Goal: Task Accomplishment & Management: Manage account settings

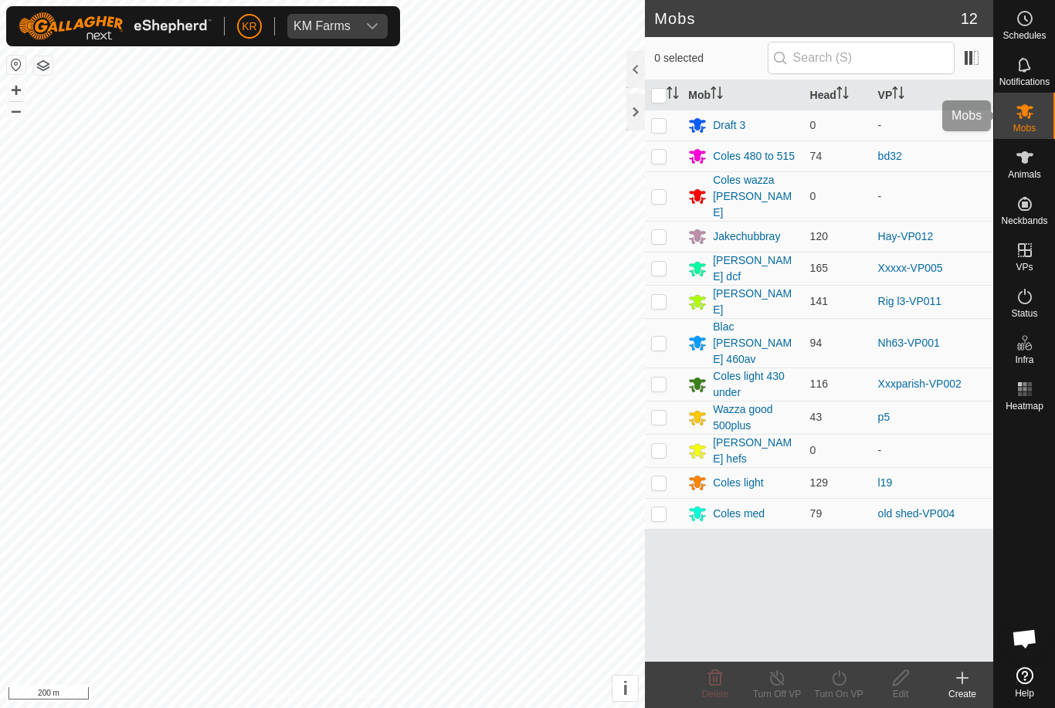
click at [1029, 125] on span "Mobs" at bounding box center [1024, 128] width 22 height 9
click at [665, 262] on p-checkbox at bounding box center [658, 268] width 15 height 12
checkbox input "true"
click at [833, 687] on icon at bounding box center [839, 678] width 19 height 19
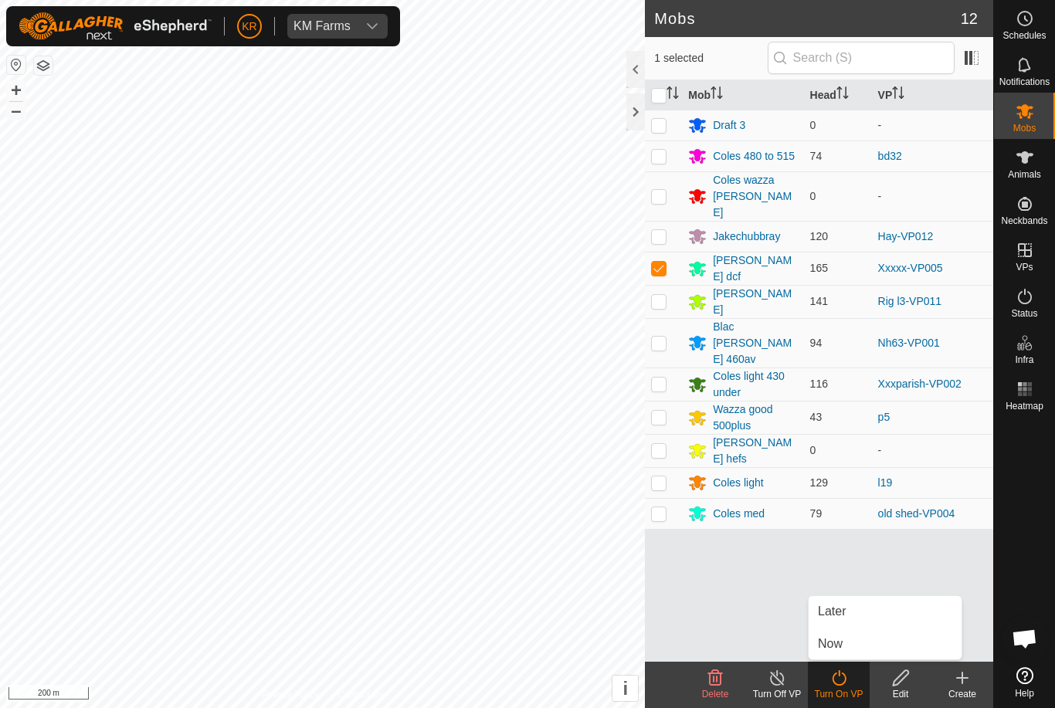
click at [846, 639] on link "Now" at bounding box center [885, 644] width 153 height 31
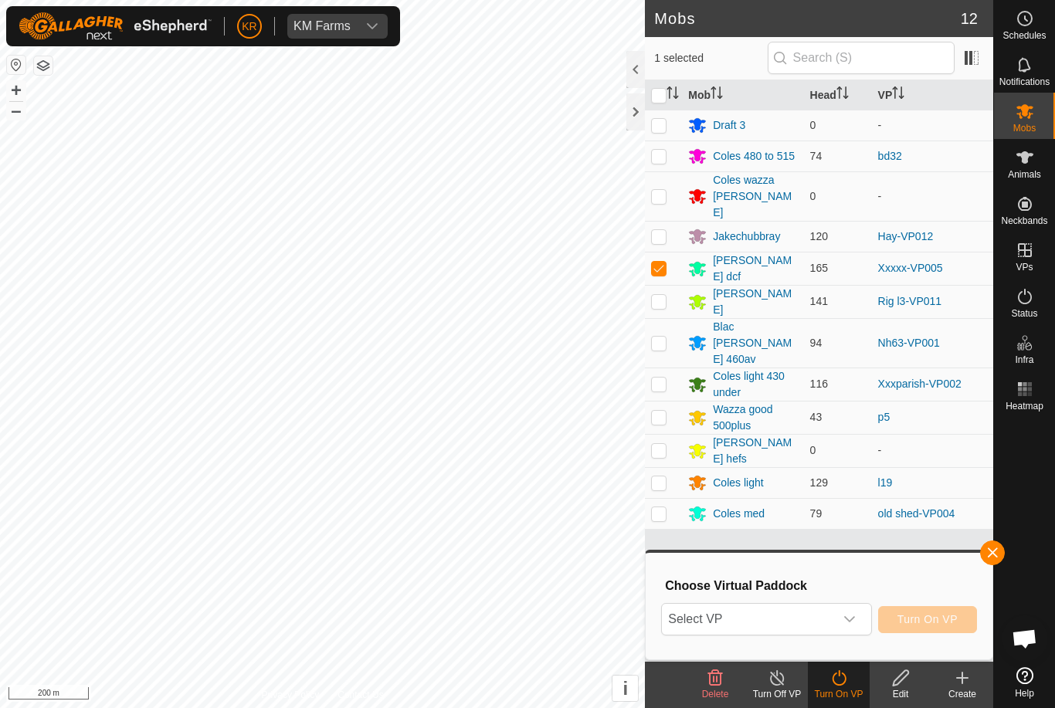
click at [827, 625] on span "Select VP" at bounding box center [747, 619] width 171 height 31
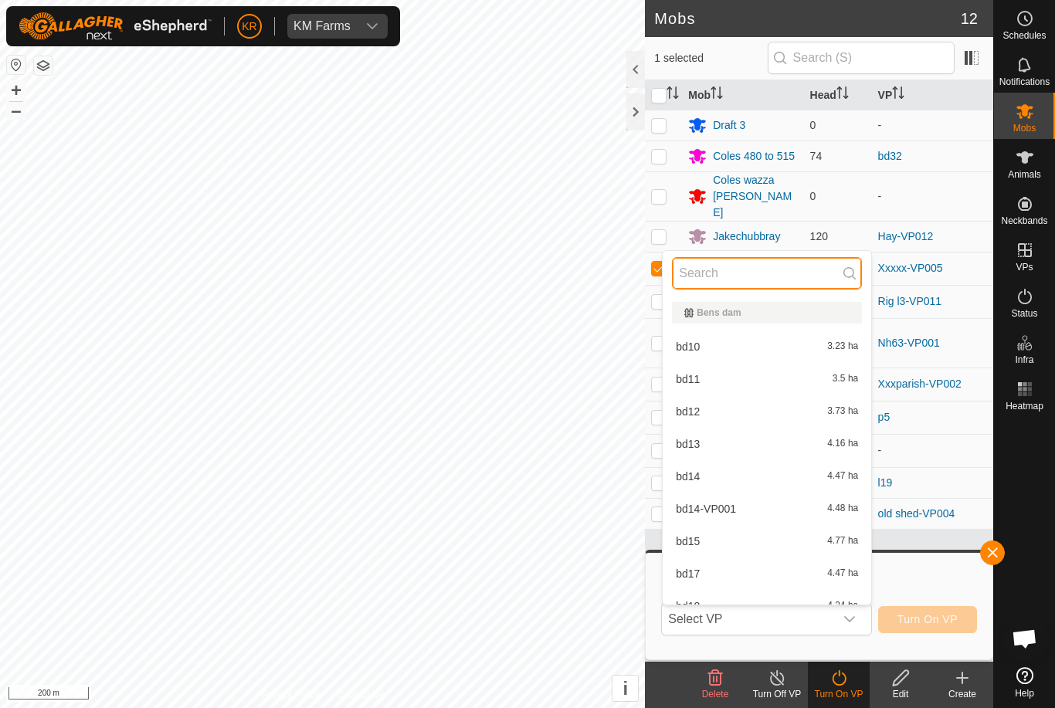
click at [750, 270] on input "text" at bounding box center [767, 273] width 190 height 32
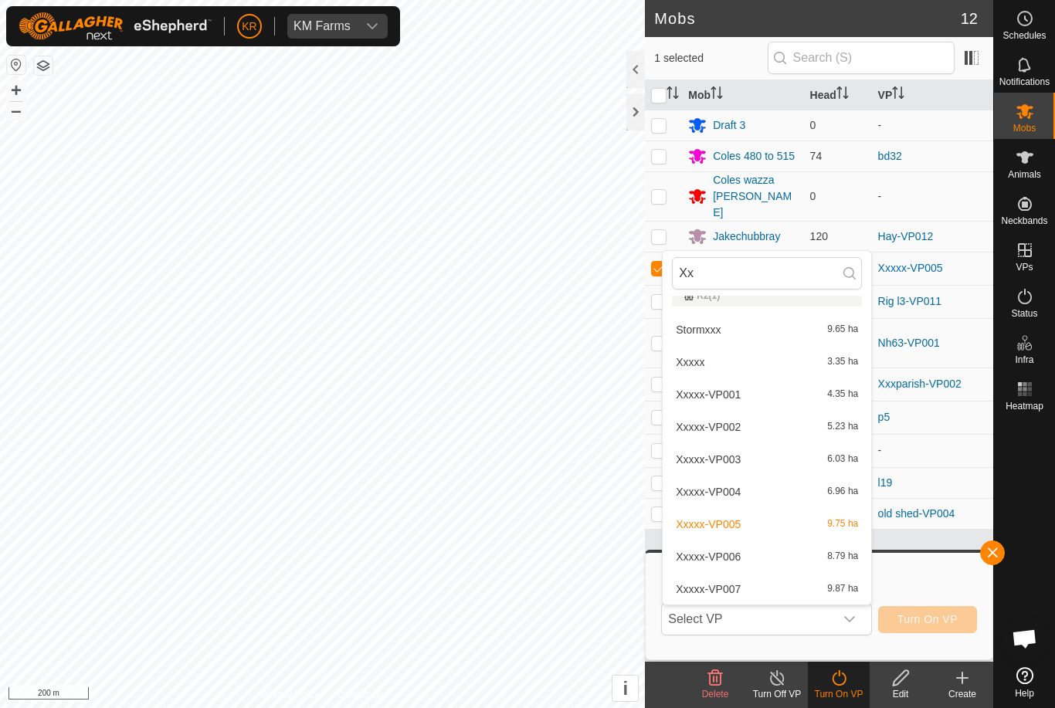
scroll to position [321, 0]
type input "Xx"
click at [731, 554] on span "Xxxxx-VP006" at bounding box center [708, 557] width 65 height 11
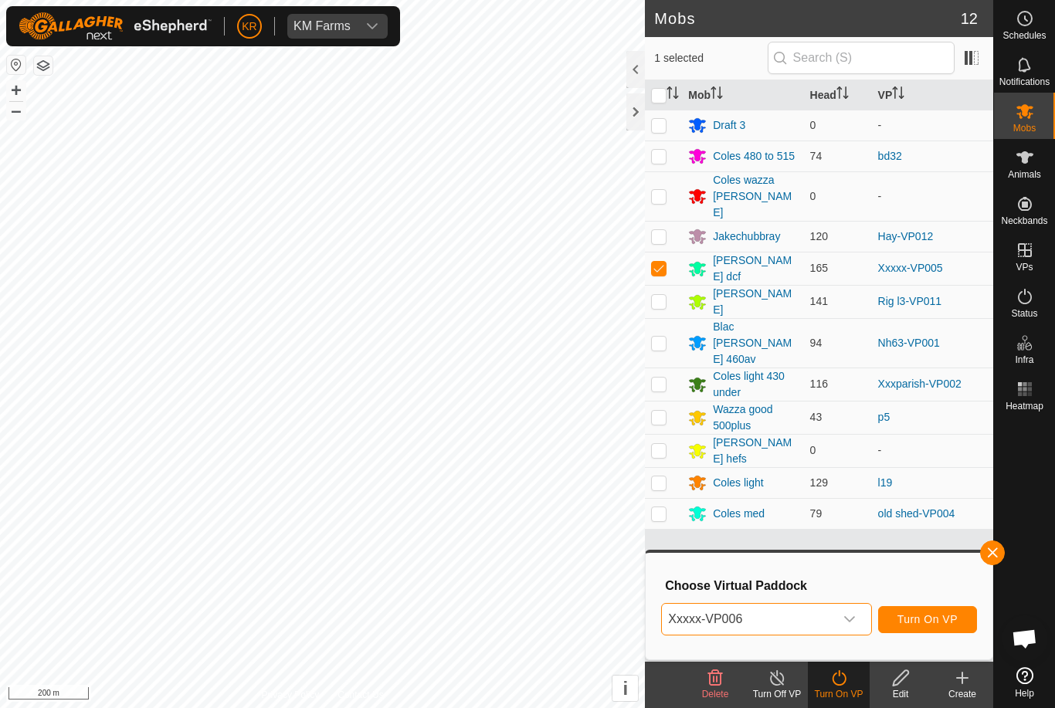
click at [939, 606] on button "Turn On VP" at bounding box center [927, 619] width 99 height 27
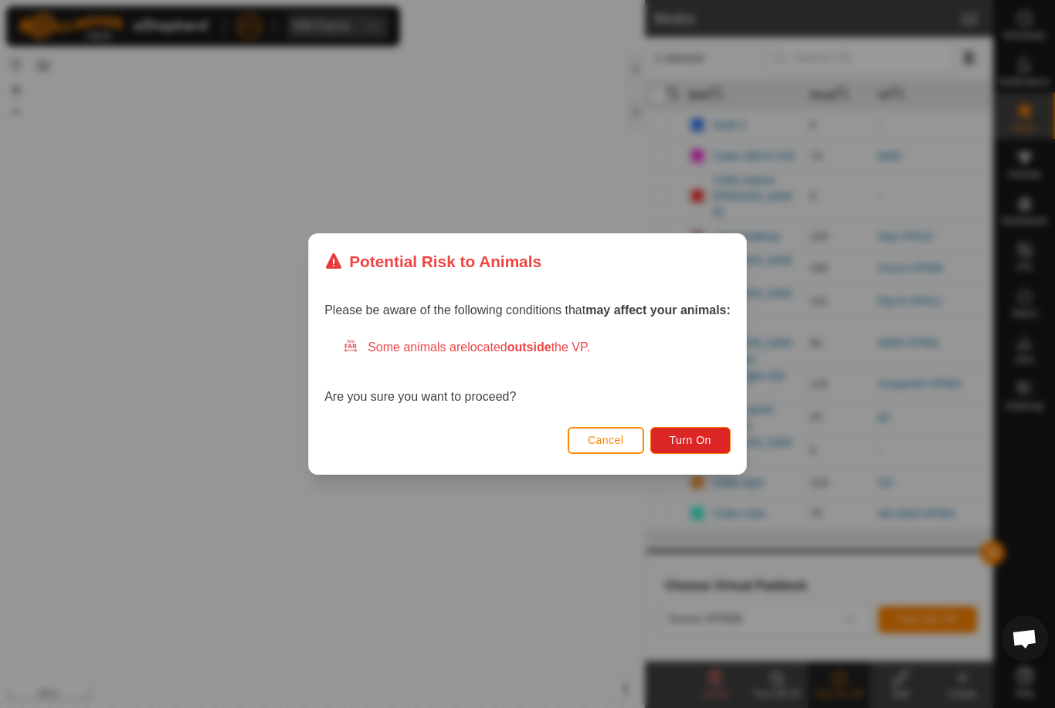
click at [696, 445] on span "Turn On" at bounding box center [691, 440] width 42 height 12
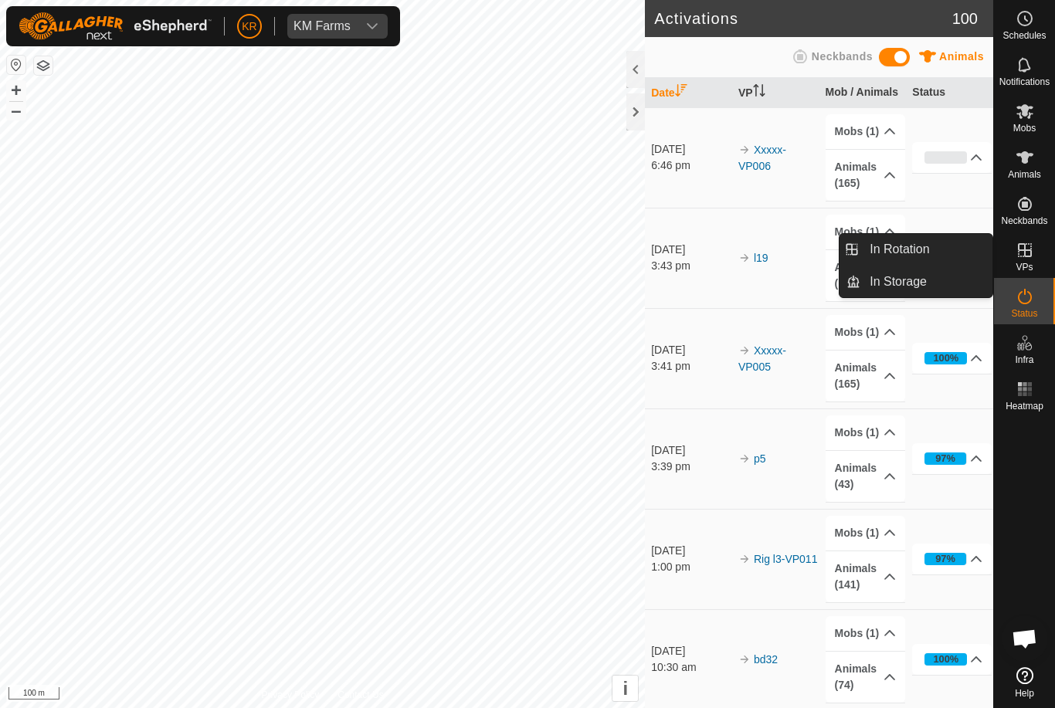
click at [924, 250] on span "In Rotation" at bounding box center [899, 249] width 59 height 19
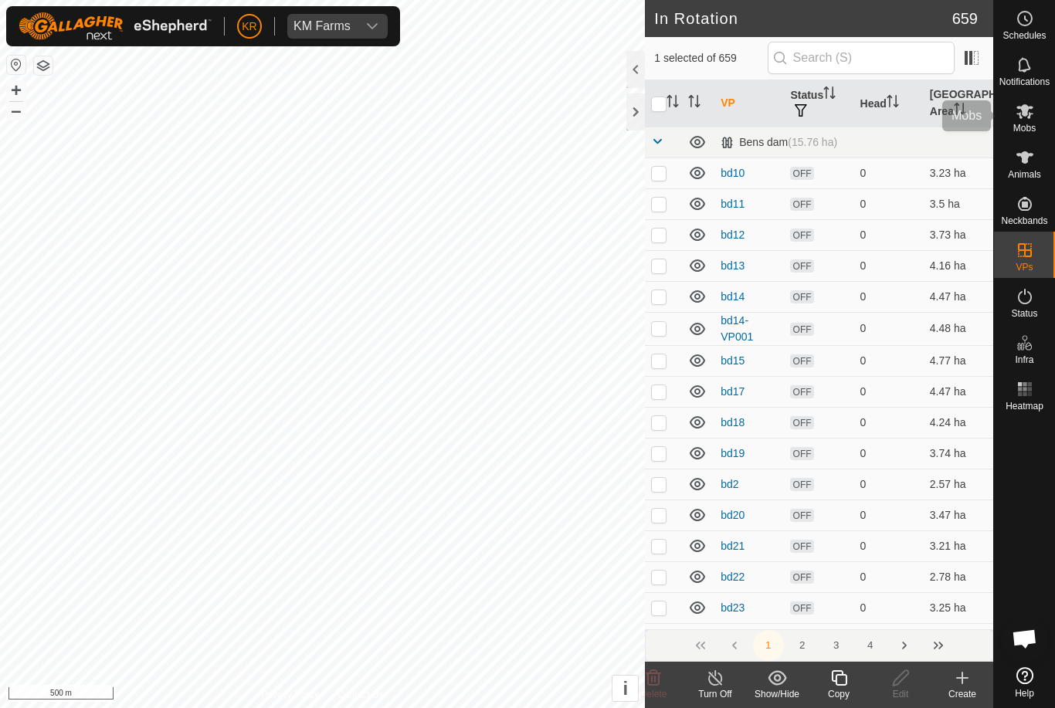
click at [1030, 124] on span "Mobs" at bounding box center [1024, 128] width 22 height 9
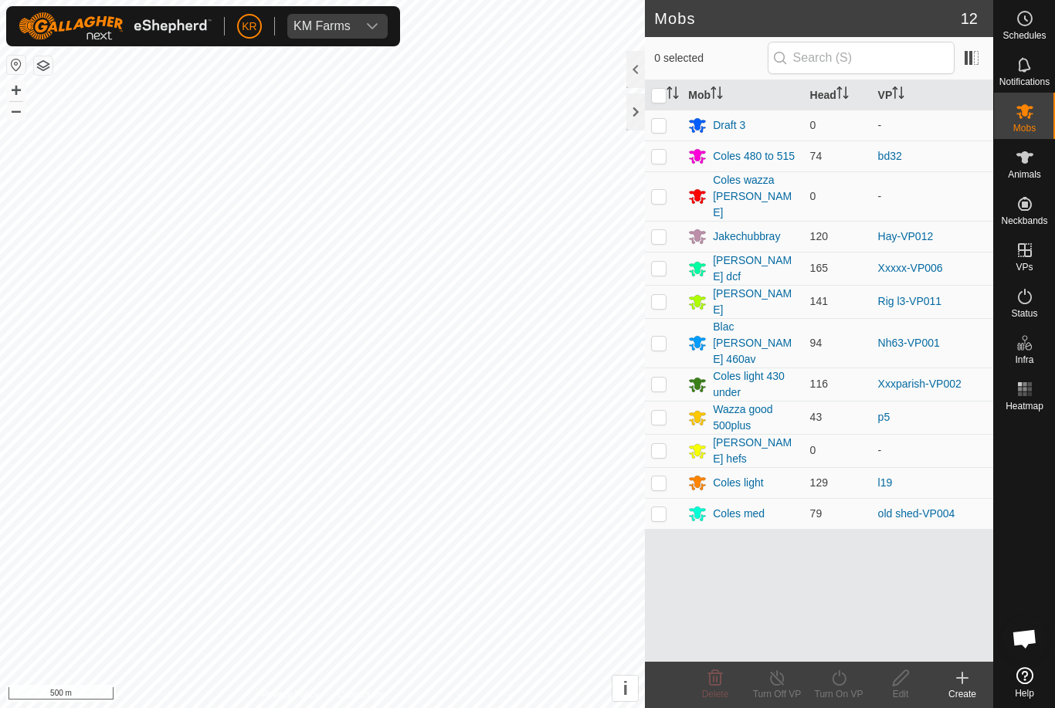
click at [745, 506] on div "Coles med" at bounding box center [739, 514] width 52 height 16
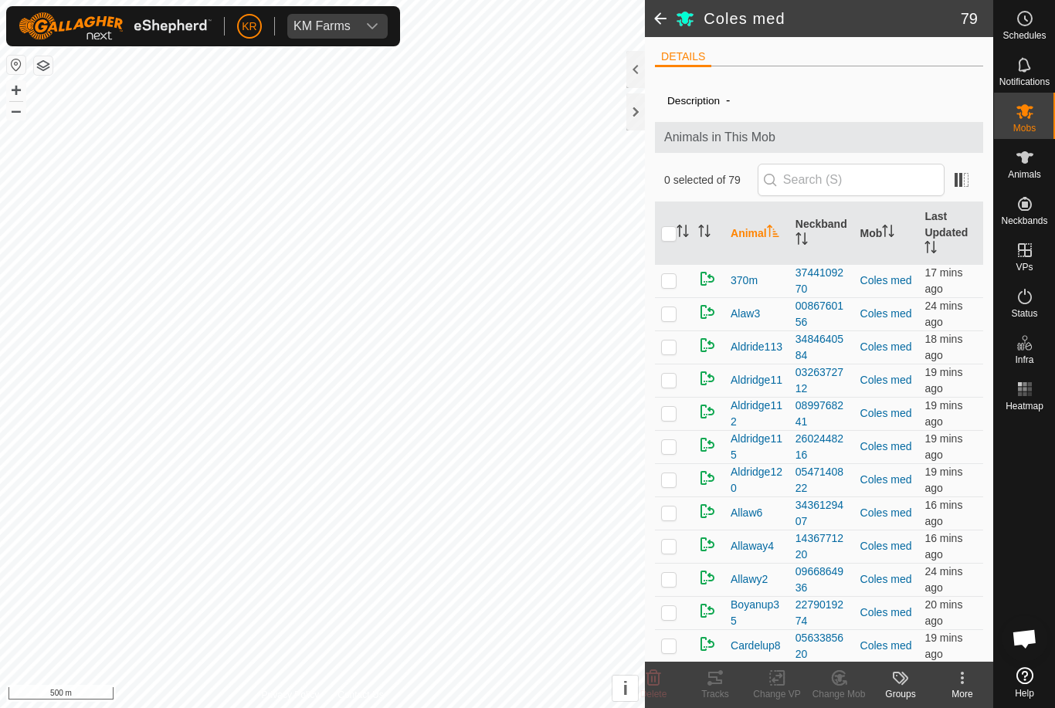
click at [968, 685] on icon at bounding box center [962, 678] width 19 height 19
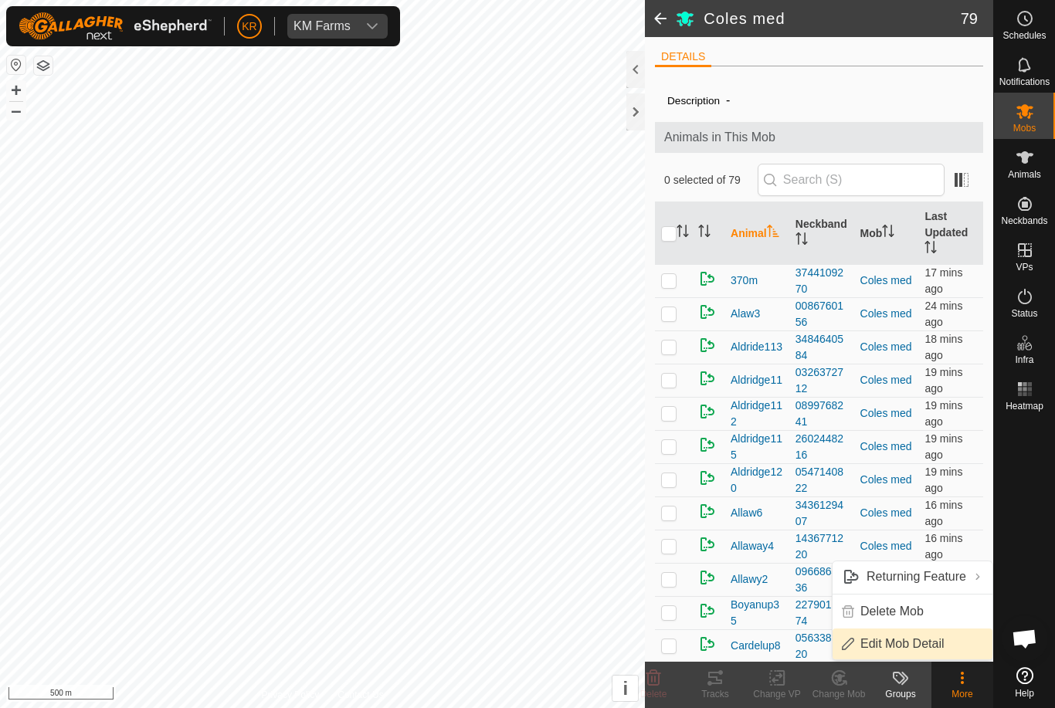
click at [926, 642] on span "Edit Mob Detail" at bounding box center [903, 644] width 84 height 19
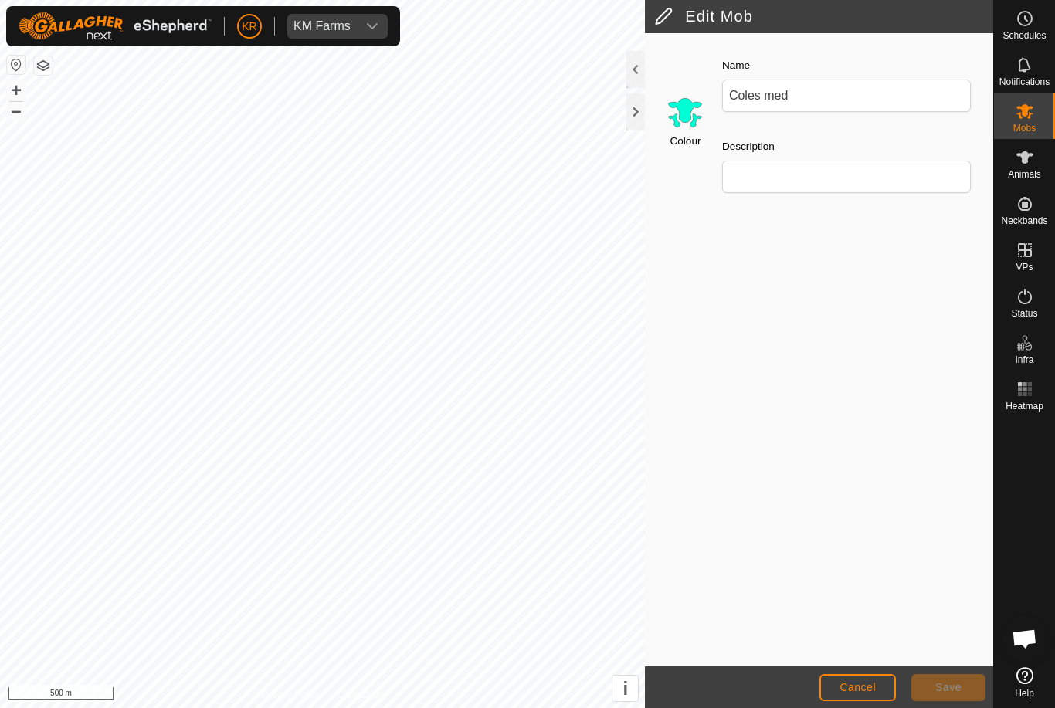
click at [691, 117] on input "Select a color" at bounding box center [685, 111] width 37 height 37
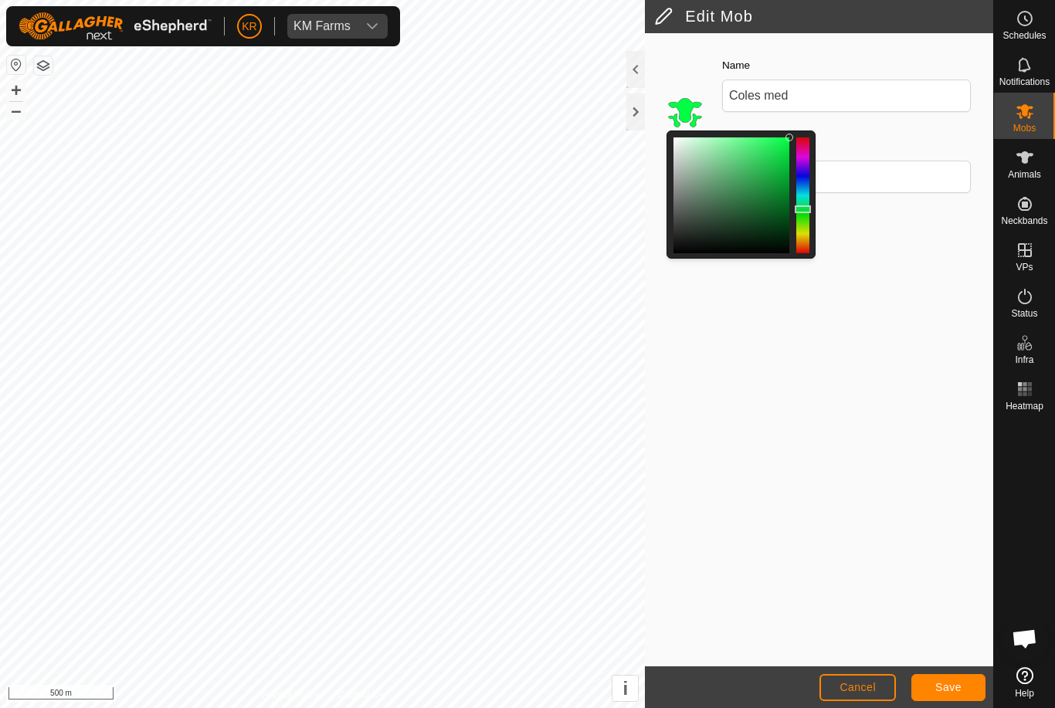
click at [949, 684] on span "Save" at bounding box center [948, 687] width 26 height 12
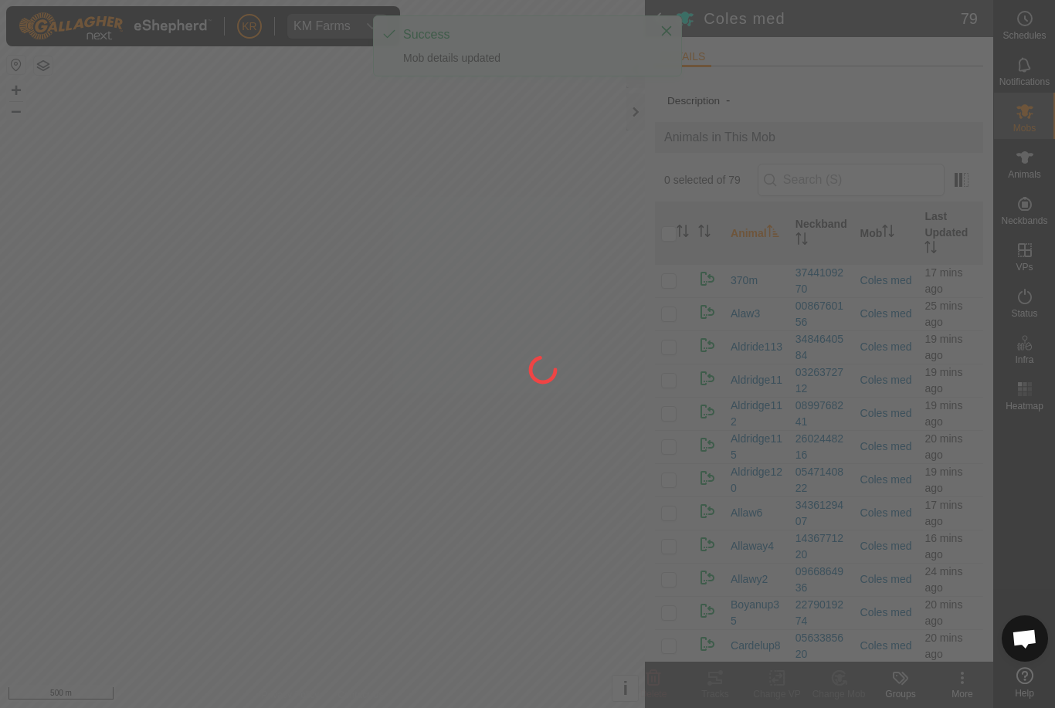
click at [1012, 121] on div at bounding box center [527, 354] width 1055 height 708
click at [1035, 118] on div at bounding box center [527, 354] width 1055 height 708
click at [1034, 118] on div at bounding box center [527, 354] width 1055 height 708
click at [1037, 118] on div at bounding box center [527, 354] width 1055 height 708
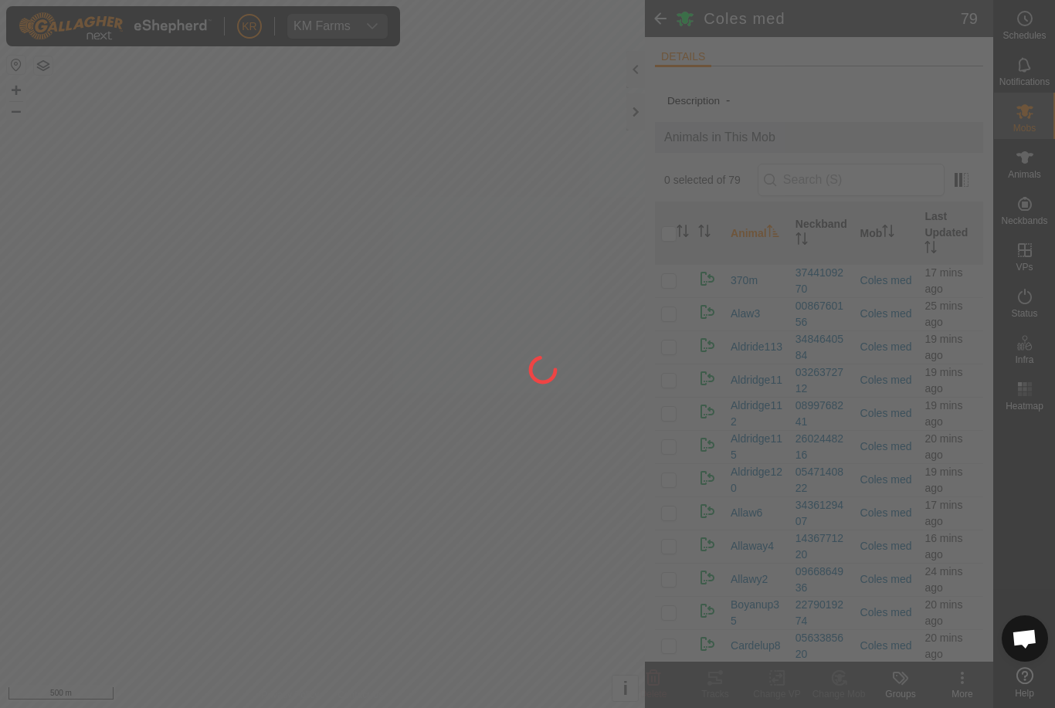
click at [1038, 121] on div at bounding box center [527, 354] width 1055 height 708
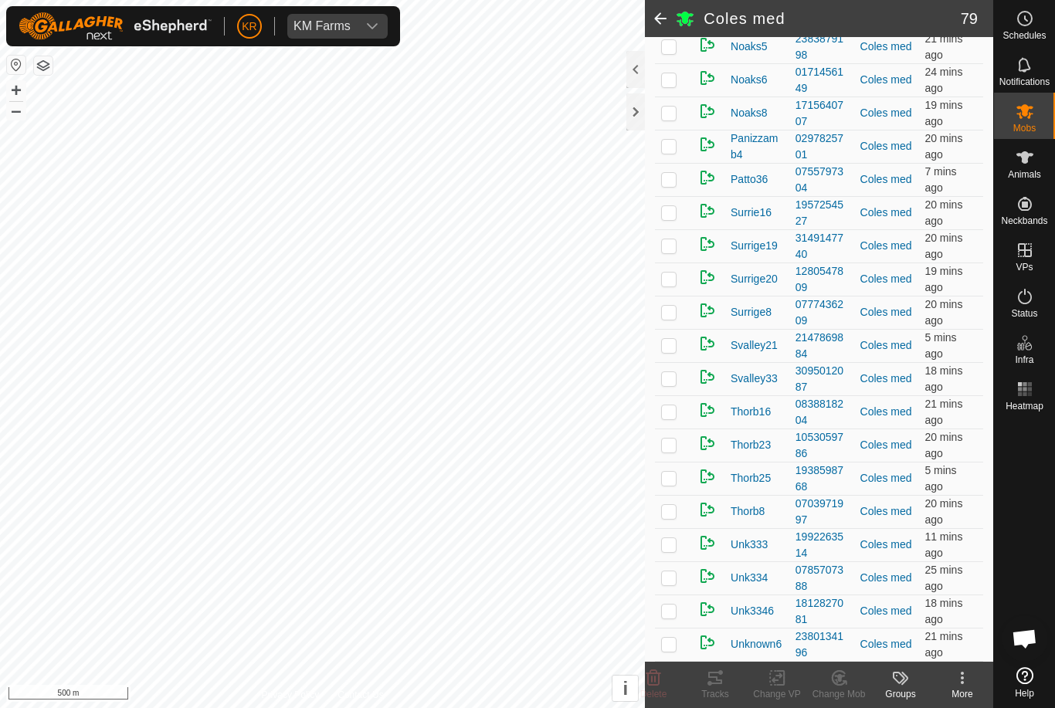
scroll to position [2228, 0]
click at [1036, 171] on span "Animals" at bounding box center [1024, 174] width 33 height 9
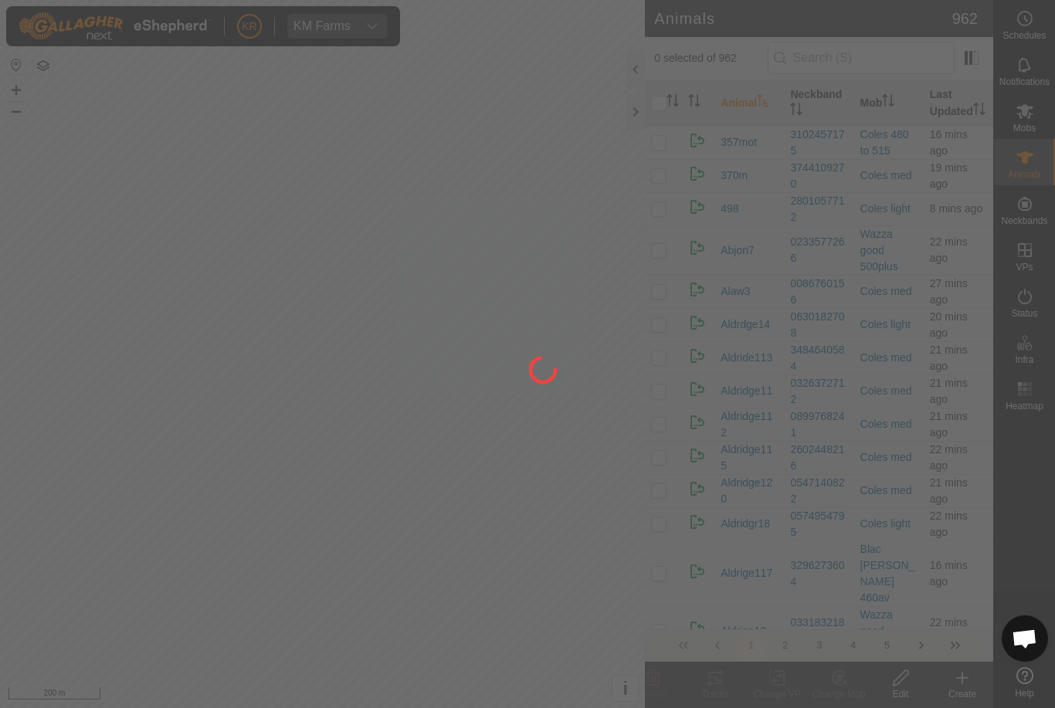
click at [433, 425] on div at bounding box center [527, 354] width 1055 height 708
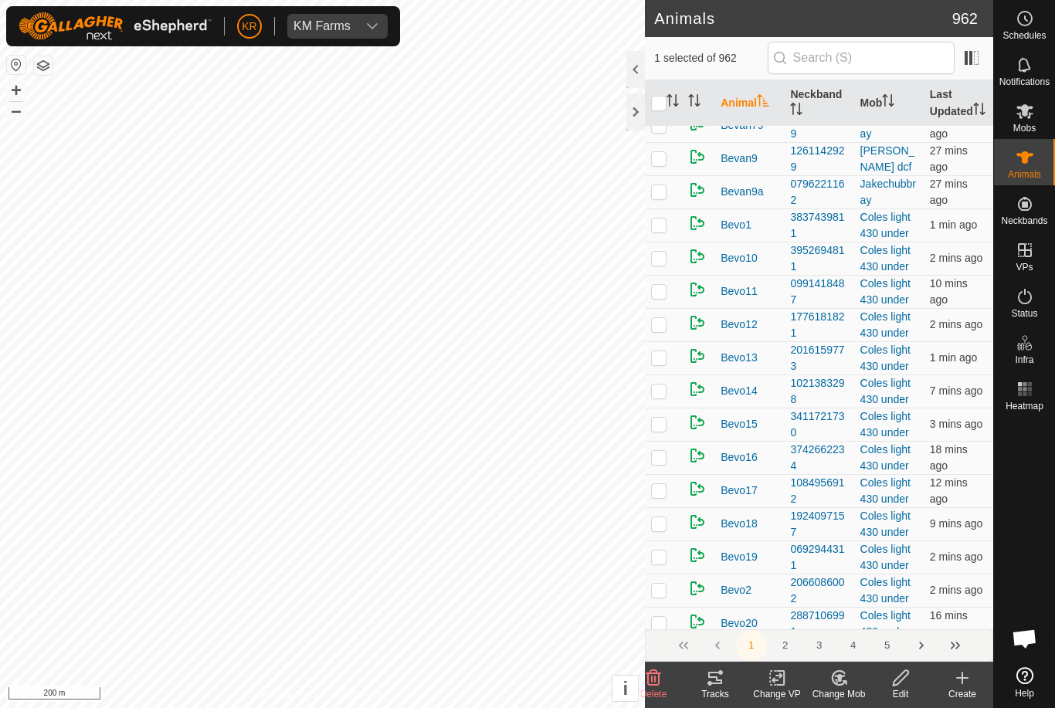
scroll to position [6189, 0]
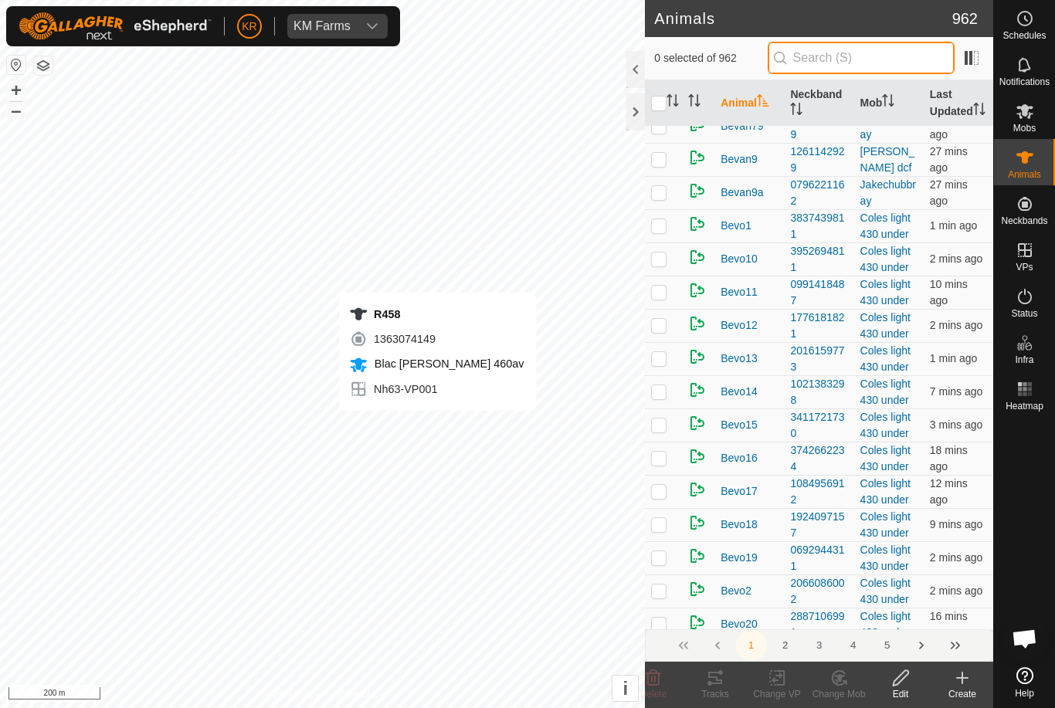
click at [882, 63] on input "text" at bounding box center [861, 58] width 187 height 32
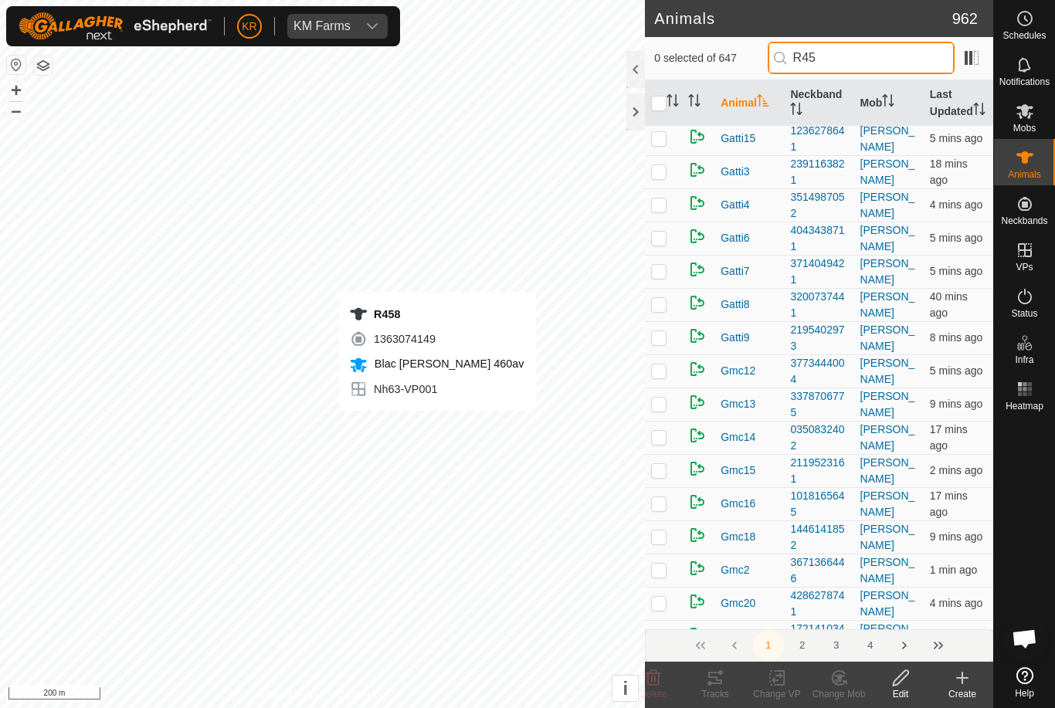
scroll to position [0, 0]
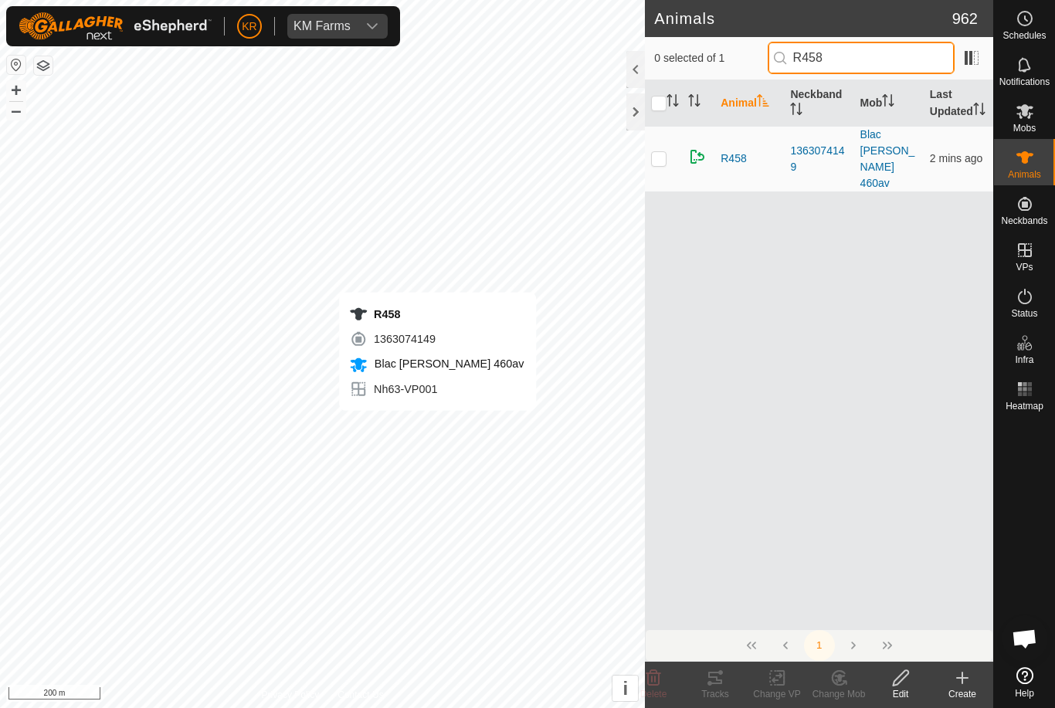
type input "R458"
click at [658, 165] on p-checkbox at bounding box center [658, 158] width 15 height 12
checkbox input "true"
click at [776, 694] on div "Change VP" at bounding box center [777, 695] width 62 height 14
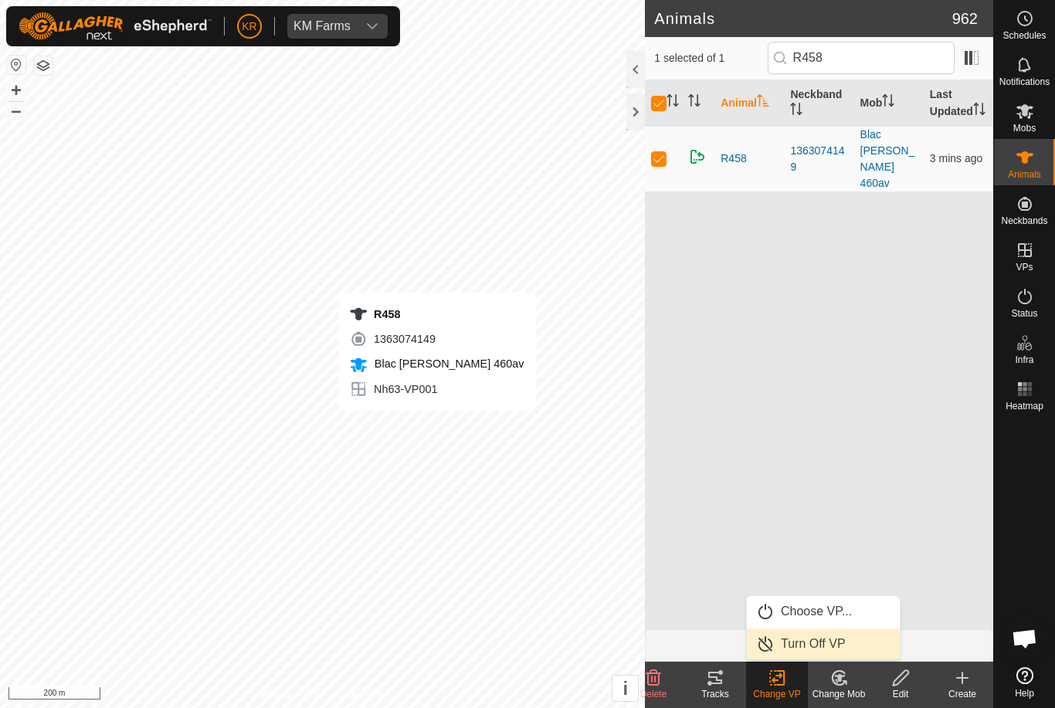
click at [825, 642] on span "Turn Off VP" at bounding box center [813, 644] width 65 height 19
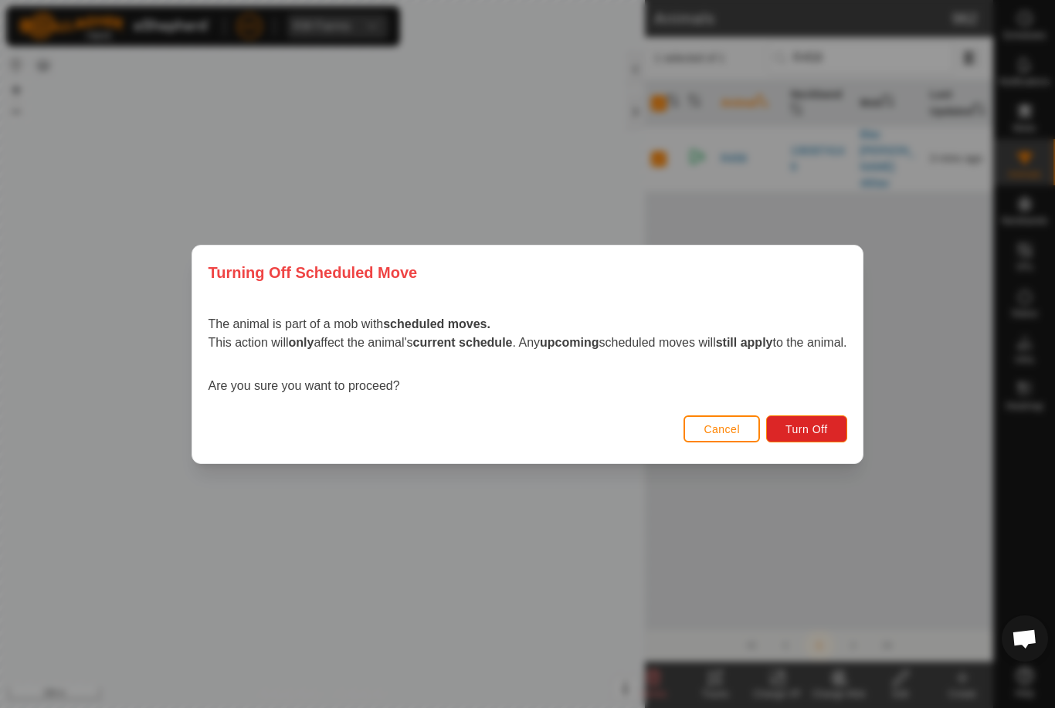
click at [828, 426] on span "Turn Off" at bounding box center [807, 429] width 42 height 12
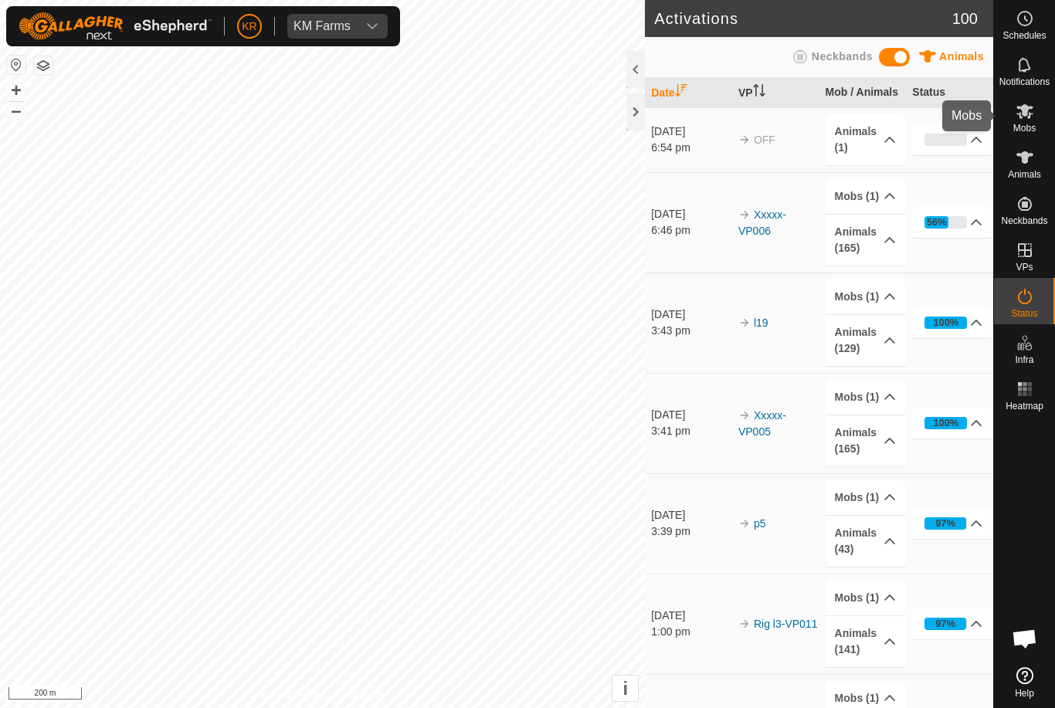
click at [1031, 117] on icon at bounding box center [1025, 111] width 19 height 19
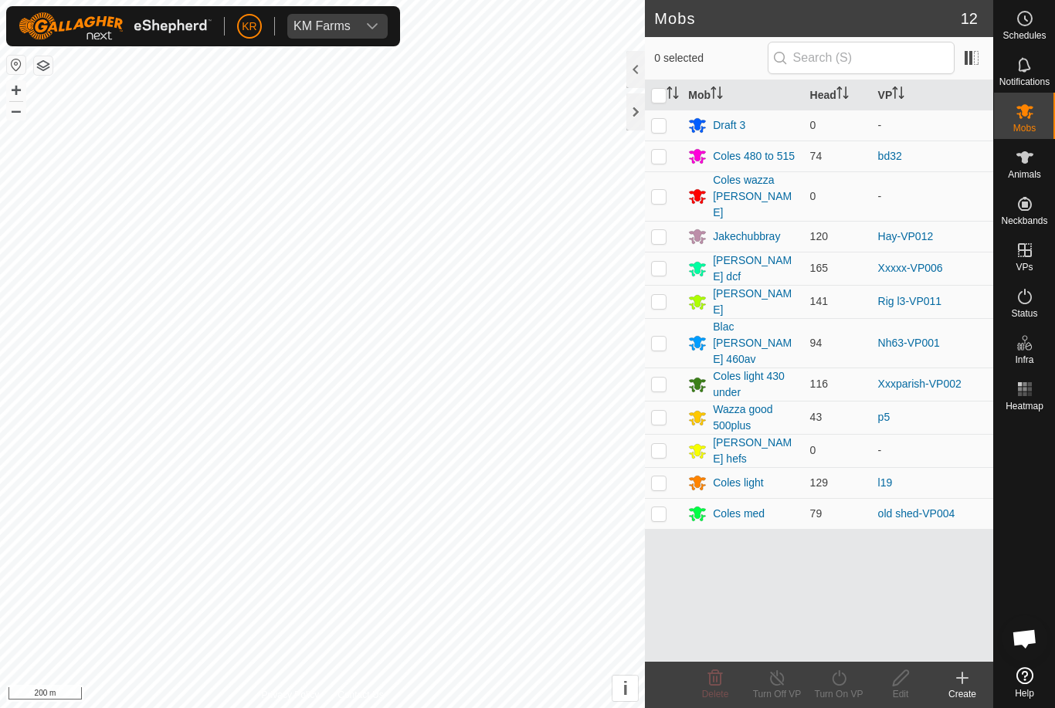
click at [654, 401] on td at bounding box center [663, 417] width 37 height 33
checkbox input "true"
click at [840, 683] on icon at bounding box center [839, 678] width 19 height 19
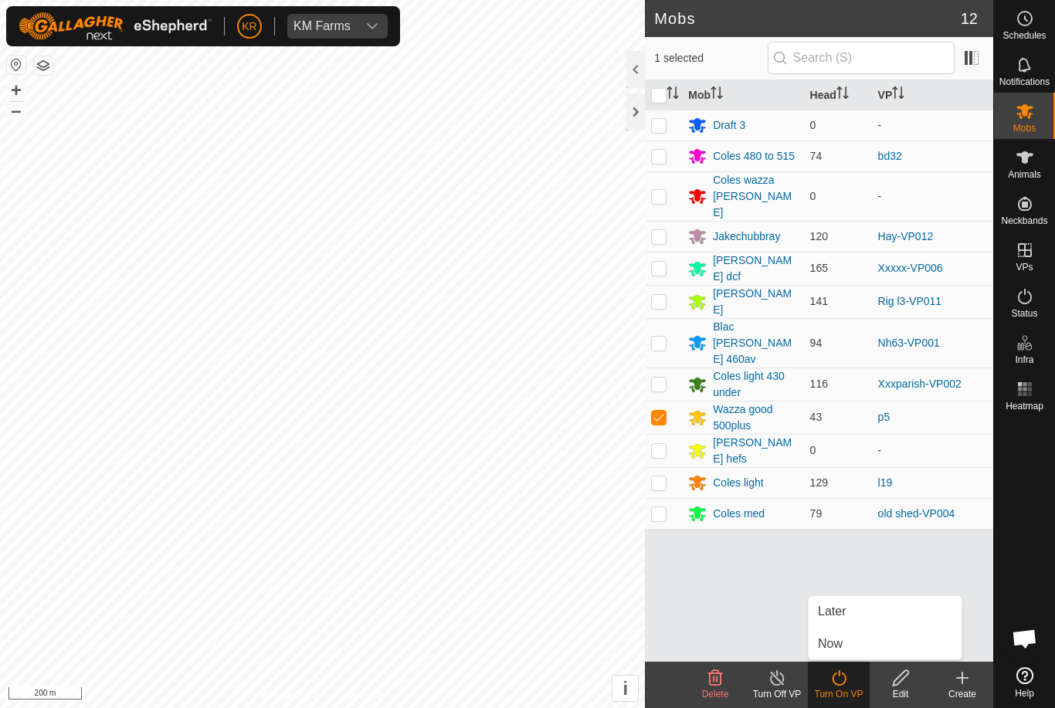
click at [858, 616] on link "Later" at bounding box center [885, 611] width 153 height 31
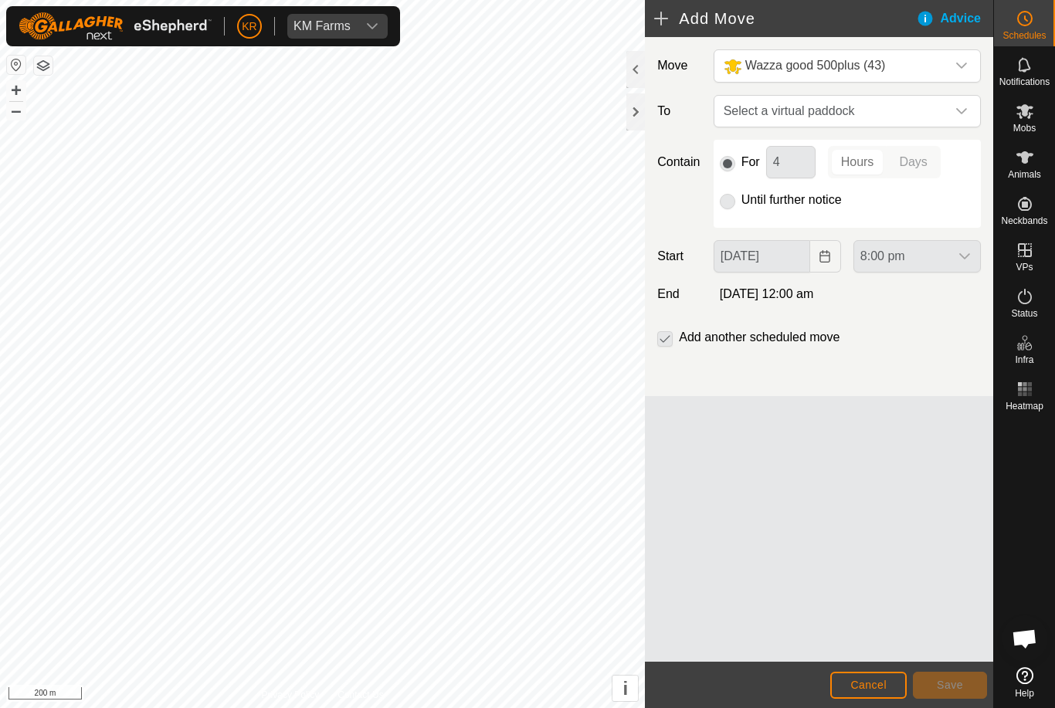
click at [956, 113] on icon "dropdown trigger" at bounding box center [962, 111] width 12 height 12
type input "P6"
click at [861, 217] on div "p6 1.75 ha" at bounding box center [847, 222] width 229 height 11
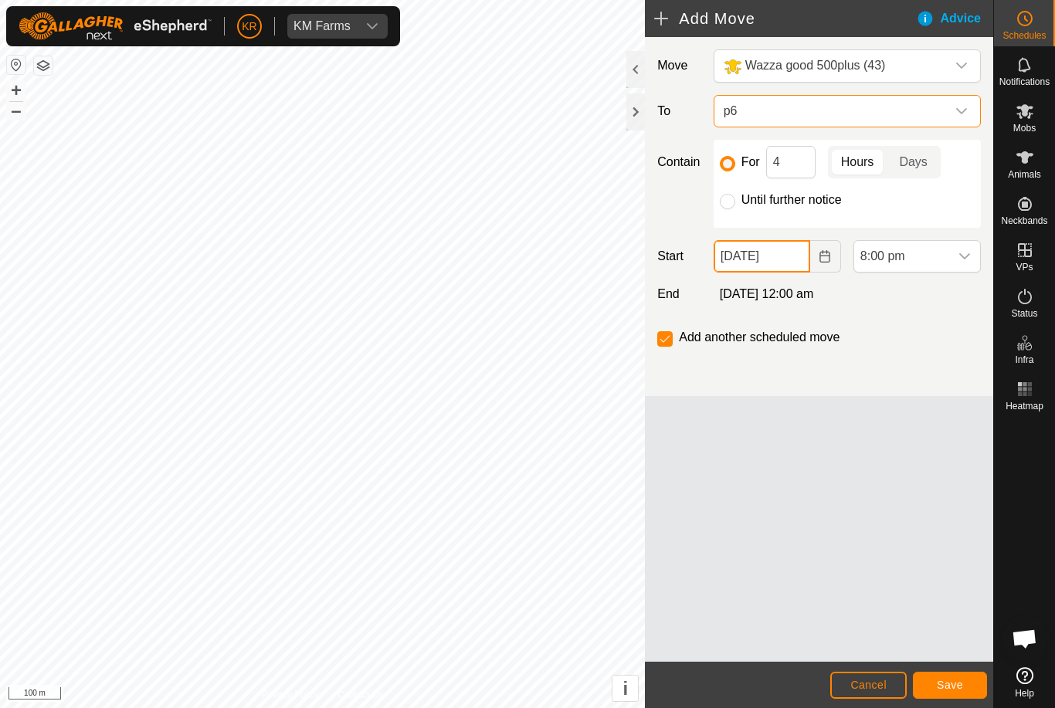
click at [797, 256] on input "07 Sep, 2025" at bounding box center [762, 256] width 97 height 32
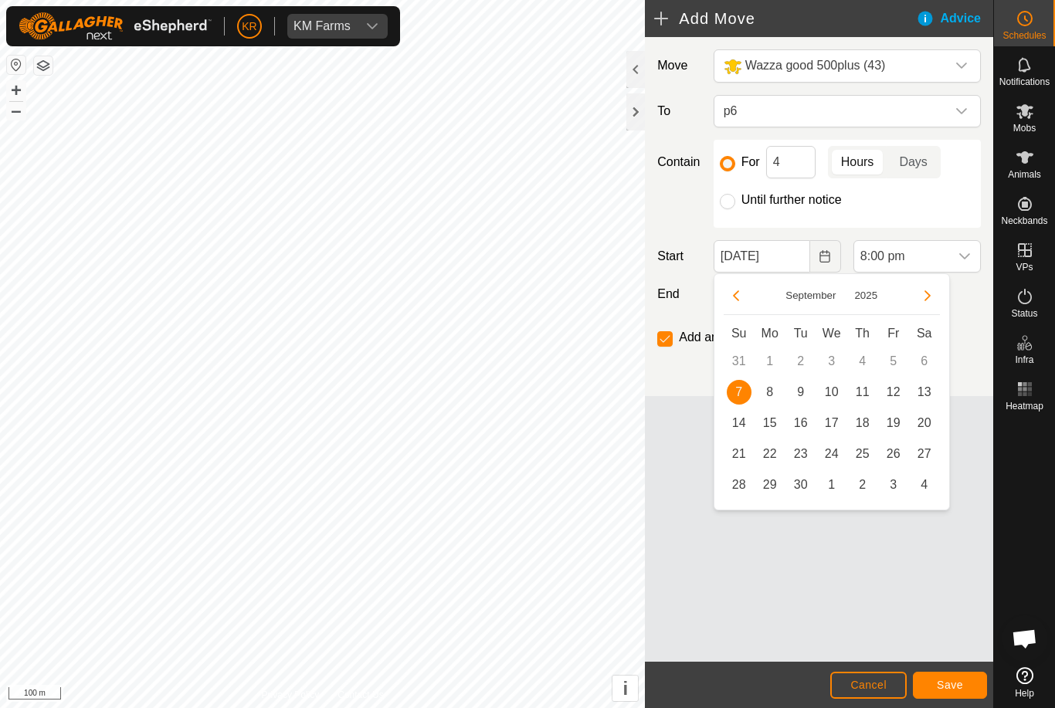
click at [769, 394] on span "8" at bounding box center [770, 392] width 25 height 25
type input "08 Sep, 2025"
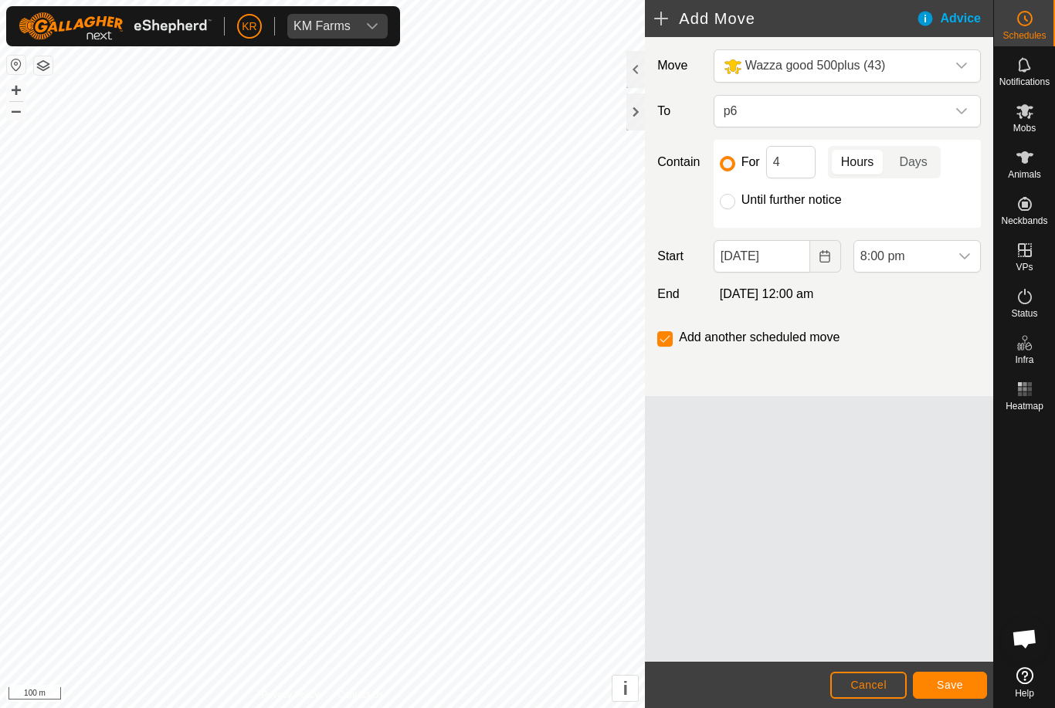
click at [942, 256] on span "8:00 pm" at bounding box center [901, 256] width 95 height 31
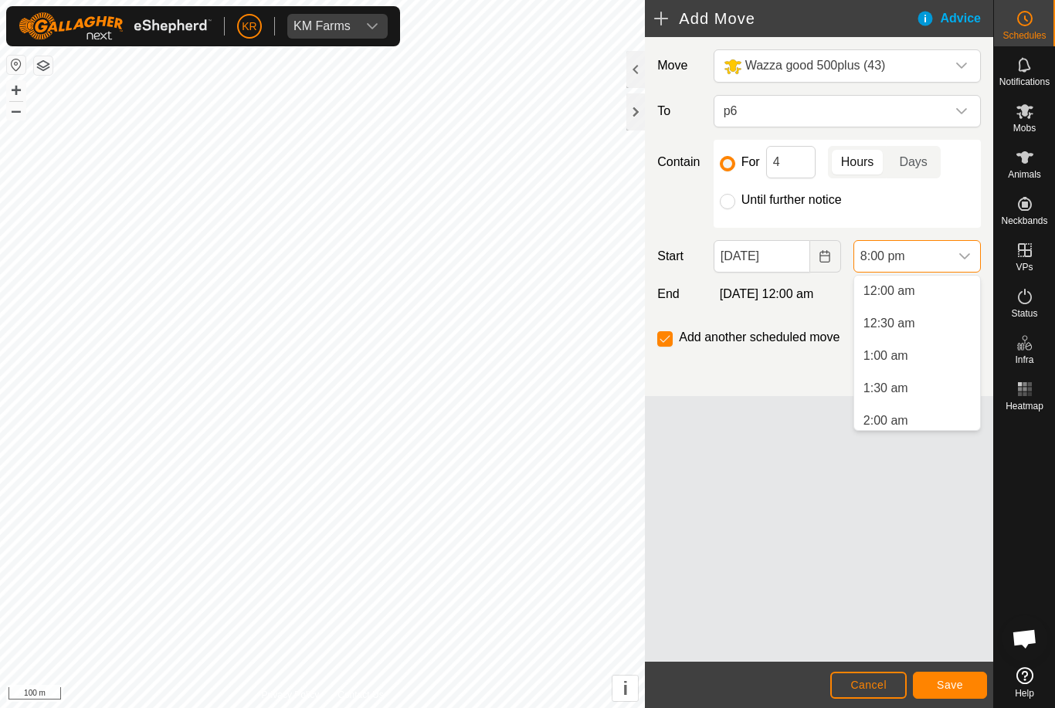
scroll to position [1174, 0]
click at [899, 370] on span "4:30 am" at bounding box center [886, 372] width 45 height 19
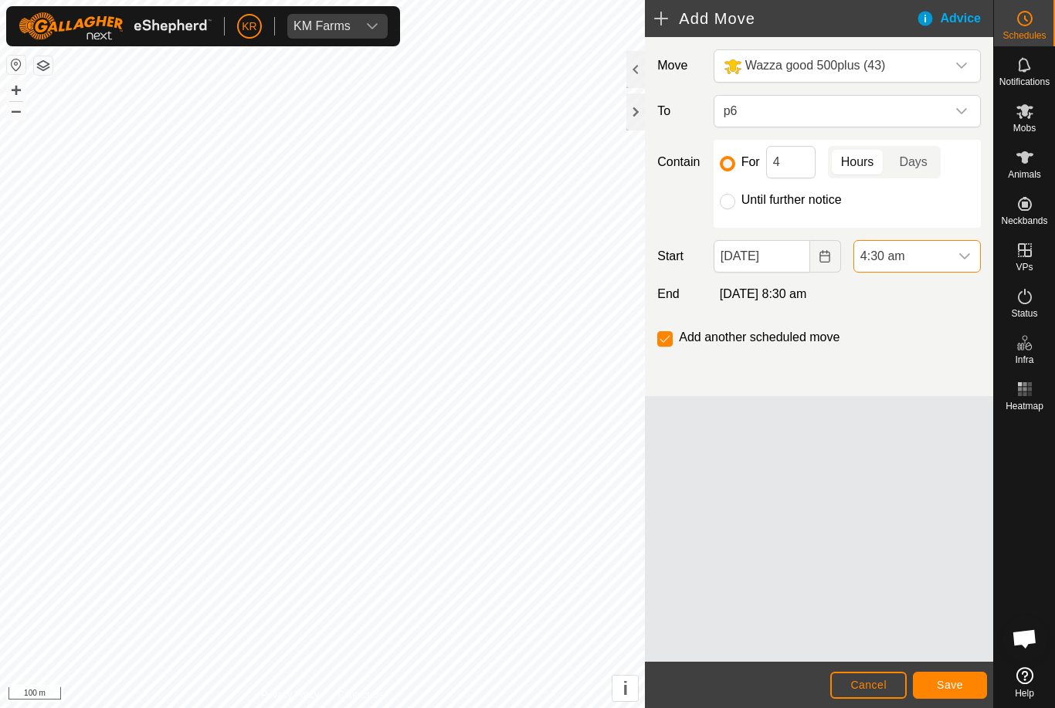
click at [937, 248] on span "4:30 am" at bounding box center [901, 256] width 95 height 31
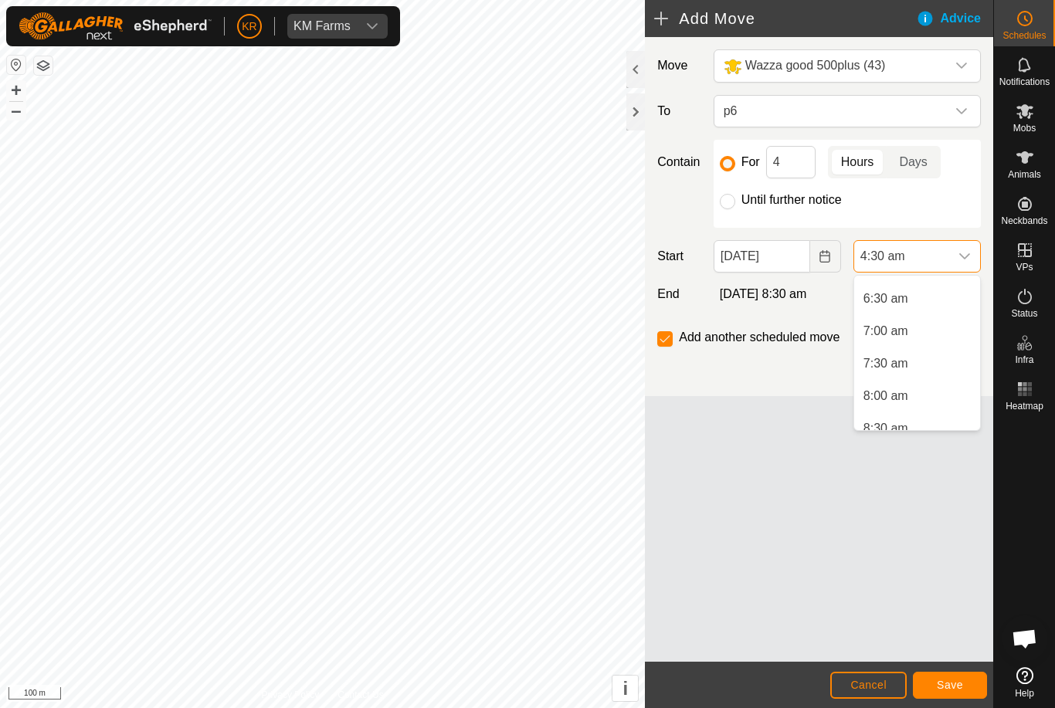
scroll to position [432, 0]
click at [905, 315] on span "7:00 am" at bounding box center [886, 313] width 45 height 19
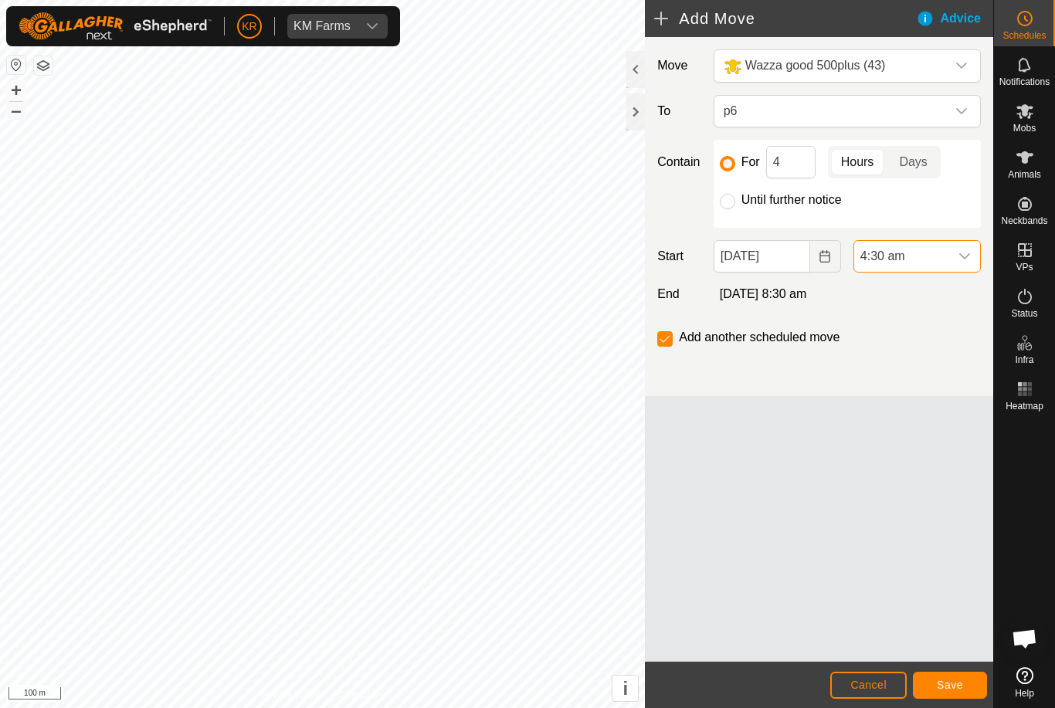
scroll to position [292, 0]
click at [950, 674] on button "Save" at bounding box center [950, 685] width 74 height 27
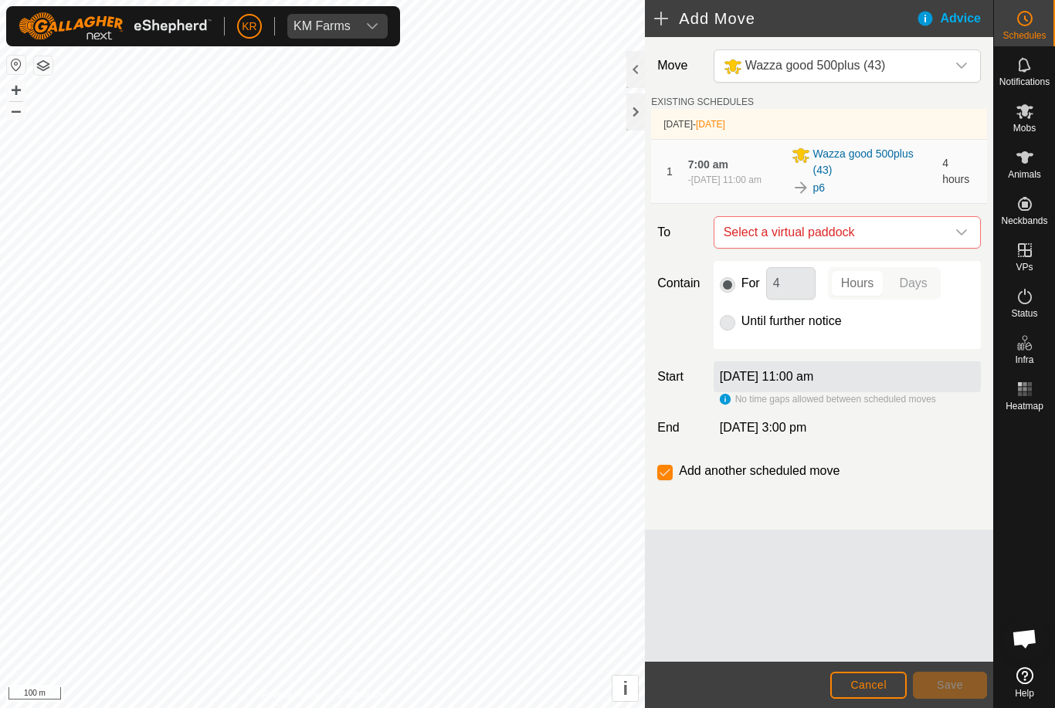
click at [944, 231] on span "Select a virtual paddock" at bounding box center [832, 232] width 229 height 31
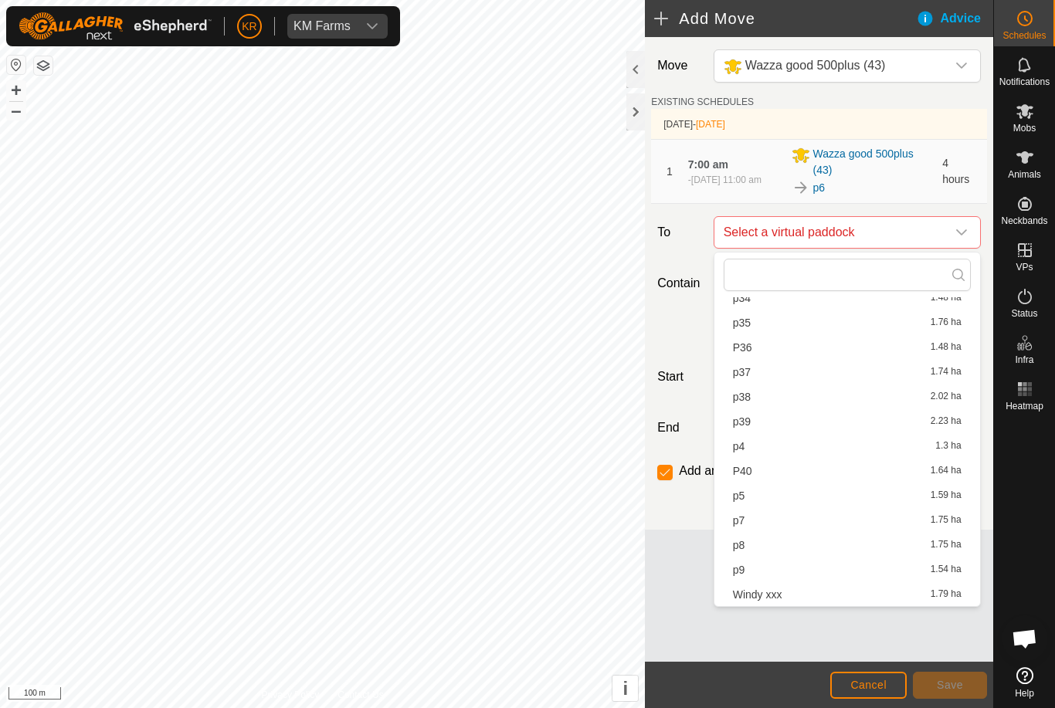
scroll to position [714, 0]
click at [746, 520] on div "p7 1.75 ha" at bounding box center [847, 520] width 229 height 11
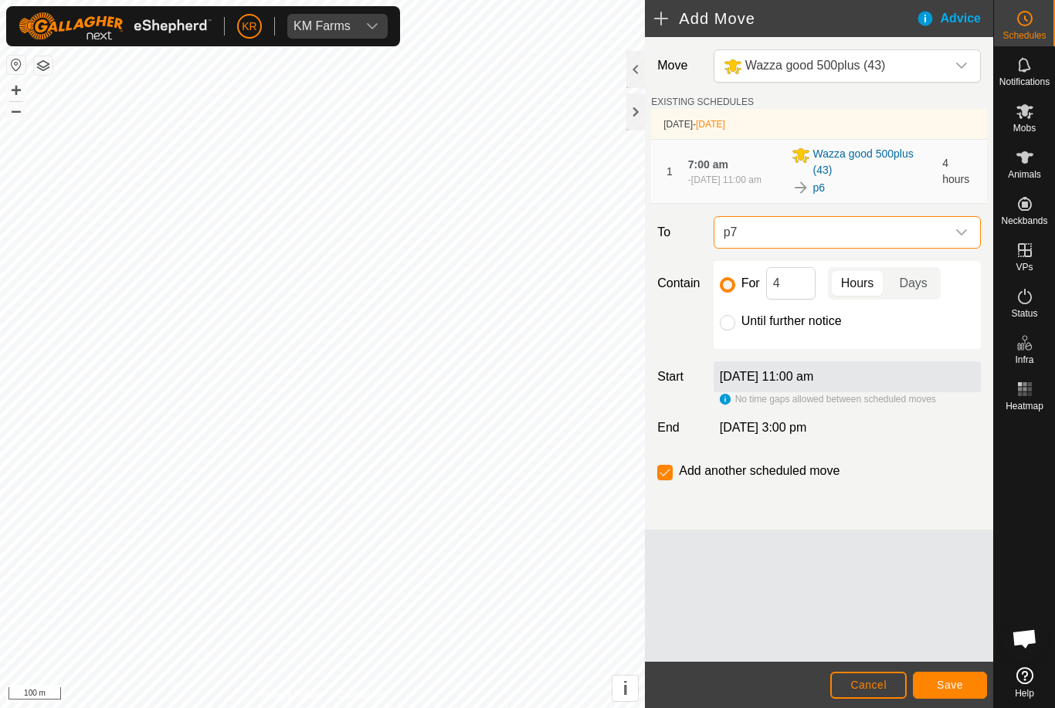
click at [949, 668] on footer "Cancel Save" at bounding box center [819, 685] width 348 height 46
click at [967, 684] on button "Save" at bounding box center [950, 685] width 74 height 27
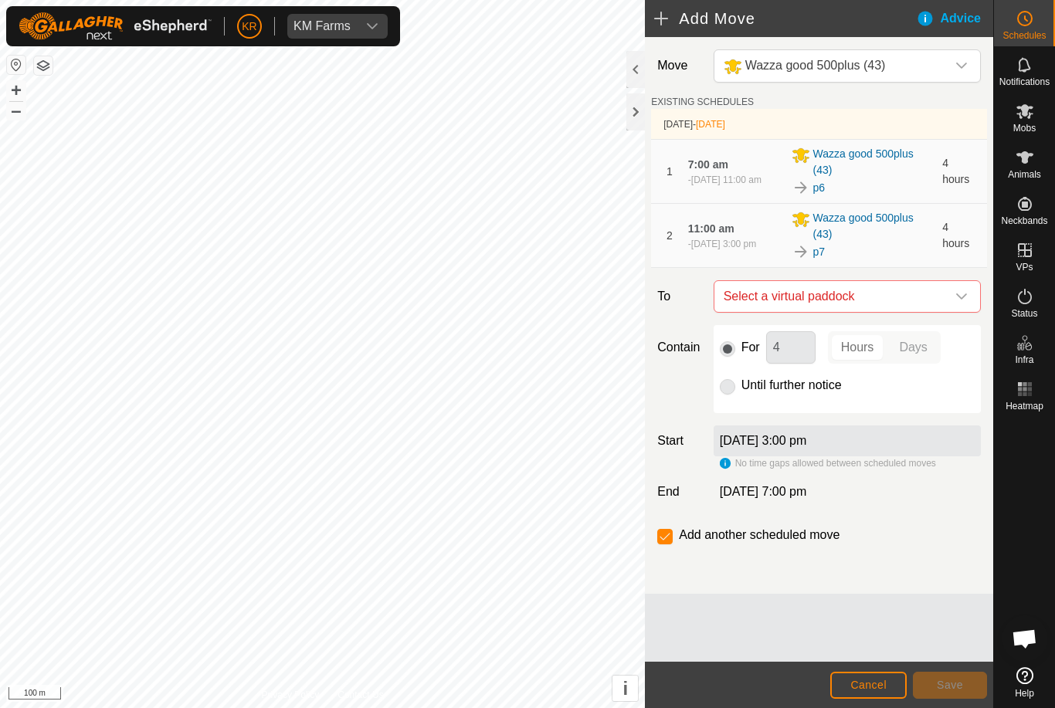
click at [959, 303] on icon "dropdown trigger" at bounding box center [962, 296] width 12 height 12
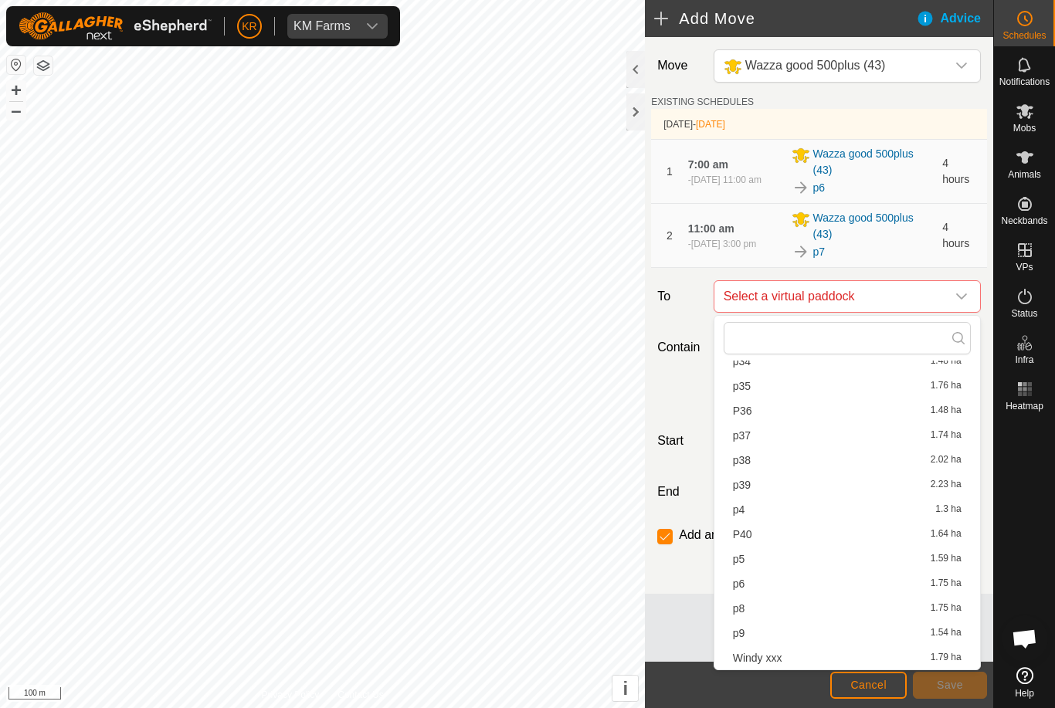
click at [742, 633] on span "p9" at bounding box center [739, 633] width 12 height 11
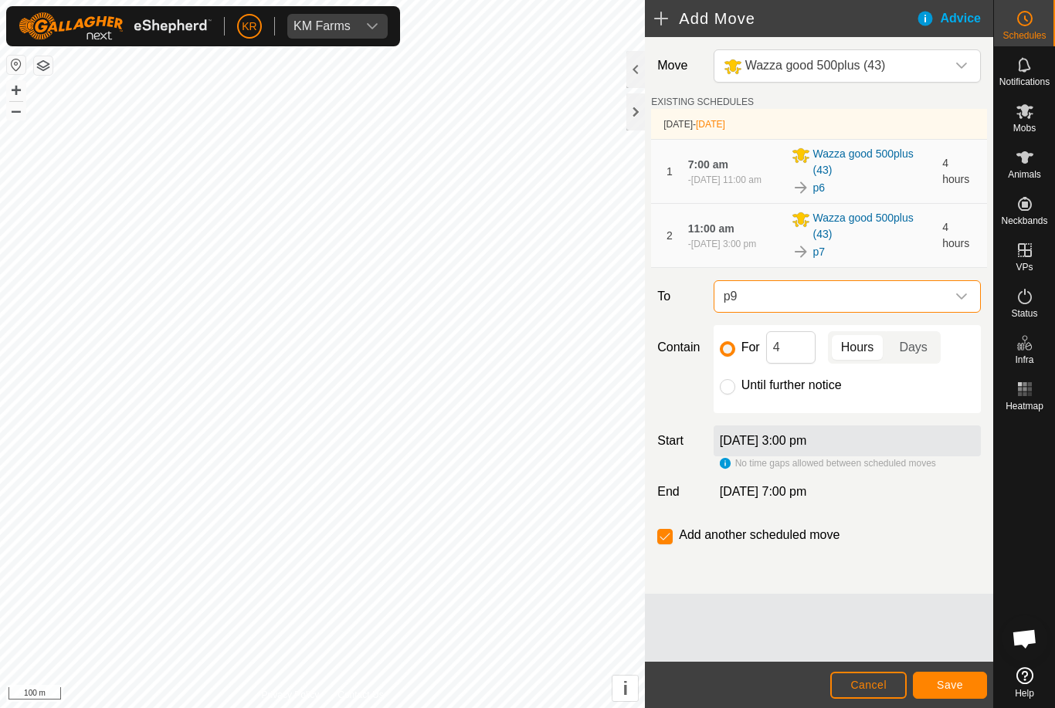
click at [950, 684] on span "Save" at bounding box center [950, 685] width 26 height 12
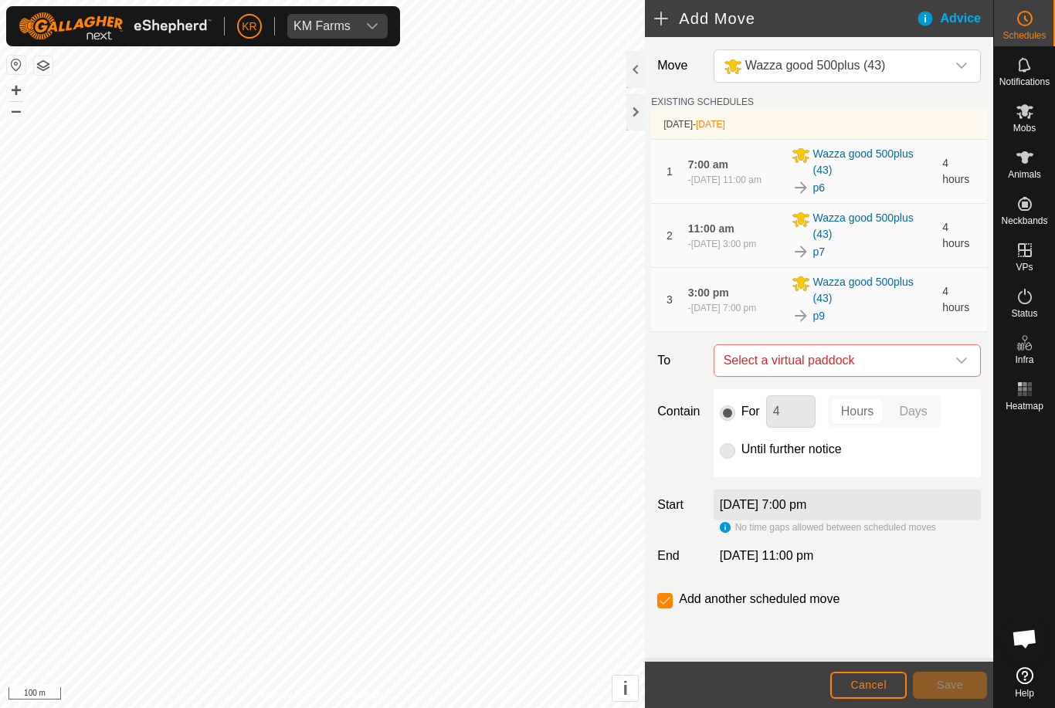
click at [958, 364] on icon "dropdown trigger" at bounding box center [962, 361] width 12 height 12
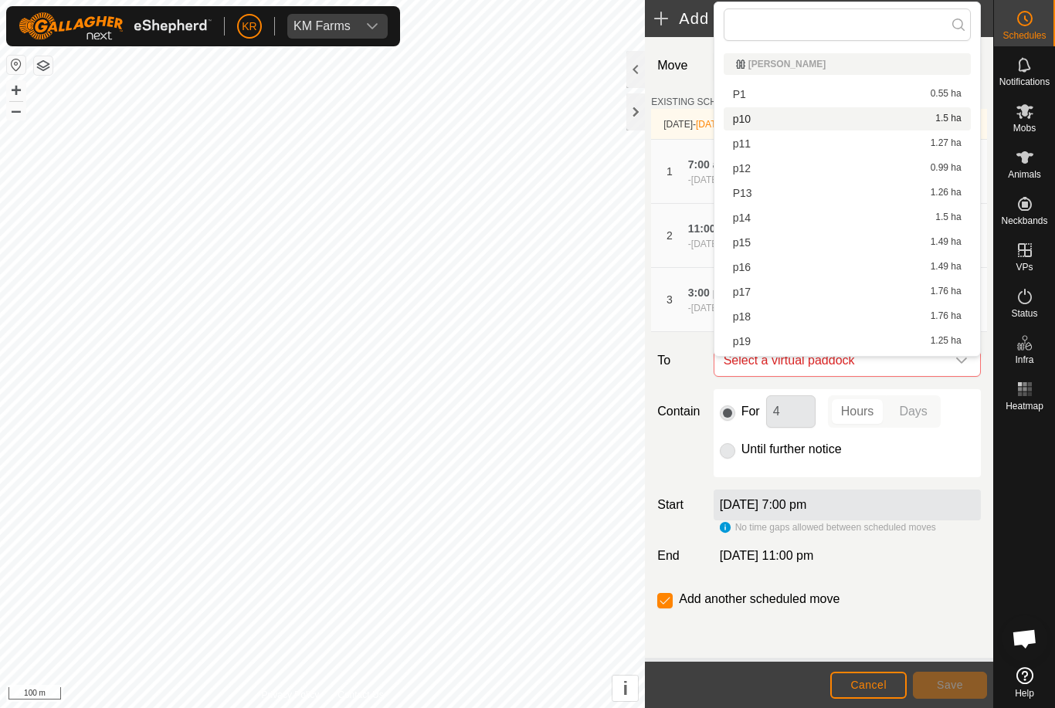
click at [745, 118] on span "p10" at bounding box center [742, 119] width 18 height 11
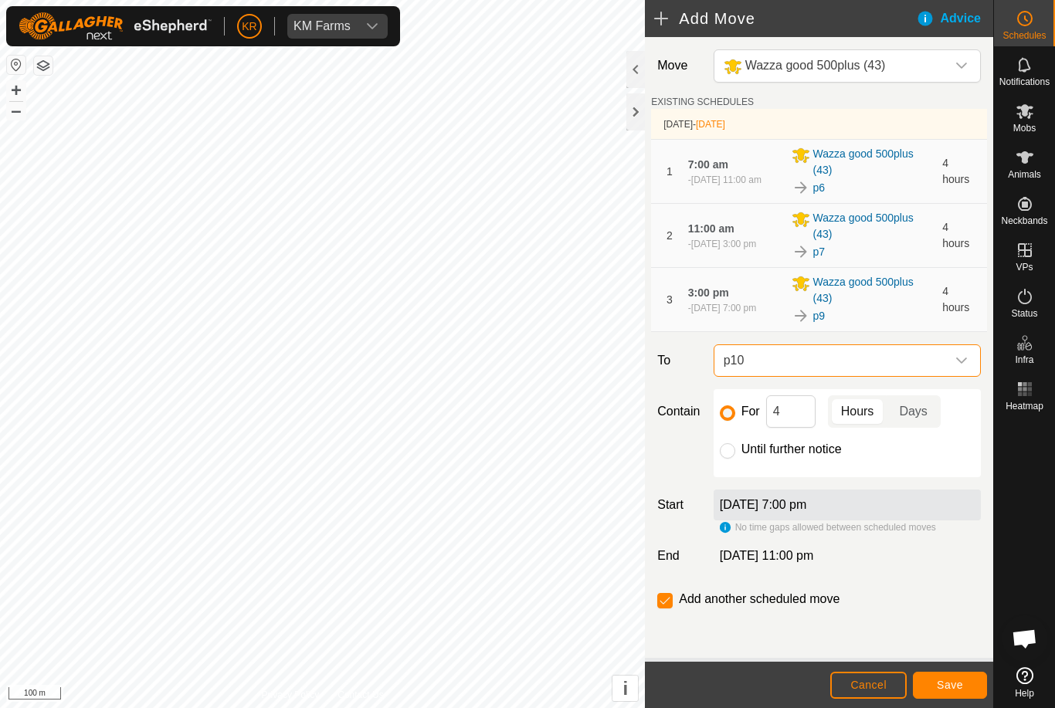
click at [868, 677] on button "Cancel" at bounding box center [868, 685] width 76 height 27
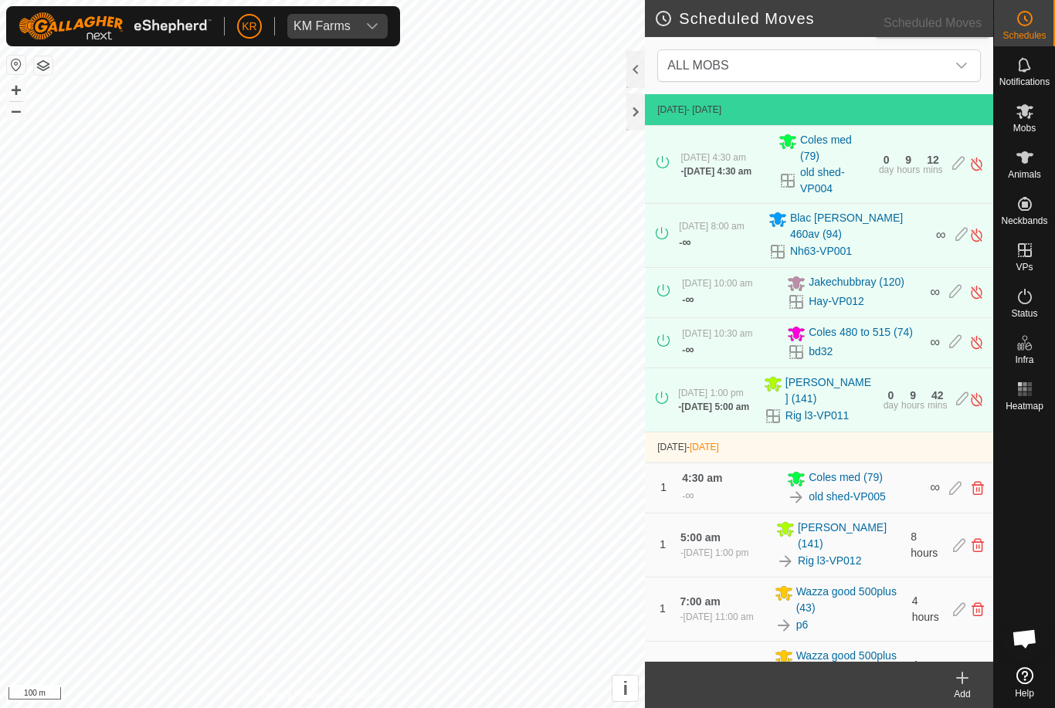
click at [1047, 22] on div "Schedules" at bounding box center [1024, 23] width 61 height 46
click at [966, 63] on icon "dropdown trigger" at bounding box center [961, 66] width 11 height 6
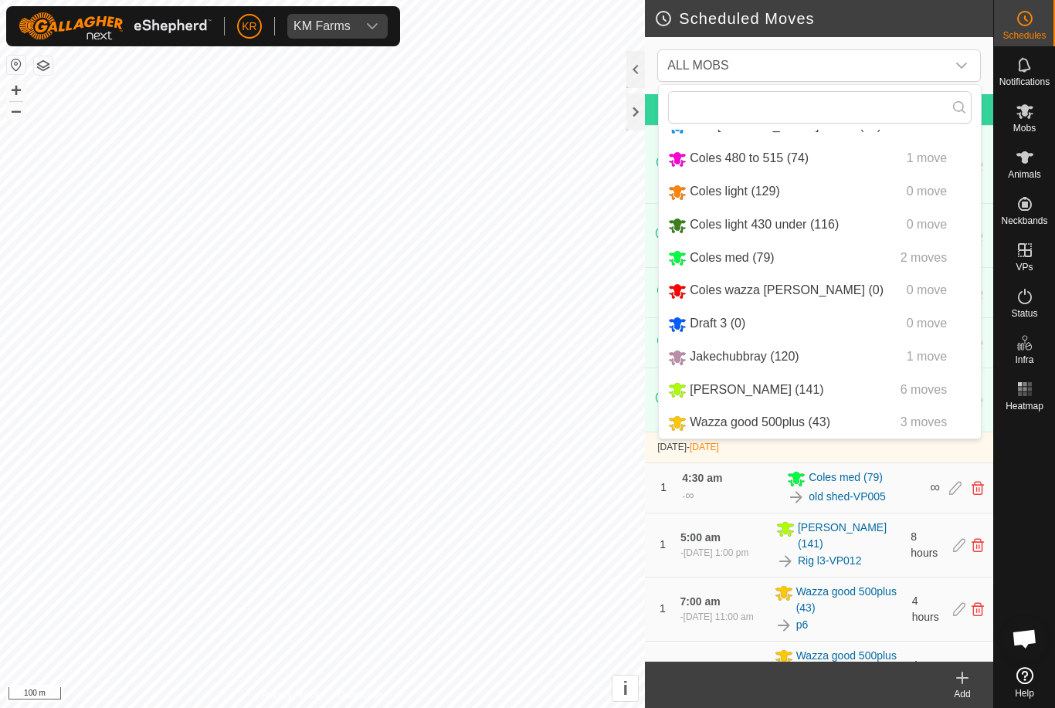
scroll to position [96, 0]
click at [700, 421] on span "Wazza good 500plus (43)" at bounding box center [760, 422] width 141 height 13
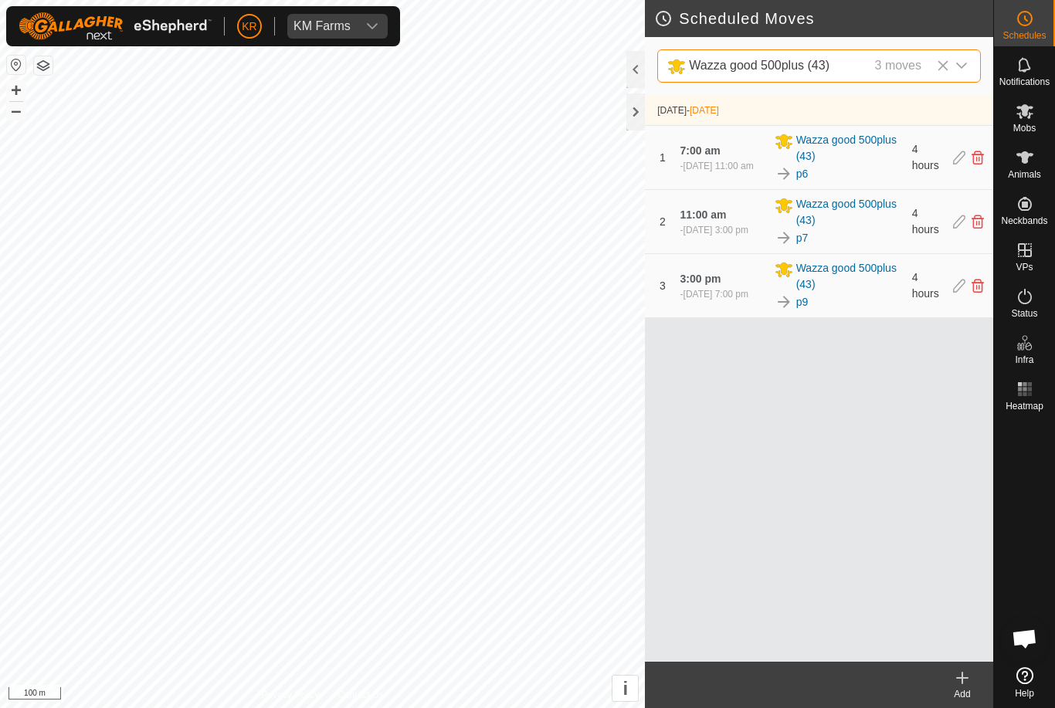
click at [955, 289] on icon at bounding box center [959, 286] width 12 height 14
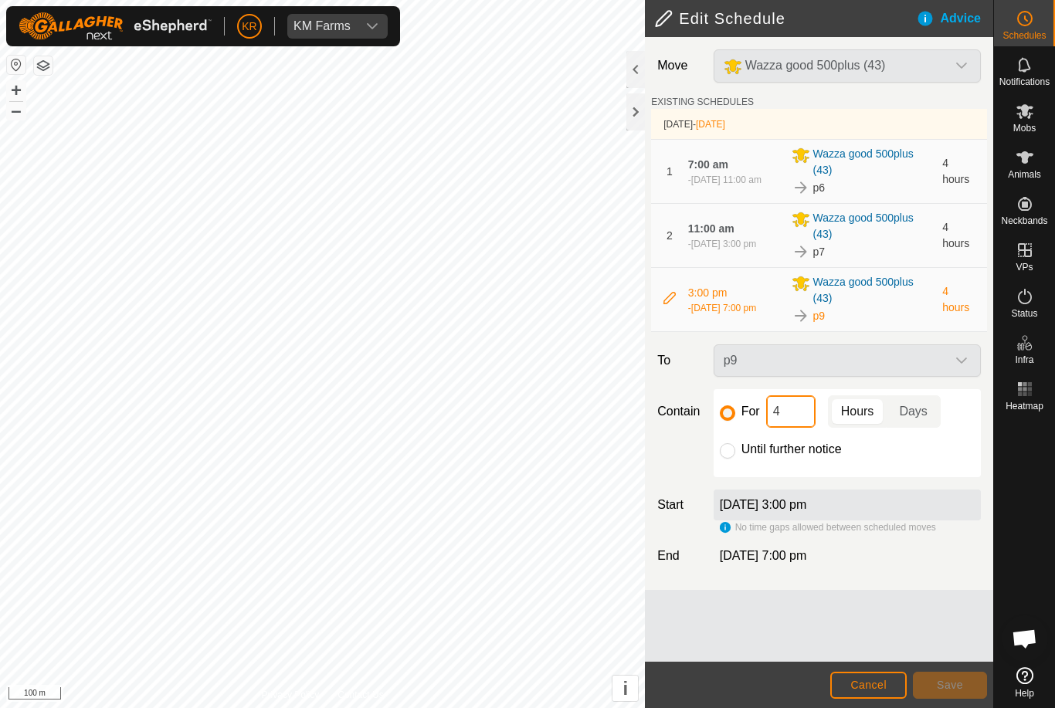
click at [803, 412] on input "4" at bounding box center [790, 412] width 49 height 32
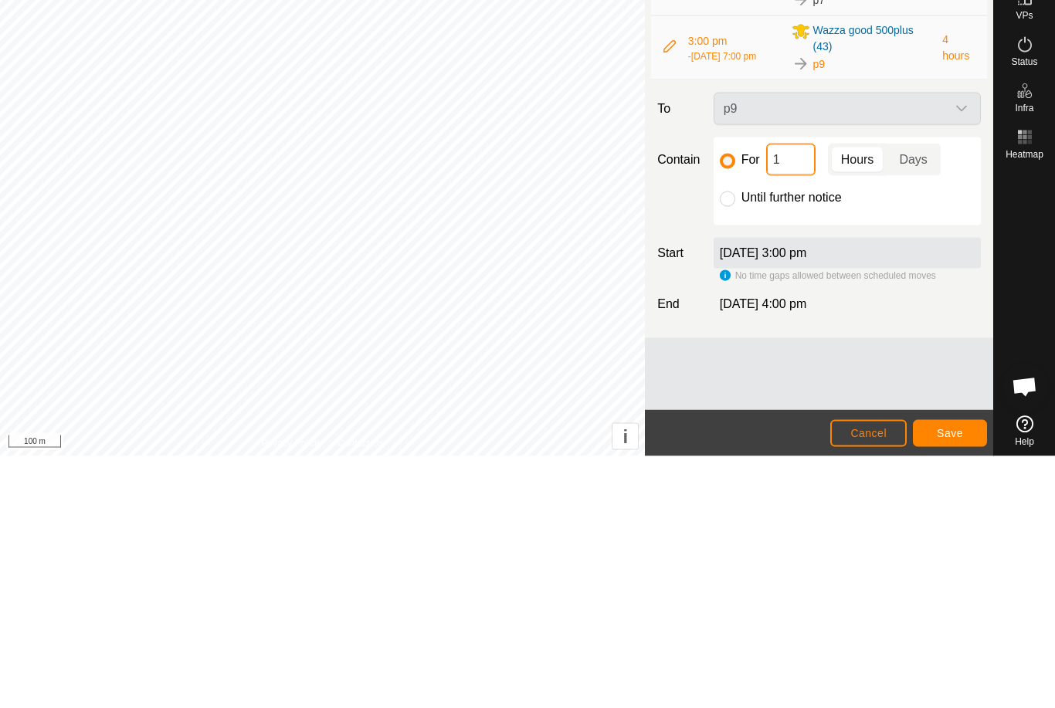
type input "16"
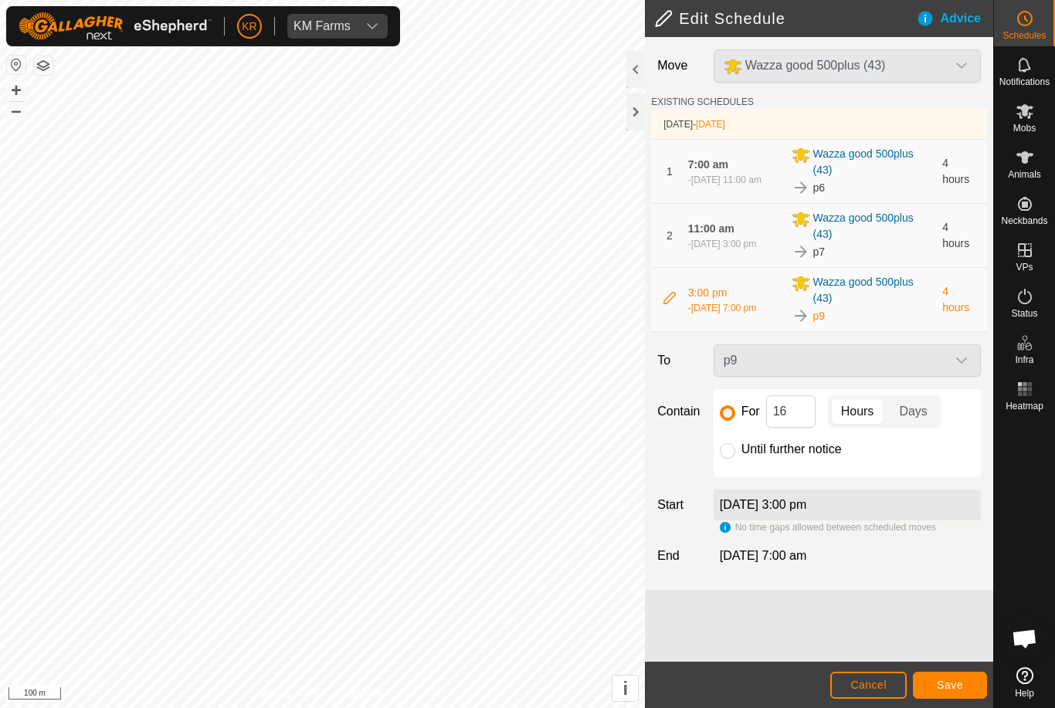
click at [952, 674] on button "Save" at bounding box center [950, 685] width 74 height 27
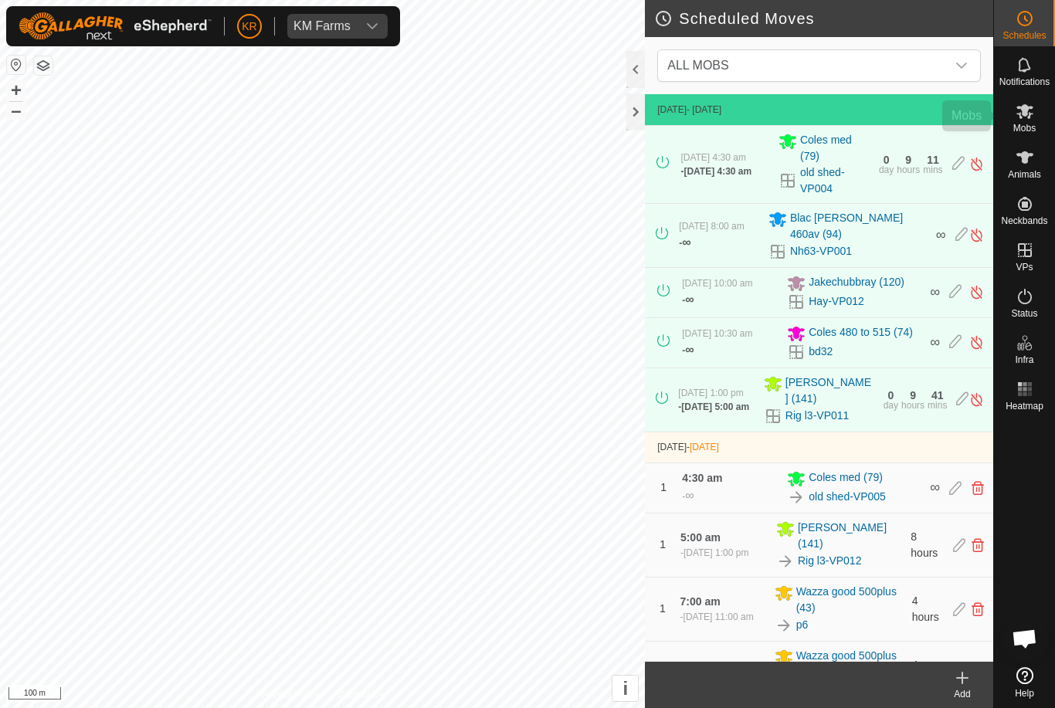
click at [1041, 121] on div "Mobs" at bounding box center [1024, 116] width 61 height 46
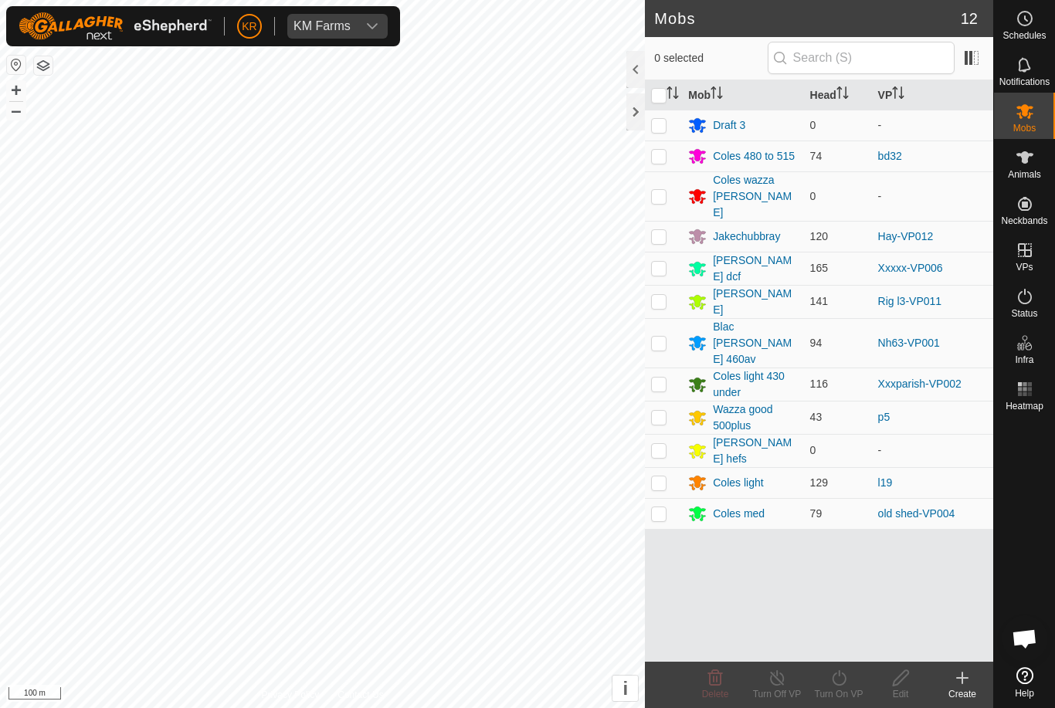
click at [663, 411] on p-checkbox at bounding box center [658, 417] width 15 height 12
checkbox input "true"
click at [843, 678] on icon at bounding box center [839, 678] width 19 height 19
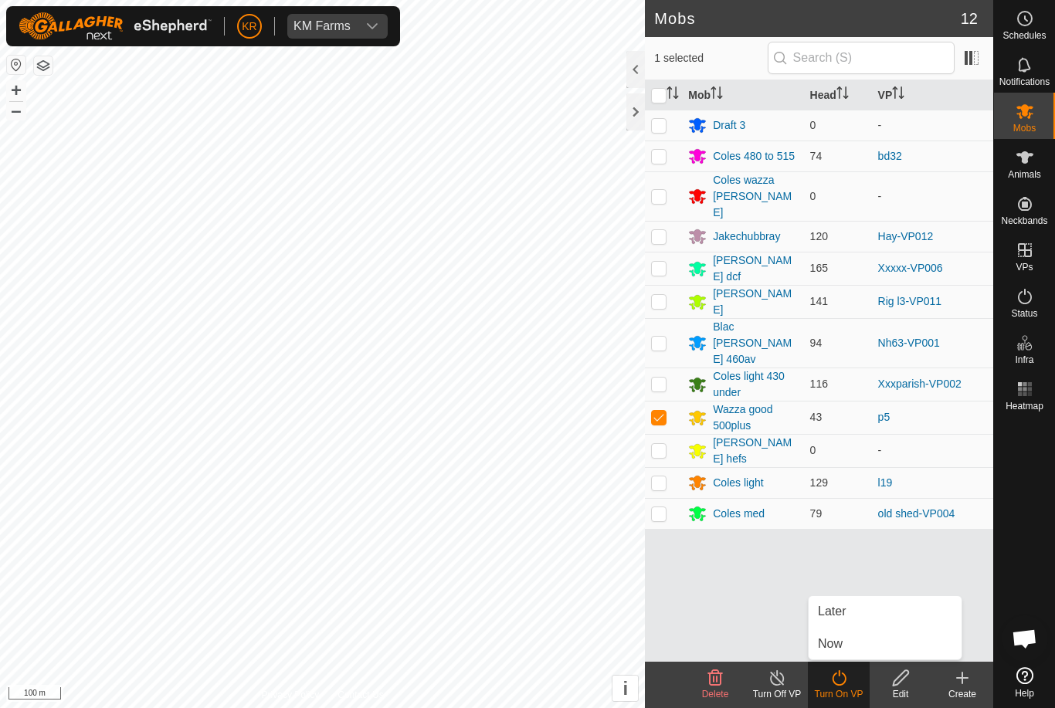
click at [844, 625] on link "Later" at bounding box center [885, 611] width 153 height 31
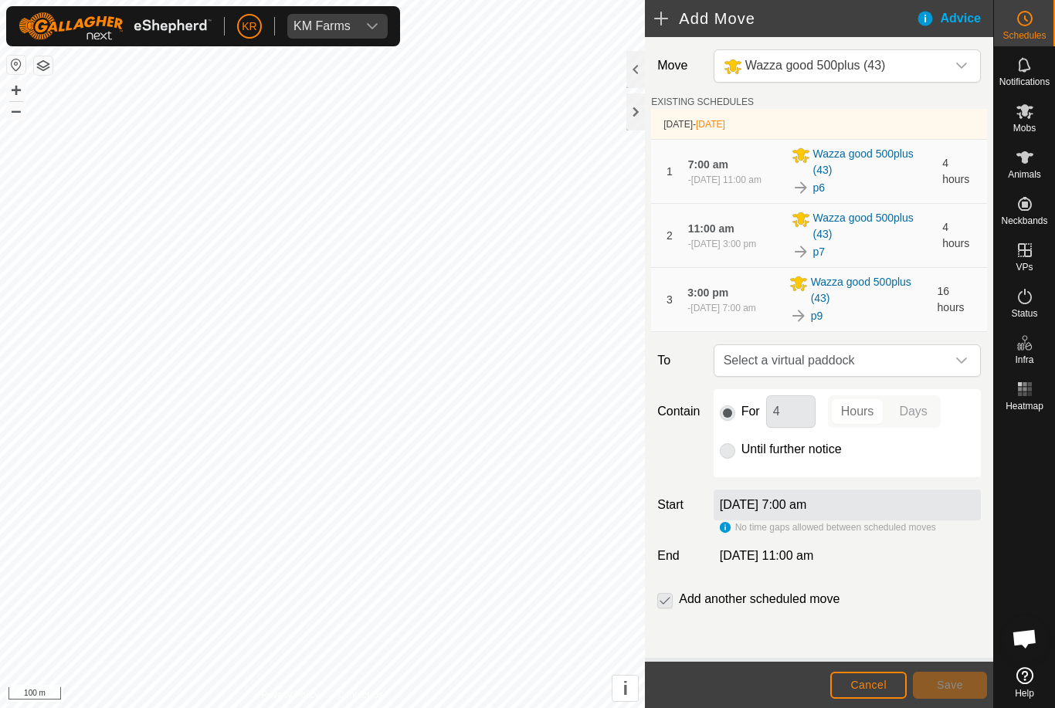
click at [963, 358] on icon "dropdown trigger" at bounding box center [962, 361] width 12 height 12
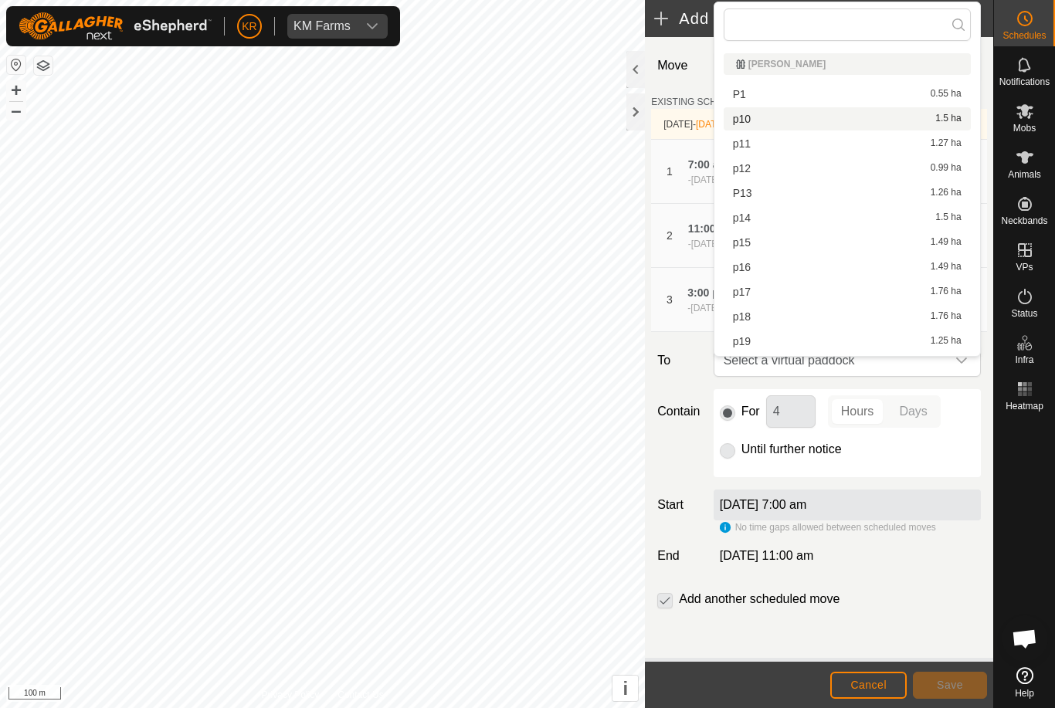
click at [756, 118] on div "p10 1.5 ha" at bounding box center [847, 119] width 229 height 11
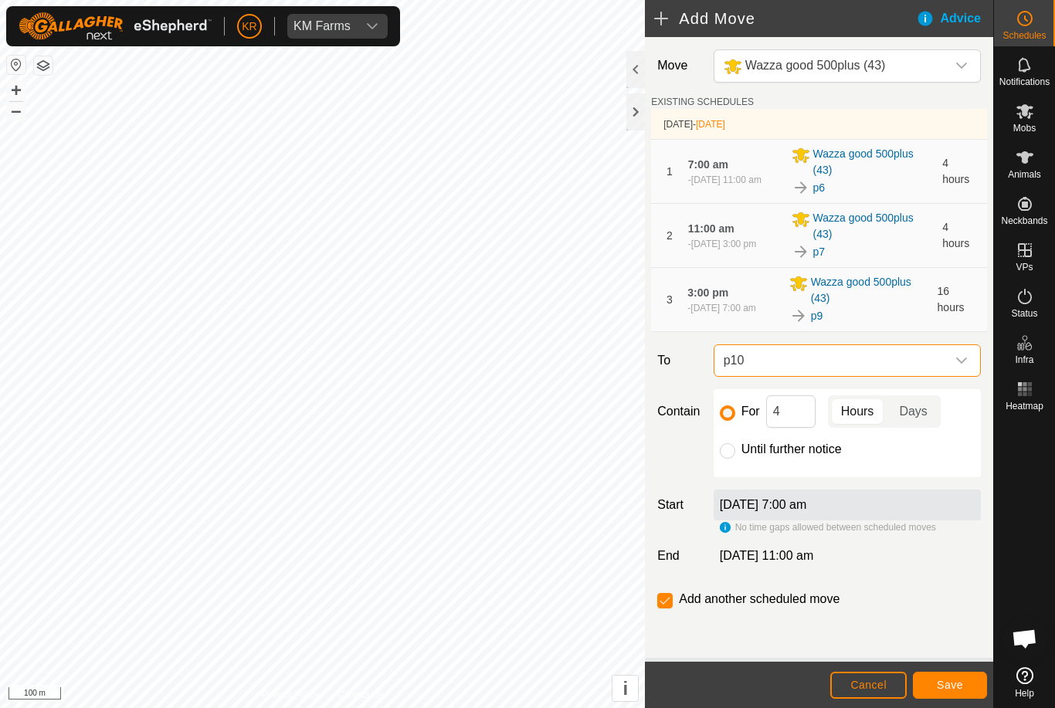
click at [952, 681] on span "Save" at bounding box center [950, 685] width 26 height 12
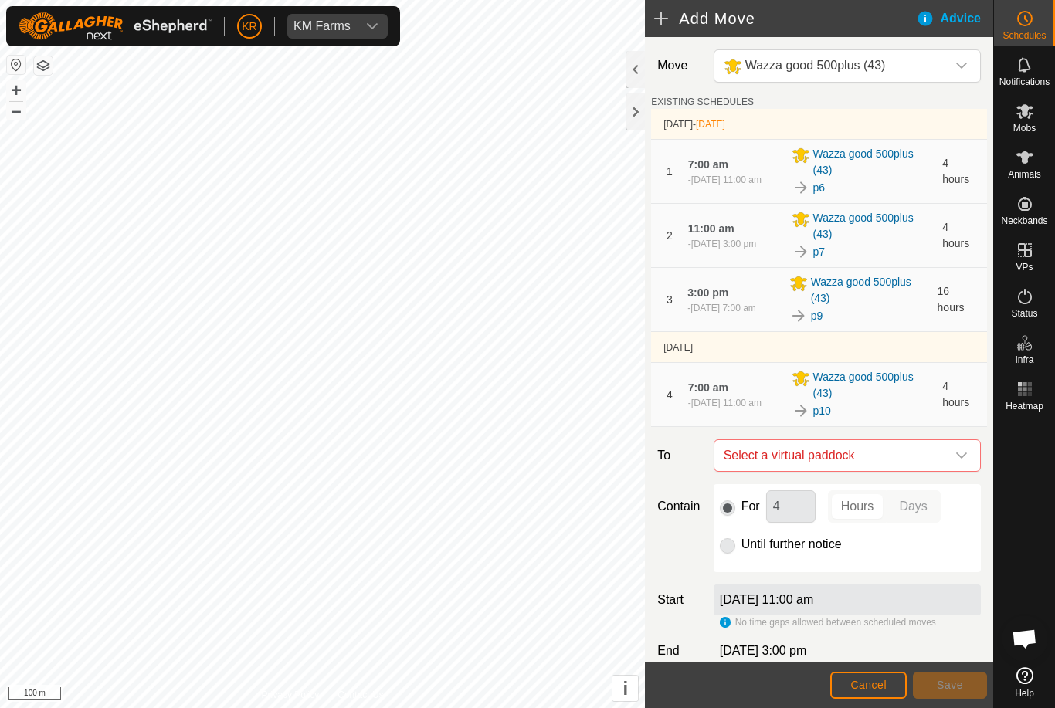
click at [945, 450] on span "Select a virtual paddock" at bounding box center [832, 455] width 229 height 31
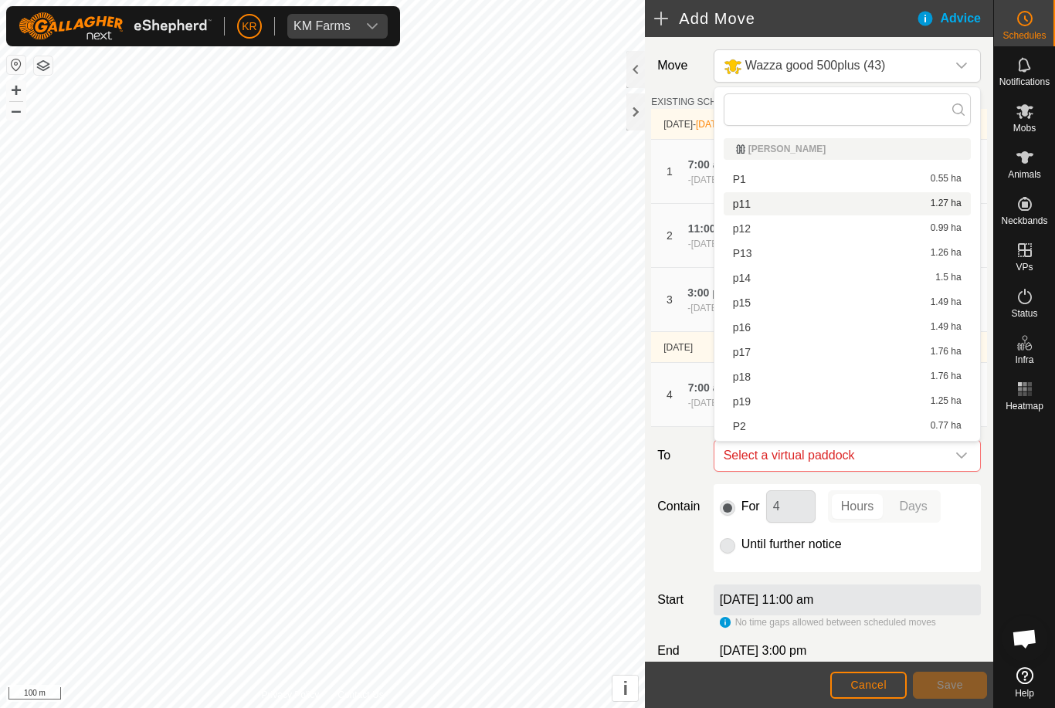
click at [745, 209] on span "p11" at bounding box center [742, 204] width 18 height 11
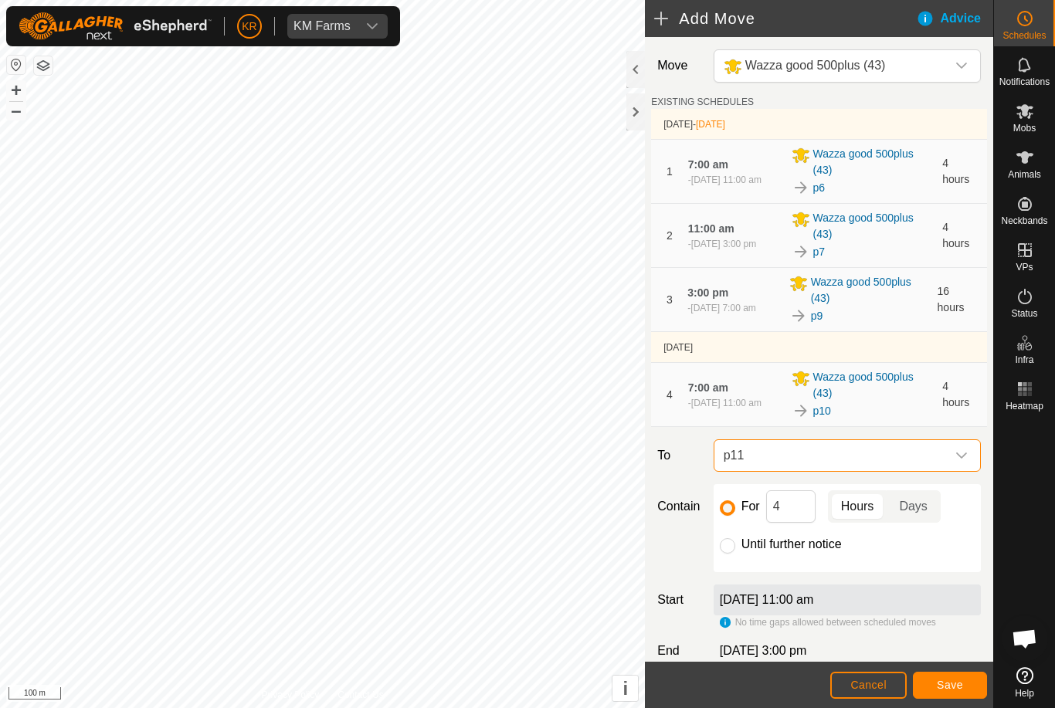
click at [946, 674] on button "Save" at bounding box center [950, 685] width 74 height 27
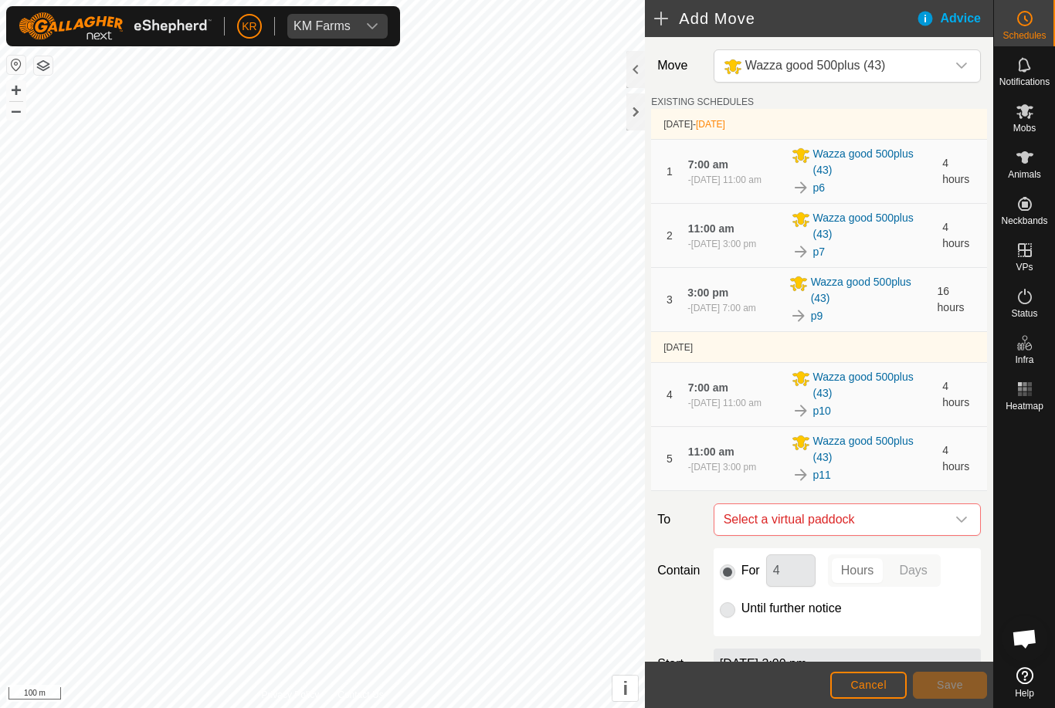
click at [943, 516] on span "Select a virtual paddock" at bounding box center [832, 519] width 229 height 31
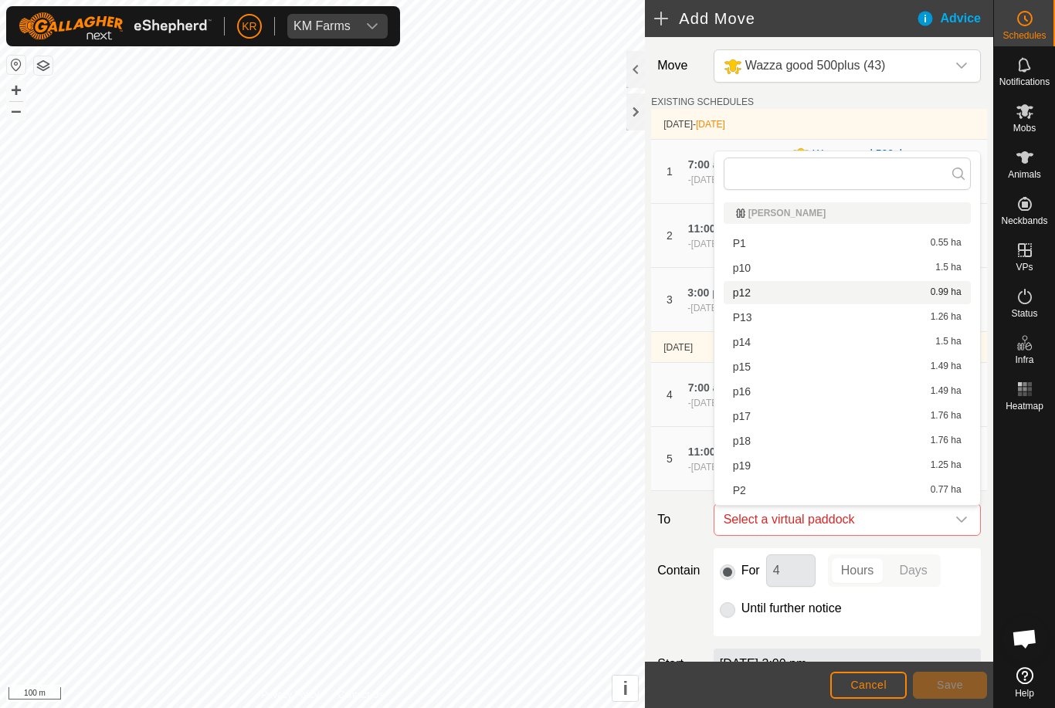
click at [754, 293] on div "p12 0.99 ha" at bounding box center [847, 292] width 229 height 11
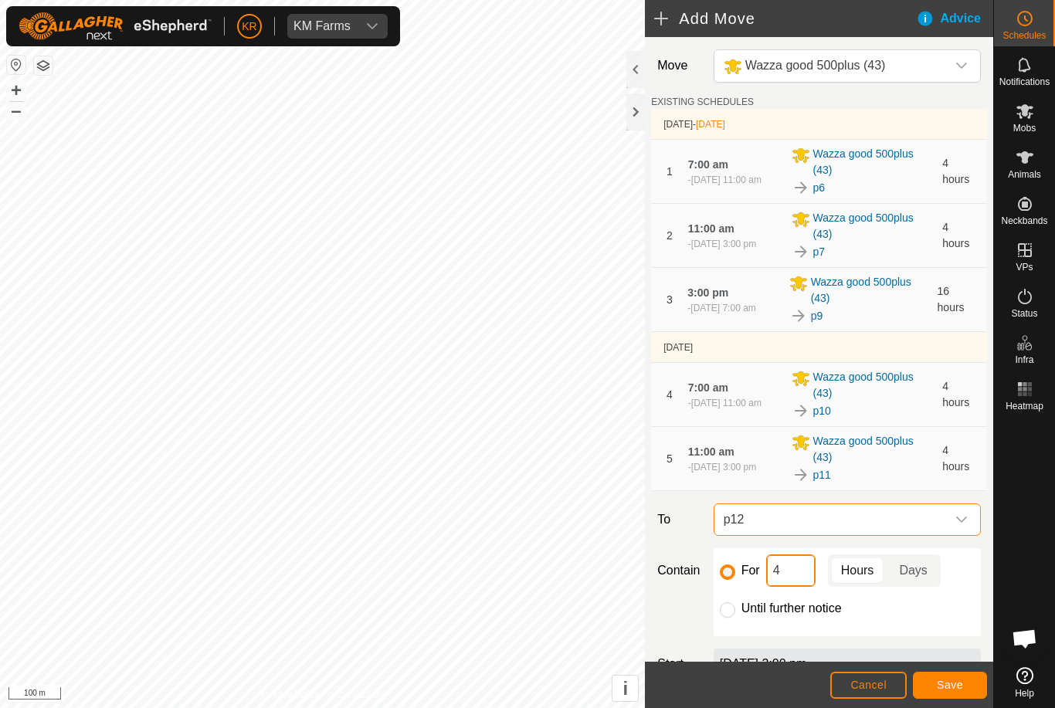
click at [793, 567] on input "4" at bounding box center [790, 571] width 49 height 32
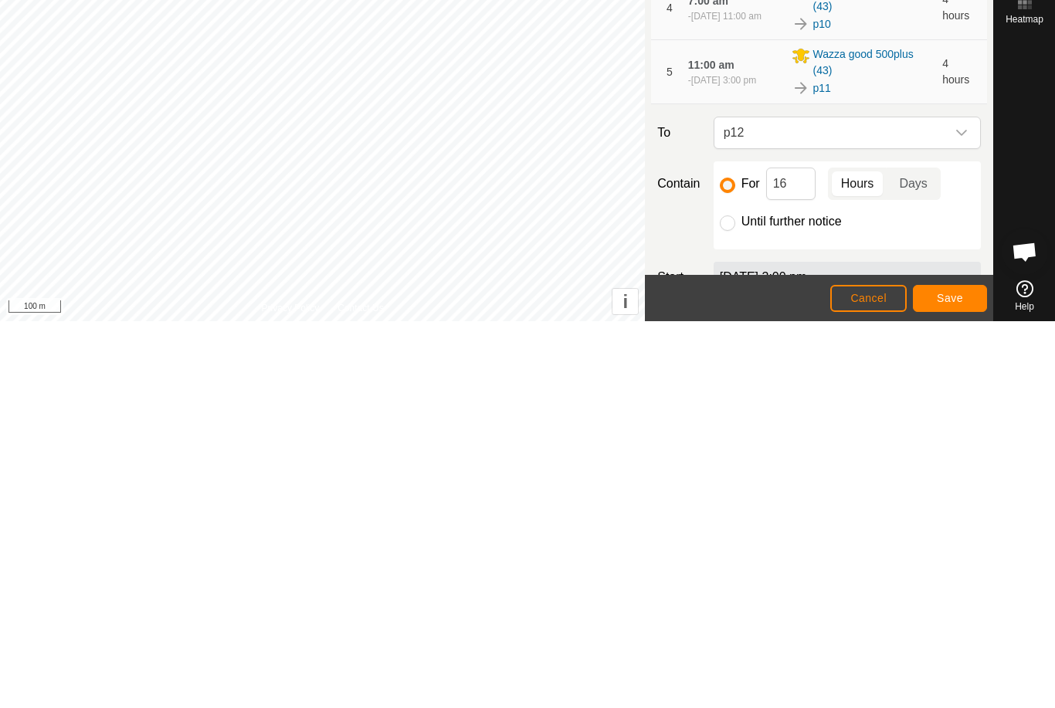
click at [951, 679] on span "Save" at bounding box center [950, 685] width 26 height 12
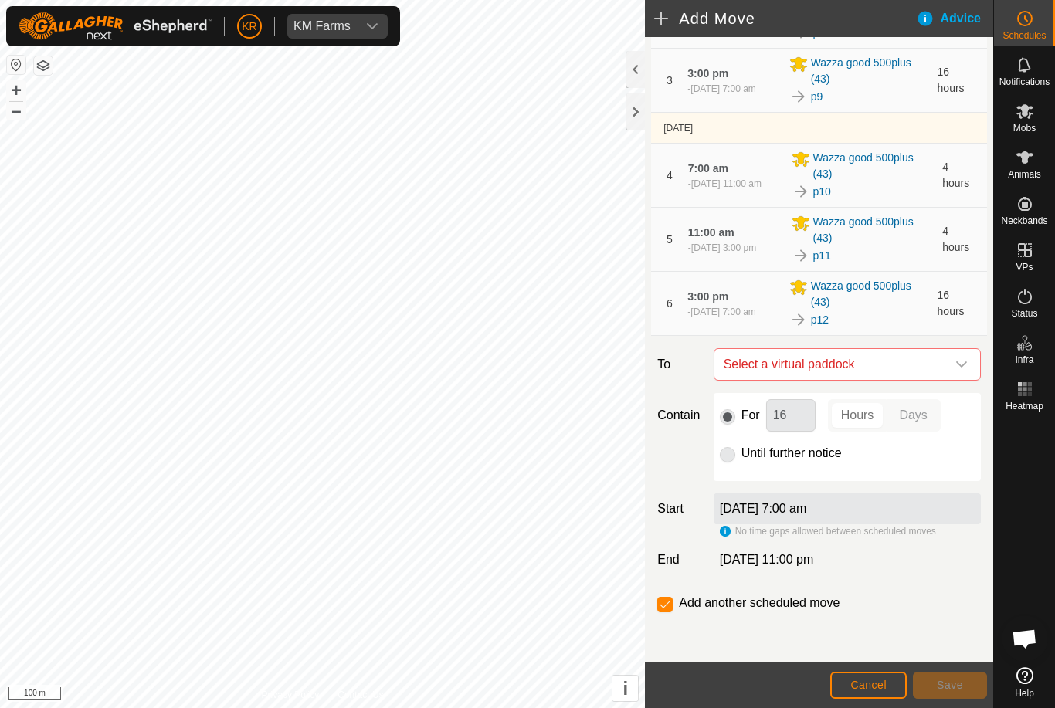
scroll to position [220, 0]
click at [963, 368] on icon "dropdown trigger" at bounding box center [962, 364] width 12 height 12
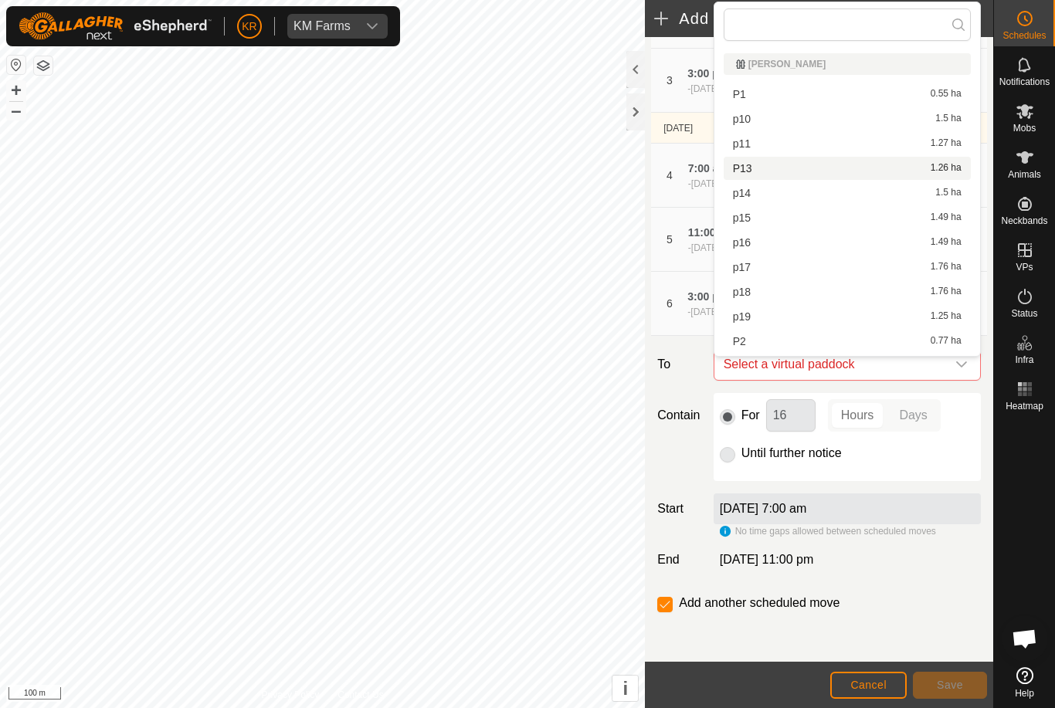
click at [752, 168] on span "P13" at bounding box center [742, 168] width 19 height 11
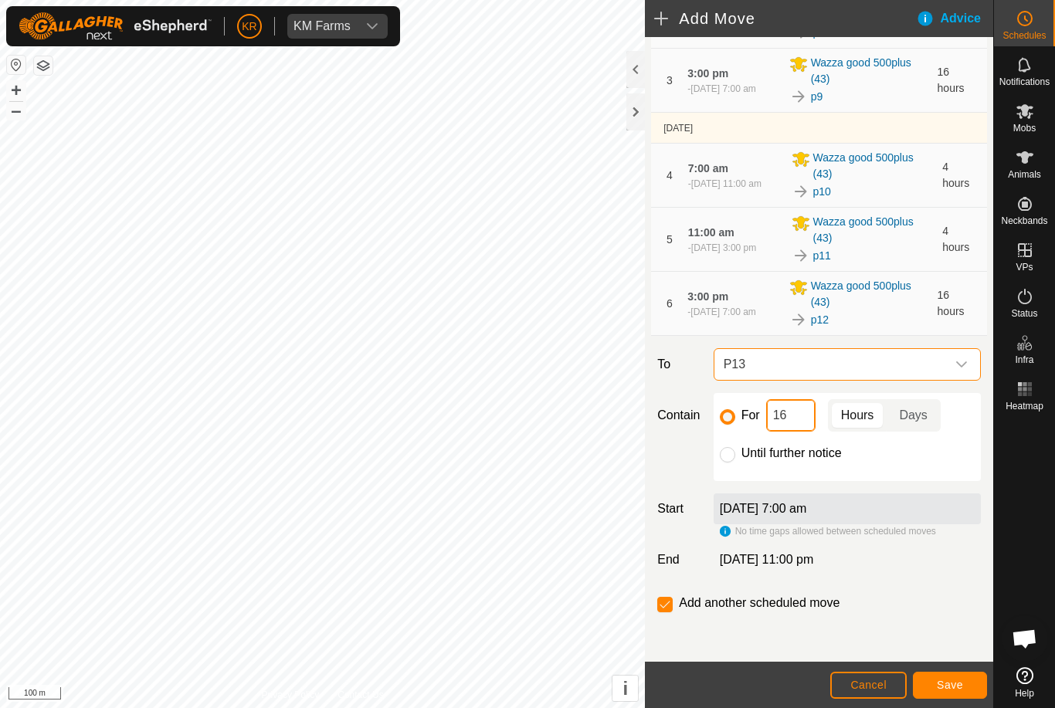
click at [804, 419] on input "16" at bounding box center [790, 415] width 49 height 32
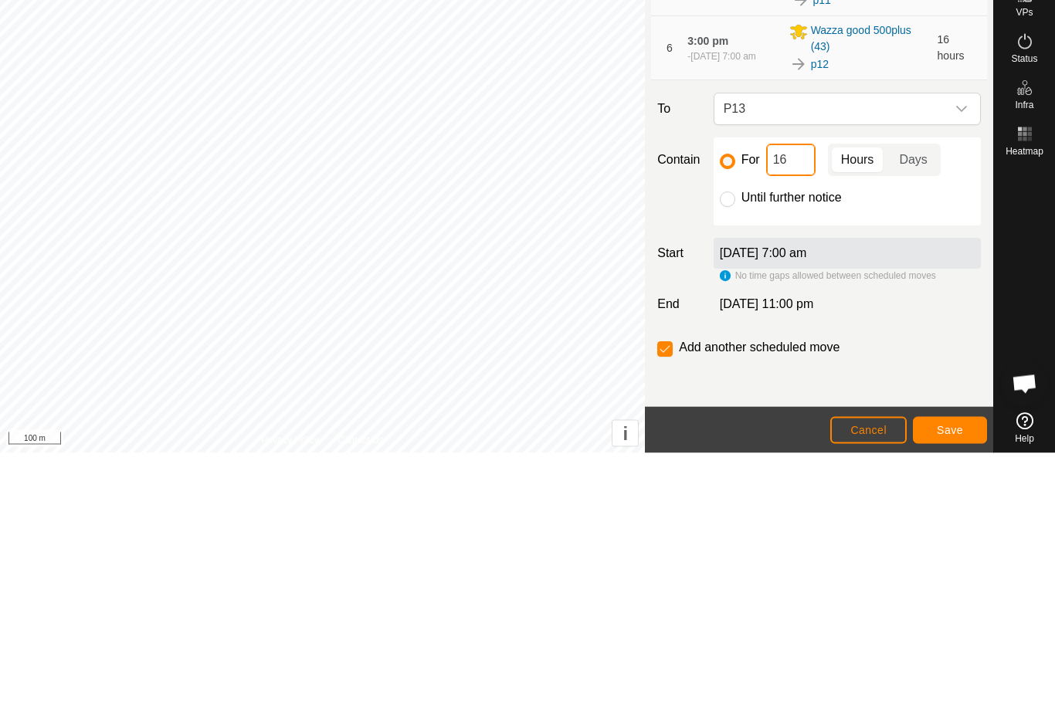
type input "1"
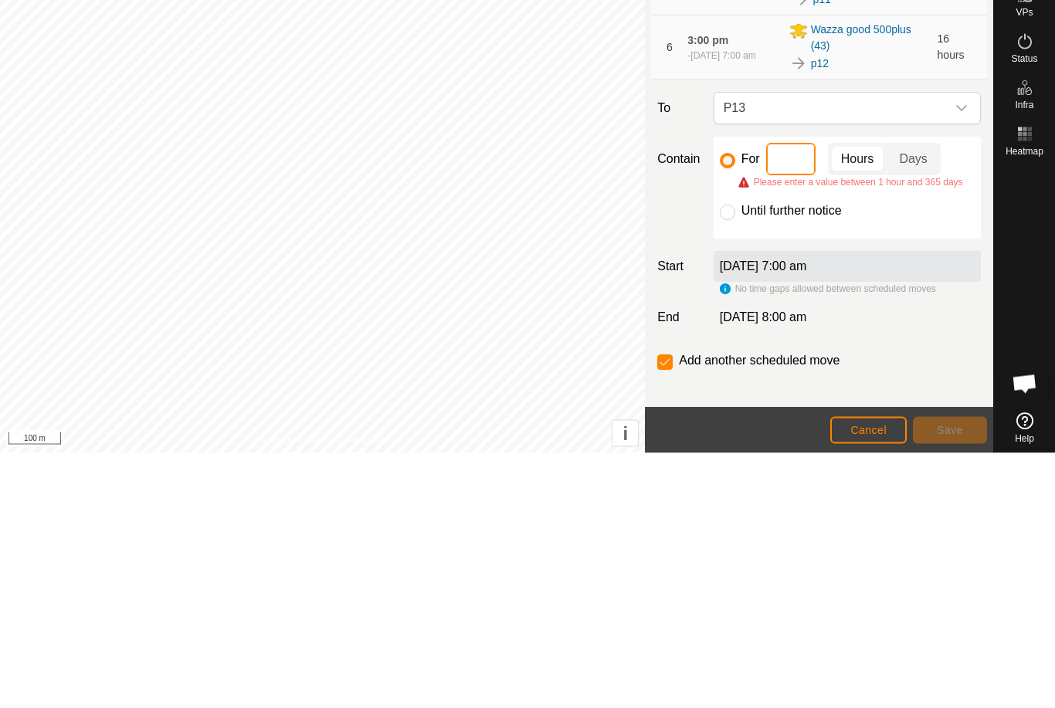
type input "4"
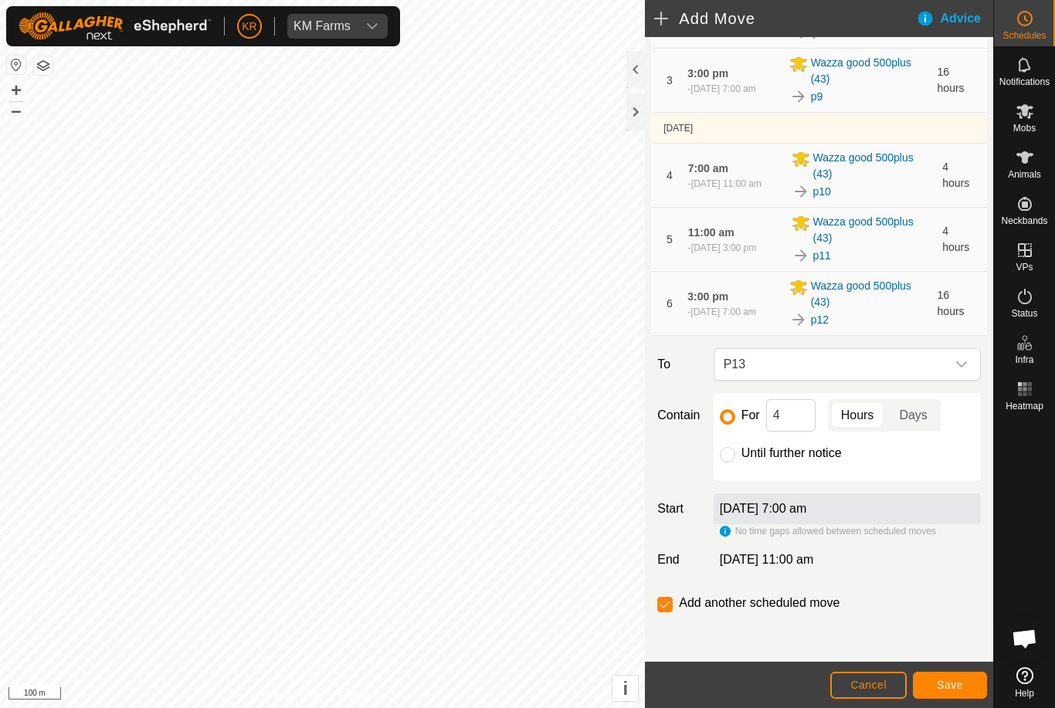
click at [941, 673] on button "Save" at bounding box center [950, 685] width 74 height 27
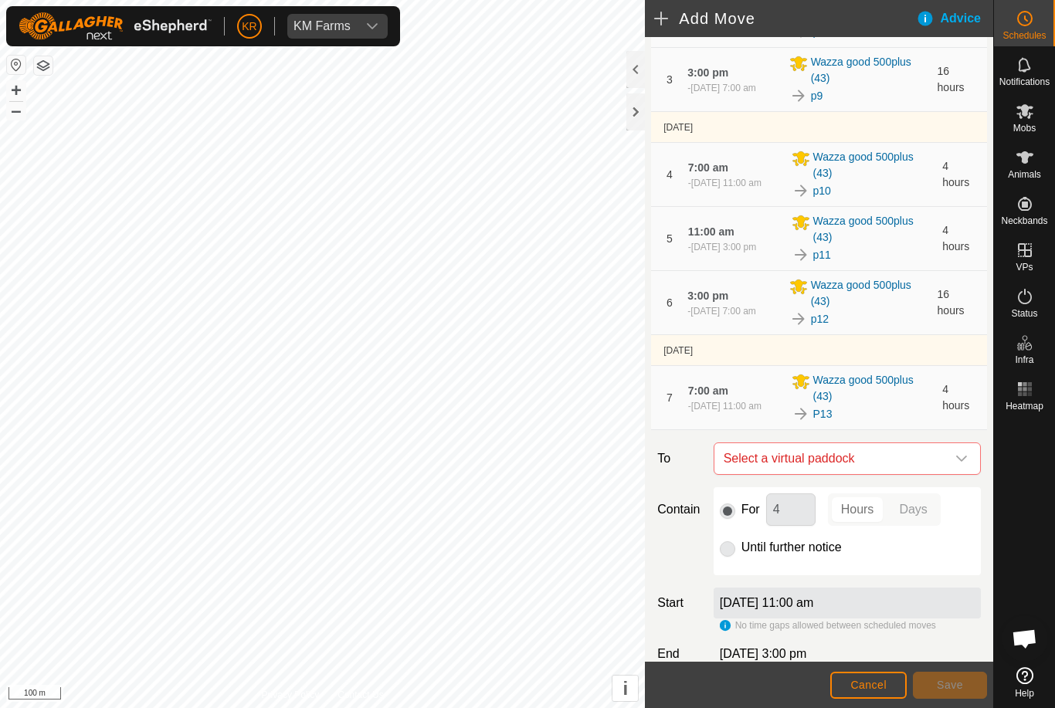
click at [945, 463] on span "Select a virtual paddock" at bounding box center [832, 458] width 229 height 31
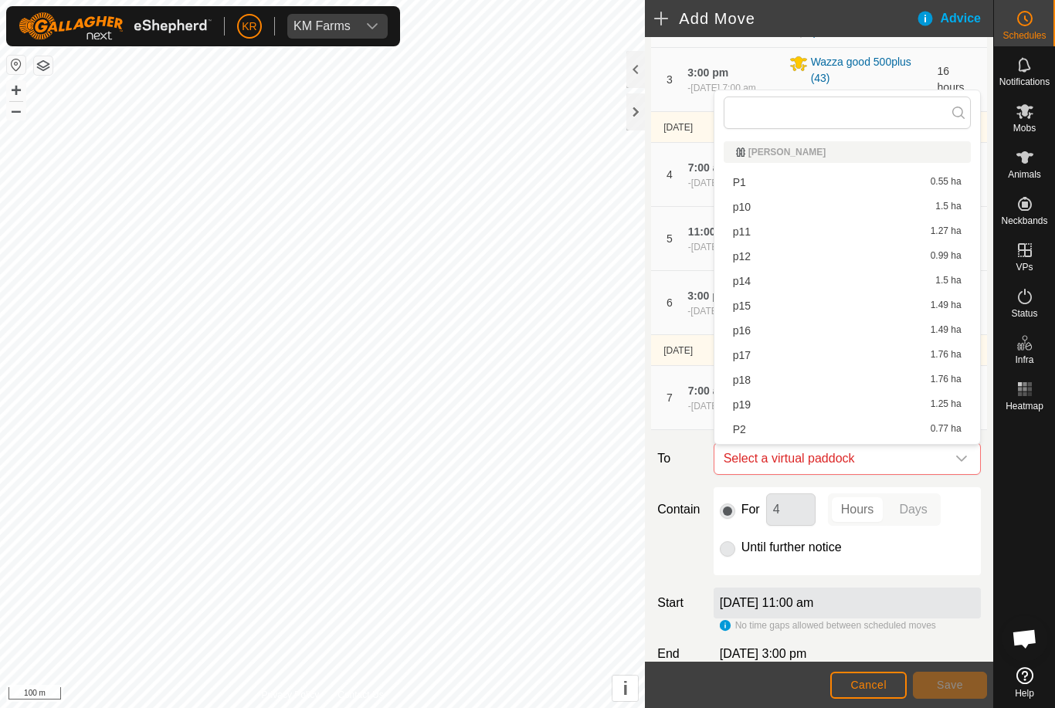
click at [749, 277] on span "p14" at bounding box center [742, 281] width 18 height 11
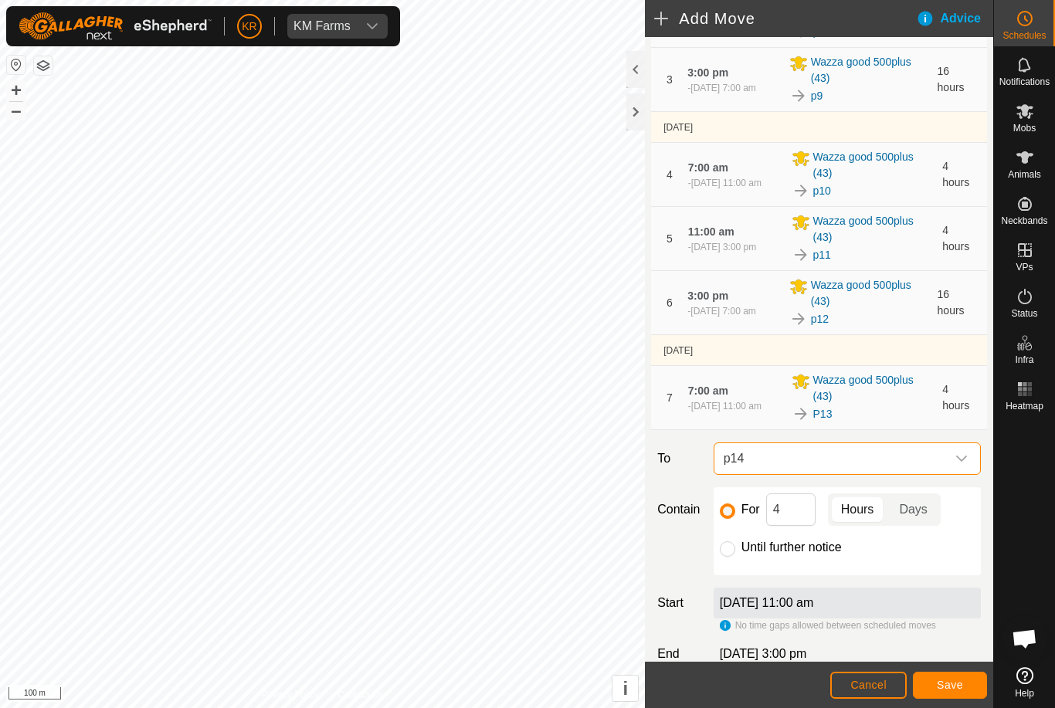
click at [946, 681] on span "Save" at bounding box center [950, 685] width 26 height 12
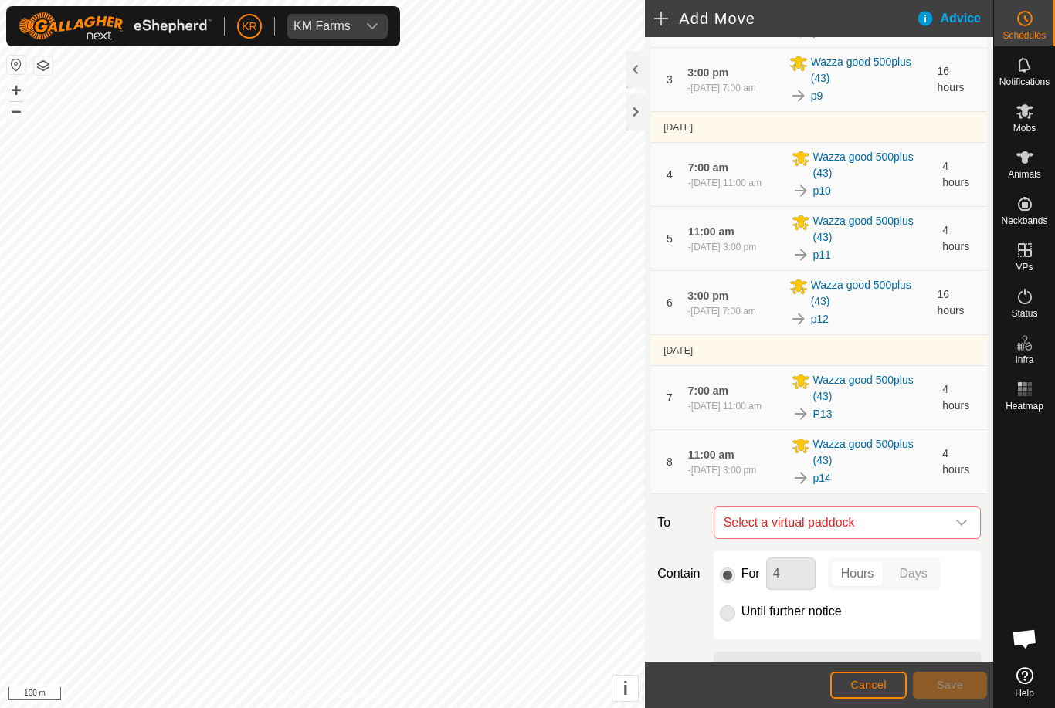
click at [944, 510] on span "Select a virtual paddock" at bounding box center [832, 523] width 229 height 31
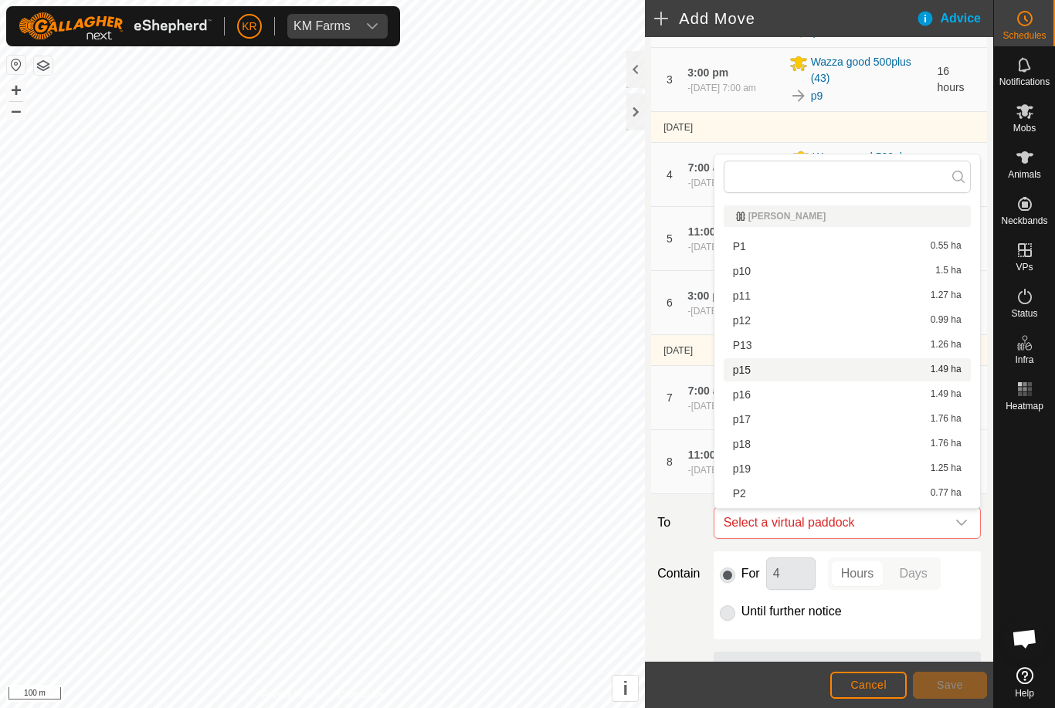
click at [750, 375] on span "p15" at bounding box center [742, 370] width 18 height 11
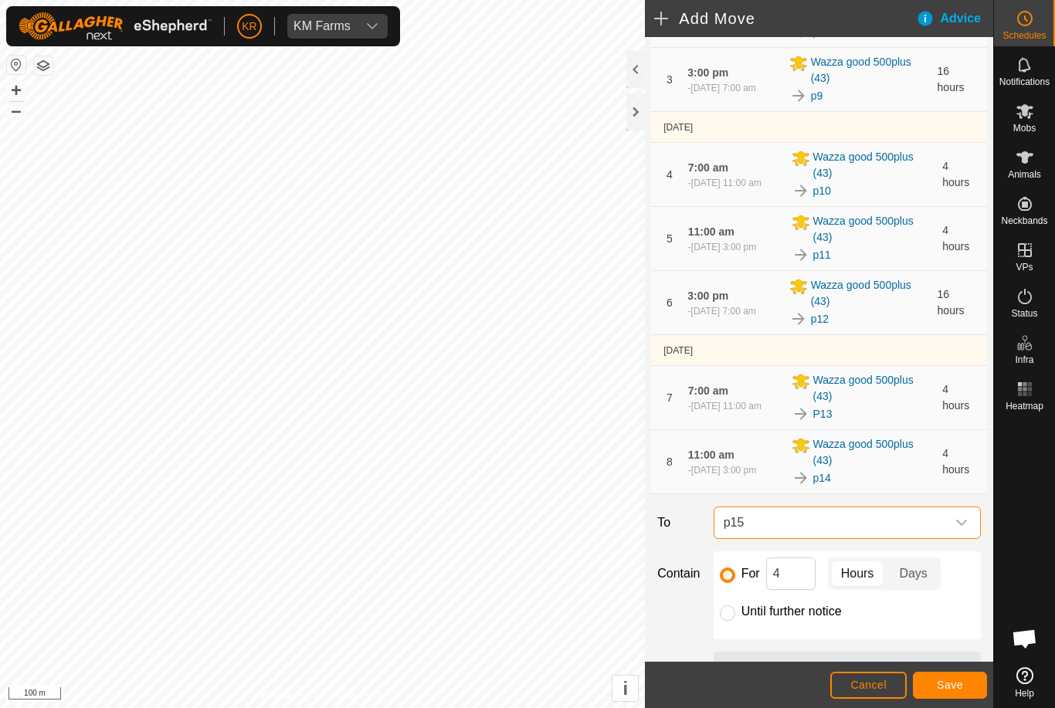
click at [742, 618] on label "Until further notice" at bounding box center [792, 612] width 100 height 12
click at [735, 618] on input "Until further notice" at bounding box center [727, 613] width 15 height 15
radio input "true"
checkbox input "false"
click at [952, 684] on span "Save" at bounding box center [950, 685] width 26 height 12
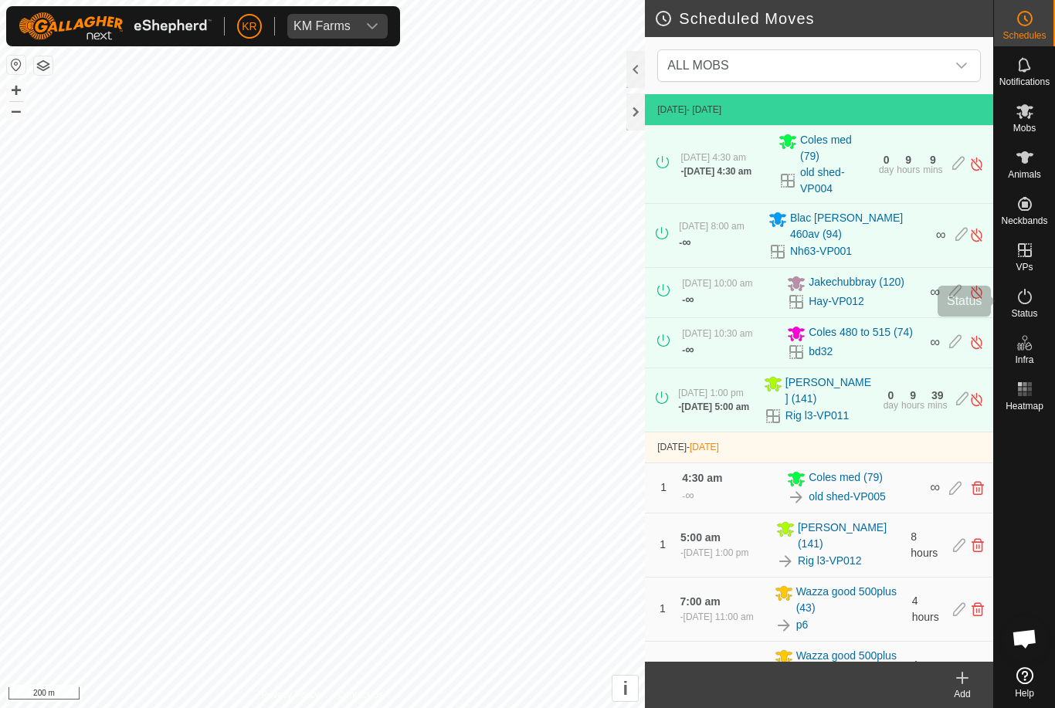
click at [1039, 298] on div "Status" at bounding box center [1024, 301] width 61 height 46
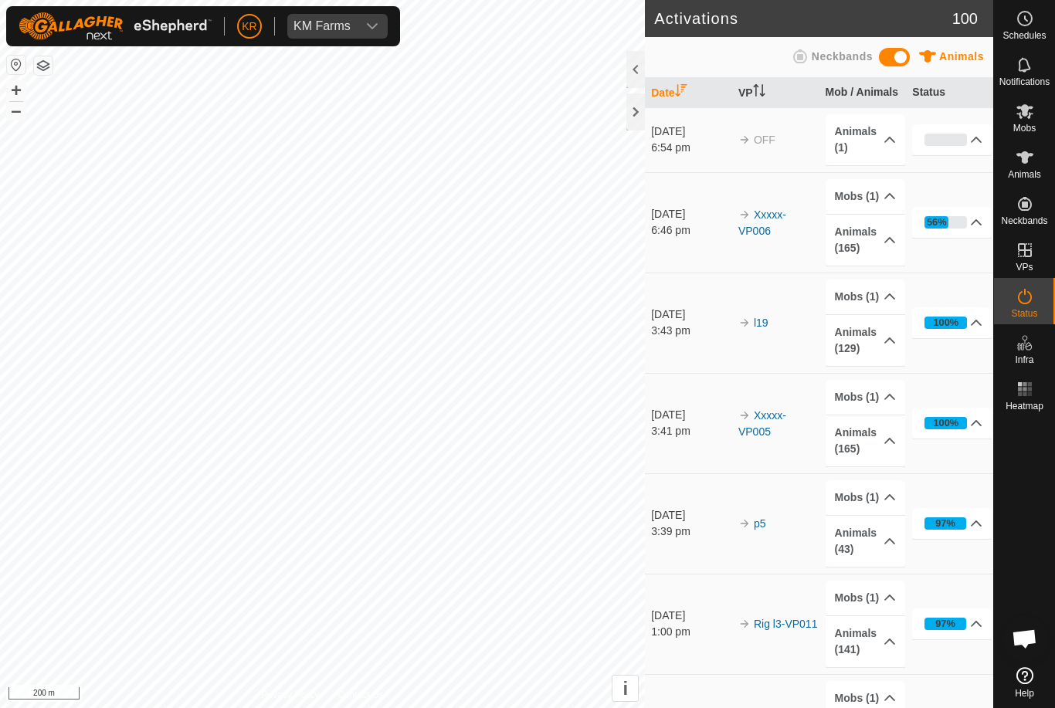
click at [1032, 294] on icon at bounding box center [1025, 296] width 19 height 19
click at [779, 136] on td "OFF" at bounding box center [775, 139] width 87 height 65
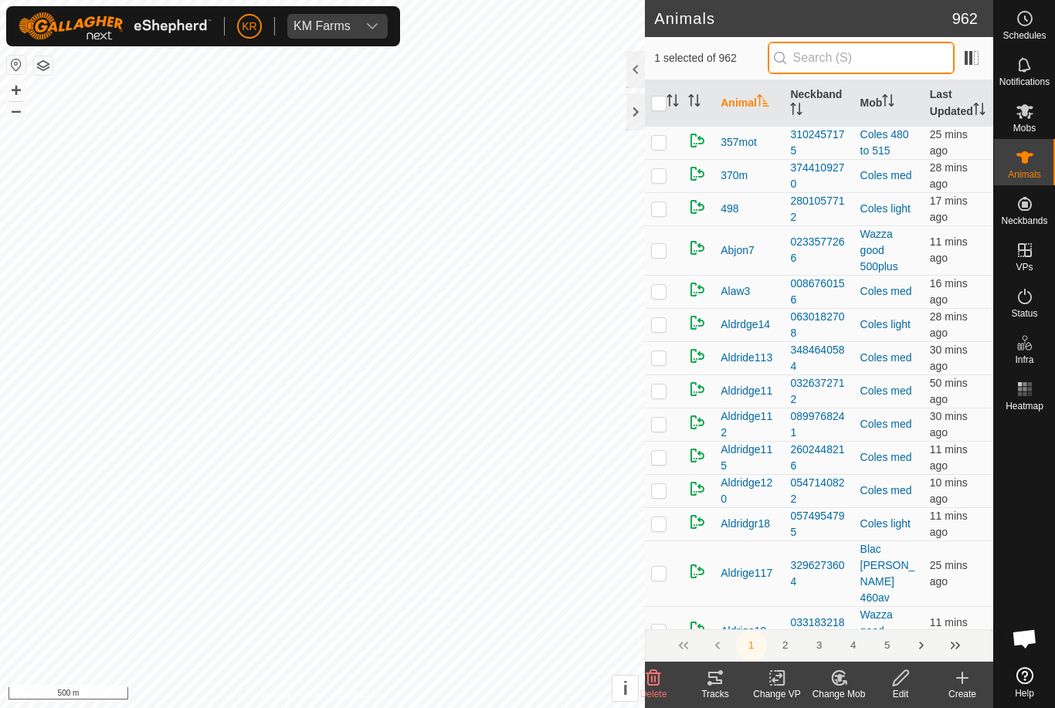
click at [846, 63] on input "text" at bounding box center [861, 58] width 187 height 32
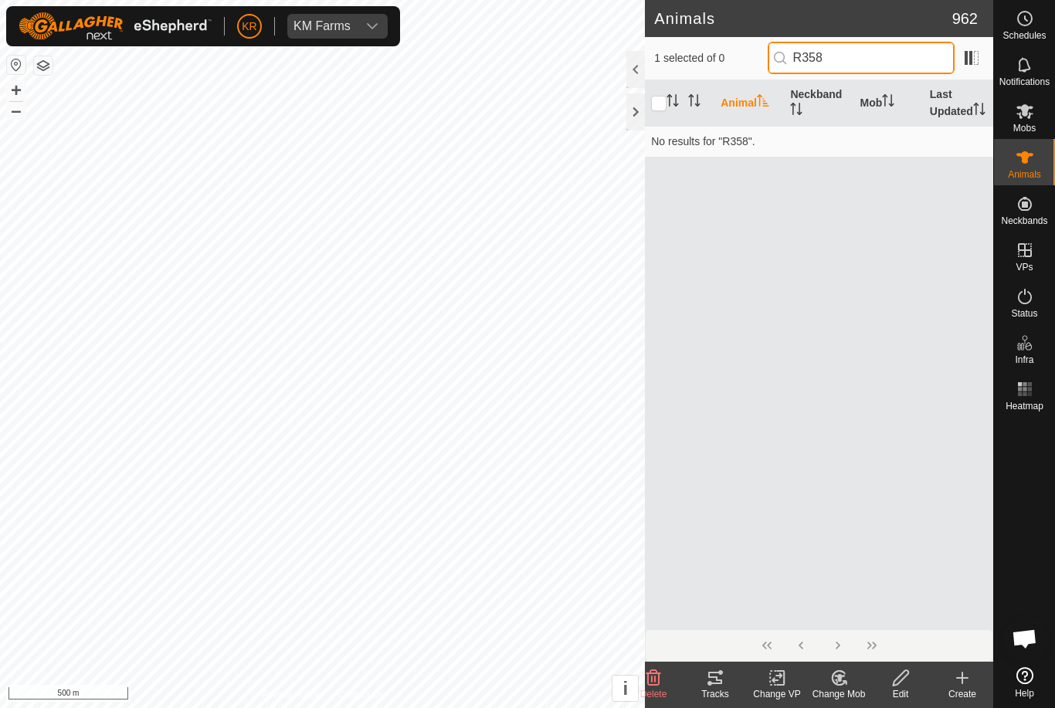
click at [902, 53] on input "R358" at bounding box center [861, 58] width 187 height 32
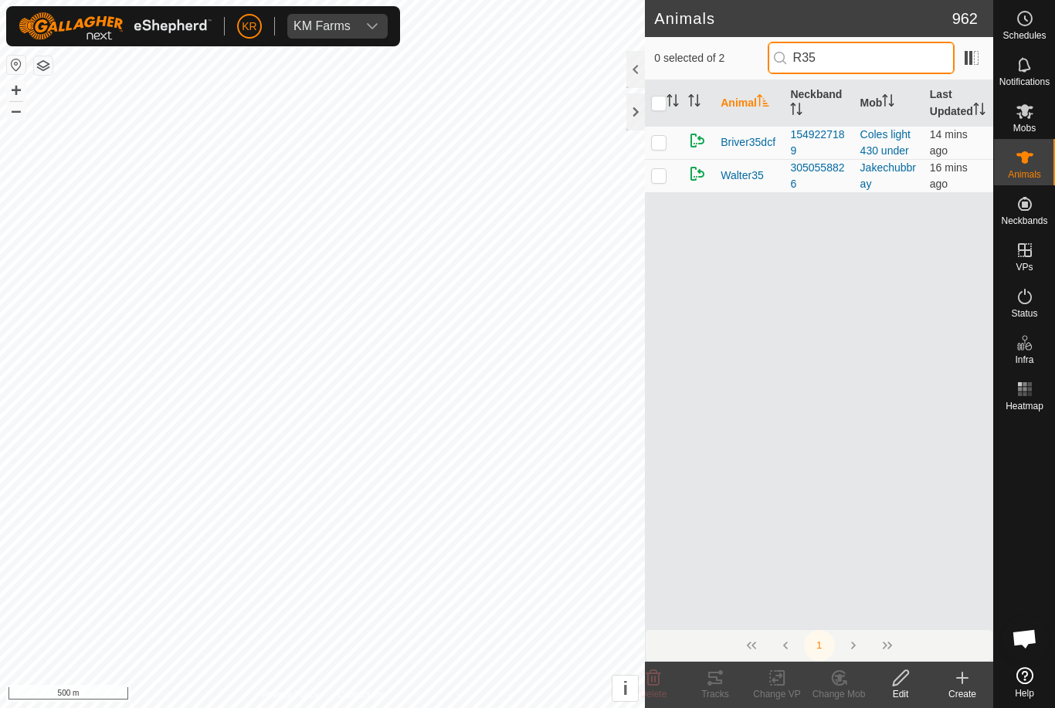
click at [898, 53] on input "R35" at bounding box center [861, 58] width 187 height 32
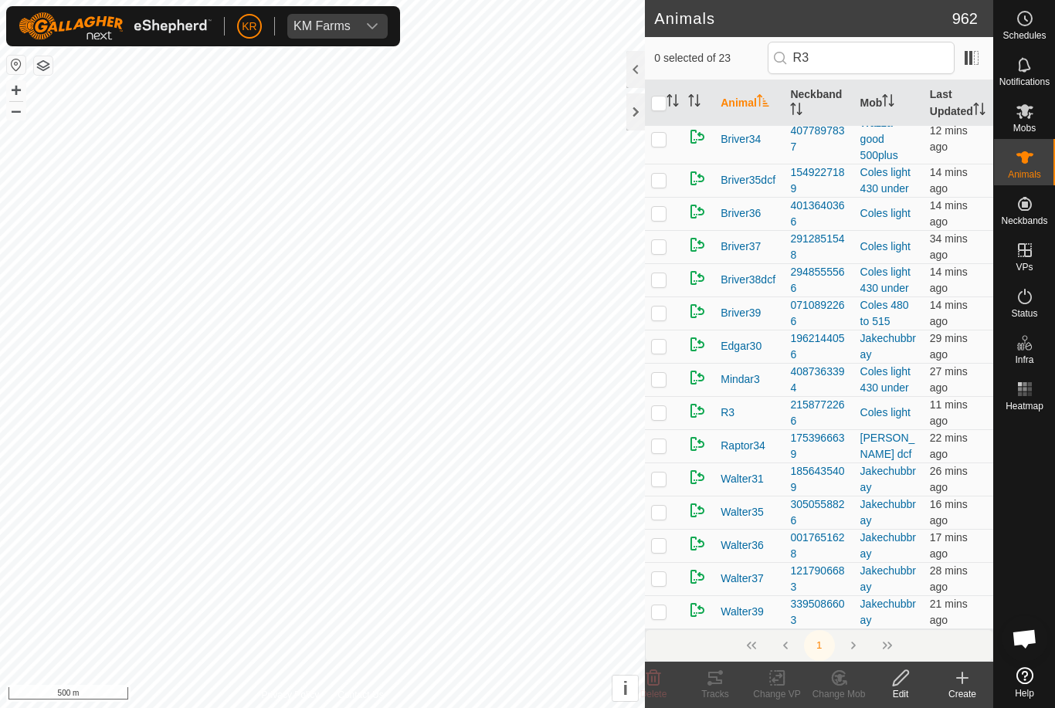
scroll to position [294, 0]
click at [1037, 167] on es-animals-svg-icon at bounding box center [1025, 157] width 28 height 25
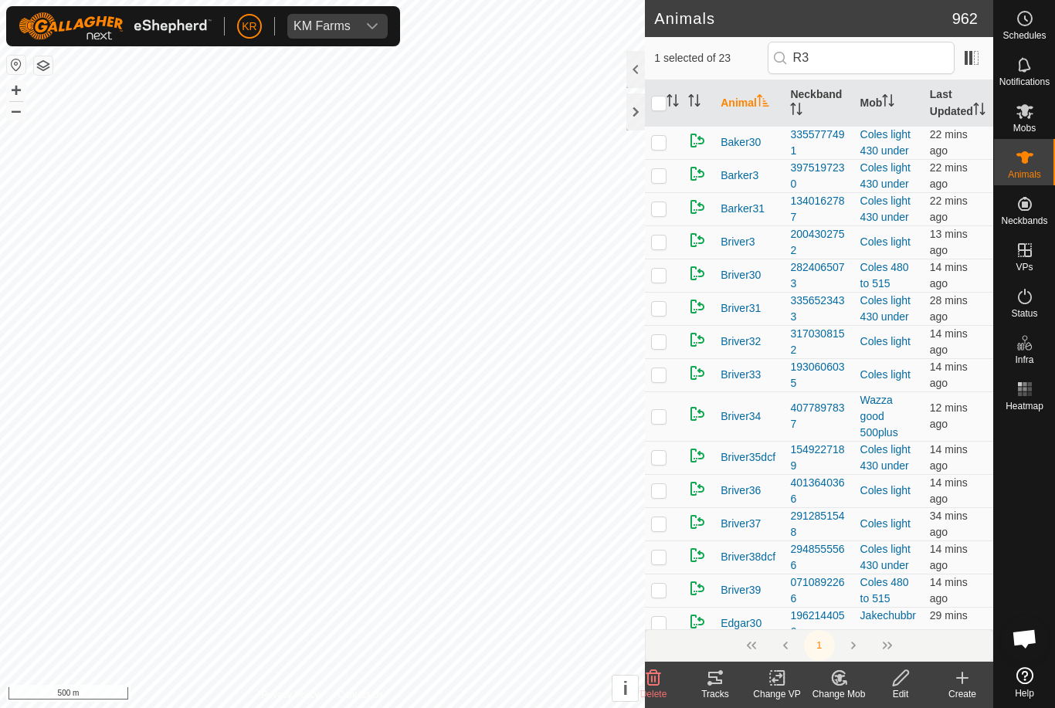
scroll to position [0, 0]
click at [880, 61] on input "R3" at bounding box center [861, 58] width 187 height 32
type input "R"
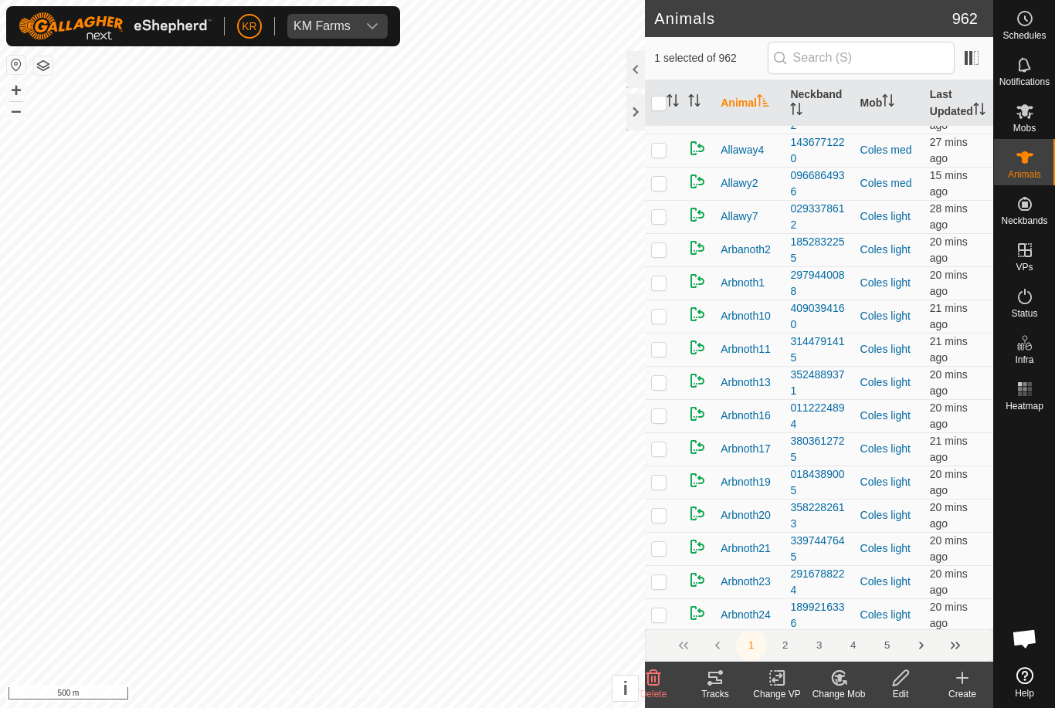
scroll to position [592, 0]
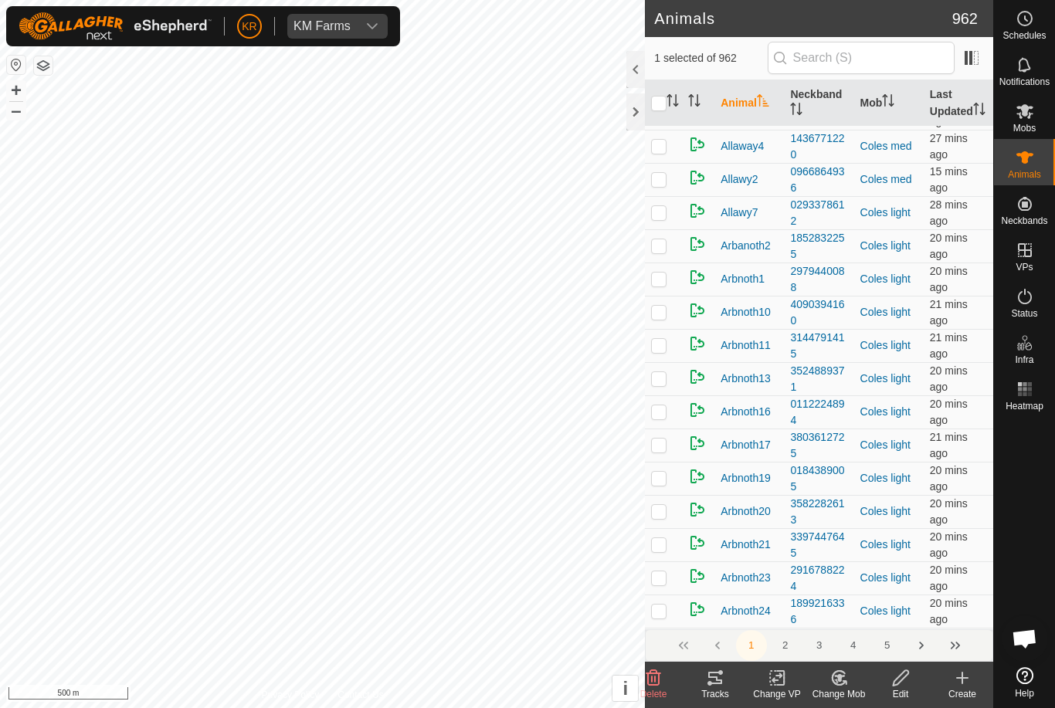
click at [828, 650] on button "3" at bounding box center [819, 645] width 31 height 31
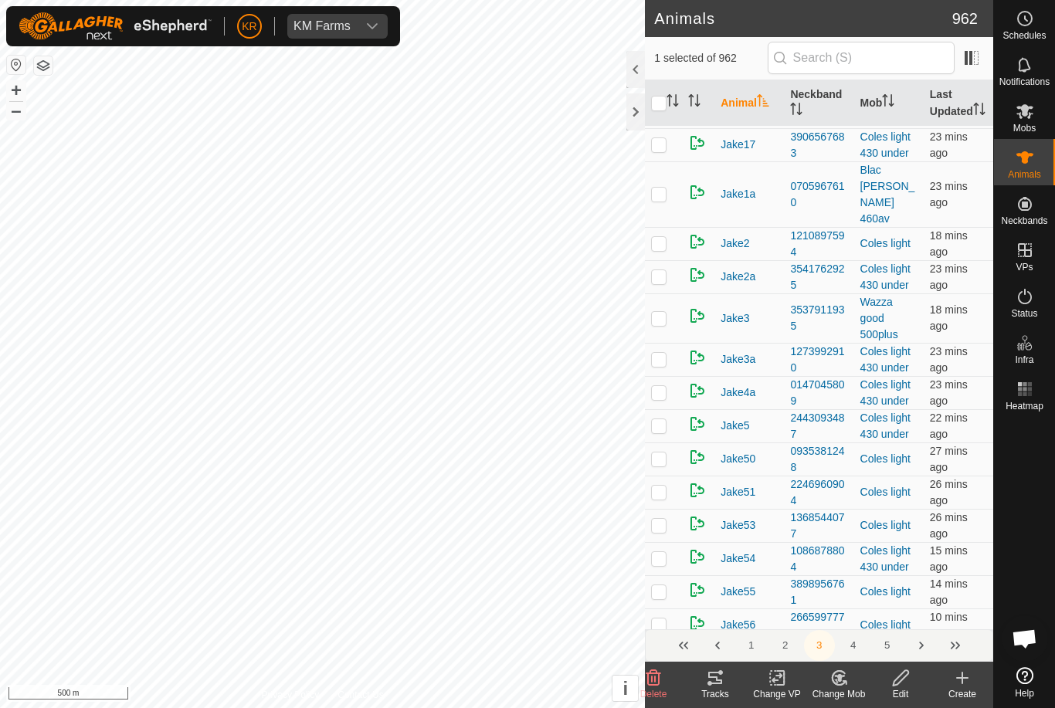
click at [822, 649] on button "3" at bounding box center [819, 645] width 31 height 31
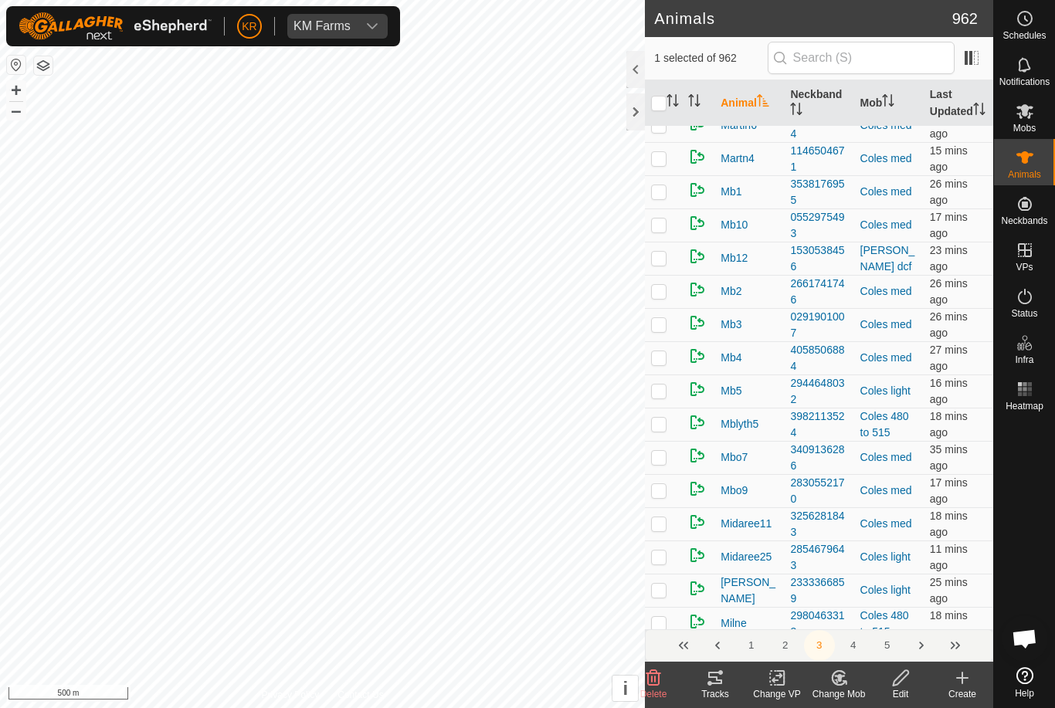
scroll to position [6238, 0]
click at [851, 652] on button "4" at bounding box center [853, 645] width 31 height 31
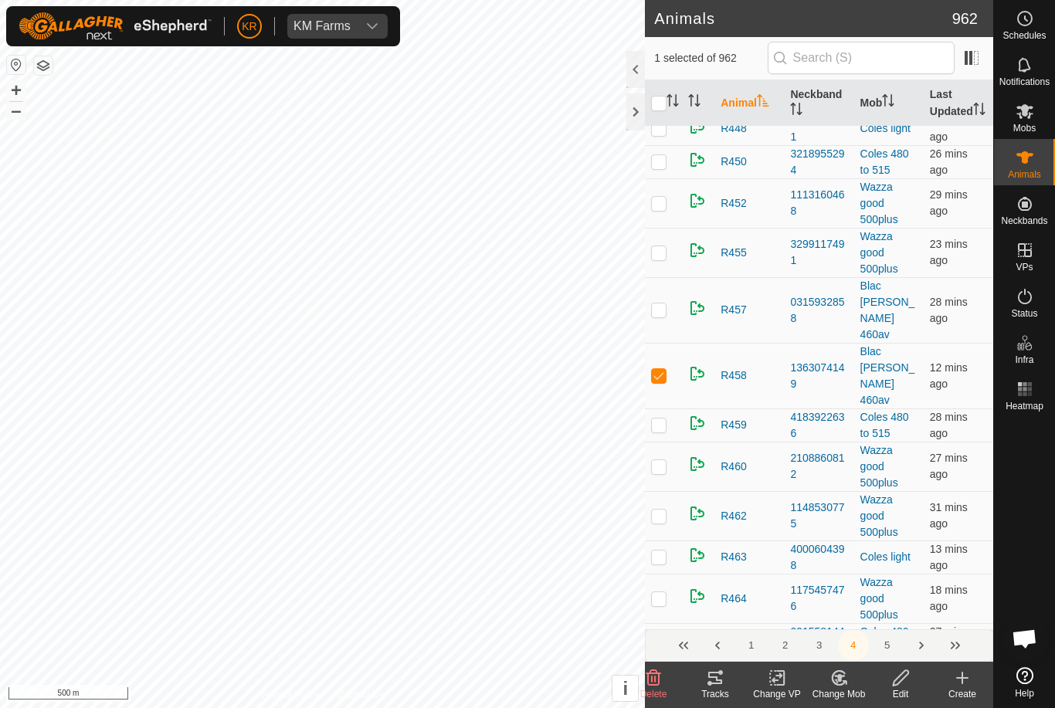
scroll to position [2572, 0]
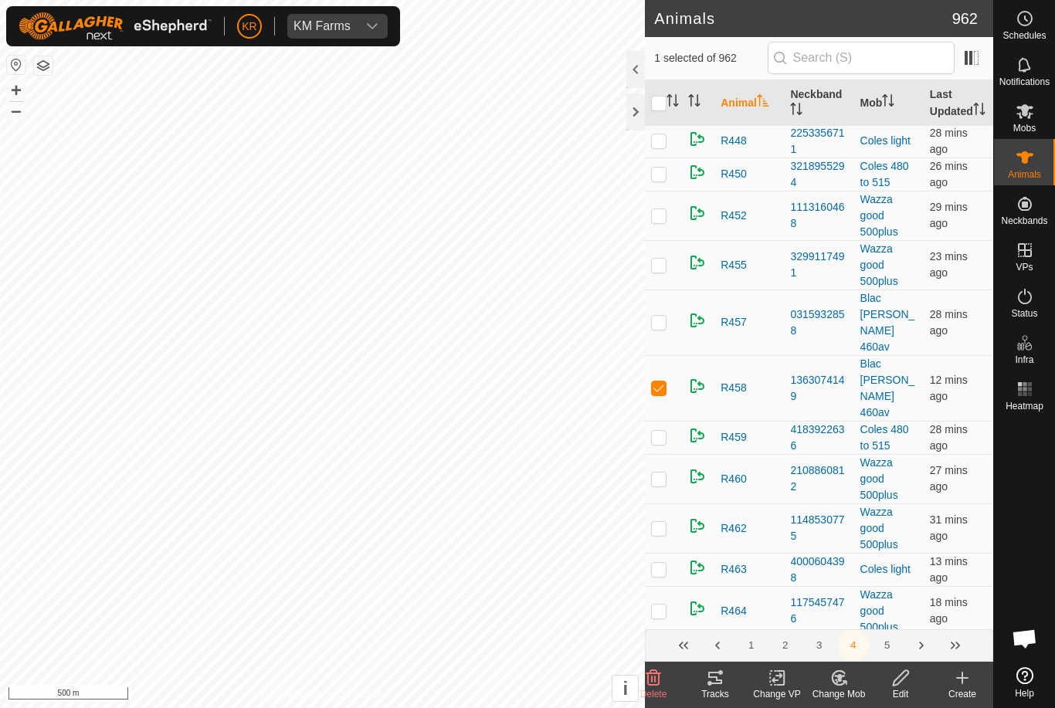
click at [769, 681] on icon at bounding box center [777, 678] width 19 height 19
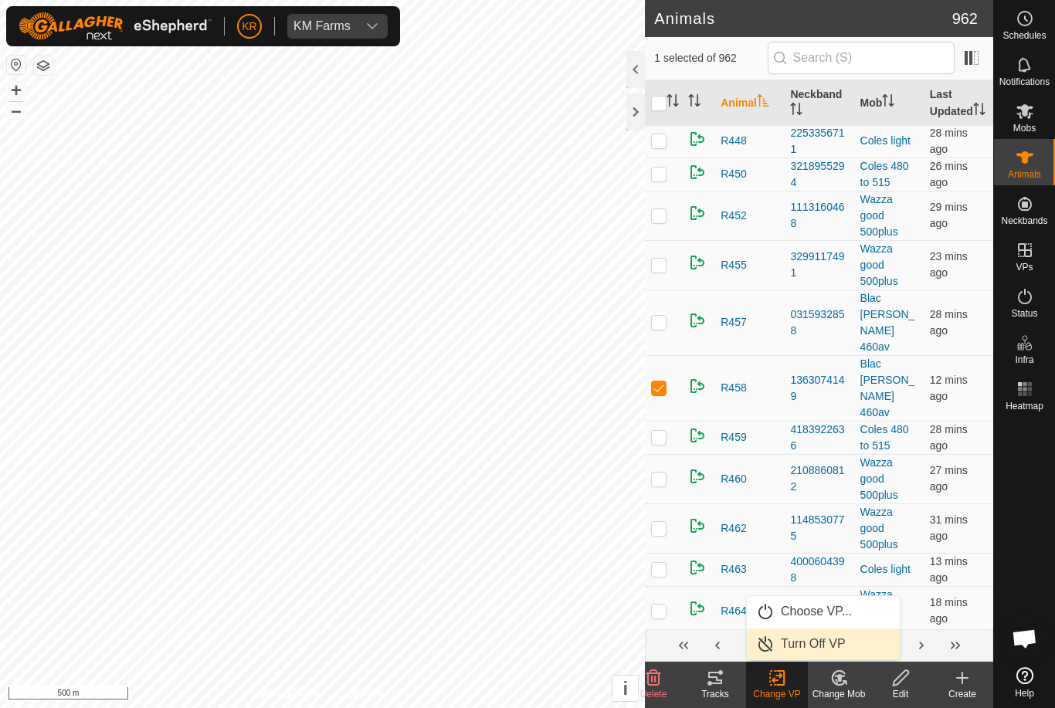
click at [806, 643] on span "Turn Off VP" at bounding box center [813, 644] width 65 height 19
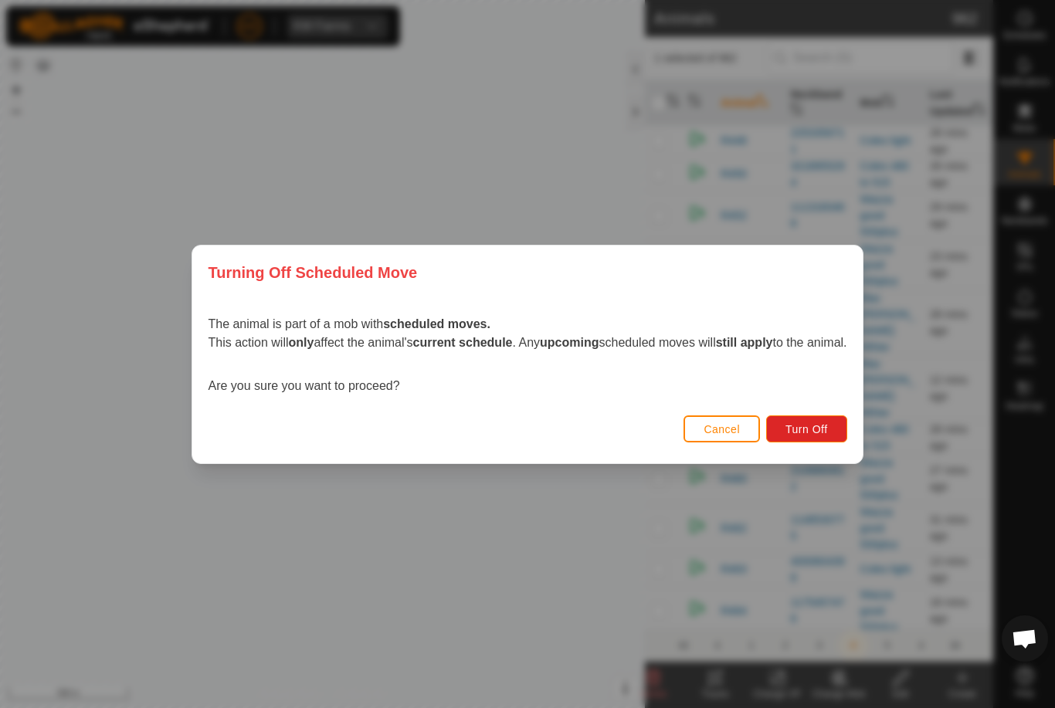
click at [822, 426] on span "Turn Off" at bounding box center [807, 429] width 42 height 12
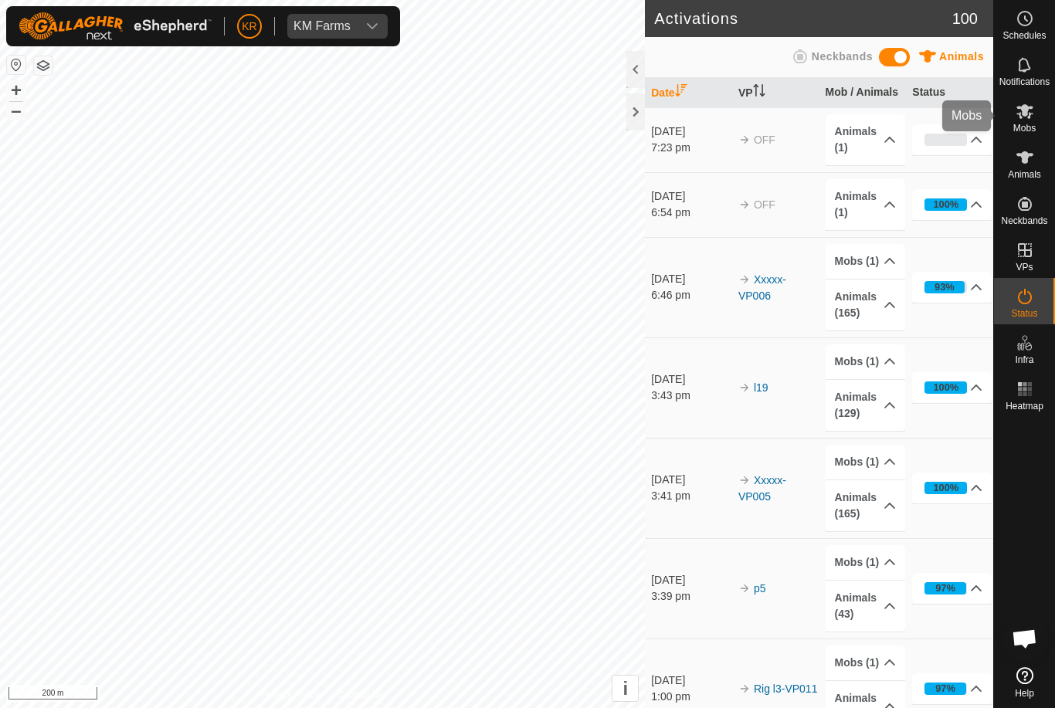
click at [1027, 121] on es-mob-svg-icon at bounding box center [1025, 111] width 28 height 25
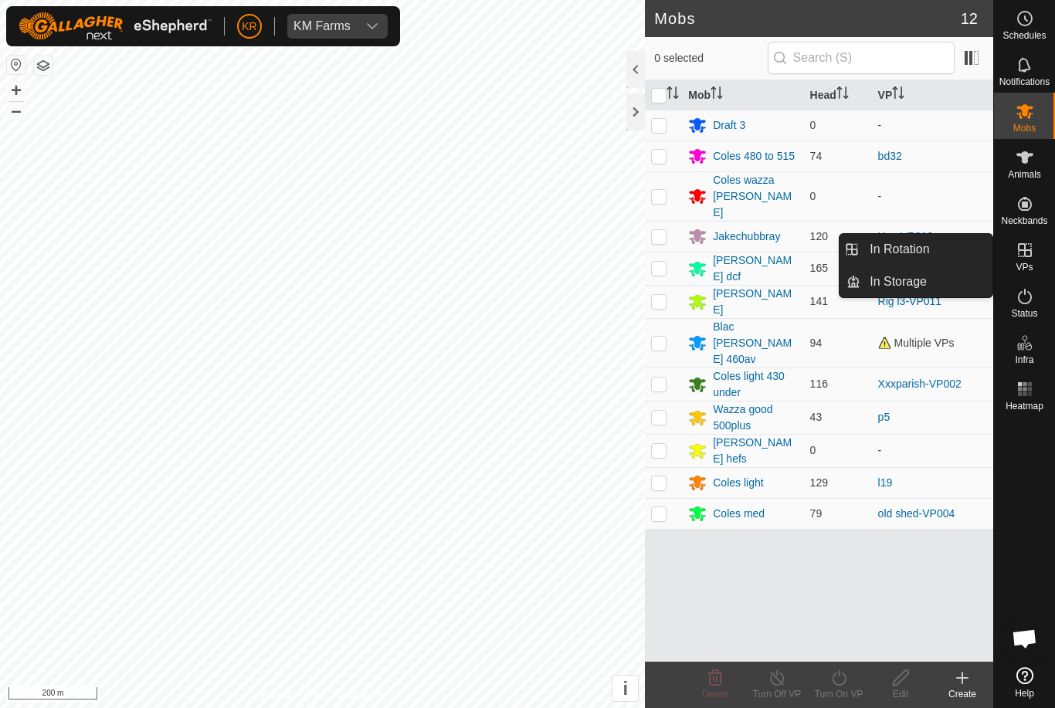
click at [910, 256] on span "In Rotation" at bounding box center [899, 249] width 59 height 19
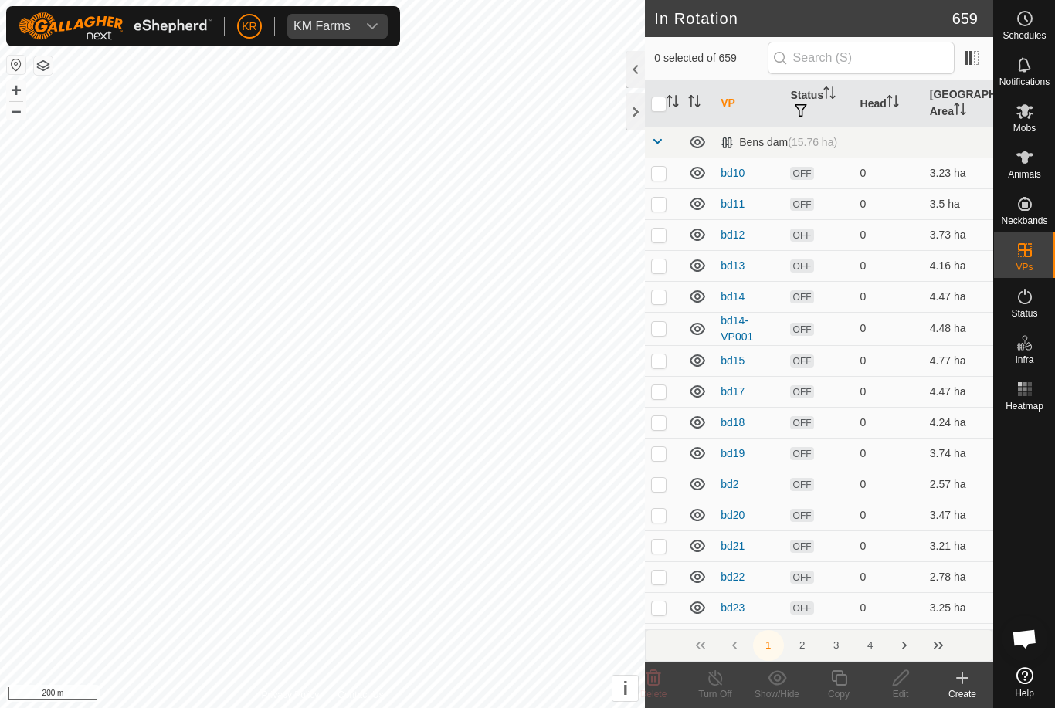
click at [963, 684] on icon at bounding box center [962, 678] width 19 height 19
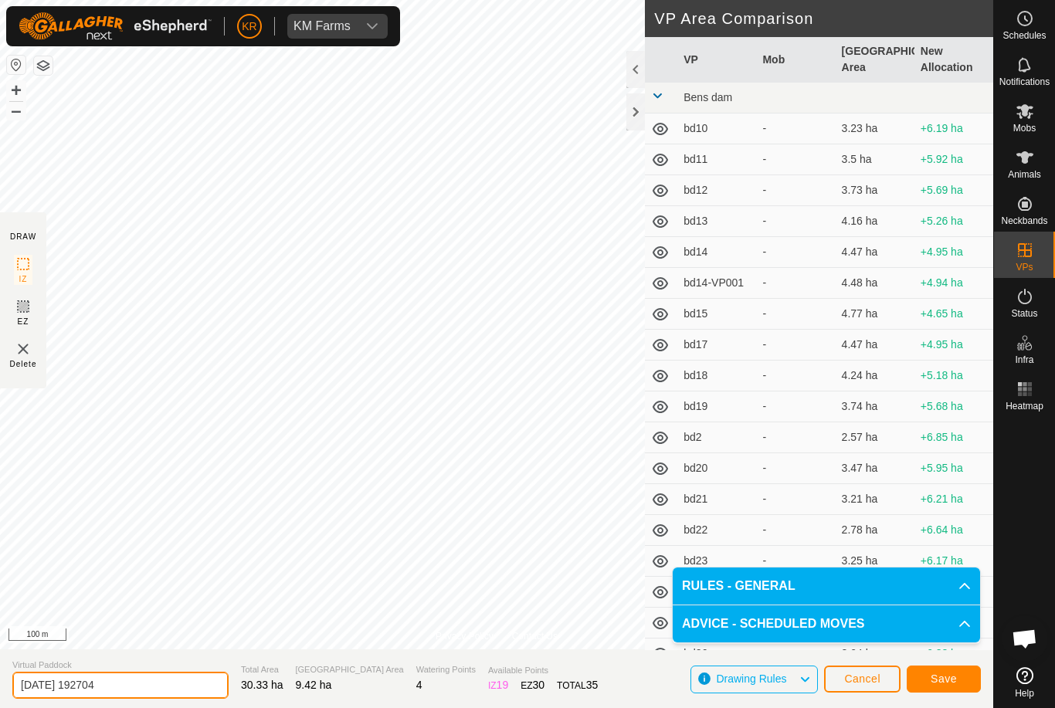
click at [69, 684] on input "[DATE] 192704" at bounding box center [120, 685] width 216 height 27
click at [136, 677] on input "2025-09-07 192704" at bounding box center [120, 685] width 216 height 27
click at [143, 684] on input "2025-09-07 192704" at bounding box center [120, 685] width 216 height 27
type input "2"
type input "Blyth1"
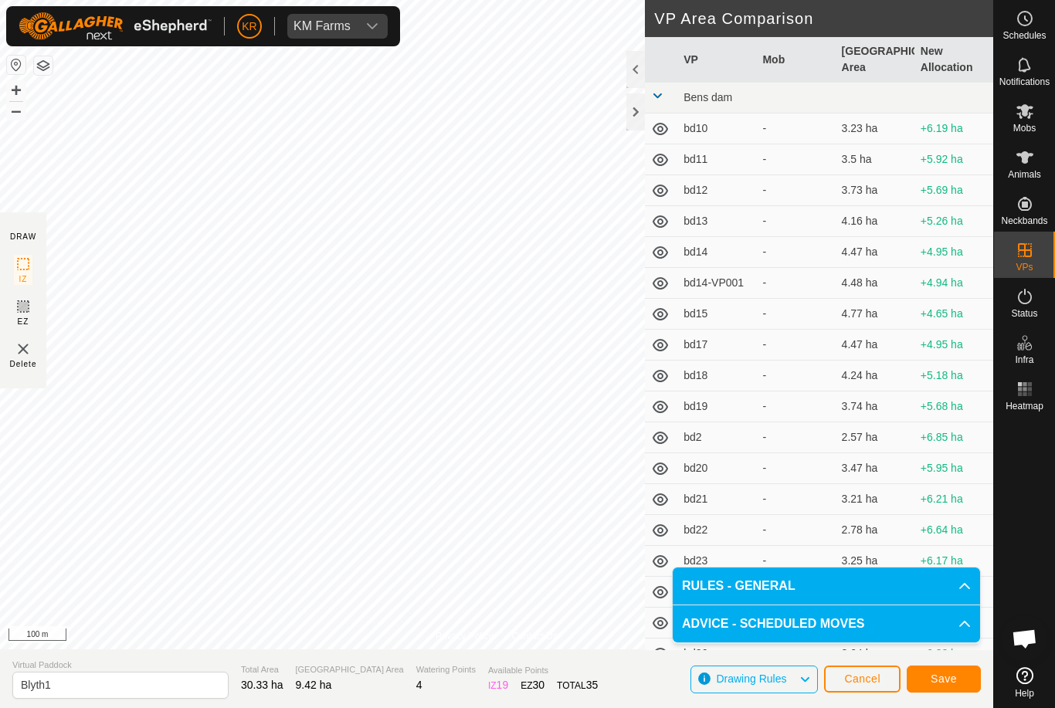
click at [950, 683] on span "Save" at bounding box center [944, 679] width 26 height 12
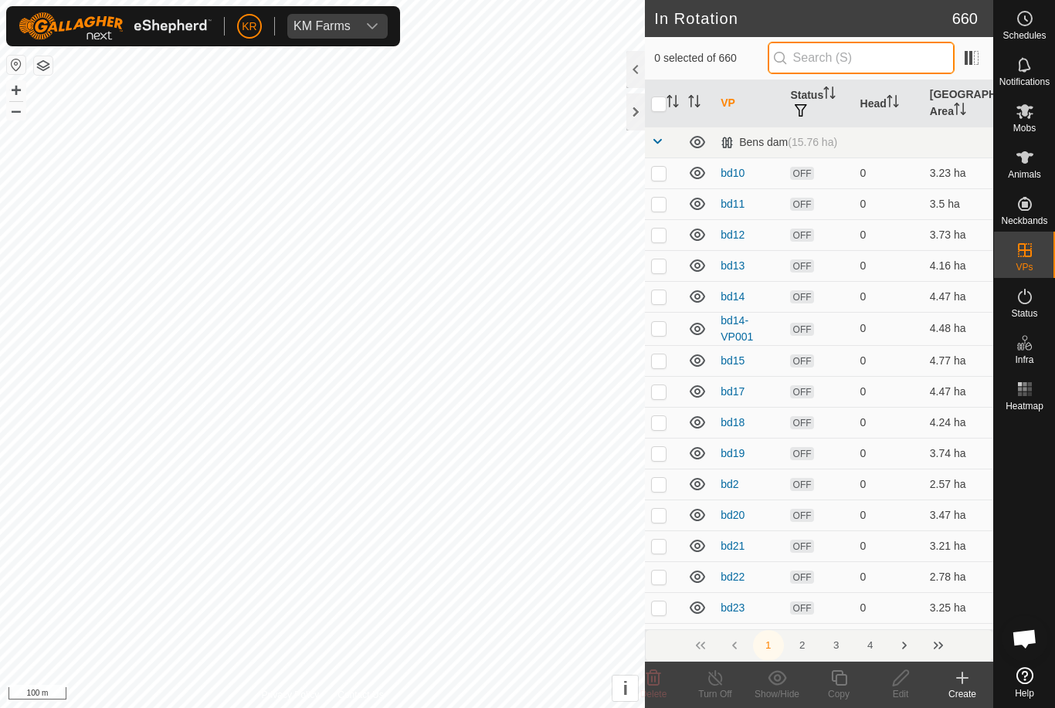
click at [890, 69] on input "text" at bounding box center [861, 58] width 187 height 32
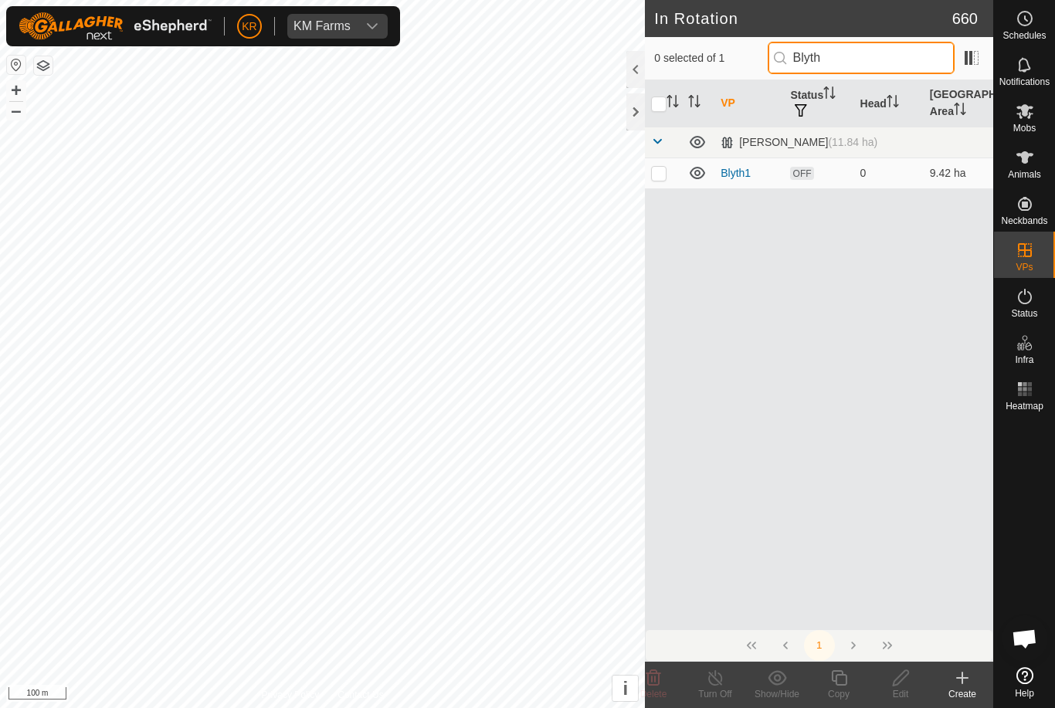
type input "Blyth"
click at [653, 167] on p-checkbox at bounding box center [658, 173] width 15 height 12
checkbox input "true"
click at [888, 680] on edit-svg-icon at bounding box center [901, 678] width 62 height 19
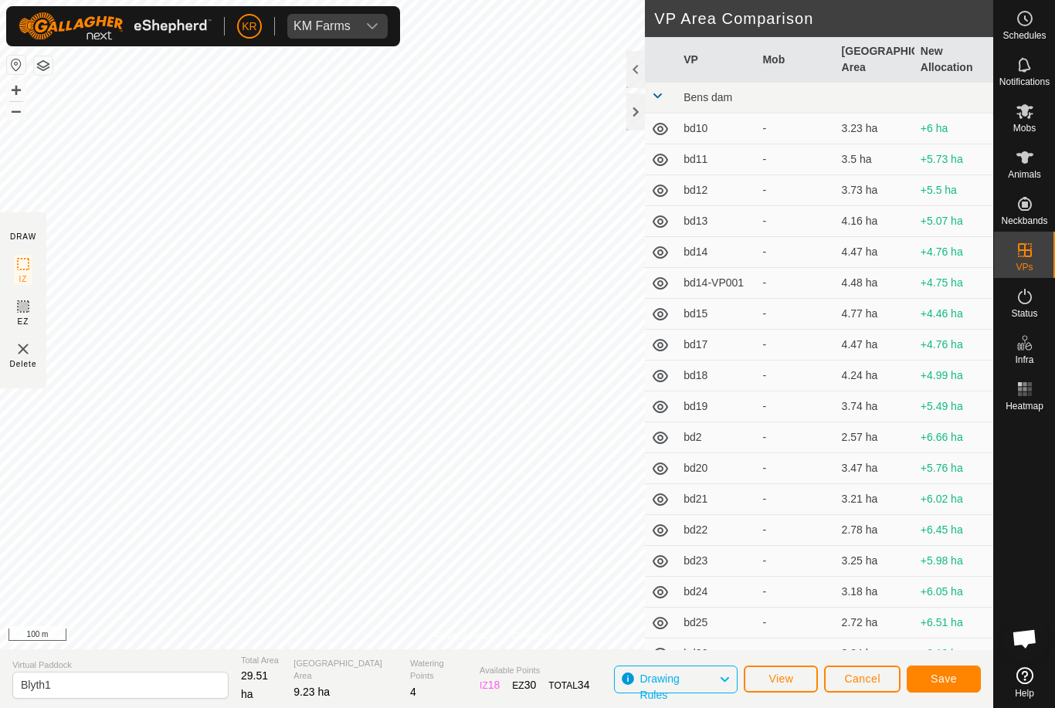
click at [956, 687] on button "Save" at bounding box center [944, 679] width 74 height 27
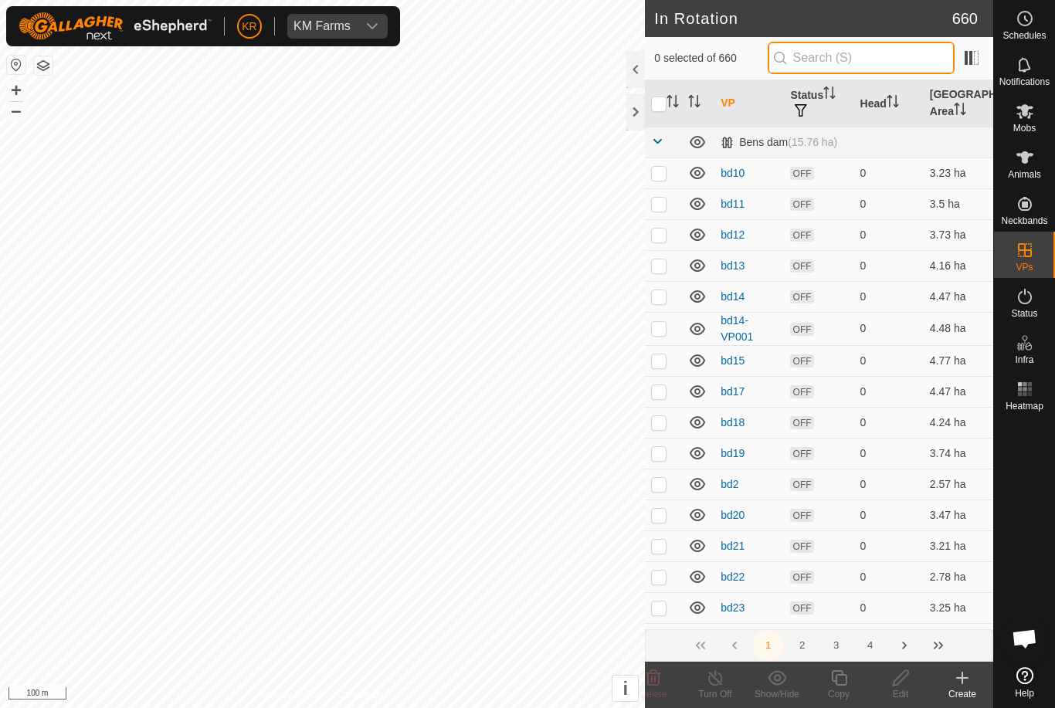
type input "."
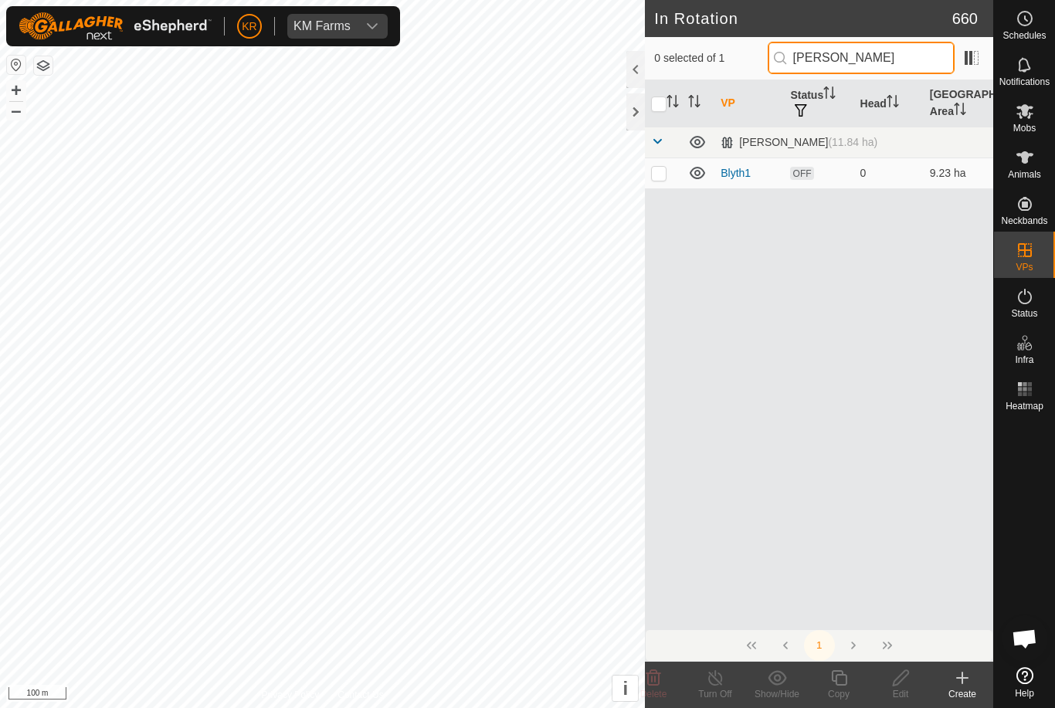
type input "Bly"
click at [660, 176] on p-checkbox at bounding box center [658, 173] width 15 height 12
checkbox input "true"
click at [833, 687] on icon at bounding box center [839, 678] width 19 height 19
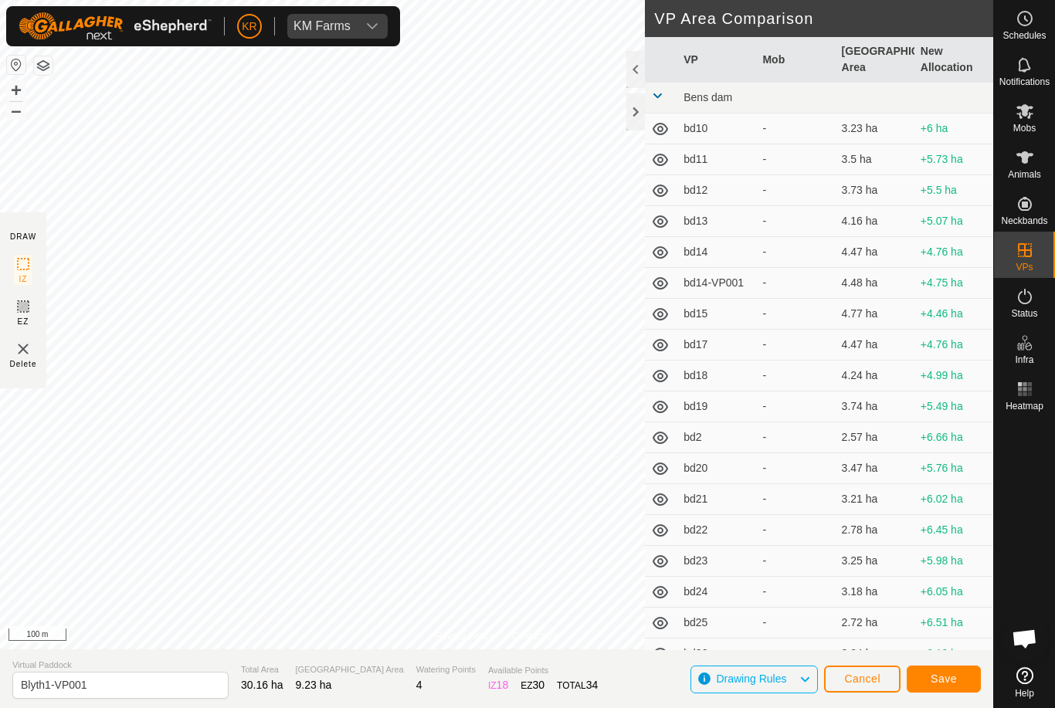
click at [951, 678] on span "Save" at bounding box center [944, 679] width 26 height 12
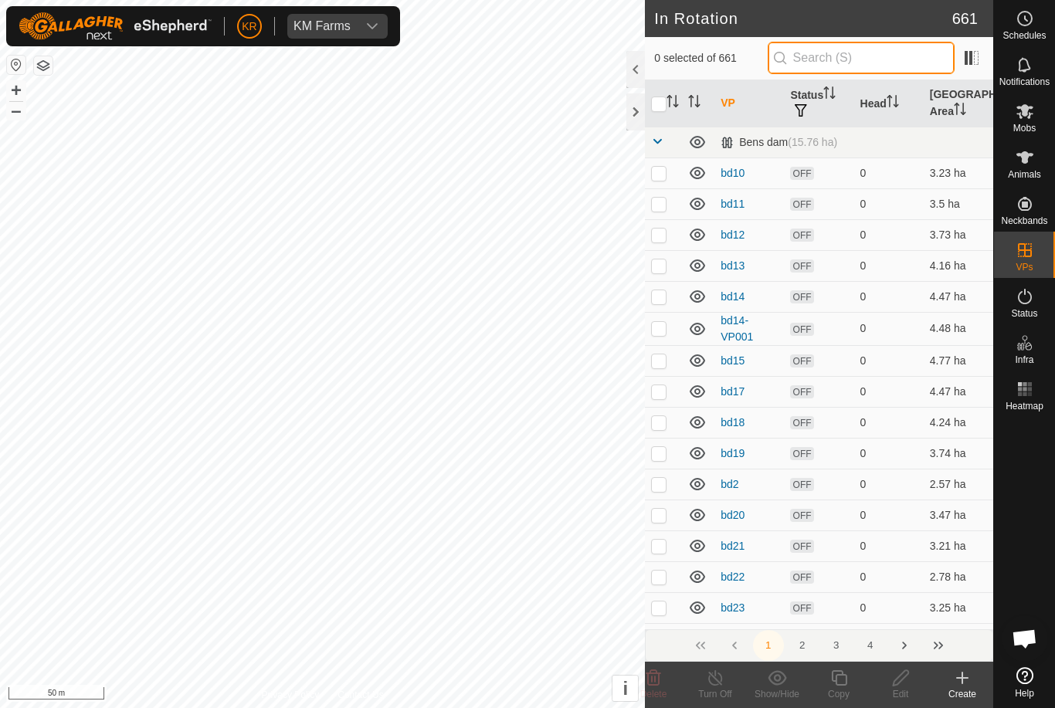
type input "'"
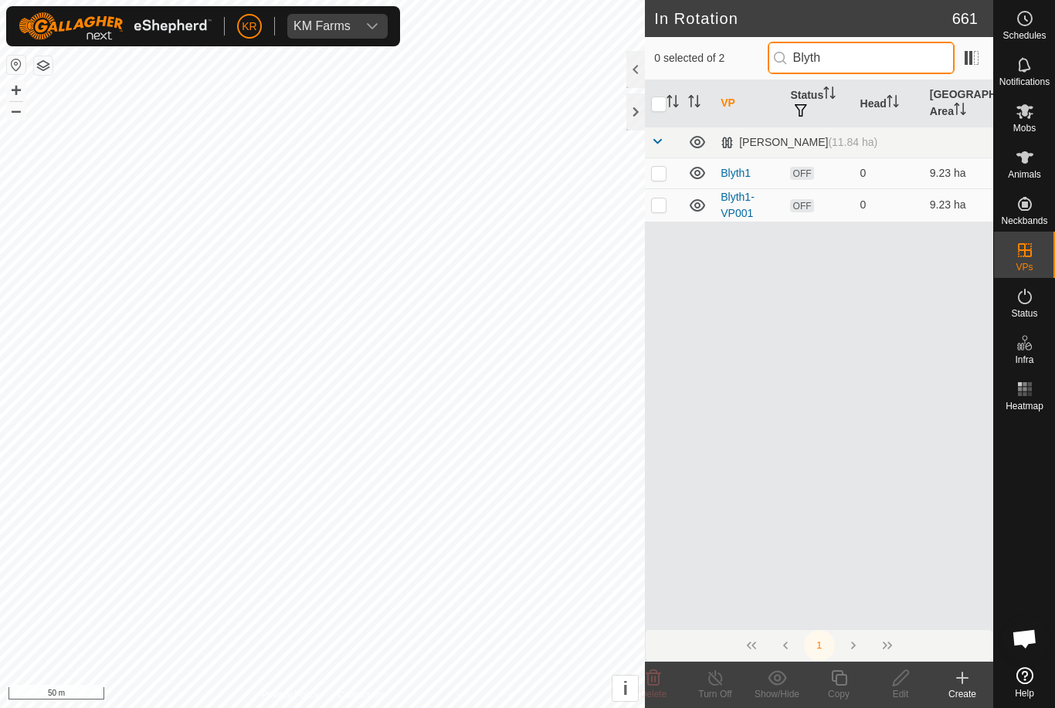
type input "Blyth"
click at [662, 209] on p-checkbox at bounding box center [658, 205] width 15 height 12
checkbox input "true"
click at [891, 684] on icon at bounding box center [900, 678] width 19 height 19
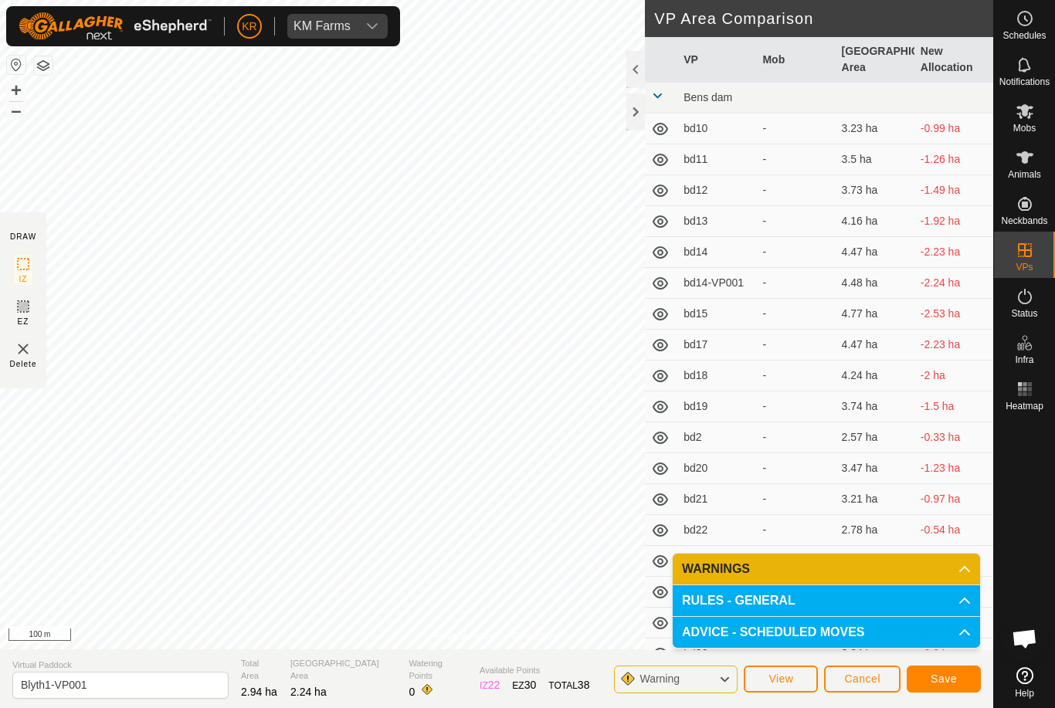
click at [954, 681] on span "Save" at bounding box center [944, 679] width 26 height 12
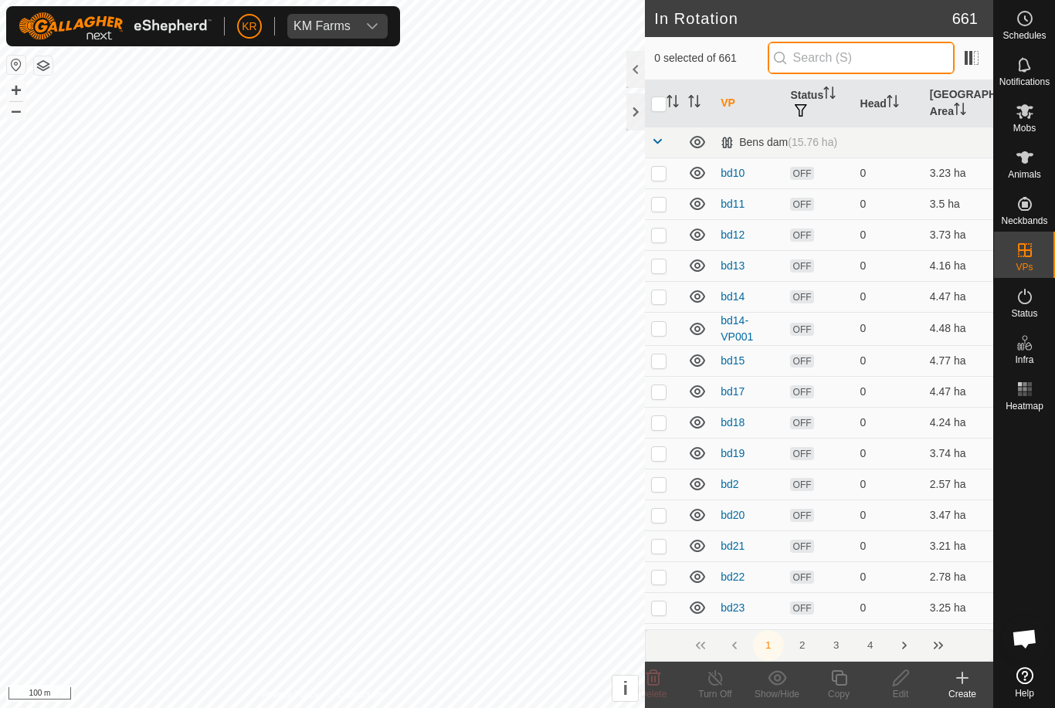
click at [852, 65] on input "text" at bounding box center [861, 58] width 187 height 32
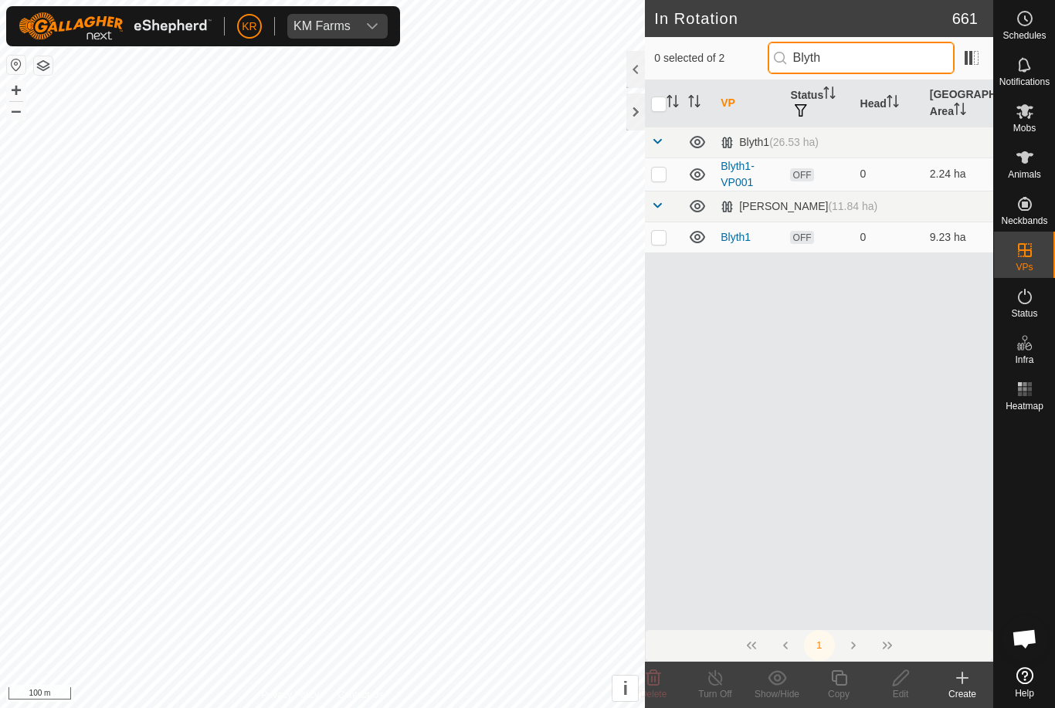
type input "Blyth"
click at [658, 182] on td at bounding box center [663, 174] width 37 height 33
checkbox input "true"
click at [845, 687] on icon at bounding box center [839, 678] width 19 height 19
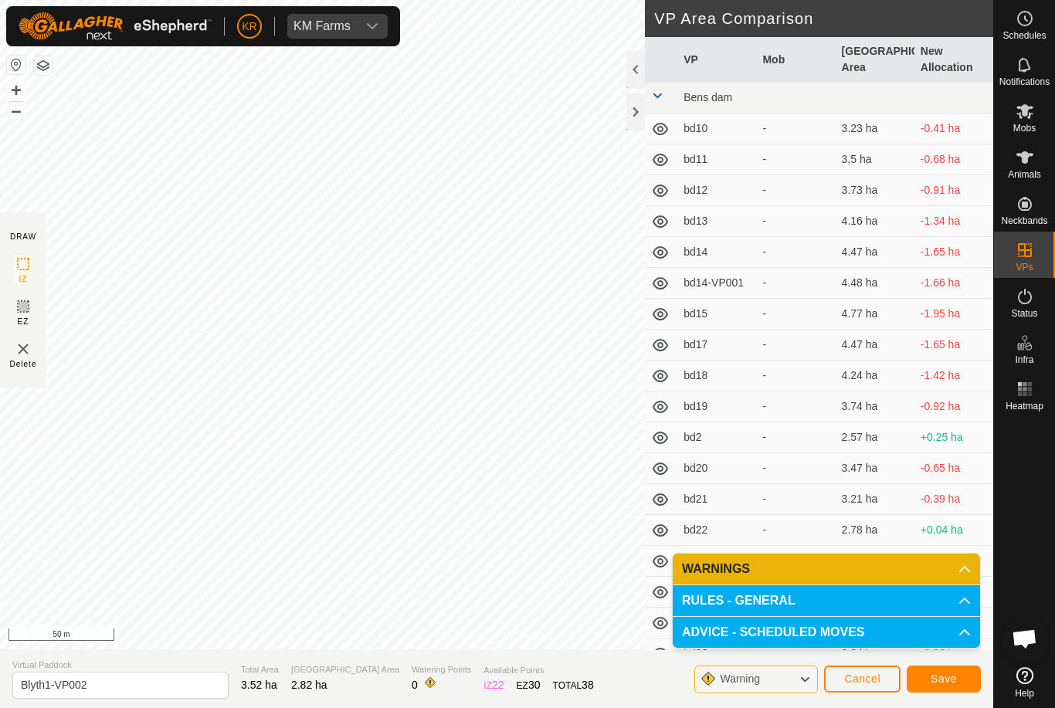
click at [924, 691] on button "Save" at bounding box center [944, 679] width 74 height 27
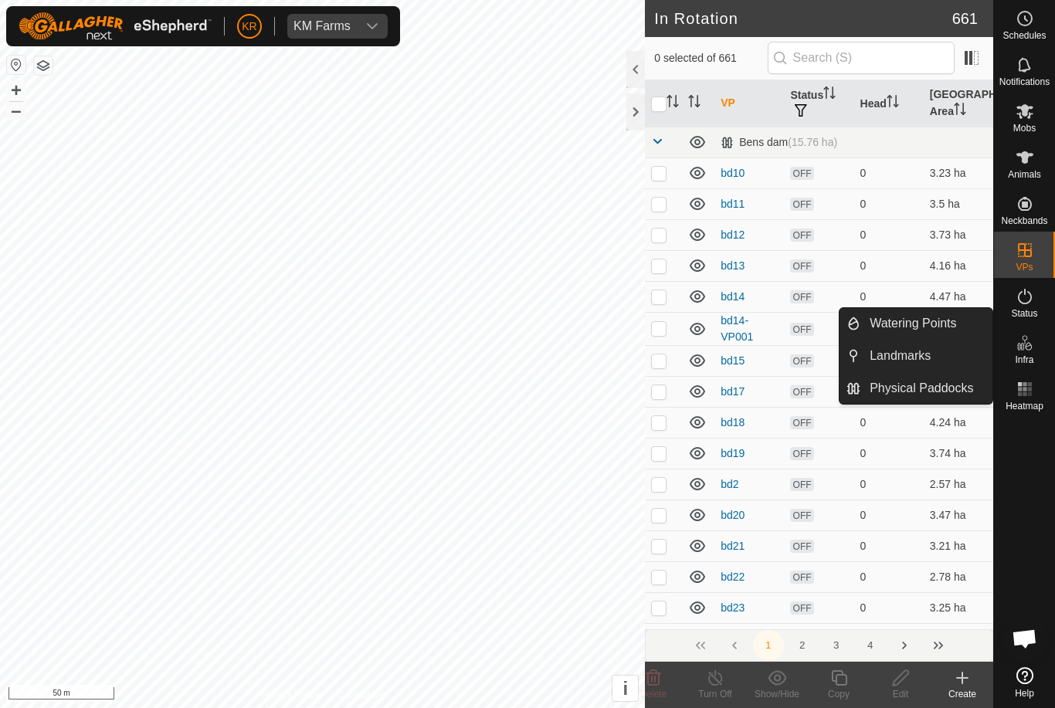
click at [929, 330] on span "Watering Points" at bounding box center [913, 323] width 87 height 19
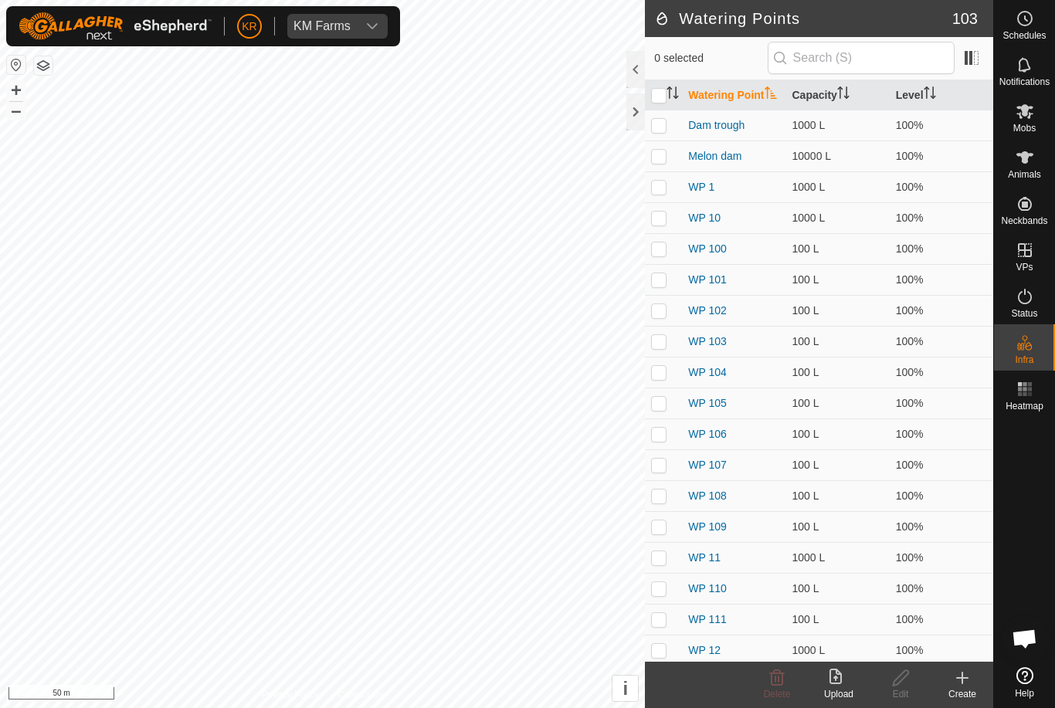
click at [967, 681] on icon at bounding box center [962, 678] width 19 height 19
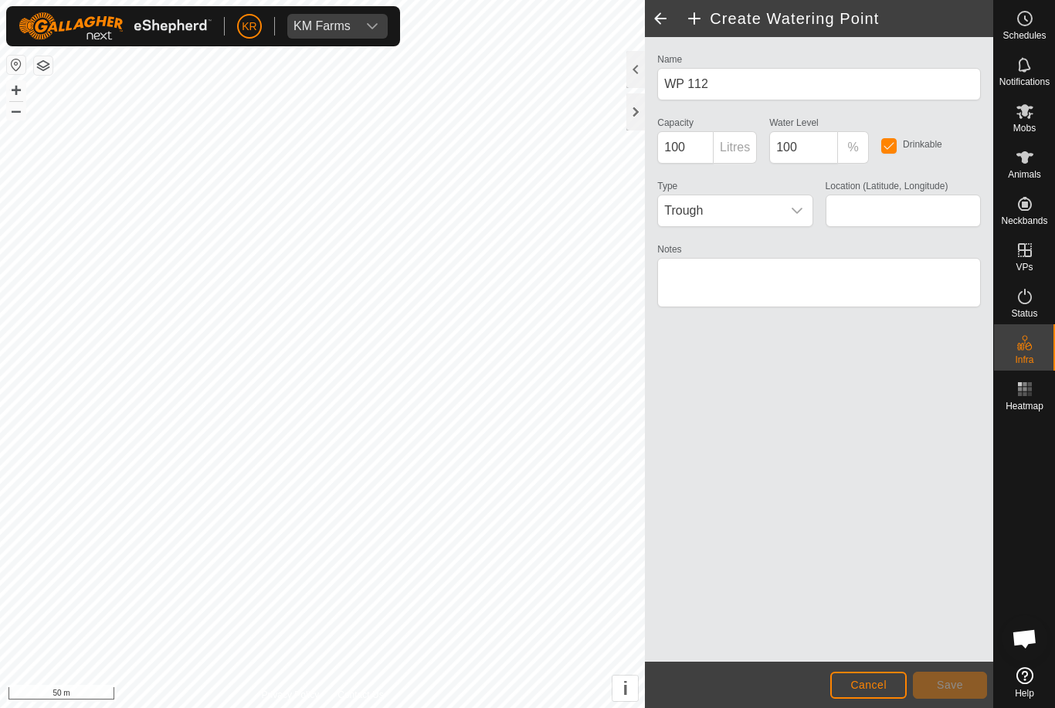
type input "-34.833951, 118.096771"
click at [967, 688] on button "Save" at bounding box center [950, 685] width 74 height 27
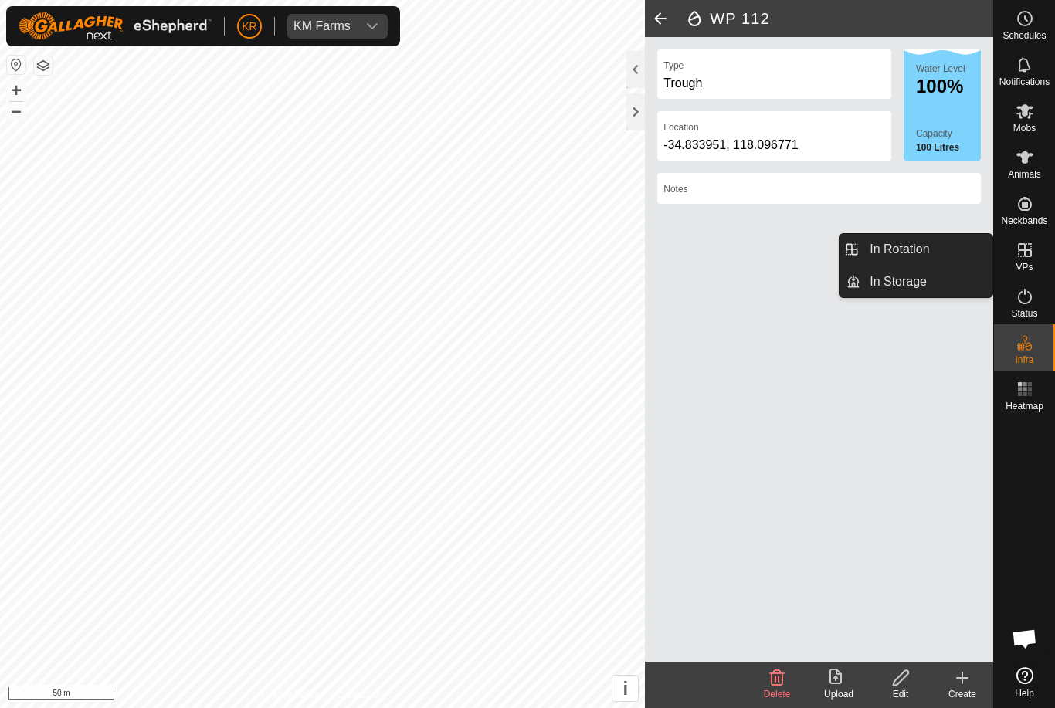
click at [909, 243] on span "In Rotation" at bounding box center [899, 249] width 59 height 19
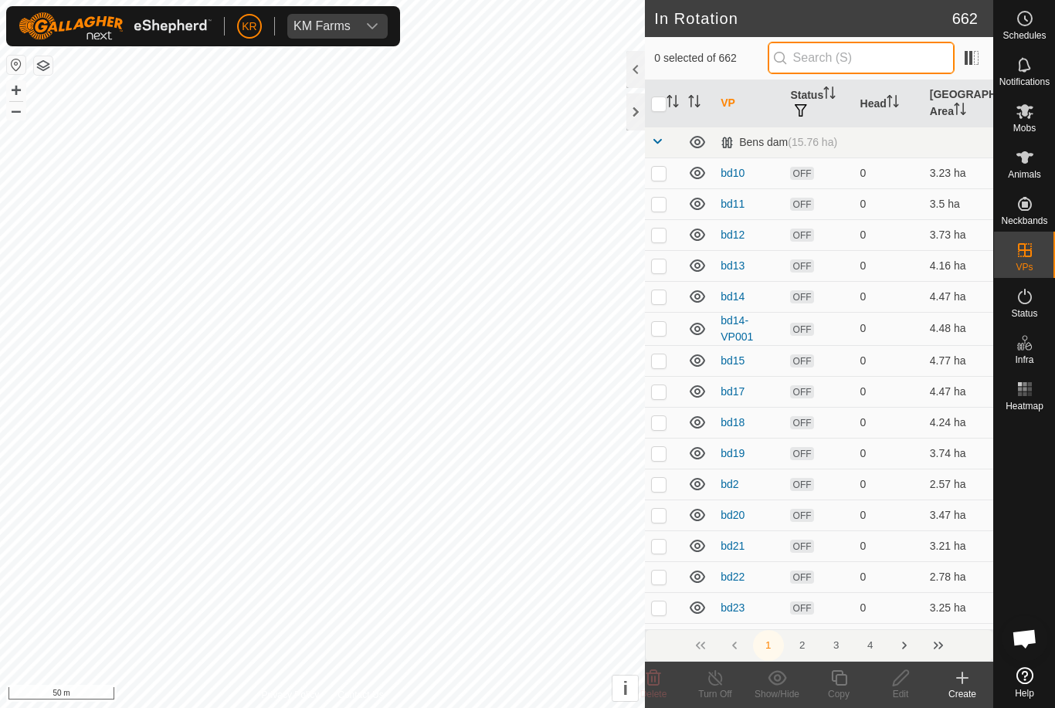
click at [897, 63] on input "text" at bounding box center [861, 58] width 187 height 32
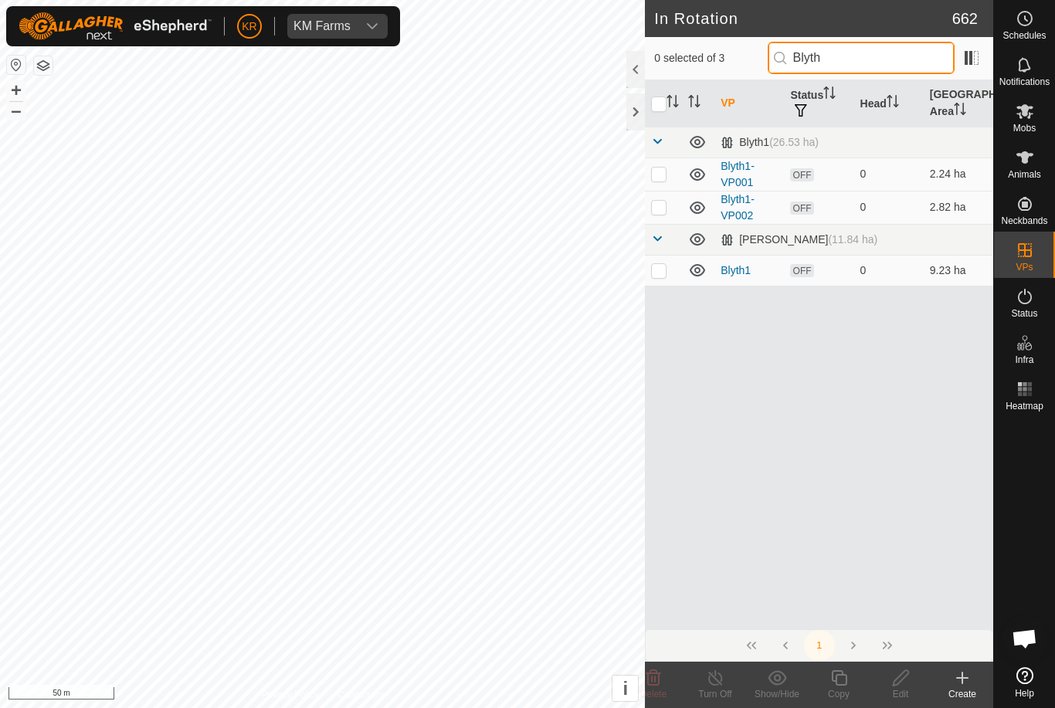
type input "Blyth"
click at [659, 215] on td at bounding box center [663, 207] width 37 height 33
checkbox input "true"
click at [834, 682] on icon at bounding box center [839, 678] width 19 height 19
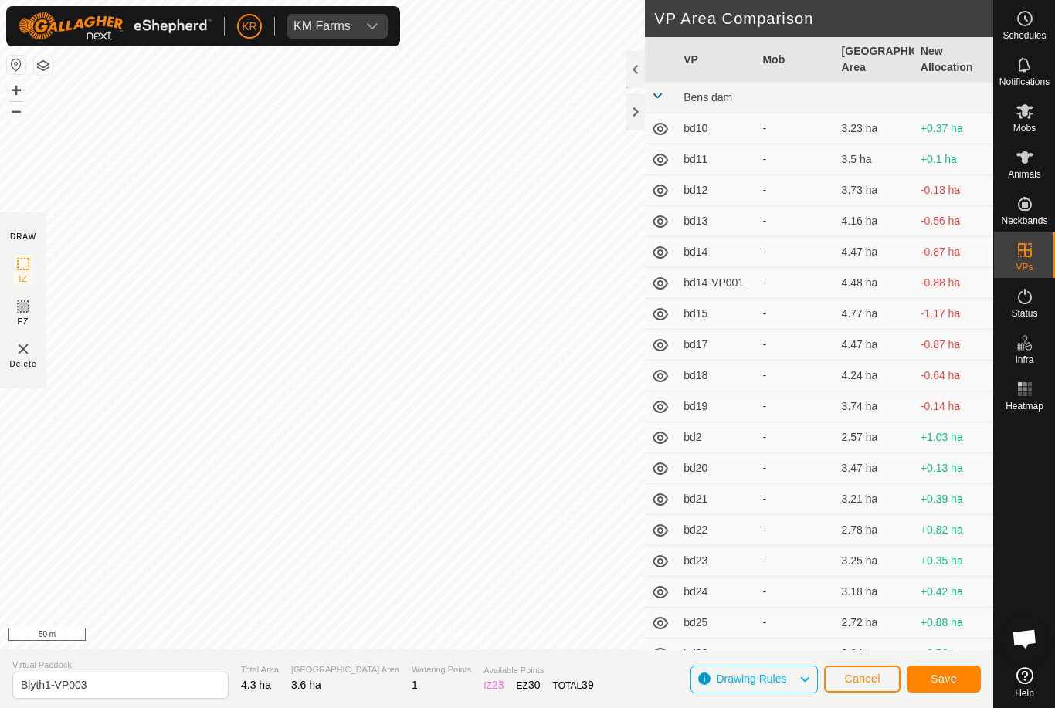
click at [939, 686] on button "Save" at bounding box center [944, 679] width 74 height 27
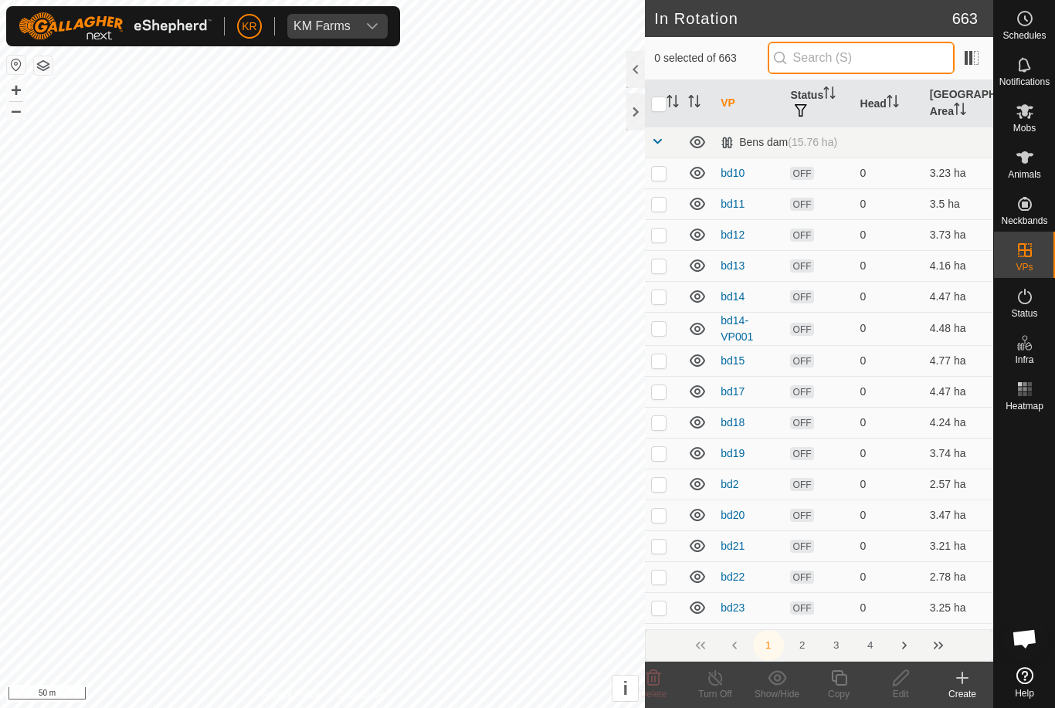
type input "."
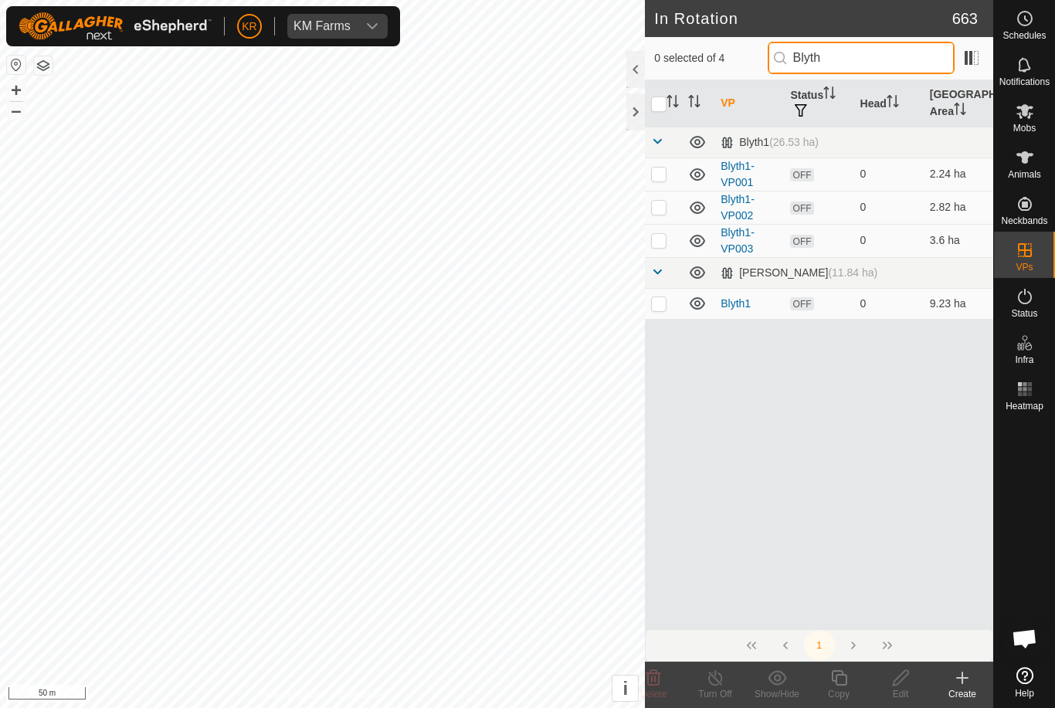
type input "Blyth"
click at [660, 247] on td at bounding box center [663, 240] width 37 height 33
checkbox input "true"
click at [832, 686] on icon at bounding box center [839, 678] width 19 height 19
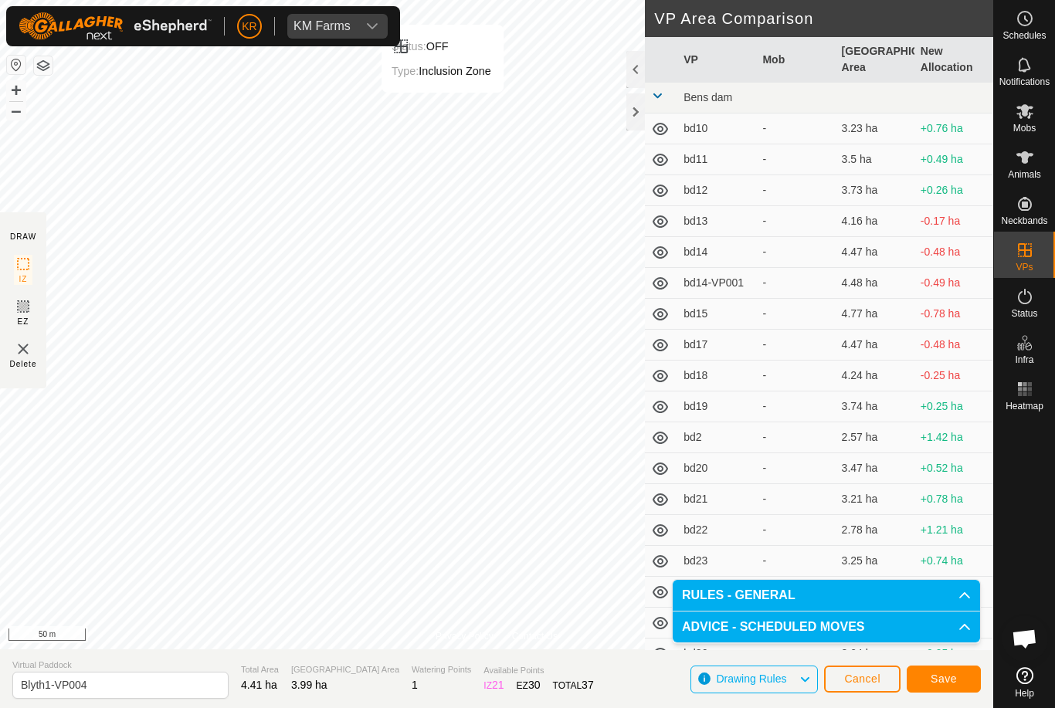
click at [942, 679] on span "Save" at bounding box center [944, 679] width 26 height 12
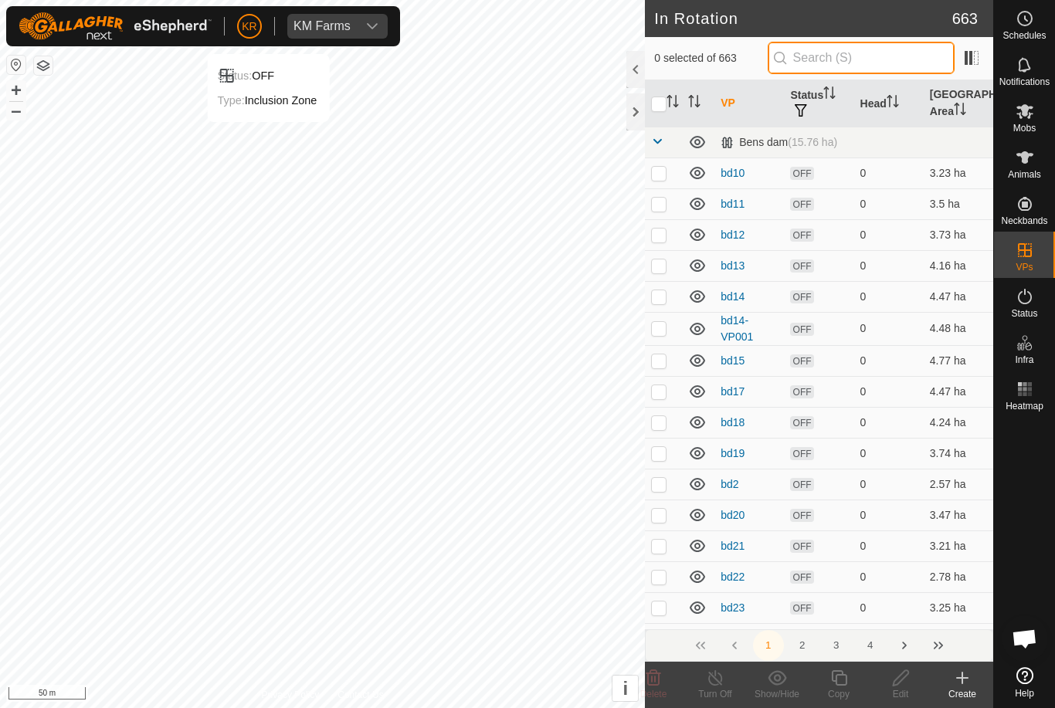
click at [851, 63] on input "text" at bounding box center [861, 58] width 187 height 32
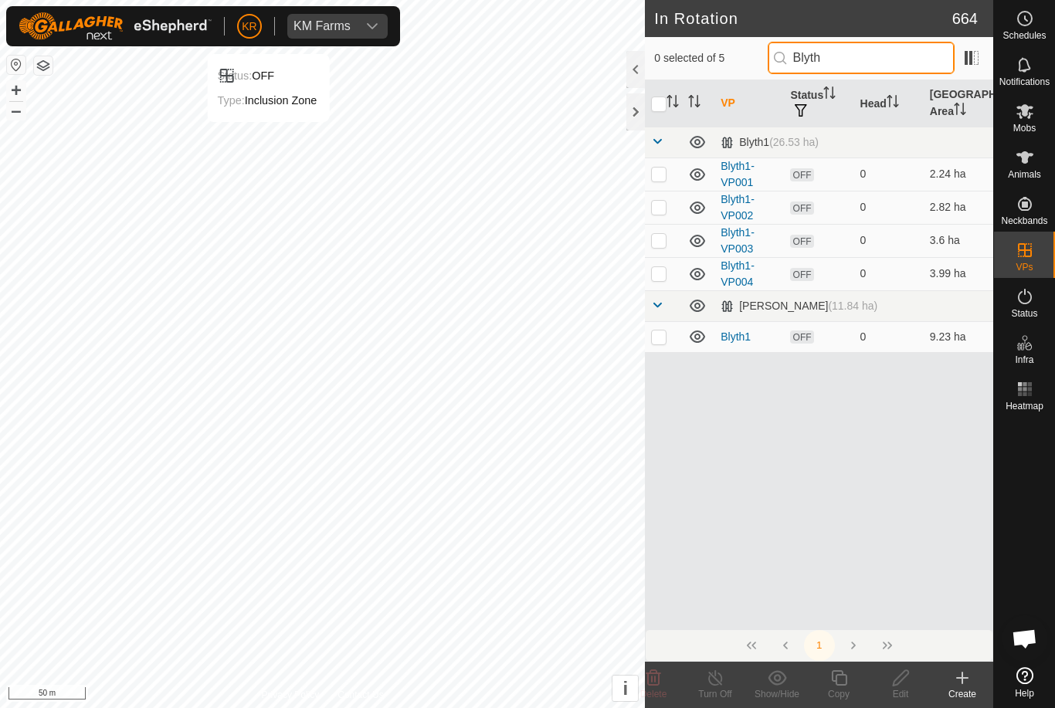
type input "Blyth"
click at [664, 278] on p-checkbox at bounding box center [658, 273] width 15 height 12
checkbox input "true"
click at [839, 684] on icon at bounding box center [839, 678] width 19 height 19
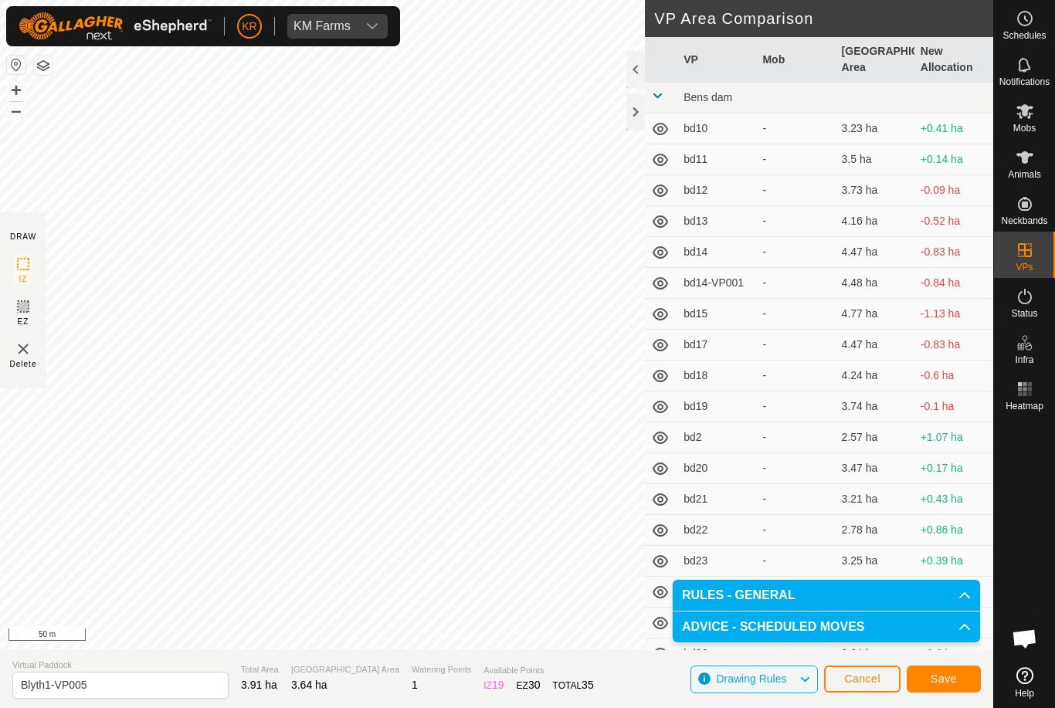
click at [942, 680] on span "Save" at bounding box center [944, 679] width 26 height 12
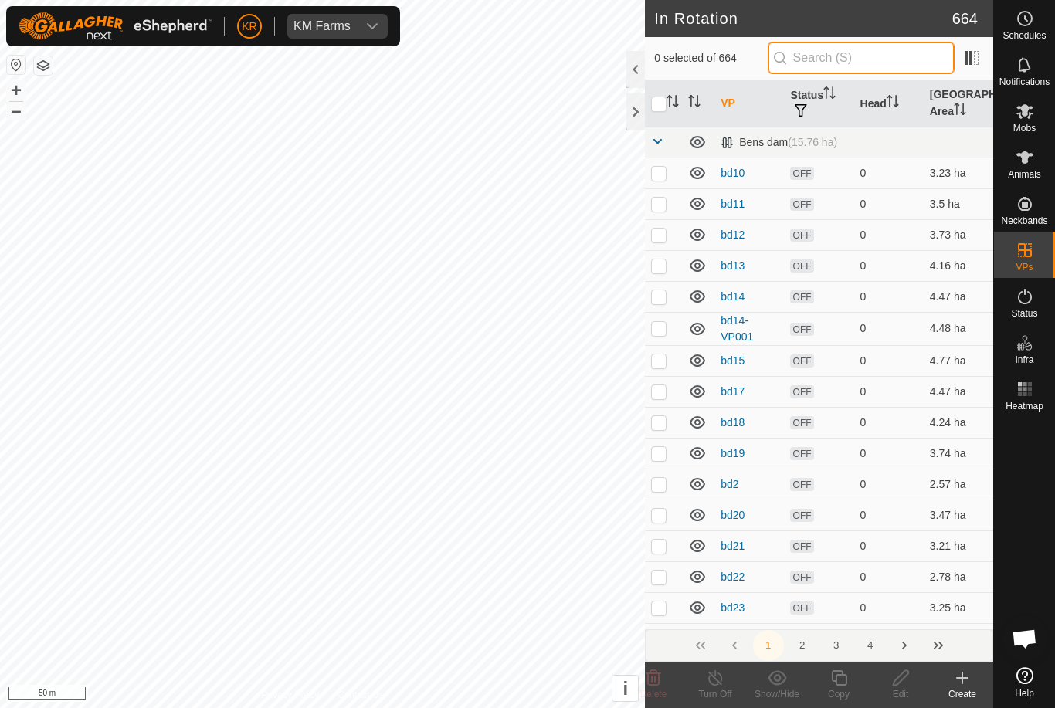
type input "."
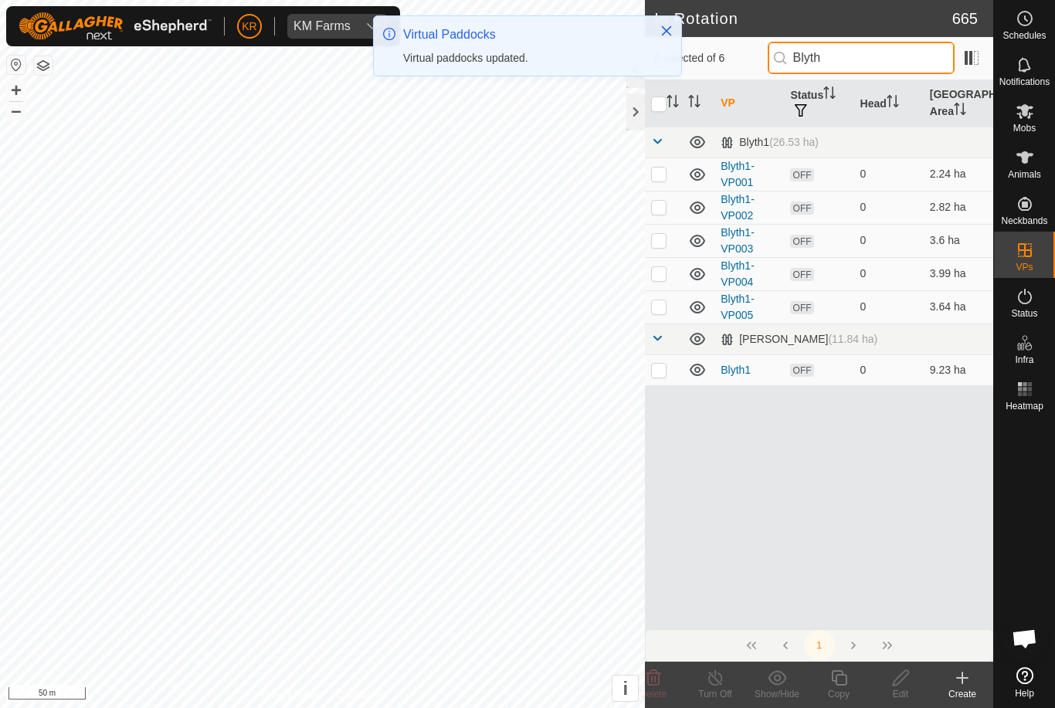
type input "Blyth"
click at [658, 314] on td at bounding box center [663, 306] width 37 height 33
checkbox input "true"
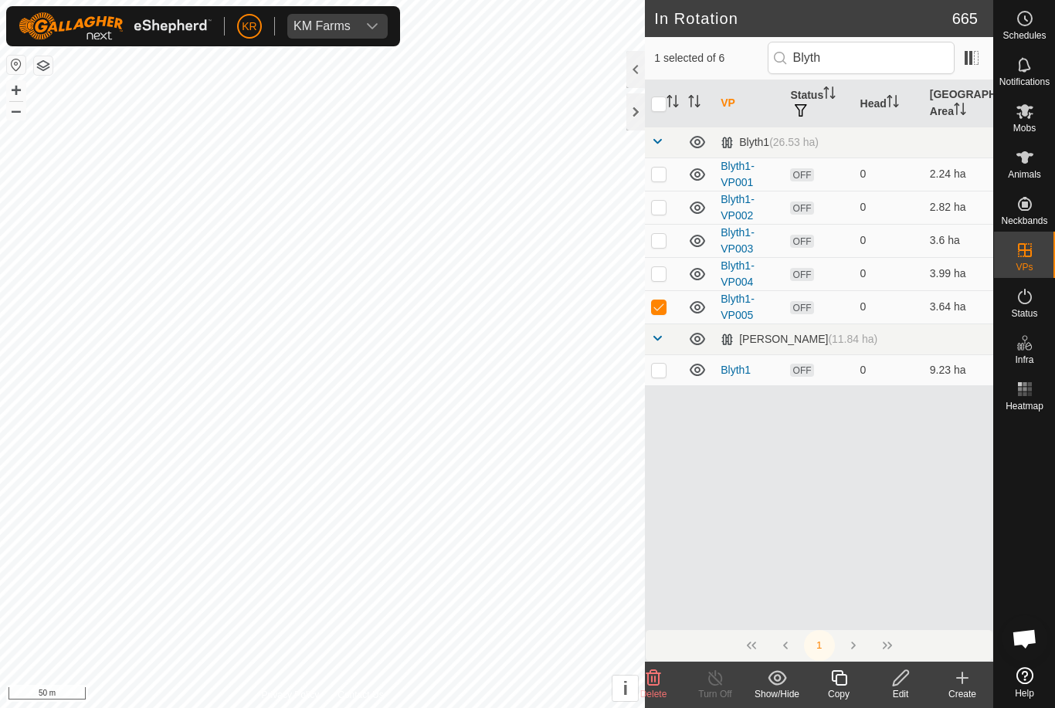
click at [840, 678] on icon at bounding box center [839, 678] width 19 height 19
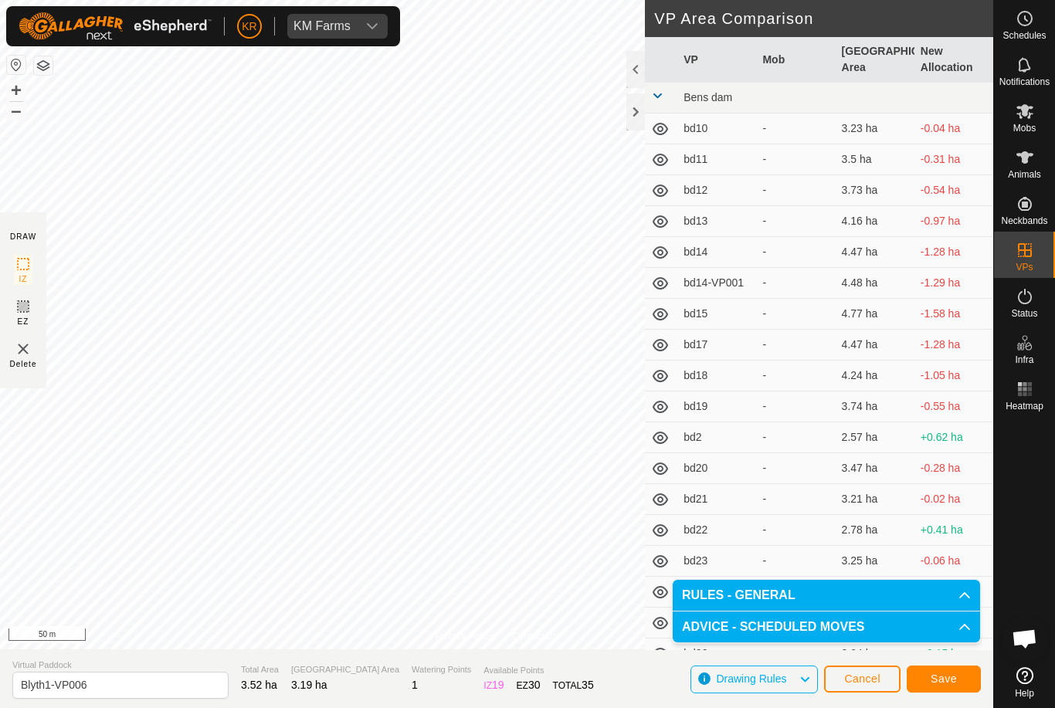
click at [945, 677] on span "Save" at bounding box center [944, 679] width 26 height 12
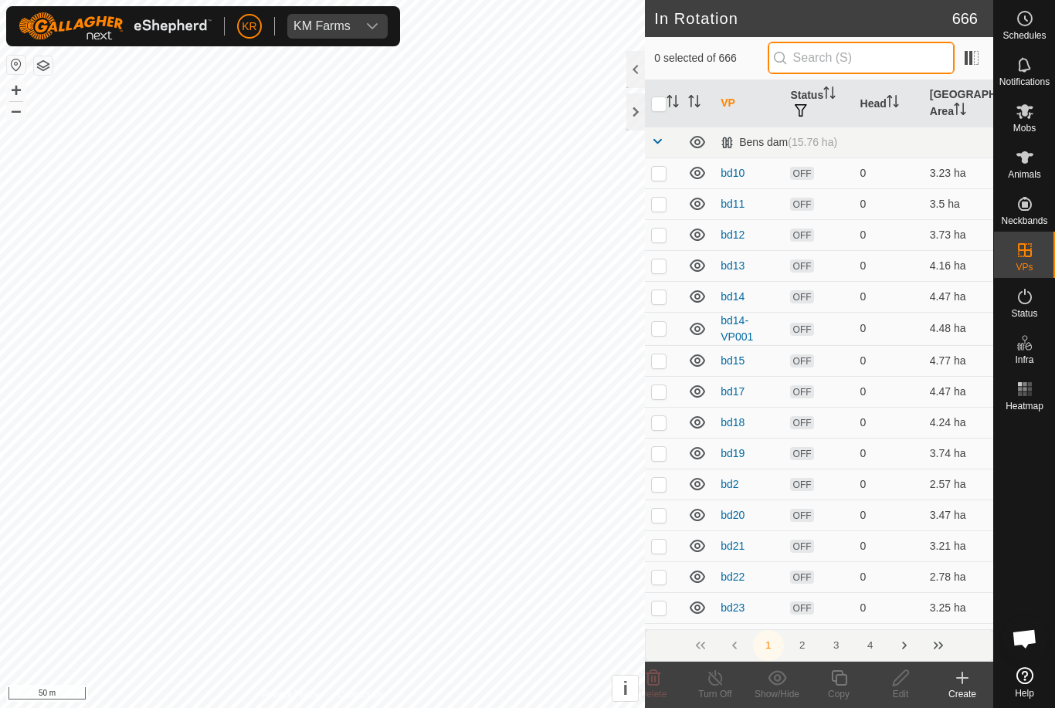
click at [925, 63] on input "text" at bounding box center [861, 58] width 187 height 32
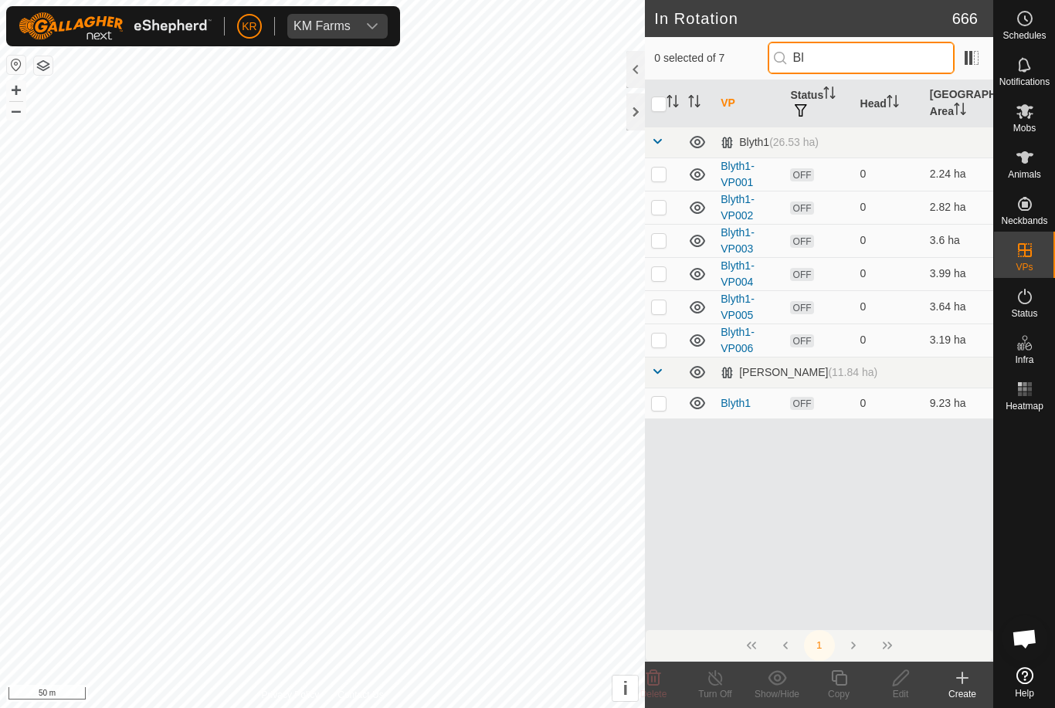
type input "Bl"
click at [660, 347] on td at bounding box center [663, 340] width 37 height 33
checkbox input "true"
click at [842, 681] on icon at bounding box center [839, 678] width 19 height 19
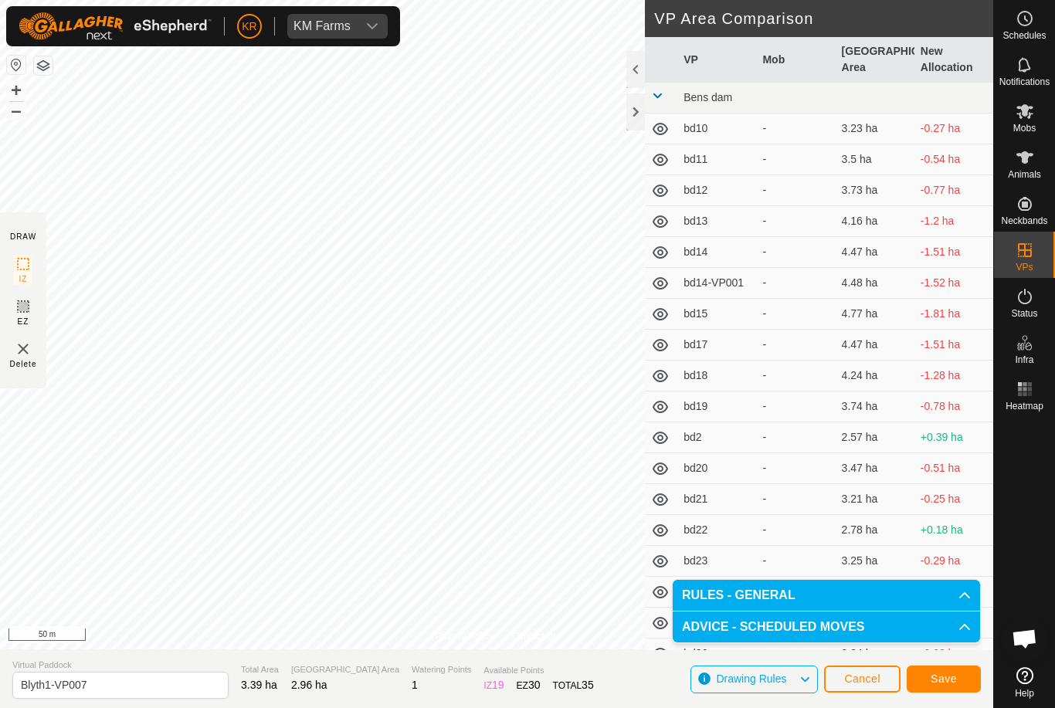
click at [932, 677] on span "Save" at bounding box center [944, 679] width 26 height 12
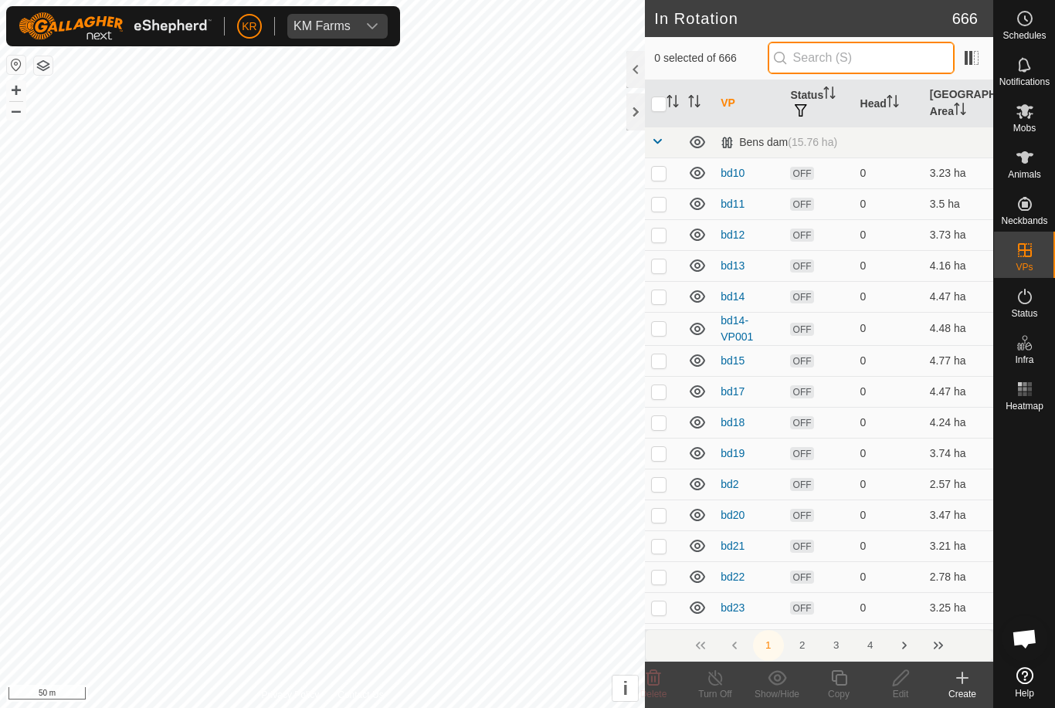
click at [878, 54] on input "text" at bounding box center [861, 58] width 187 height 32
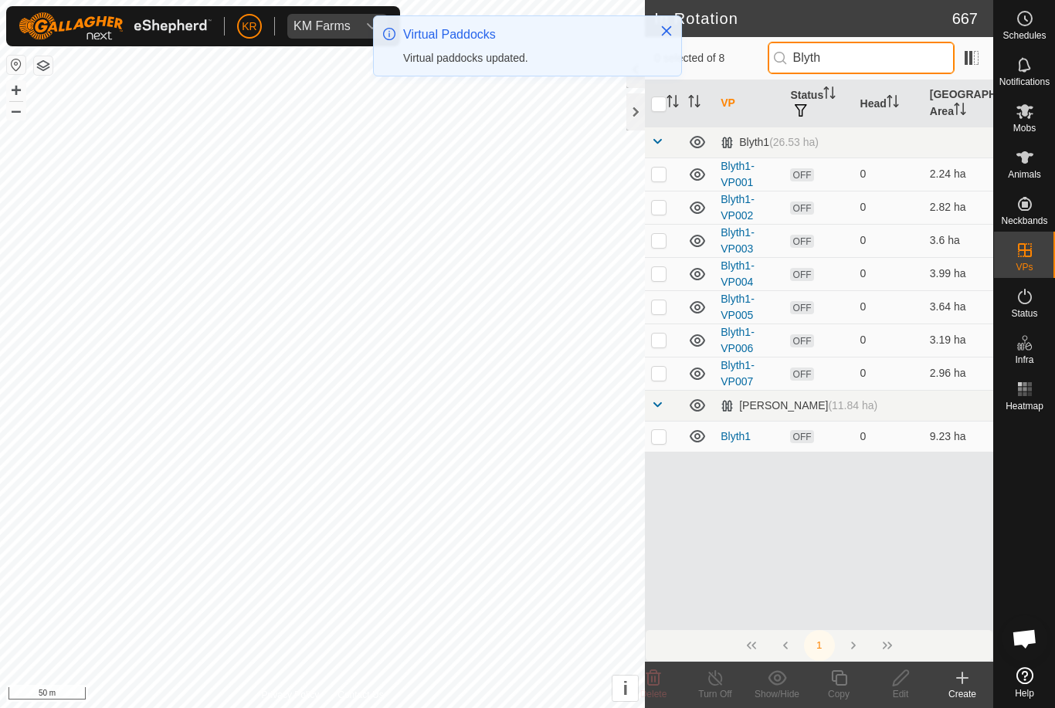
type input "Blyth"
click at [667, 379] on p-checkbox at bounding box center [658, 373] width 15 height 12
checkbox input "true"
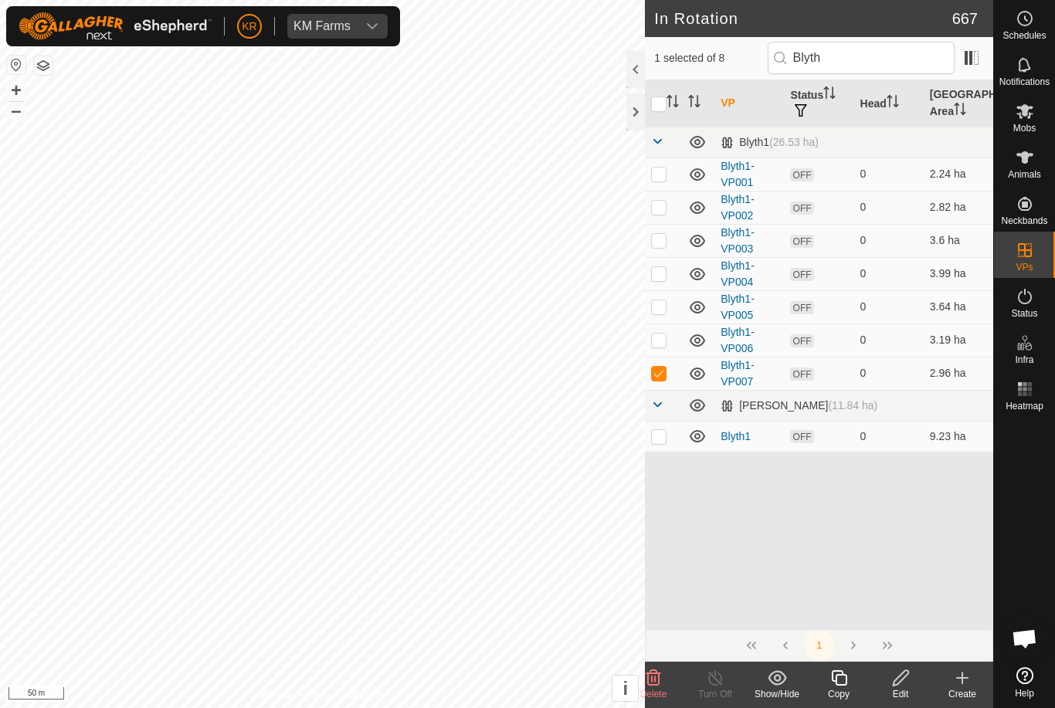
click at [840, 682] on icon at bounding box center [839, 678] width 19 height 19
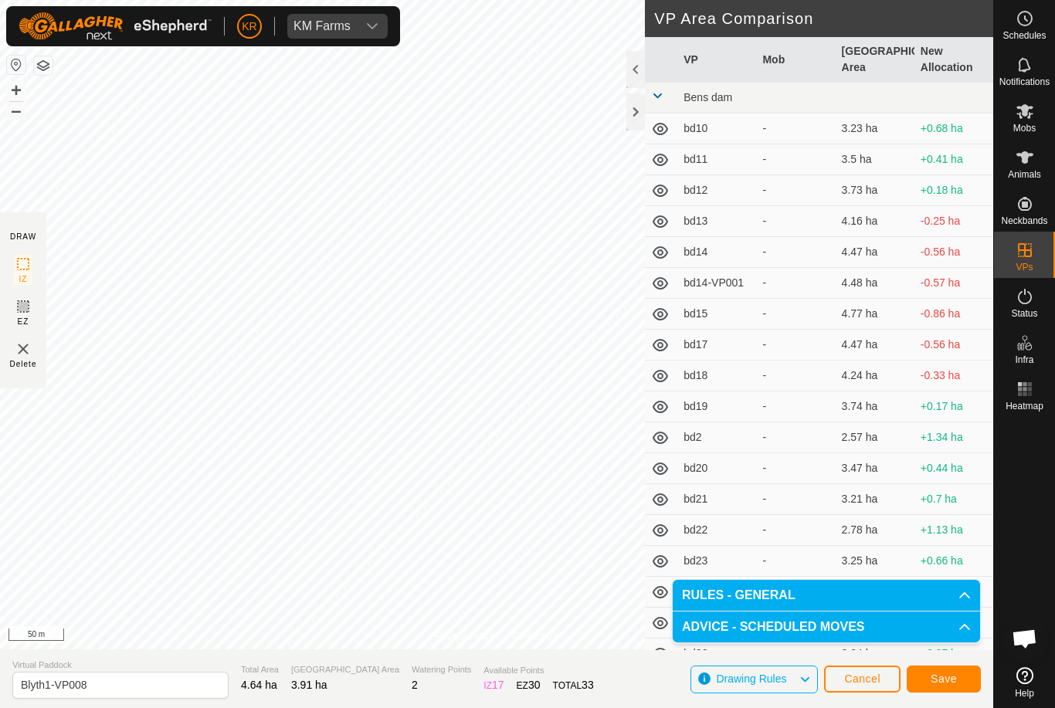
click at [956, 681] on span "Save" at bounding box center [944, 679] width 26 height 12
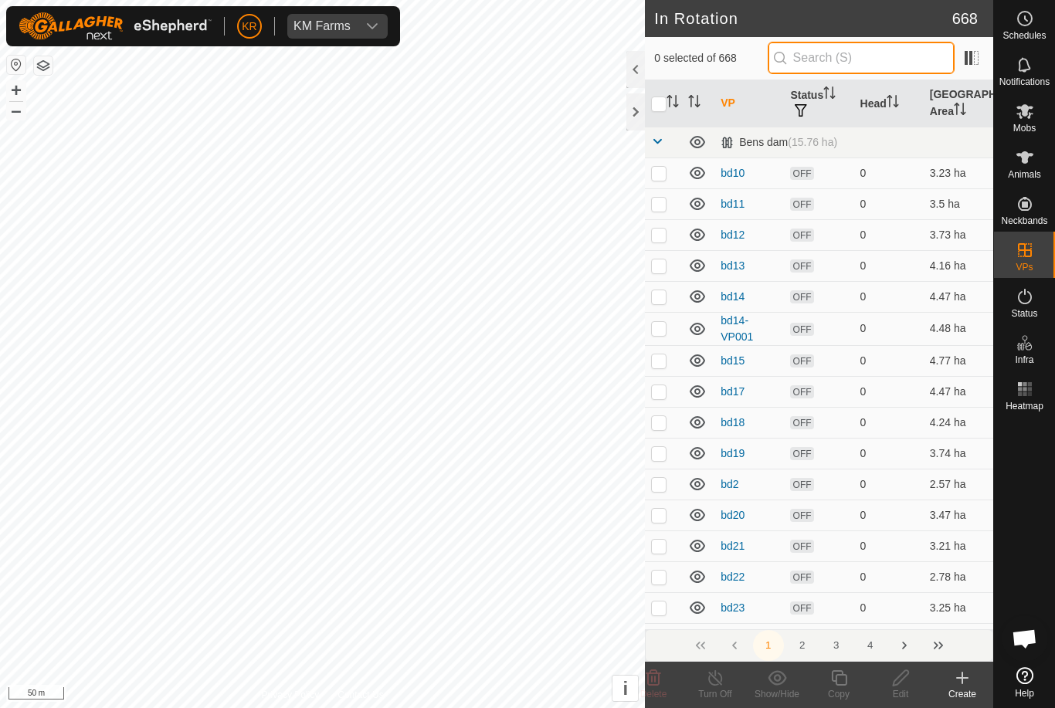
click at [868, 64] on input "text" at bounding box center [861, 58] width 187 height 32
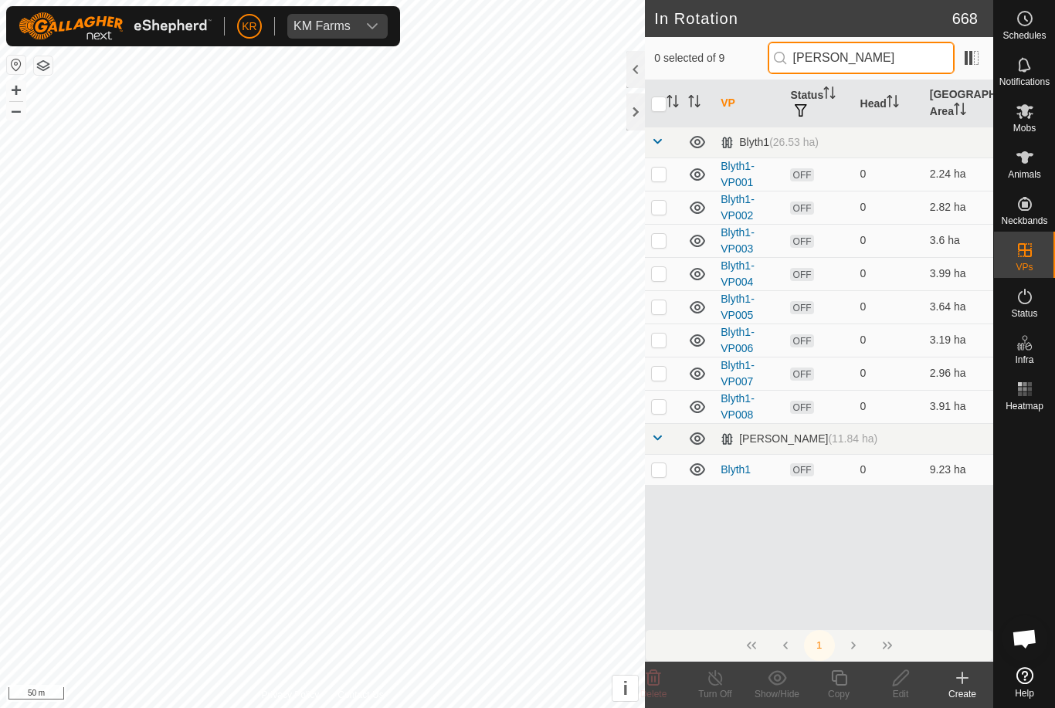
type input "Bly"
click at [661, 410] on p-checkbox at bounding box center [658, 406] width 15 height 12
checkbox input "true"
click at [842, 682] on icon at bounding box center [839, 678] width 19 height 19
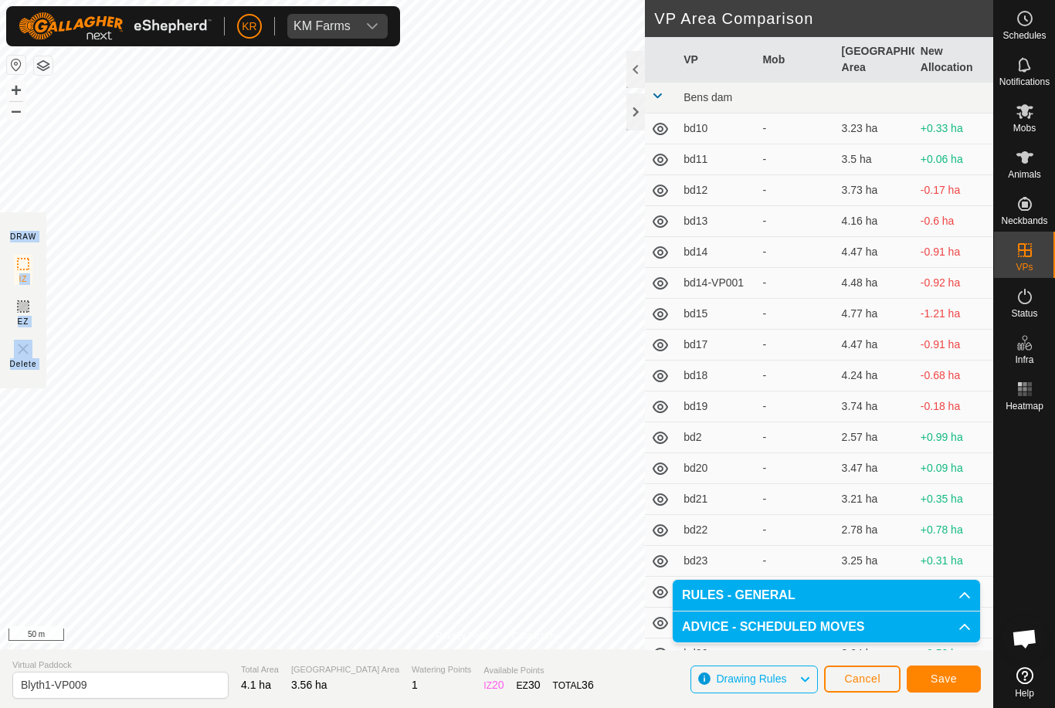
click at [944, 679] on span "Save" at bounding box center [944, 679] width 26 height 12
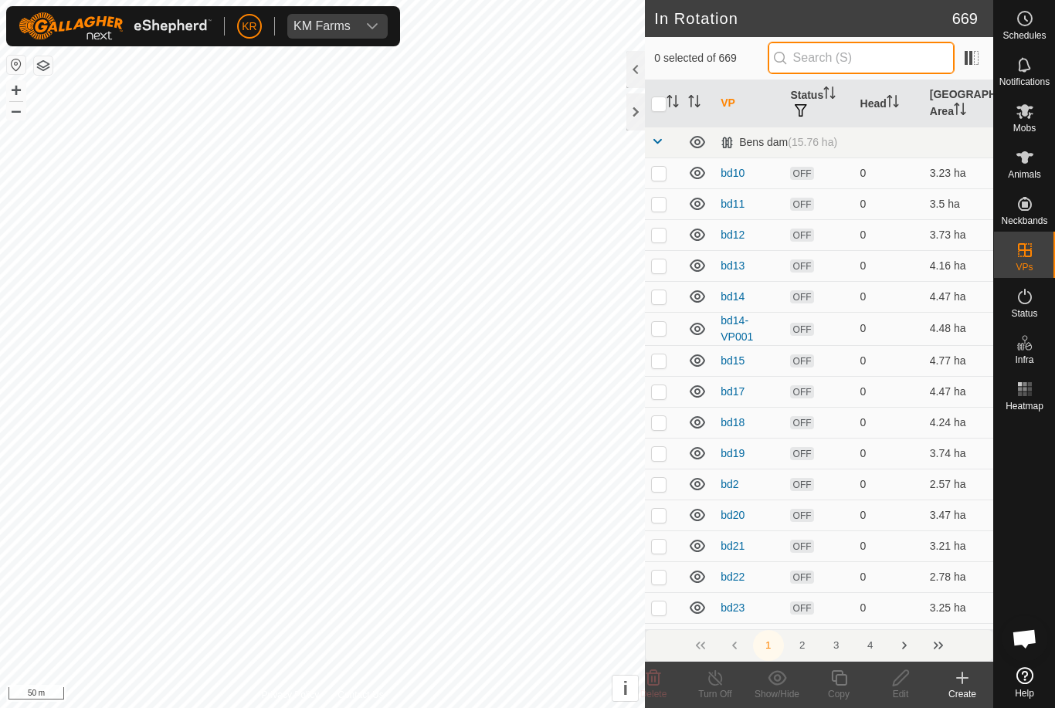
click at [856, 64] on input "text" at bounding box center [861, 58] width 187 height 32
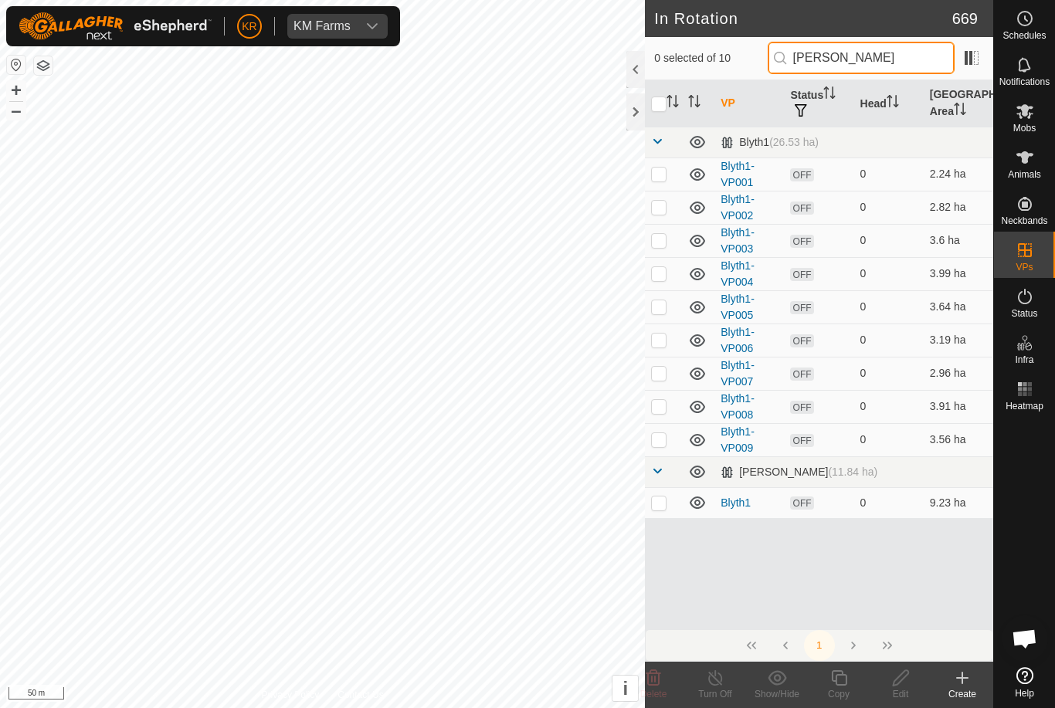
type input "Bly"
click at [658, 441] on p-checkbox at bounding box center [658, 439] width 15 height 12
checkbox input "true"
click at [837, 680] on icon at bounding box center [839, 678] width 19 height 19
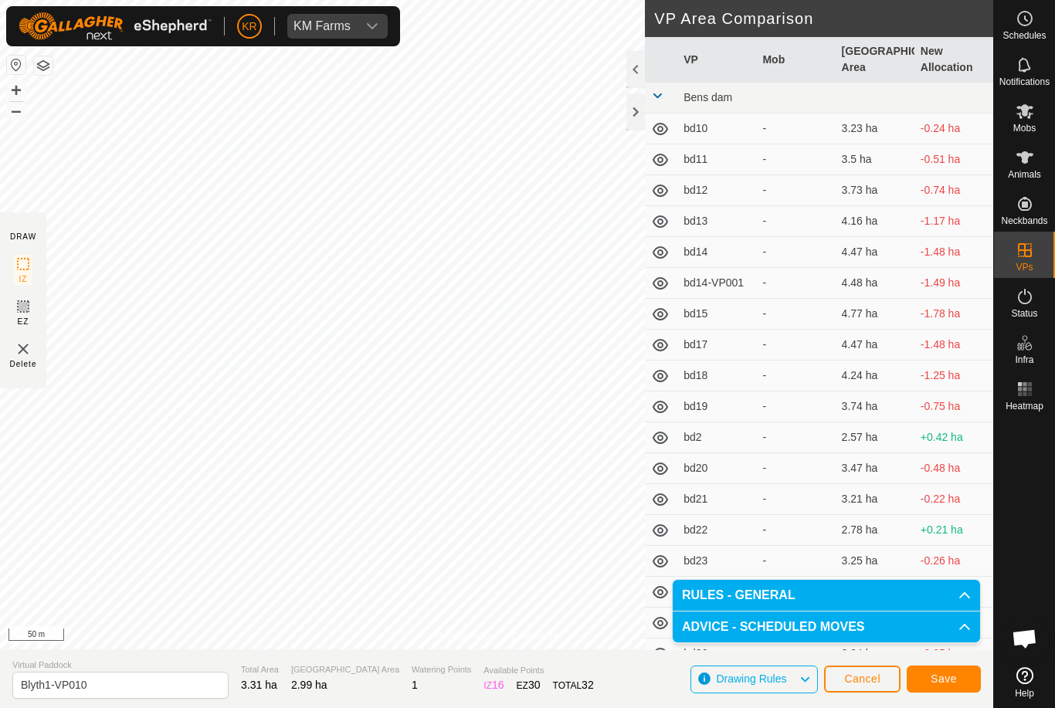
click at [952, 677] on span "Save" at bounding box center [944, 679] width 26 height 12
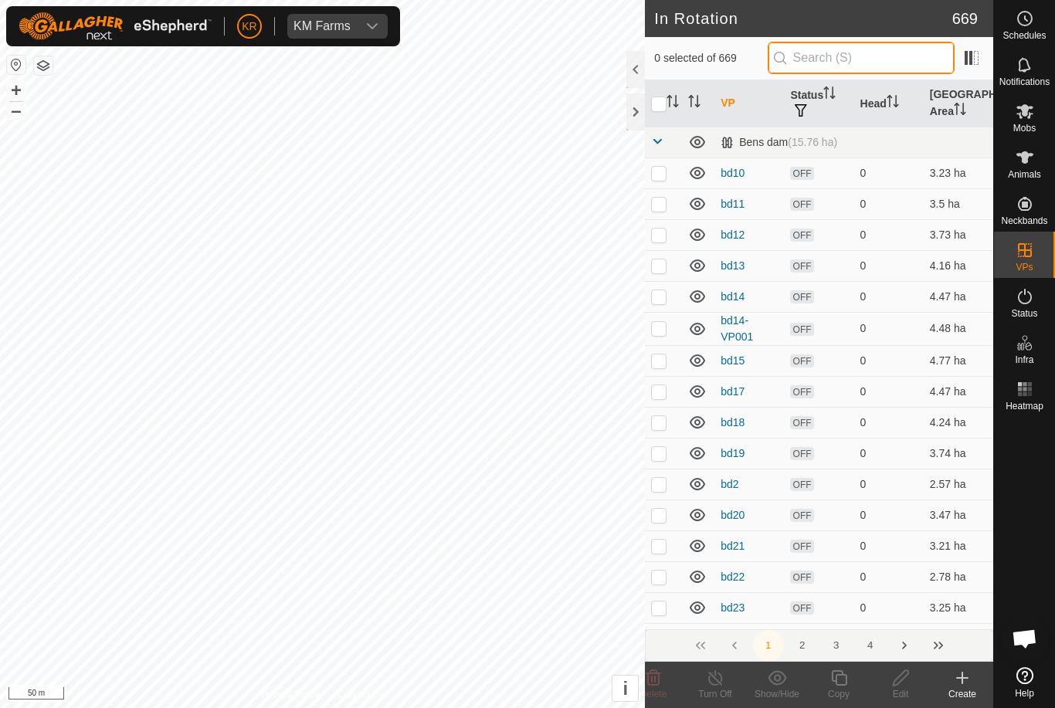
click at [903, 60] on input "text" at bounding box center [861, 58] width 187 height 32
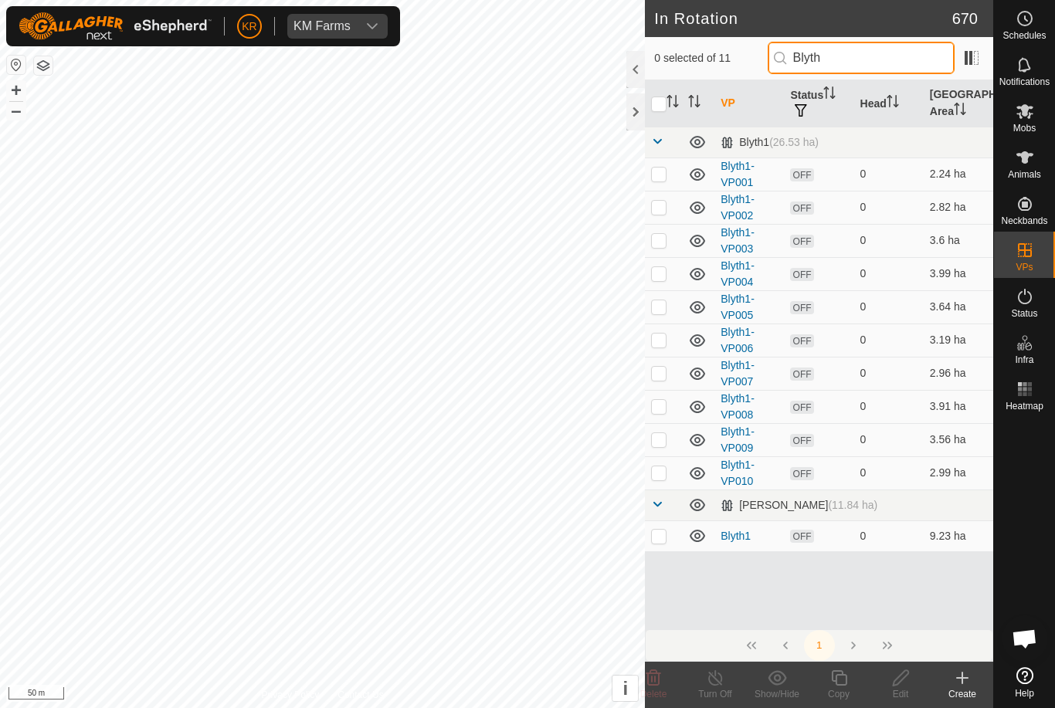
type input "Blyth"
click at [665, 475] on p-checkbox at bounding box center [658, 473] width 15 height 12
checkbox input "true"
click at [836, 687] on icon at bounding box center [839, 678] width 19 height 19
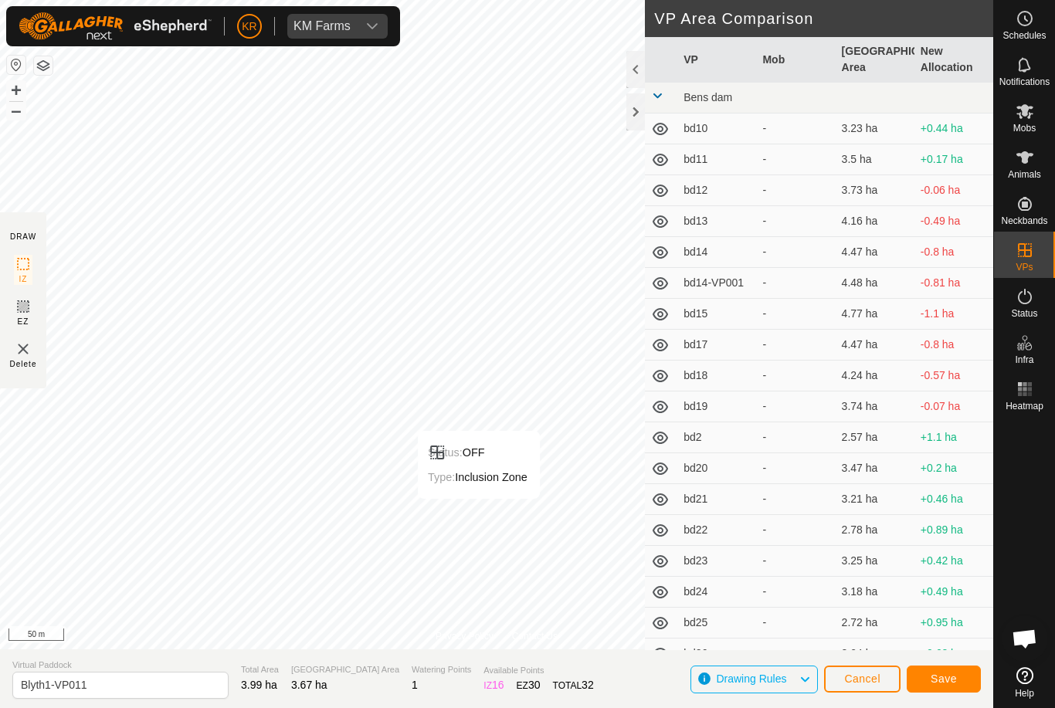
click at [942, 677] on span "Save" at bounding box center [944, 679] width 26 height 12
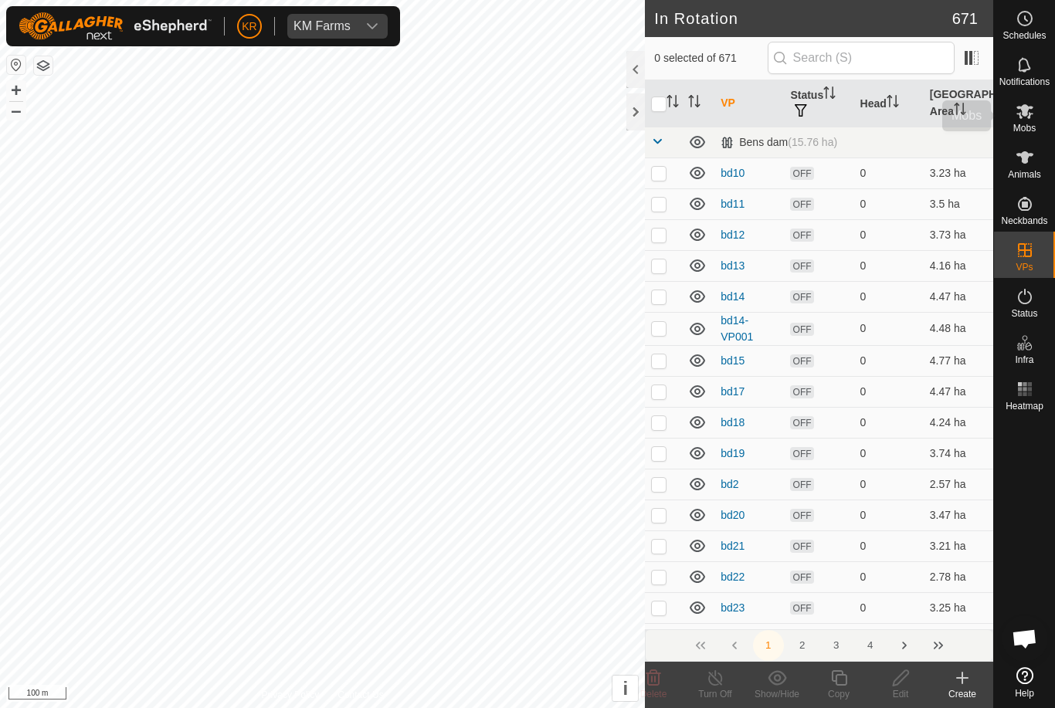
click at [1025, 120] on icon at bounding box center [1025, 111] width 19 height 19
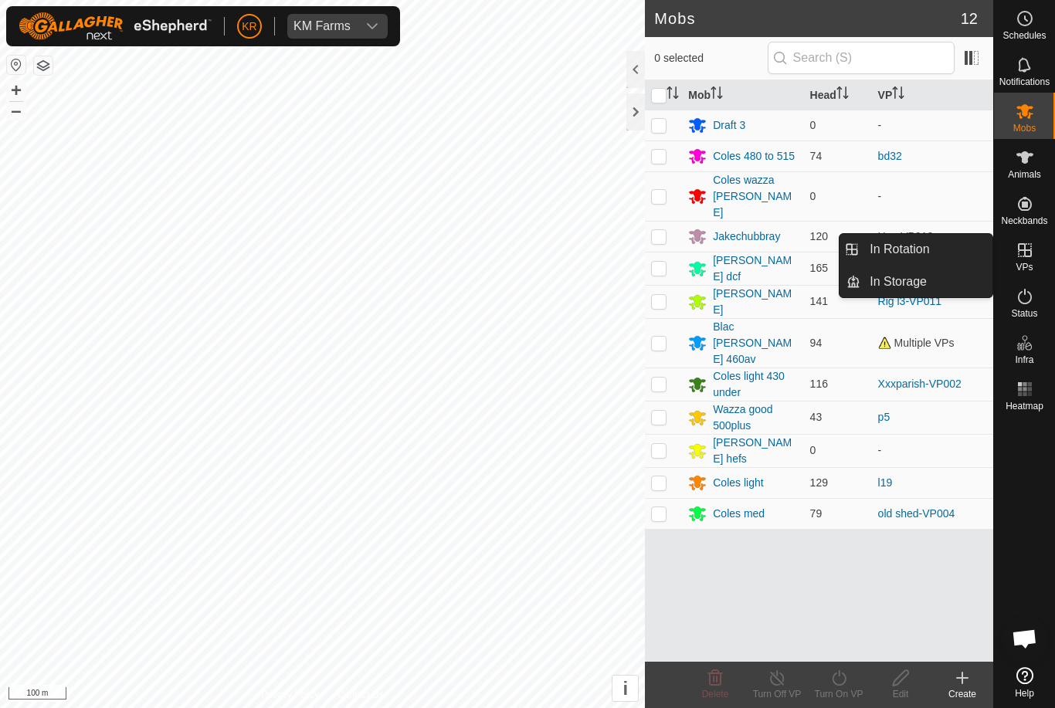
click at [939, 250] on link "In Rotation" at bounding box center [927, 249] width 132 height 31
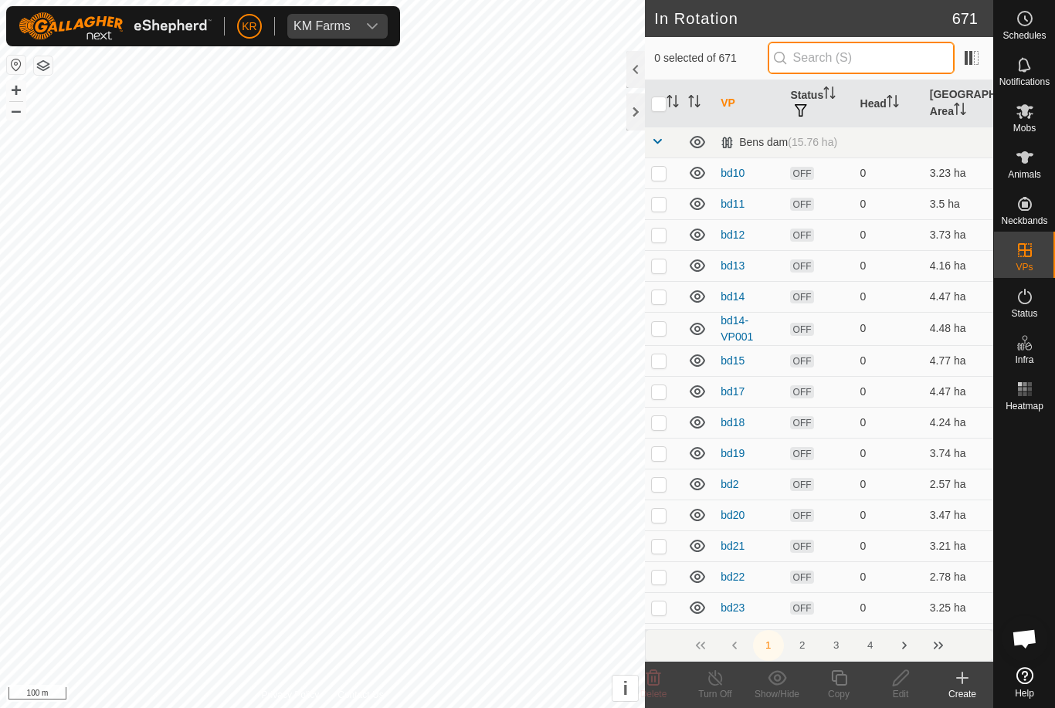
click at [871, 63] on input "text" at bounding box center [861, 58] width 187 height 32
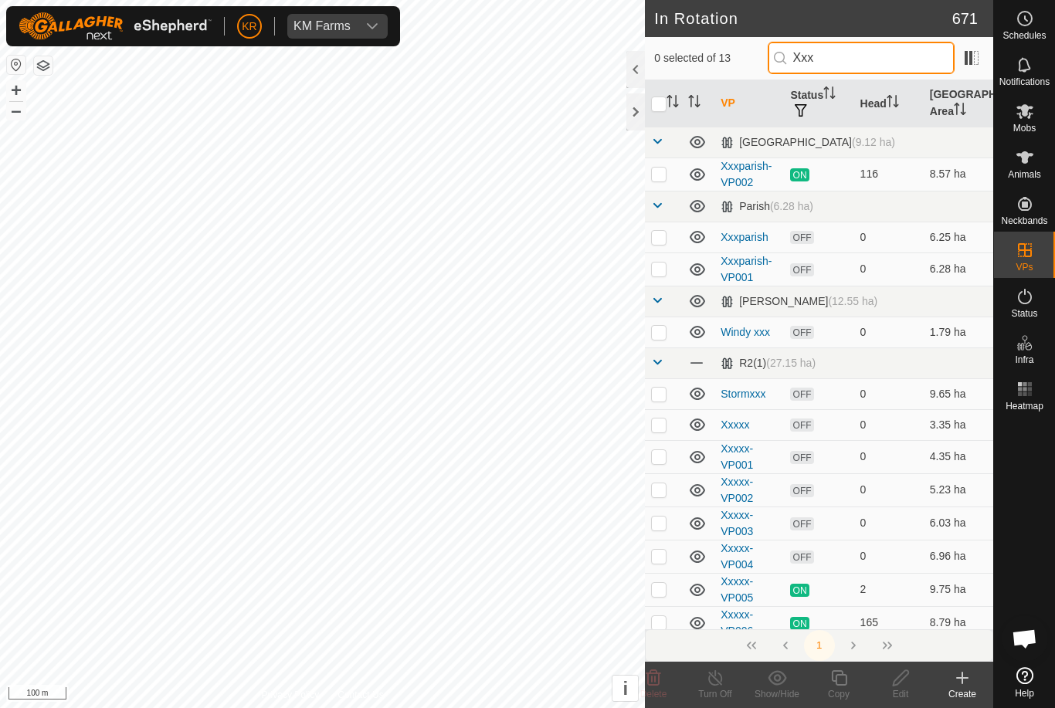
type input "Xxx"
click at [657, 179] on p-checkbox at bounding box center [658, 174] width 15 height 12
checkbox input "true"
click at [834, 682] on icon at bounding box center [838, 678] width 15 height 15
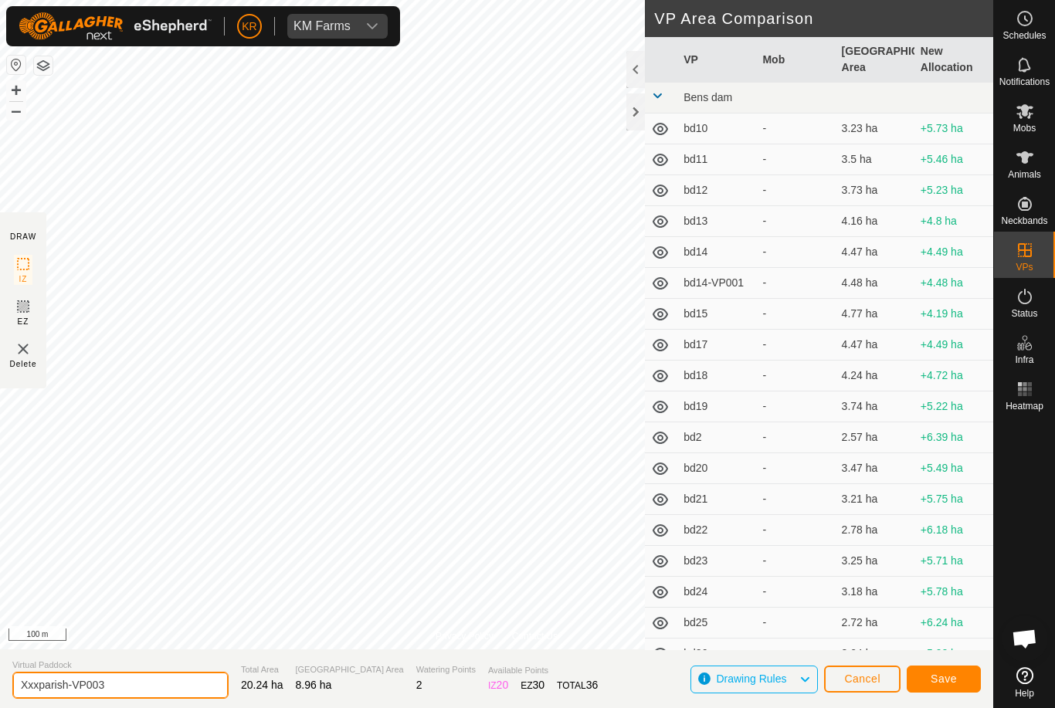
click at [128, 692] on input "Xxxparish-VP003" at bounding box center [120, 685] width 216 height 27
type input "Xxxparish-VP003 wh"
click at [946, 681] on span "Save" at bounding box center [944, 679] width 26 height 12
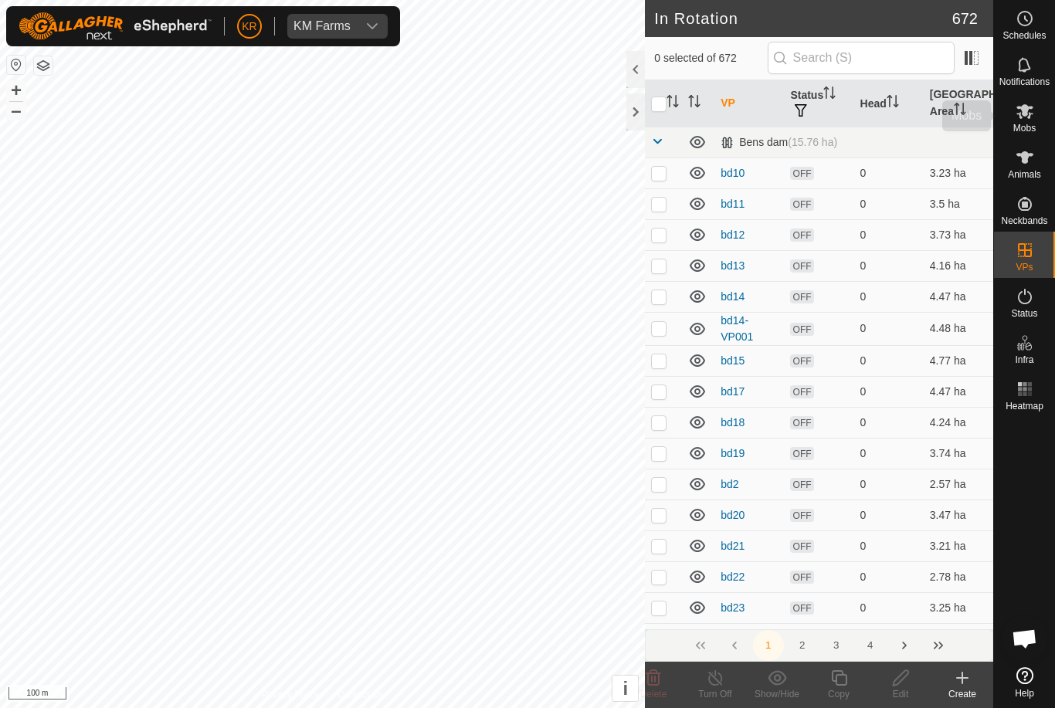
click at [1030, 124] on span "Mobs" at bounding box center [1024, 128] width 22 height 9
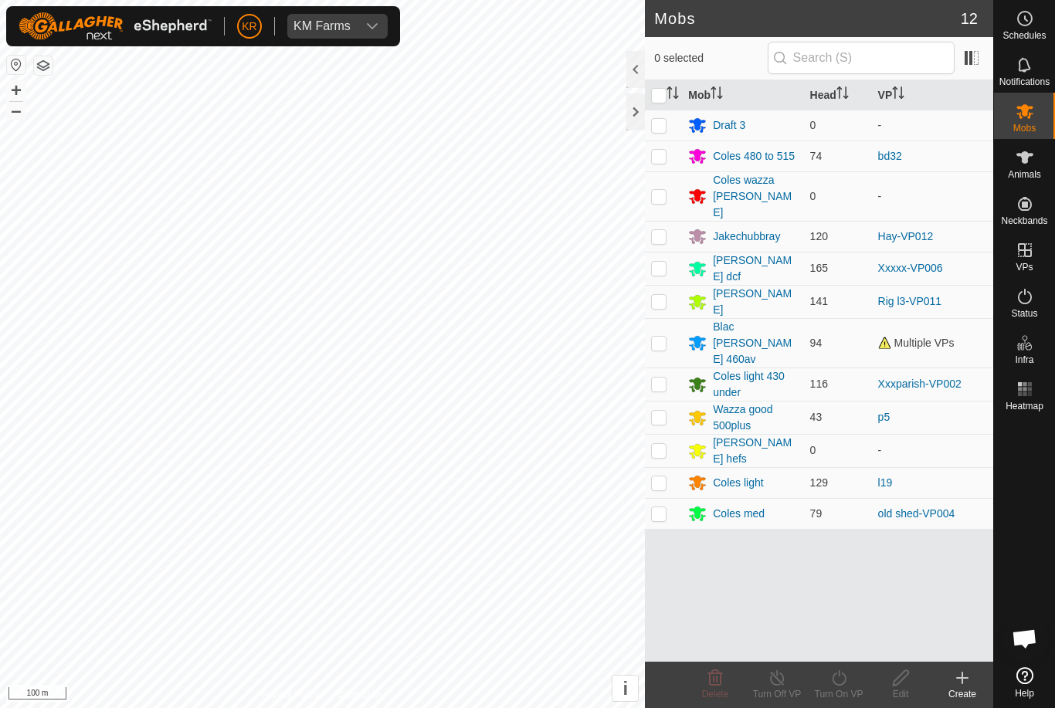
click at [664, 368] on td at bounding box center [663, 384] width 37 height 33
checkbox input "true"
click at [842, 688] on div "Turn On VP" at bounding box center [839, 695] width 62 height 14
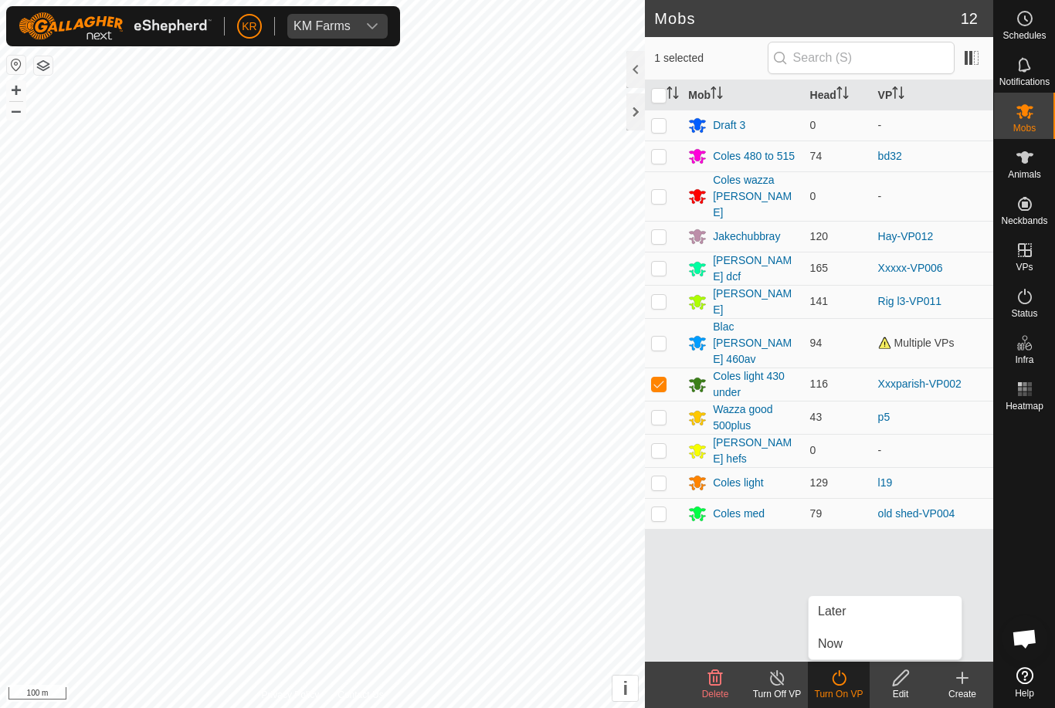
click at [853, 646] on link "Now" at bounding box center [885, 644] width 153 height 31
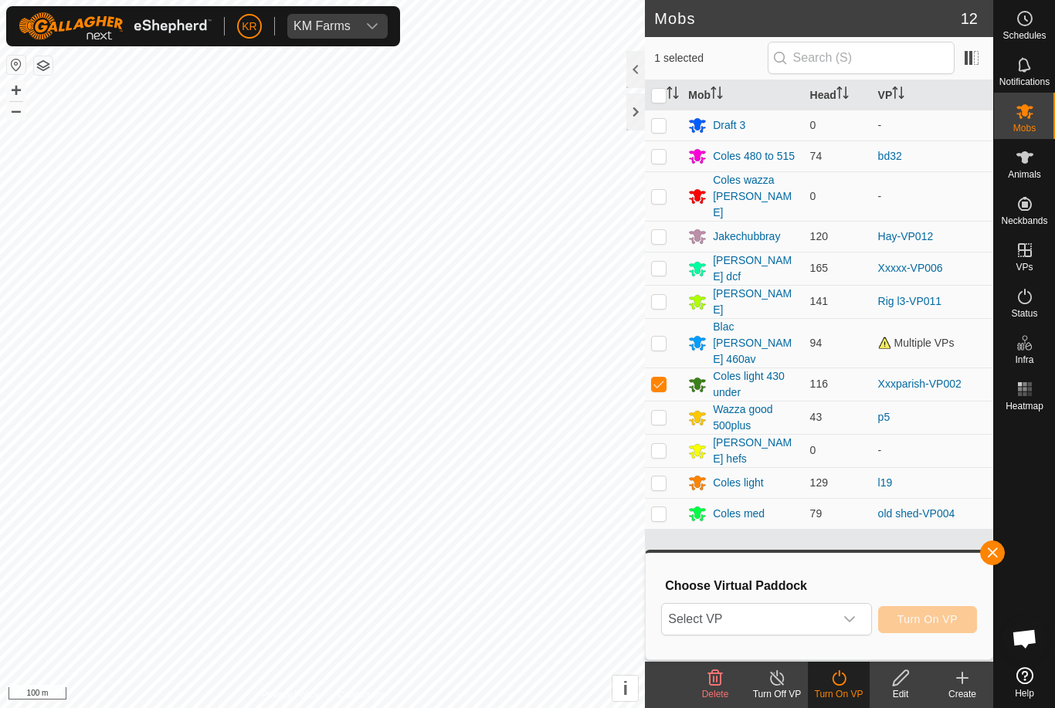
click at [747, 615] on span "Select VP" at bounding box center [747, 619] width 171 height 31
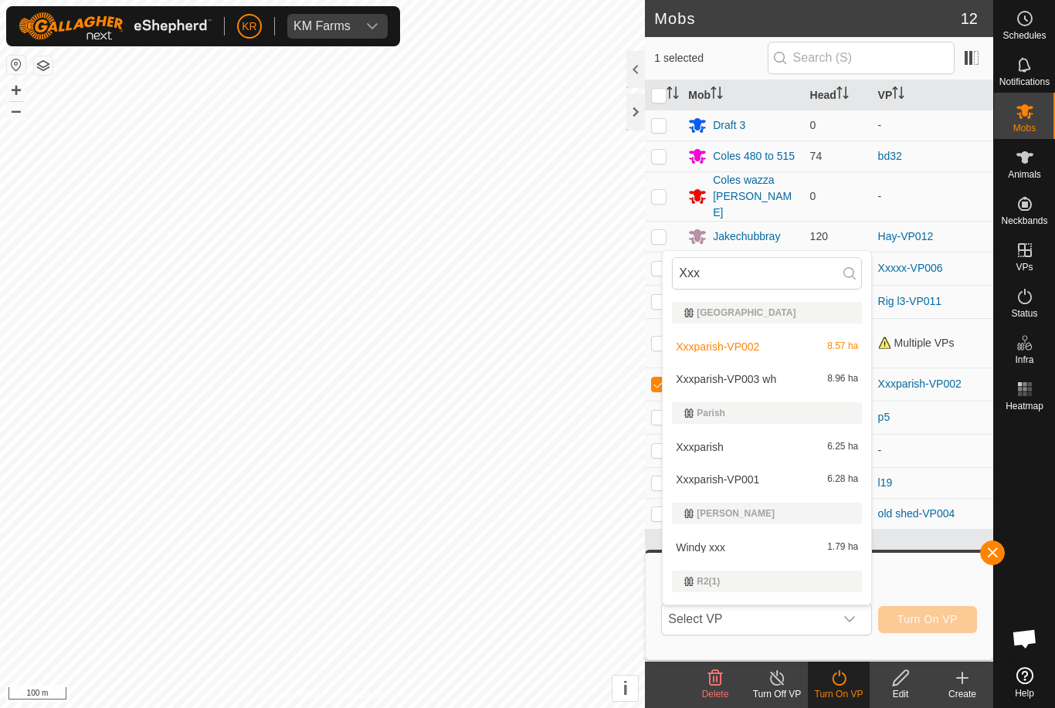
type input "Xxx"
click at [757, 382] on span "Xxxparish-VP003 wh" at bounding box center [726, 379] width 100 height 11
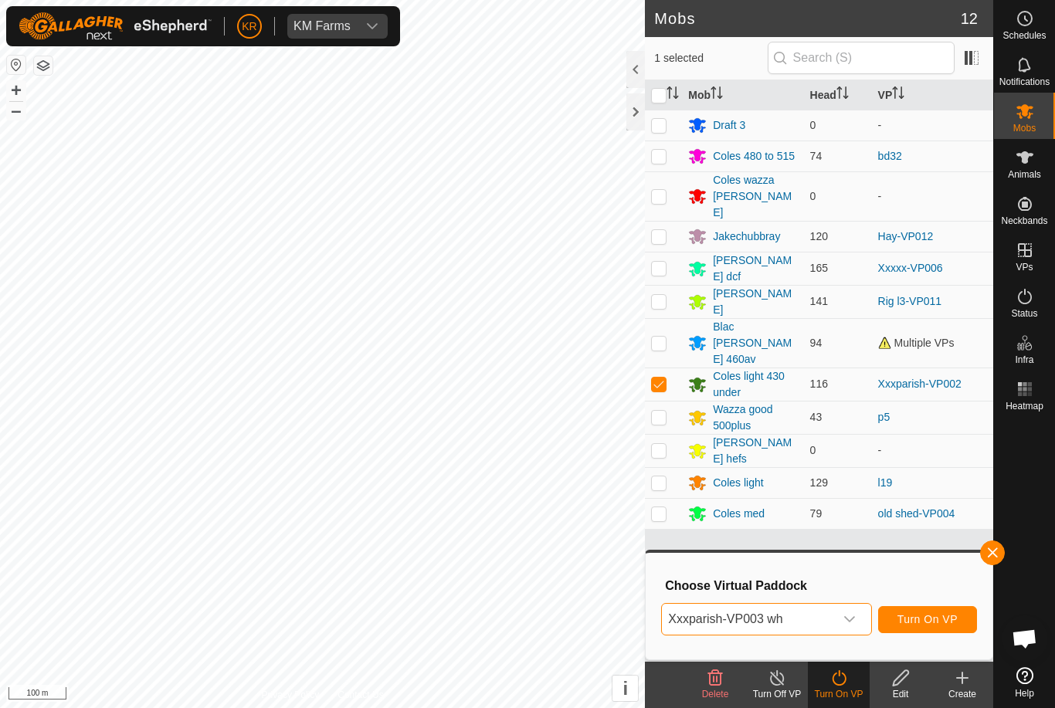
click at [923, 617] on span "Turn On VP" at bounding box center [928, 619] width 60 height 12
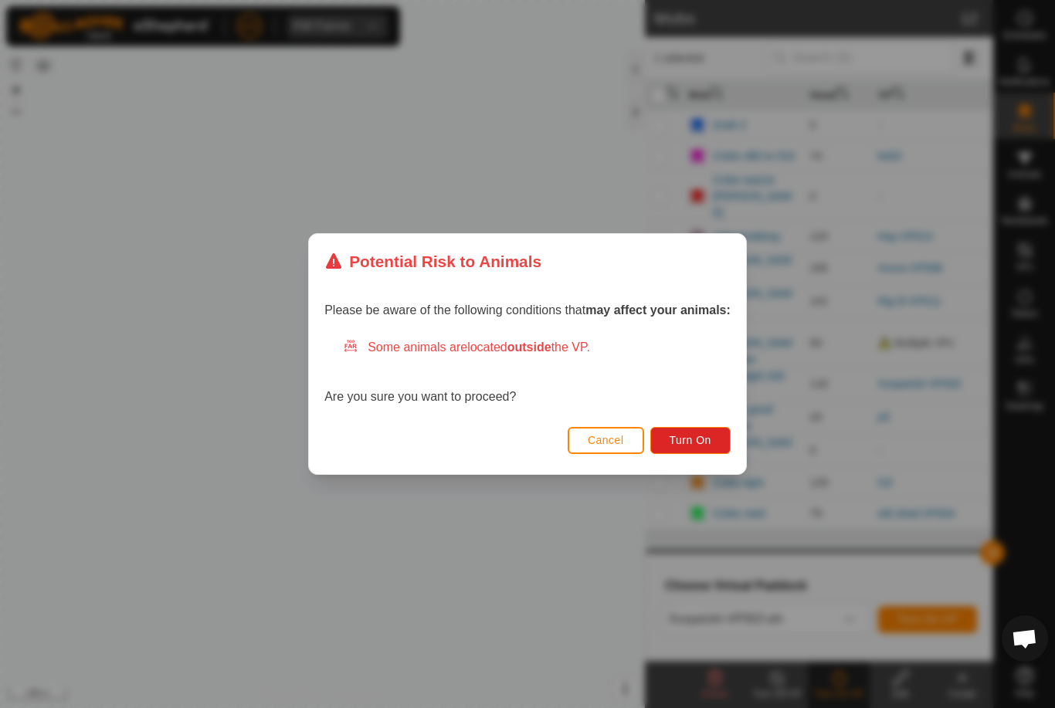
click at [698, 434] on span "Turn On" at bounding box center [691, 440] width 42 height 12
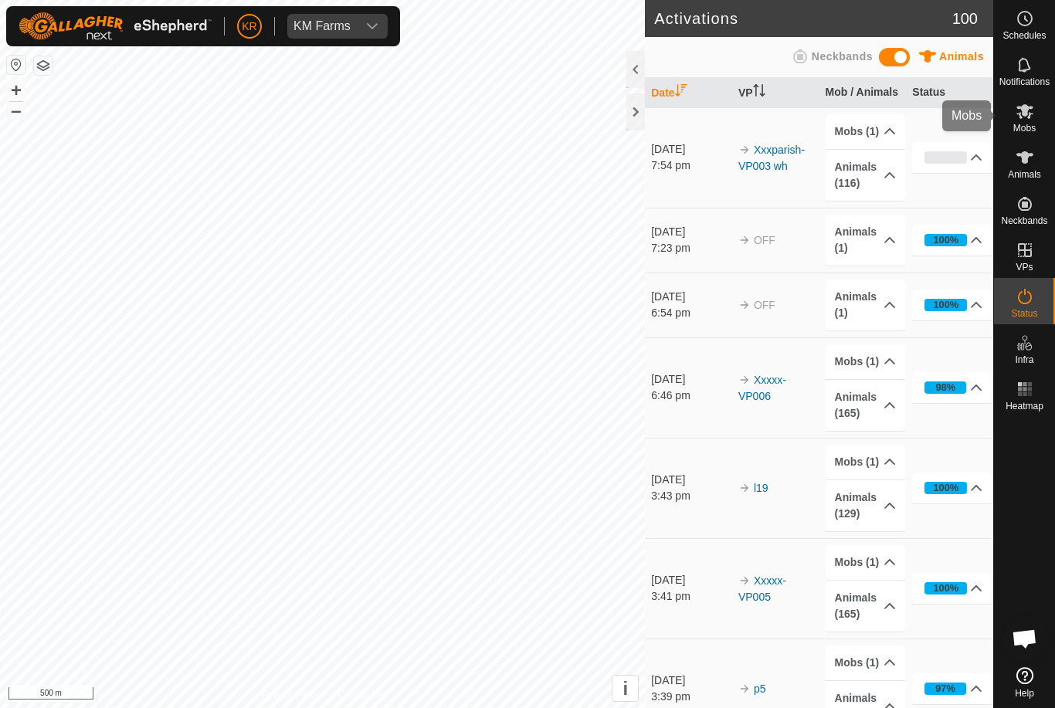
click at [1037, 118] on es-mob-svg-icon at bounding box center [1025, 111] width 28 height 25
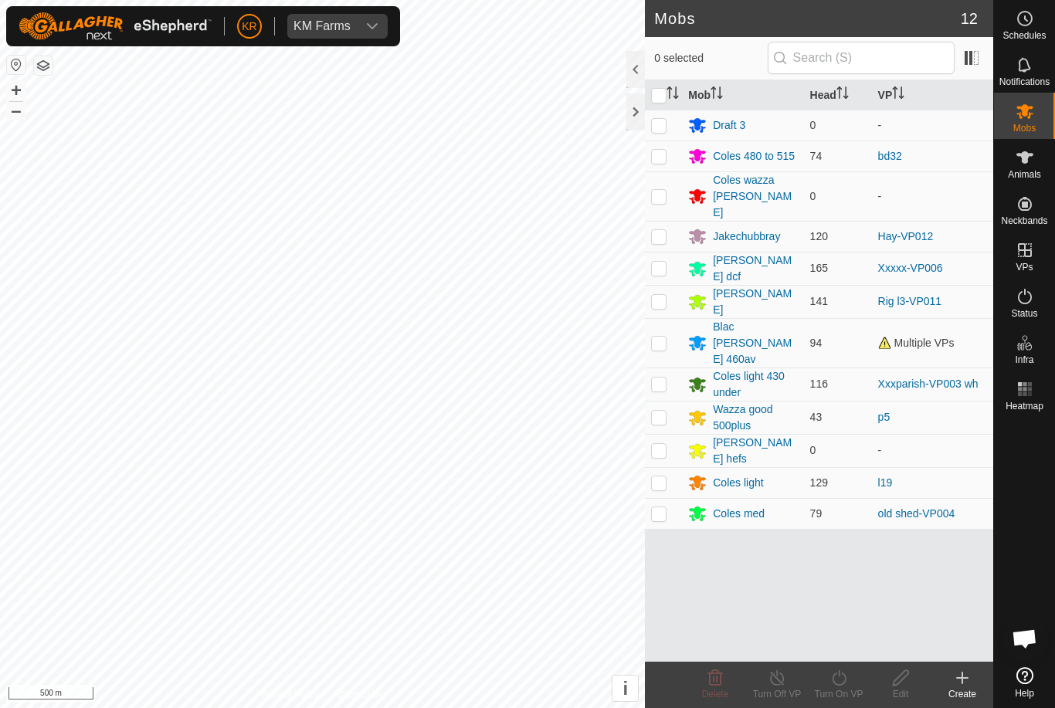
click at [661, 230] on p-checkbox at bounding box center [658, 236] width 15 height 12
checkbox input "true"
click at [846, 687] on icon at bounding box center [839, 678] width 19 height 19
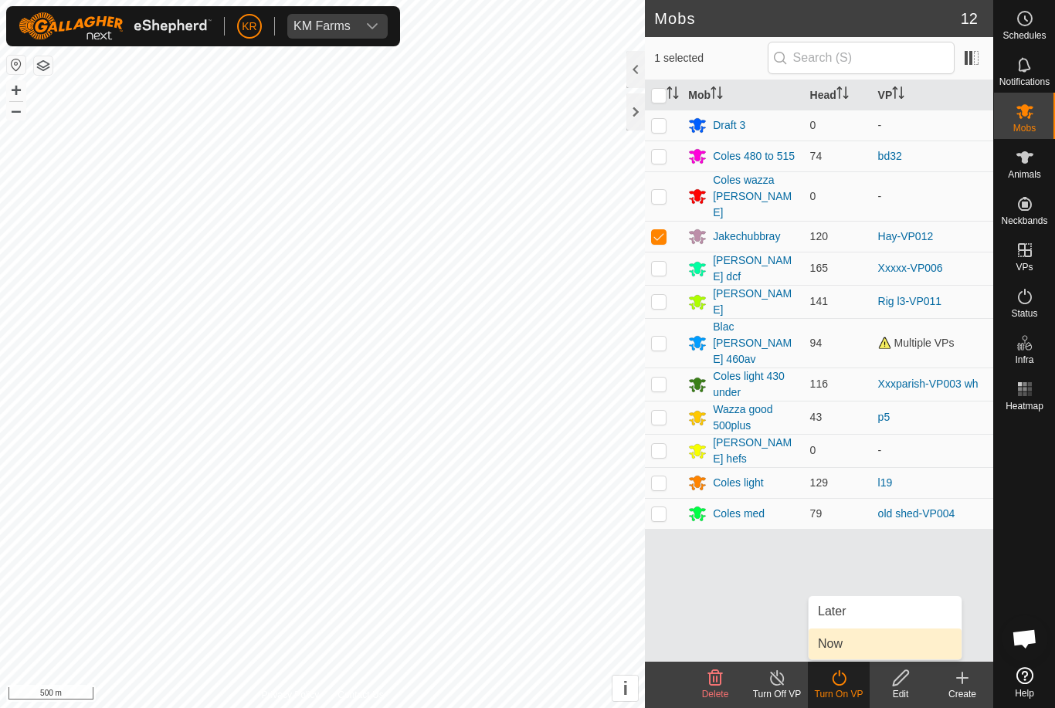
click at [851, 652] on link "Now" at bounding box center [885, 644] width 153 height 31
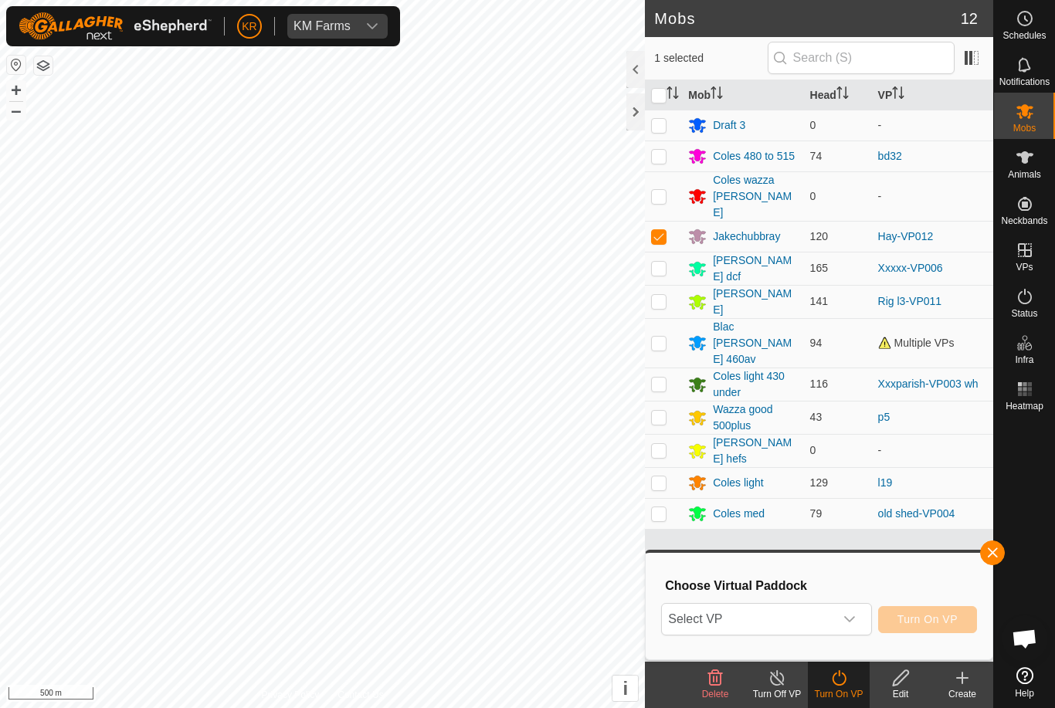
click at [833, 619] on span "Select VP" at bounding box center [747, 619] width 171 height 31
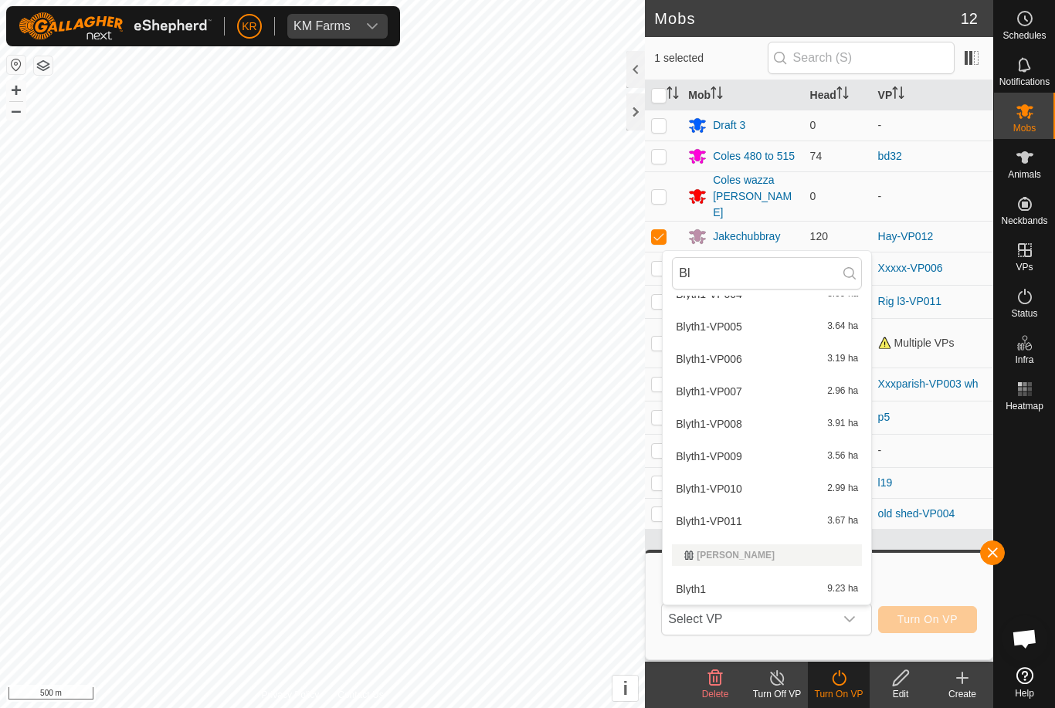
scroll to position [150, 0]
type input "Bl"
click at [752, 587] on div "Blyth1 9.23 ha" at bounding box center [767, 589] width 190 height 19
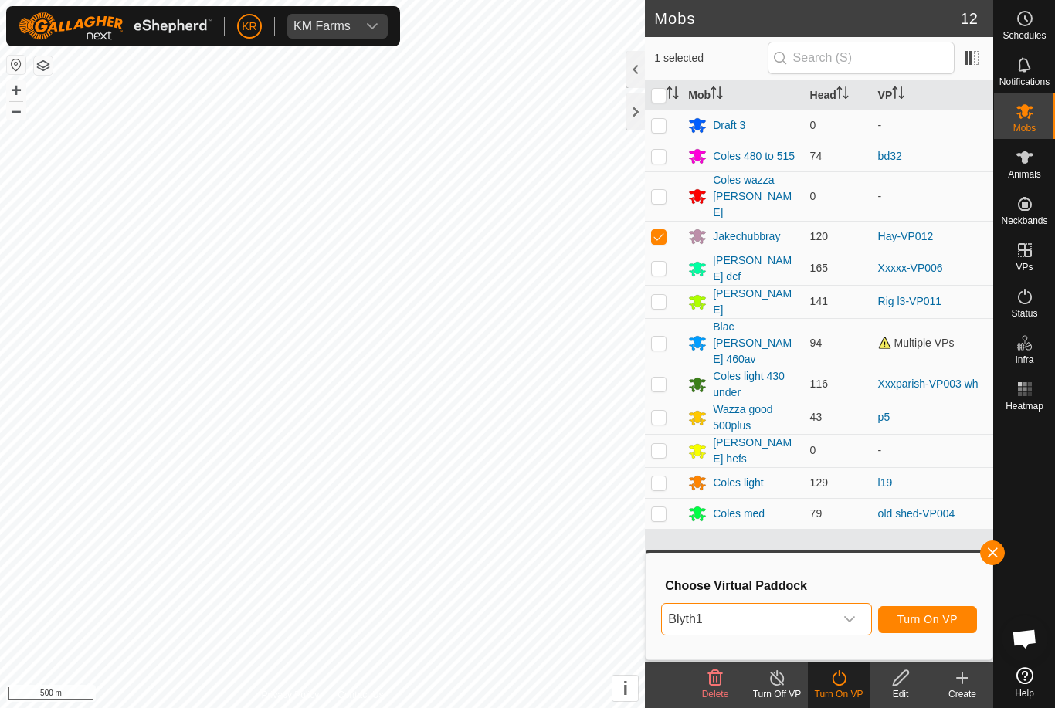
click at [943, 624] on span "Turn On VP" at bounding box center [928, 619] width 60 height 12
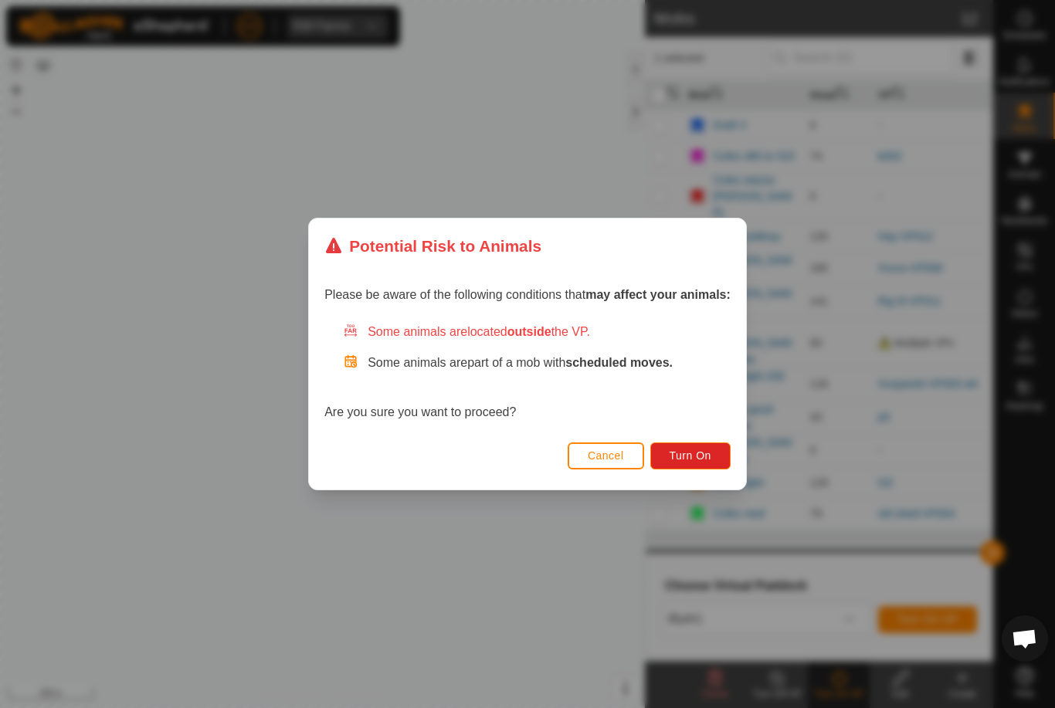
click at [708, 447] on button "Turn On" at bounding box center [690, 456] width 80 height 27
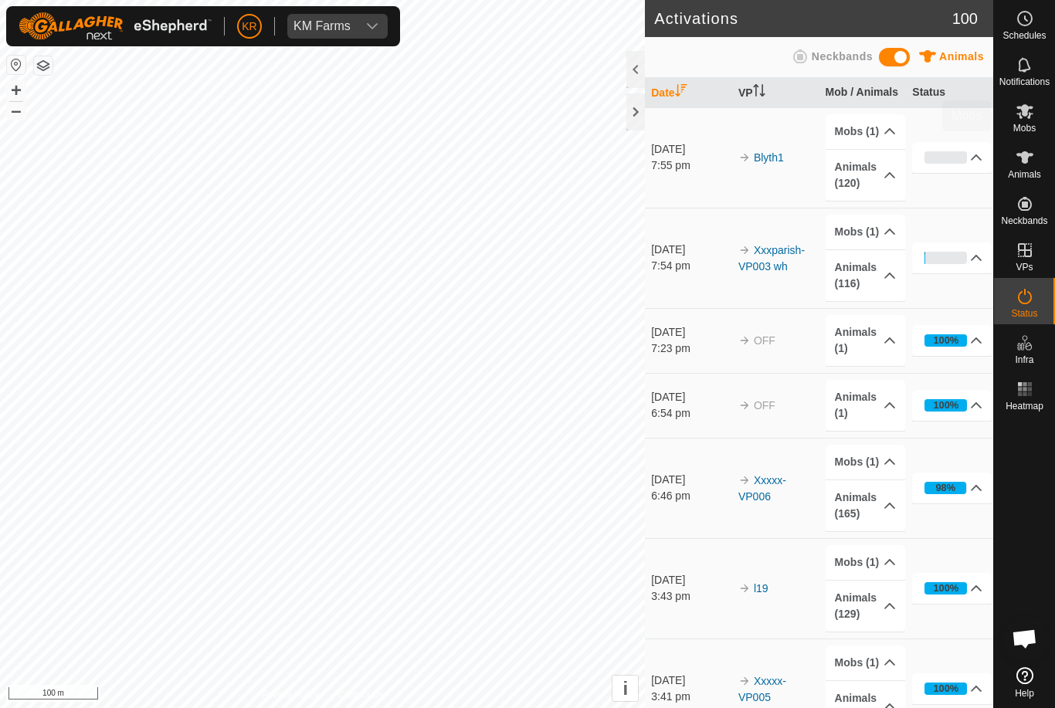
click at [1034, 115] on icon at bounding box center [1025, 111] width 19 height 19
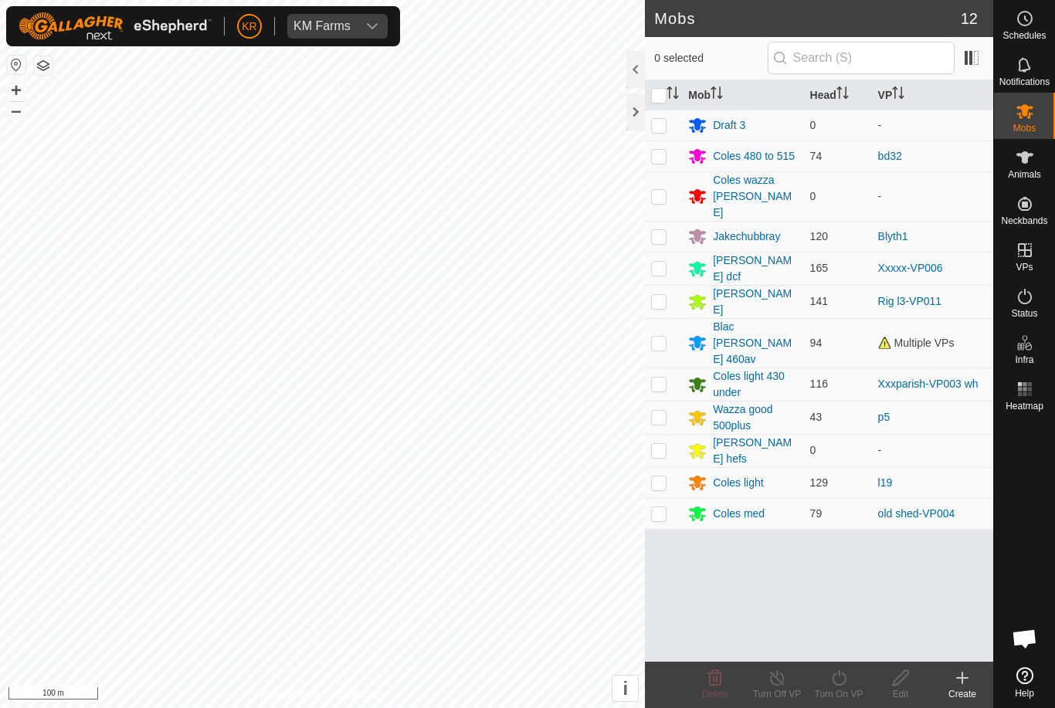
click at [657, 154] on p-checkbox at bounding box center [658, 156] width 15 height 12
checkbox input "true"
click at [846, 687] on icon at bounding box center [839, 678] width 19 height 19
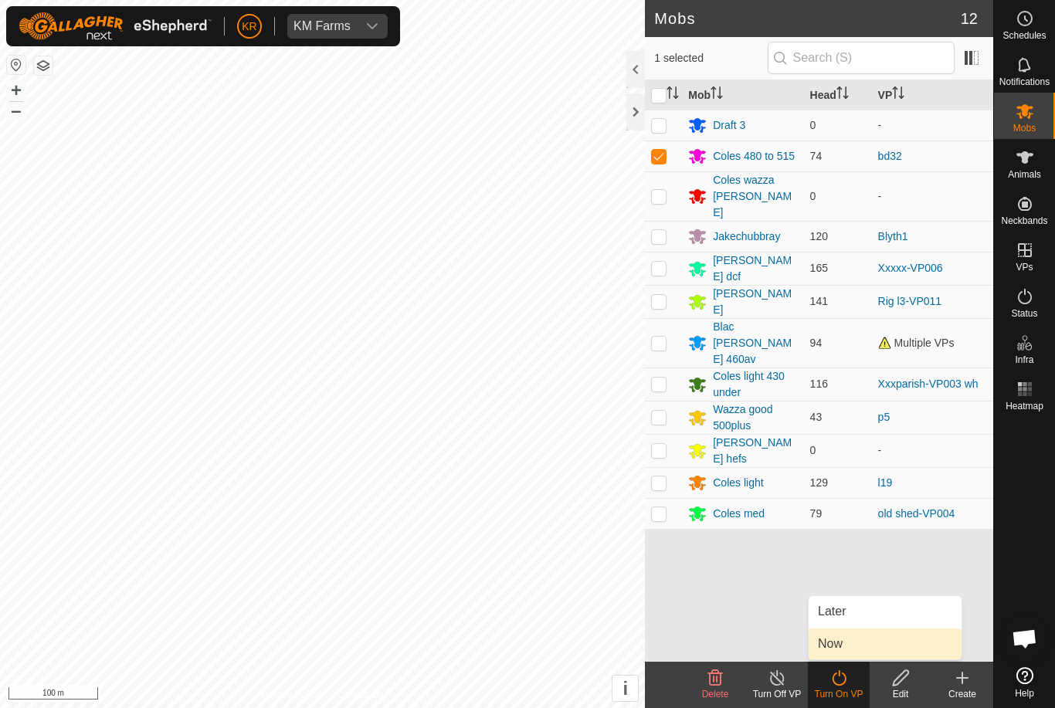
click at [850, 647] on link "Now" at bounding box center [885, 644] width 153 height 31
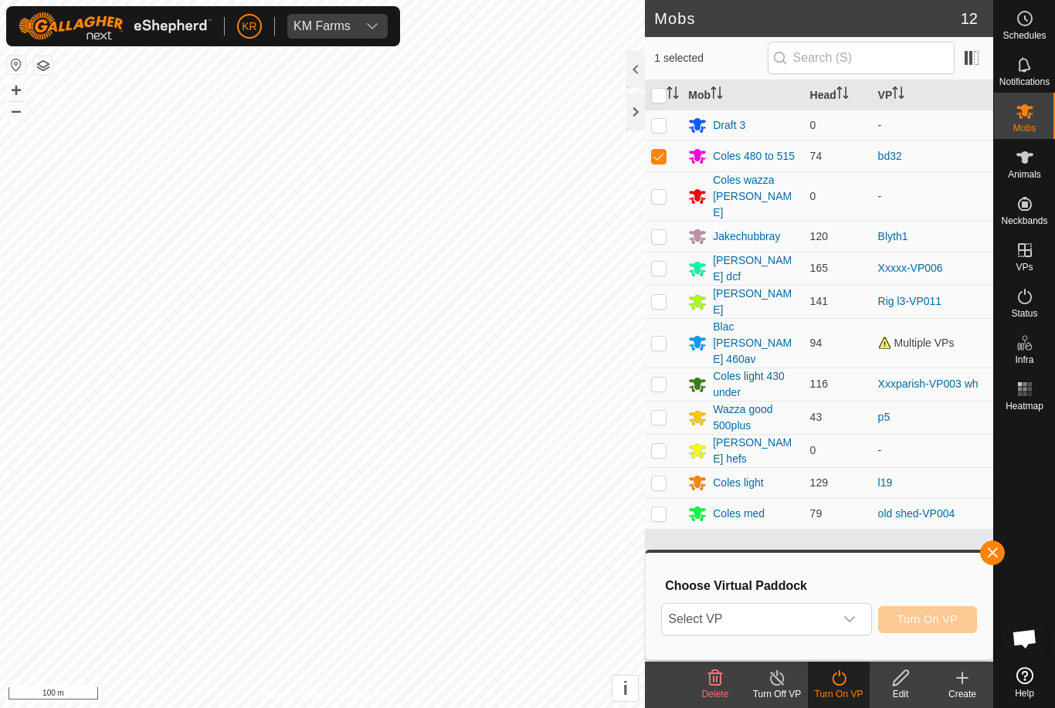
click at [799, 620] on span "Select VP" at bounding box center [747, 619] width 171 height 31
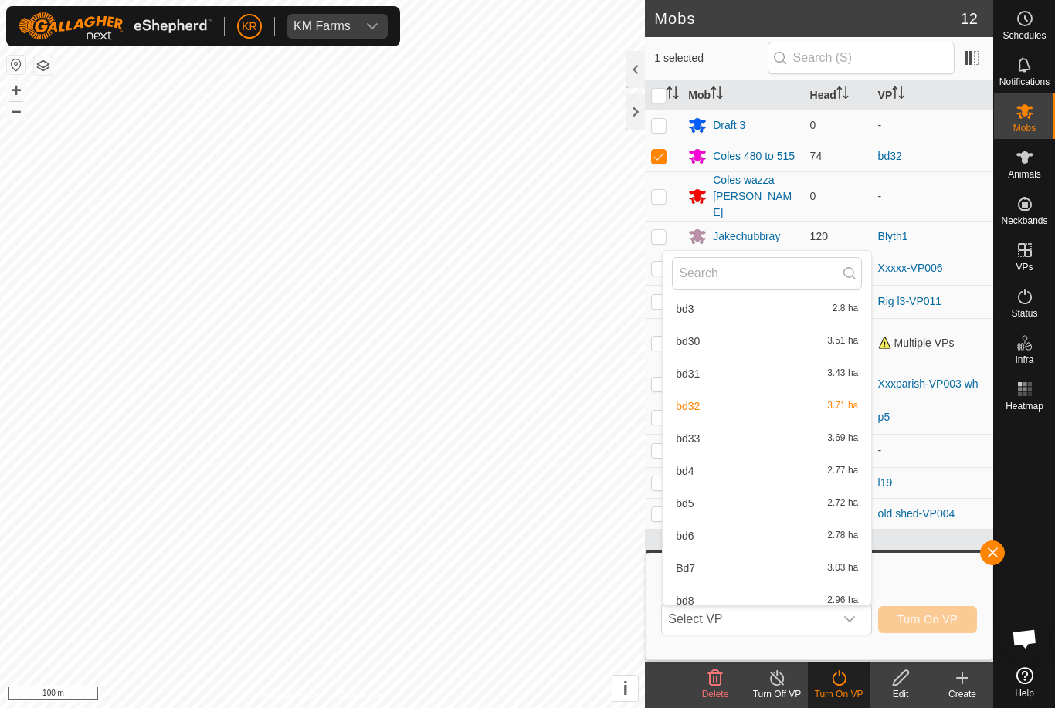
scroll to position [715, 0]
click at [696, 443] on span "bd33" at bounding box center [688, 443] width 24 height 11
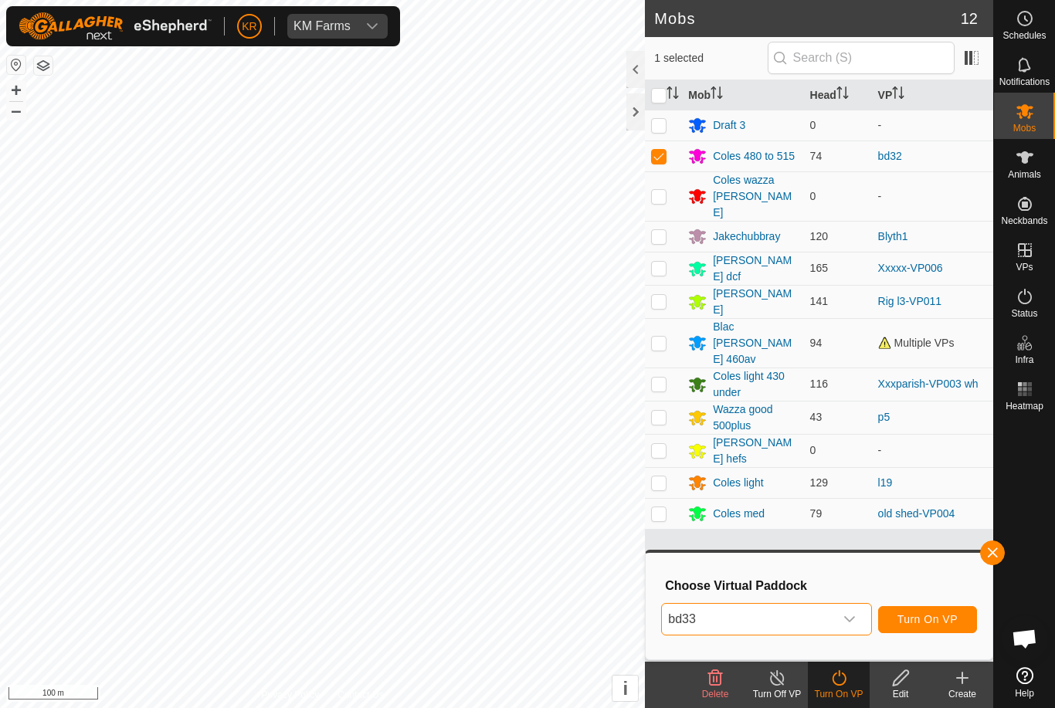
click at [942, 615] on span "Turn On VP" at bounding box center [928, 619] width 60 height 12
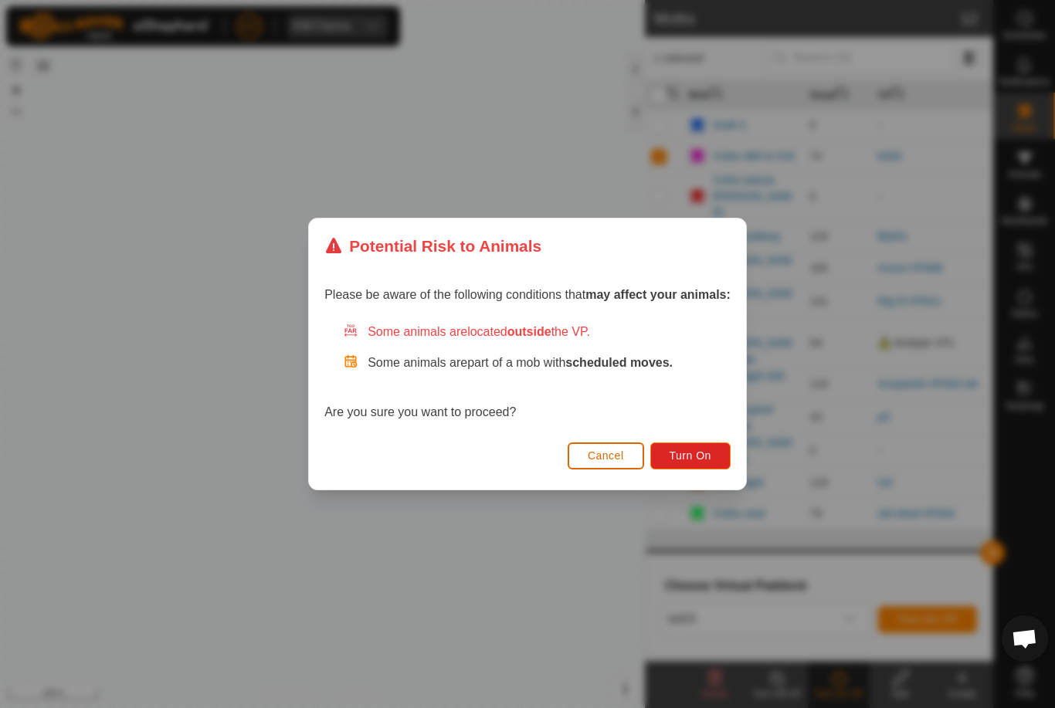
click at [699, 453] on span "Turn On" at bounding box center [691, 456] width 42 height 12
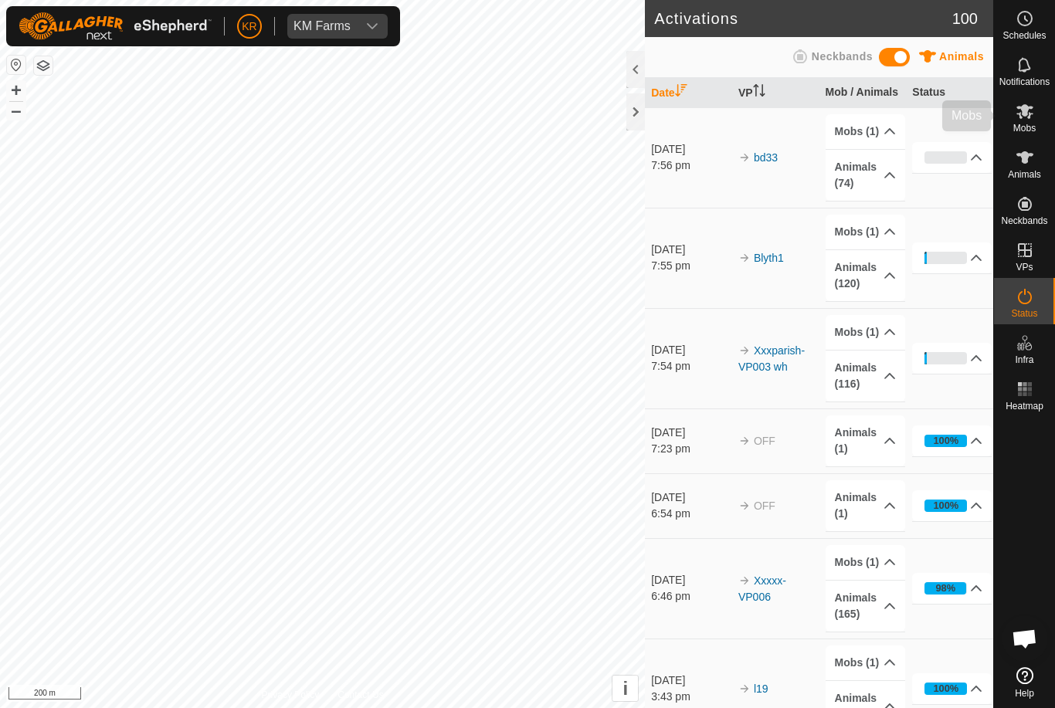
click at [1033, 118] on icon at bounding box center [1025, 111] width 19 height 19
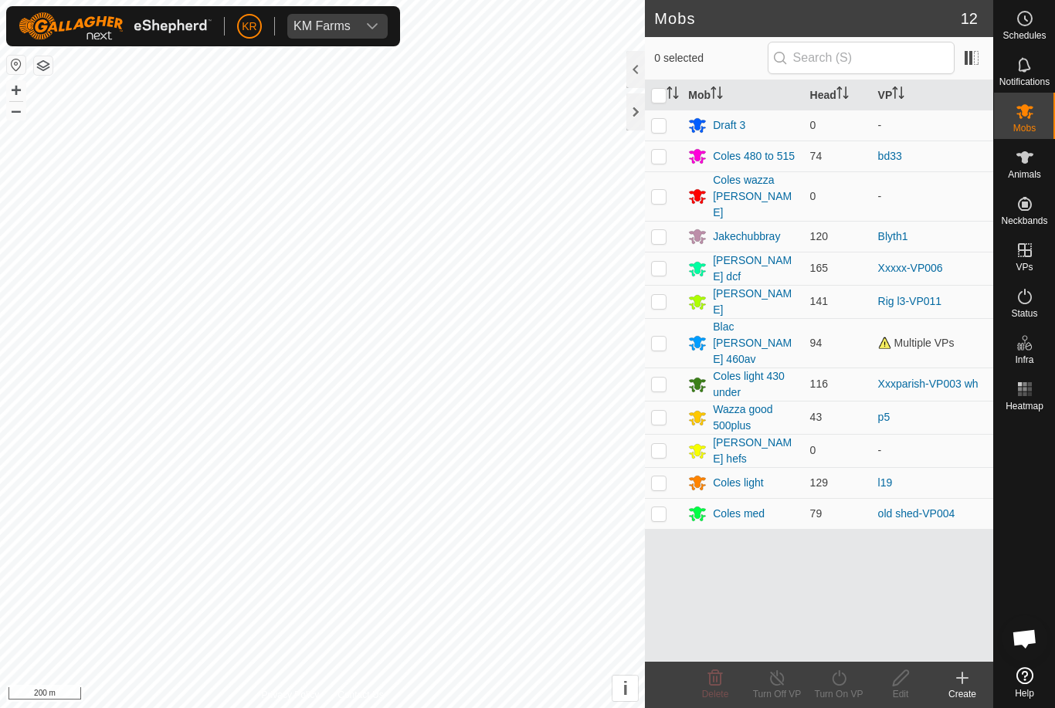
click at [660, 262] on p-checkbox at bounding box center [658, 268] width 15 height 12
checkbox input "true"
click at [843, 682] on icon at bounding box center [839, 678] width 19 height 19
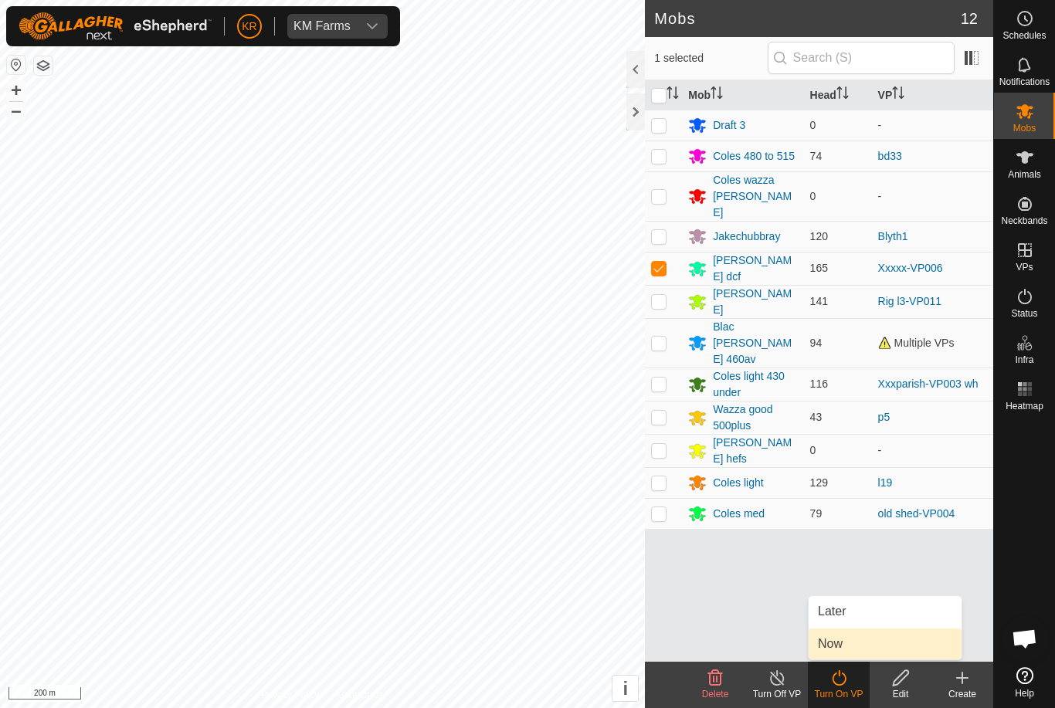
click at [851, 646] on link "Now" at bounding box center [885, 644] width 153 height 31
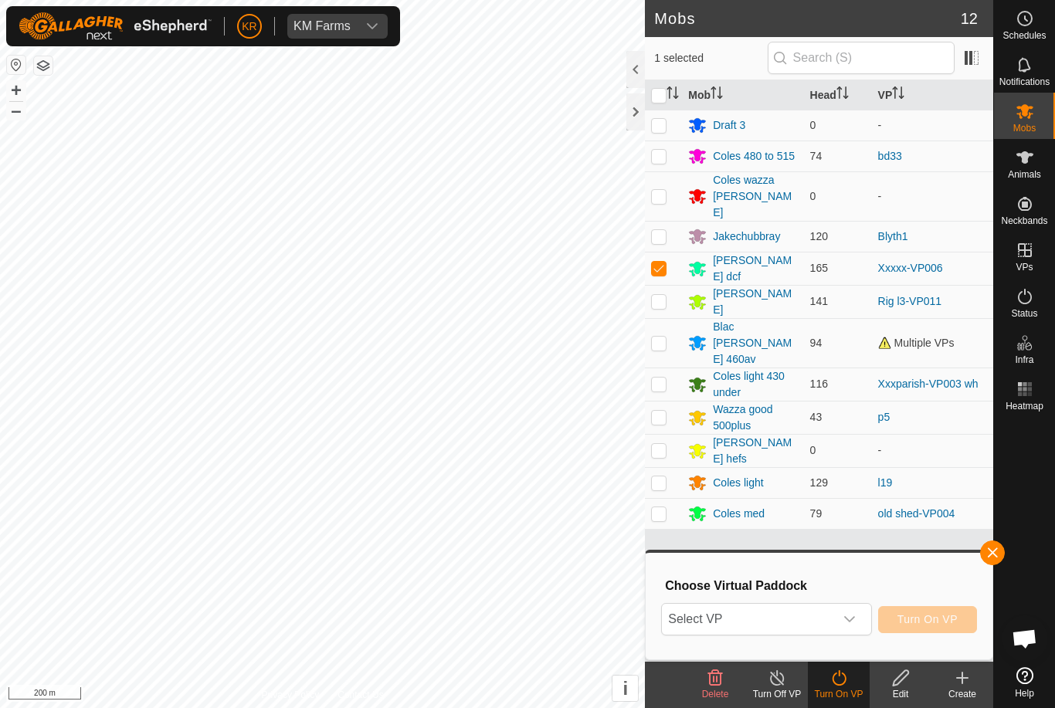
click at [847, 619] on icon "dropdown trigger" at bounding box center [850, 619] width 12 height 12
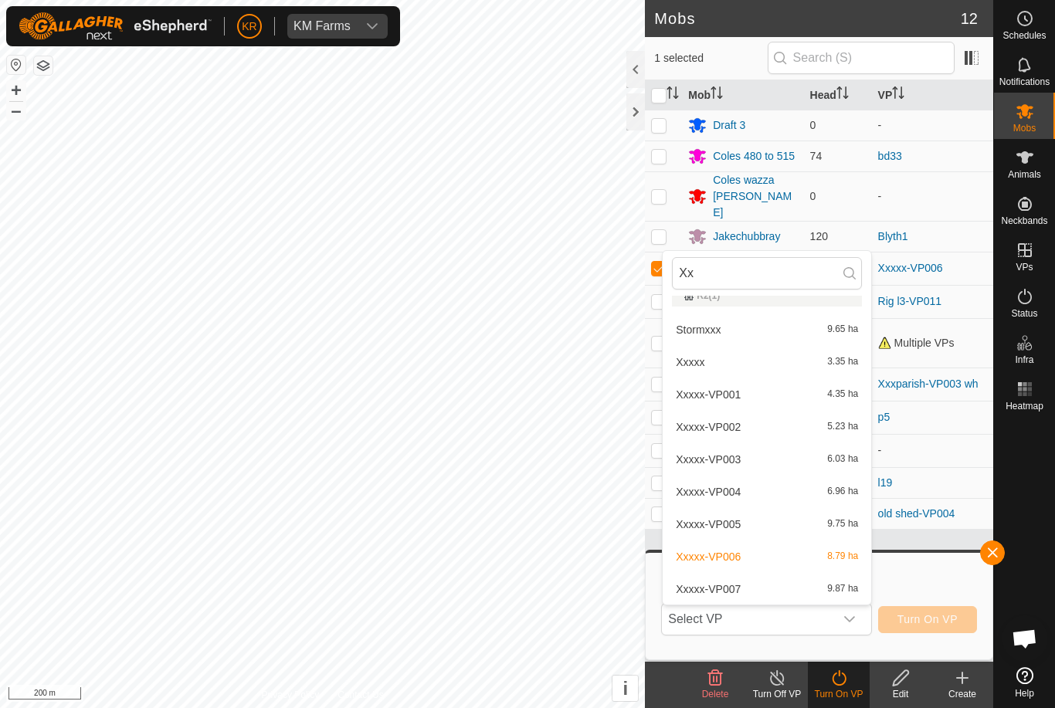
scroll to position [354, 0]
type input "Xx"
click at [728, 589] on span "Xxxxx-VP007" at bounding box center [708, 589] width 65 height 11
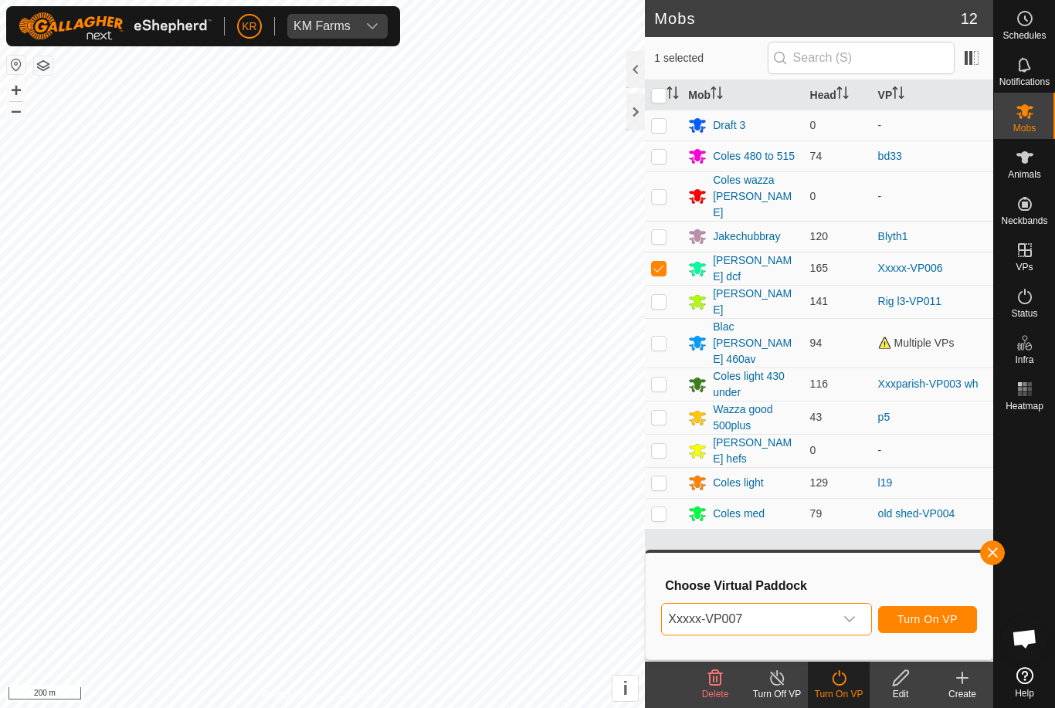
click at [938, 614] on span "Turn On VP" at bounding box center [928, 619] width 60 height 12
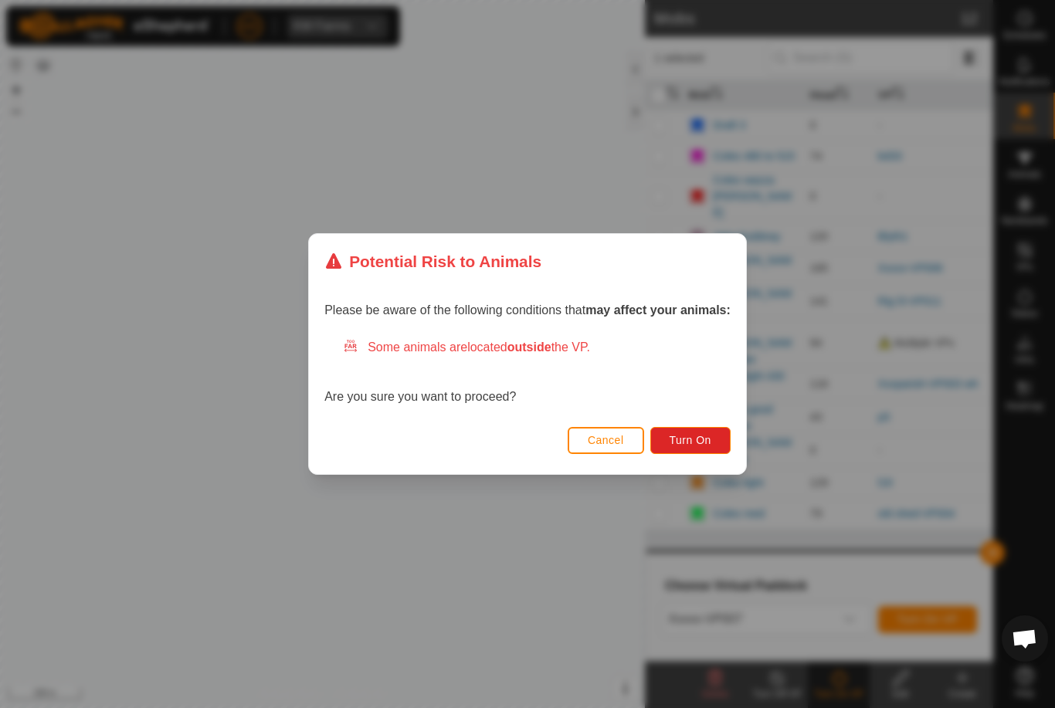
click at [698, 440] on span "Turn On" at bounding box center [691, 440] width 42 height 12
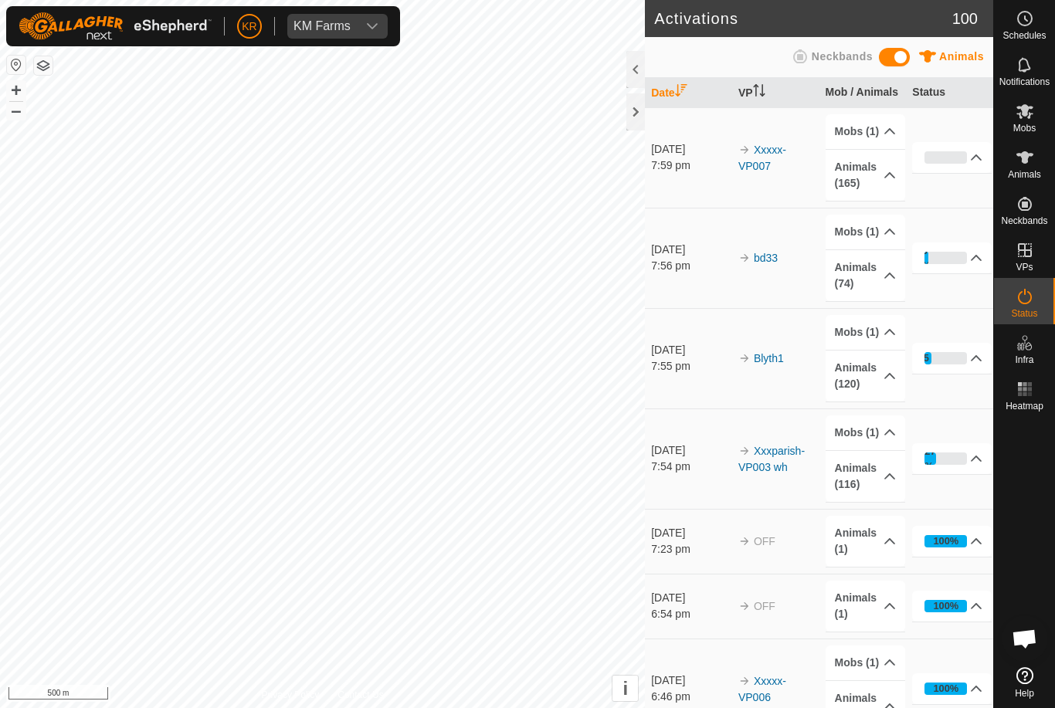
click at [1036, 114] on es-mob-svg-icon at bounding box center [1025, 111] width 28 height 25
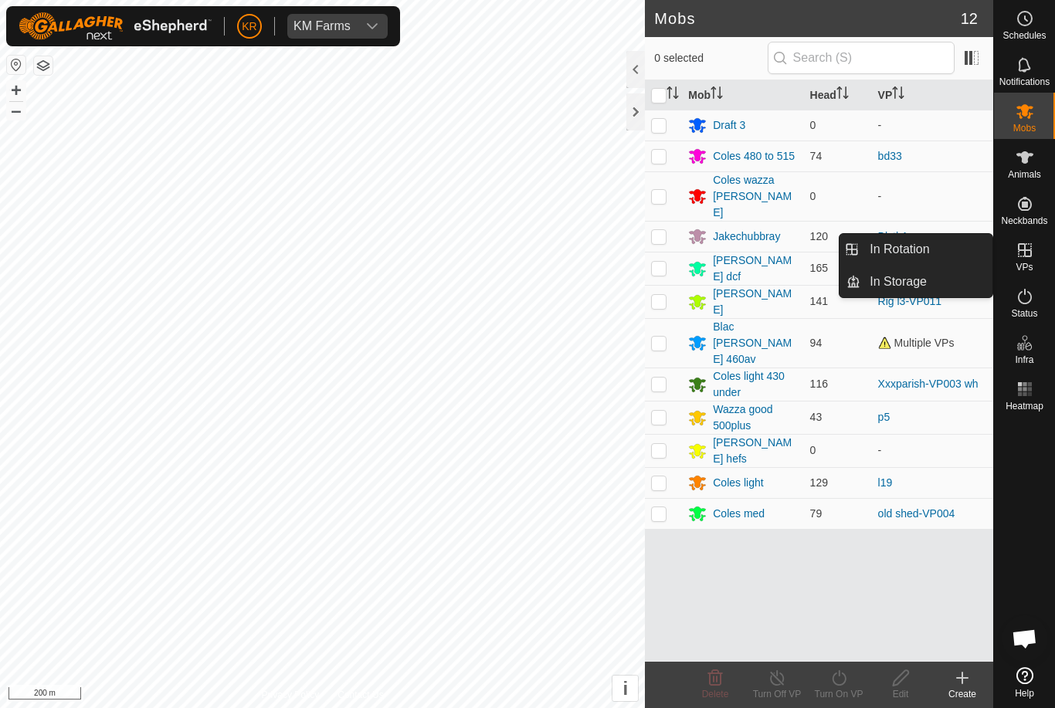
click at [919, 255] on span "In Rotation" at bounding box center [899, 249] width 59 height 19
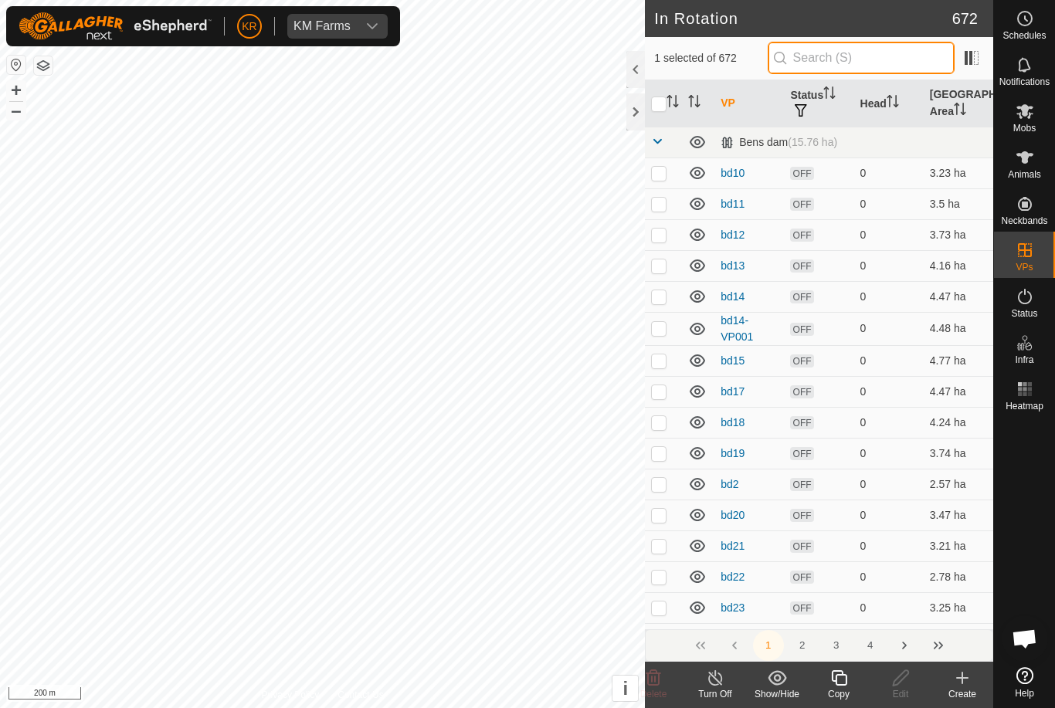
click at [884, 68] on input "text" at bounding box center [861, 58] width 187 height 32
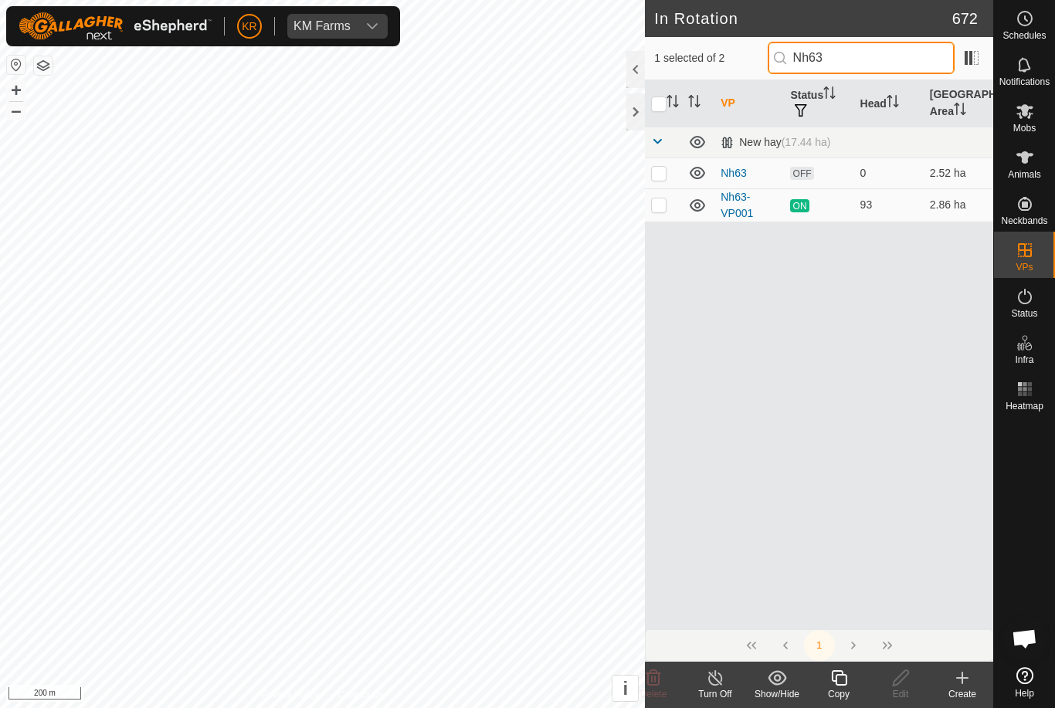
type input "Nh63"
click at [660, 175] on p-checkbox at bounding box center [658, 173] width 15 height 12
click at [663, 178] on p-checkbox at bounding box center [658, 173] width 15 height 12
checkbox input "false"
click at [662, 207] on p-checkbox at bounding box center [658, 205] width 15 height 12
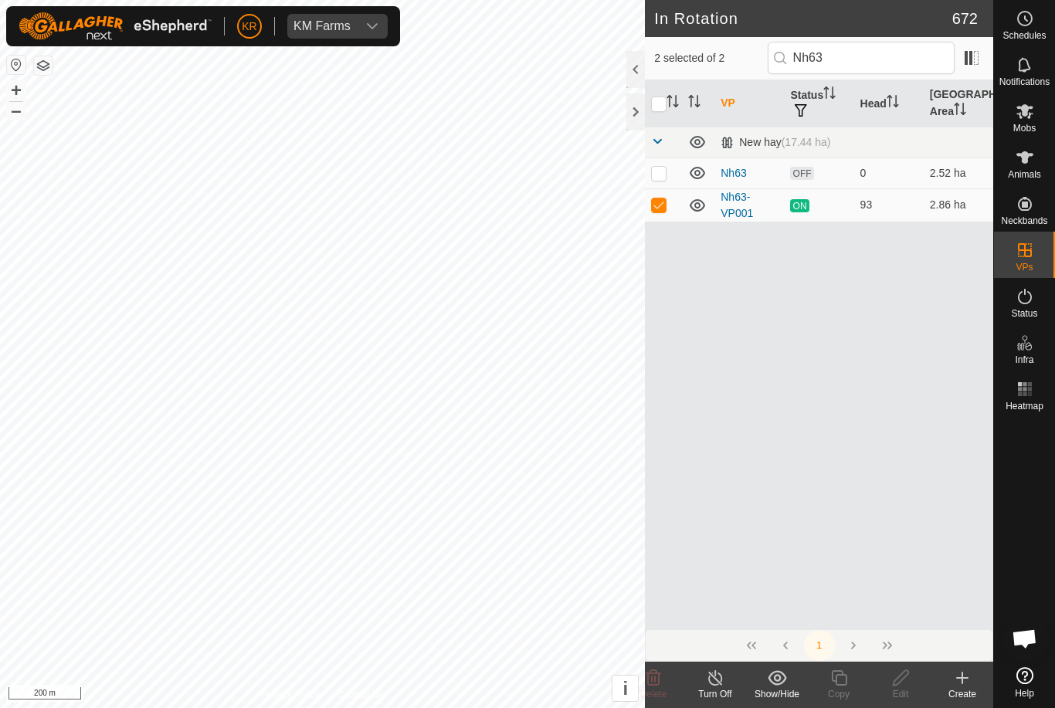
click at [657, 207] on p-checkbox at bounding box center [658, 205] width 15 height 12
click at [669, 217] on td at bounding box center [663, 204] width 37 height 33
checkbox input "true"
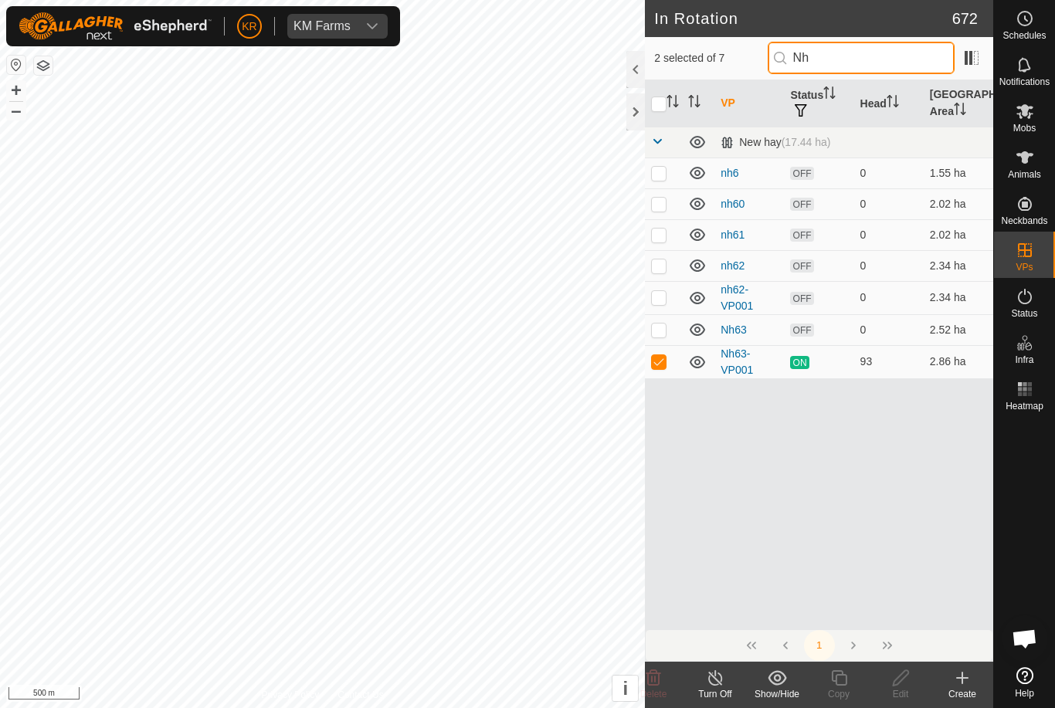
type input "N"
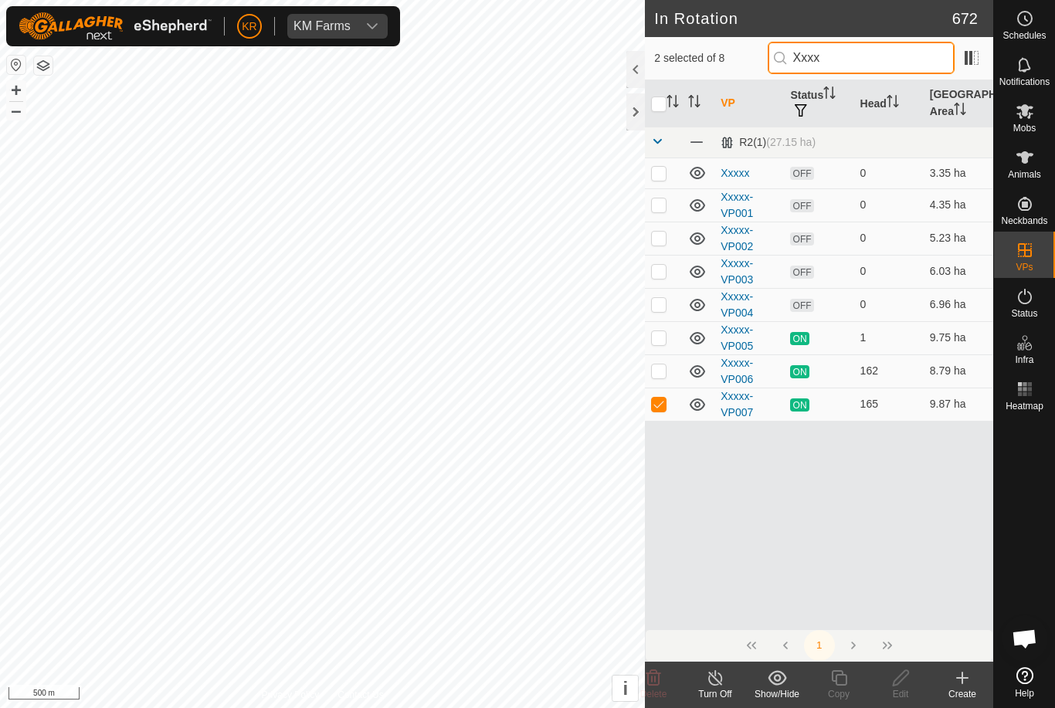
type input "Xxxx"
click at [657, 408] on p-checkbox at bounding box center [658, 404] width 15 height 12
checkbox input "false"
click at [843, 682] on icon at bounding box center [839, 678] width 19 height 19
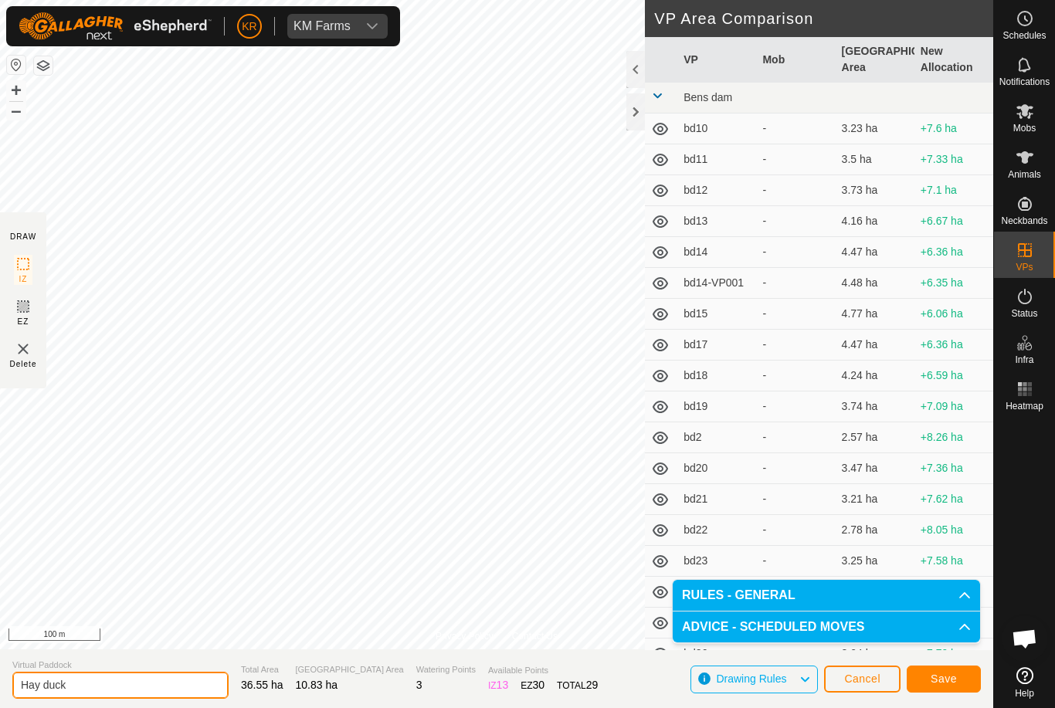
type input "Hay duck"
click at [951, 677] on span "Save" at bounding box center [944, 679] width 26 height 12
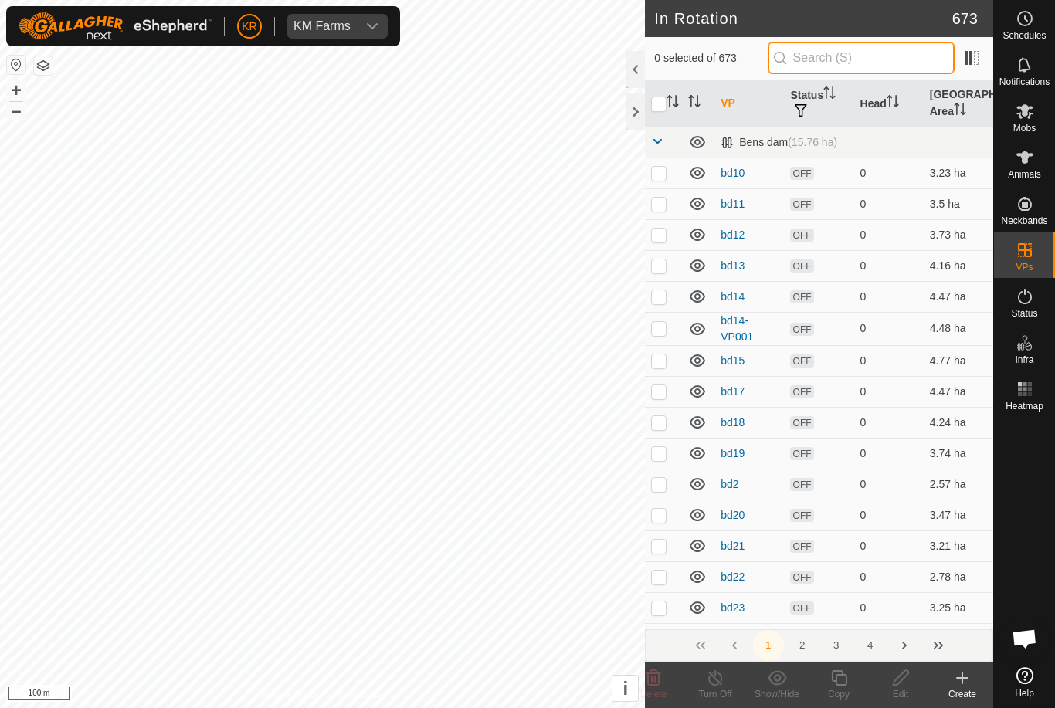
click at [858, 62] on input "text" at bounding box center [861, 58] width 187 height 32
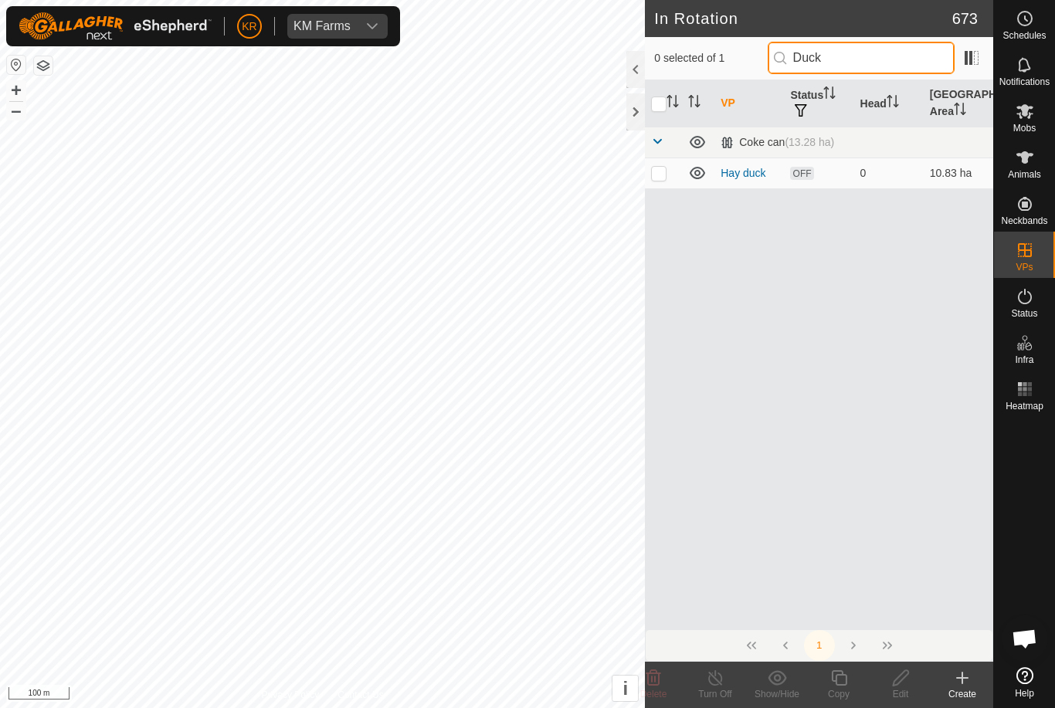
type input "Duck"
click at [655, 176] on p-checkbox at bounding box center [658, 173] width 15 height 12
checkbox input "true"
click at [836, 690] on div "Copy" at bounding box center [839, 695] width 62 height 14
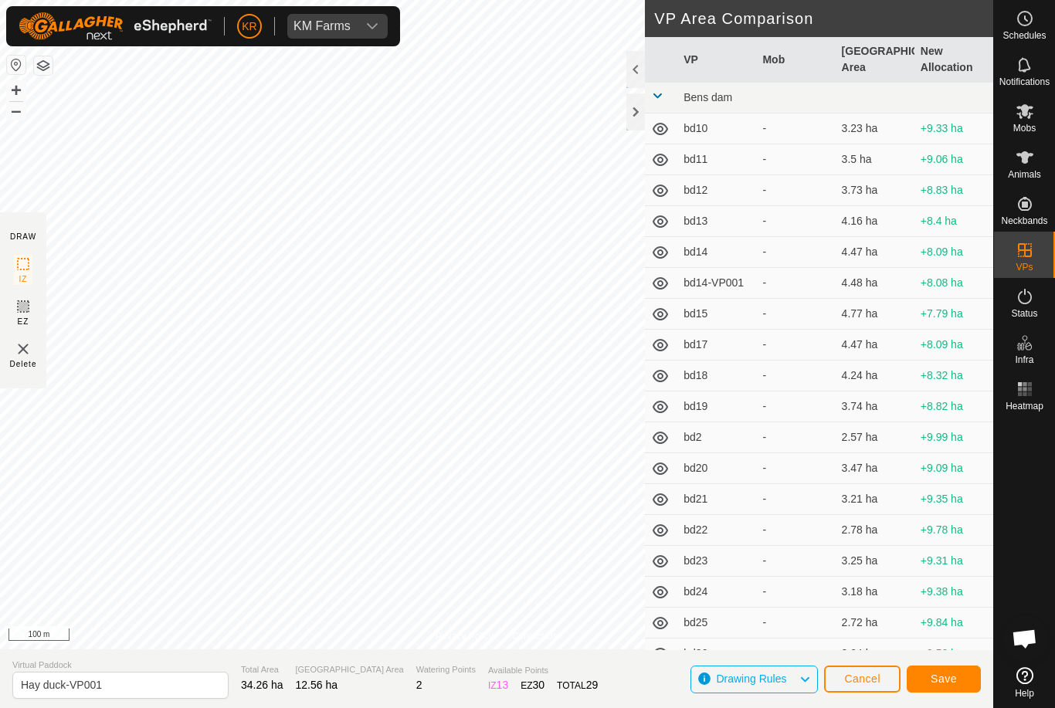
click at [942, 673] on span "Save" at bounding box center [944, 679] width 26 height 12
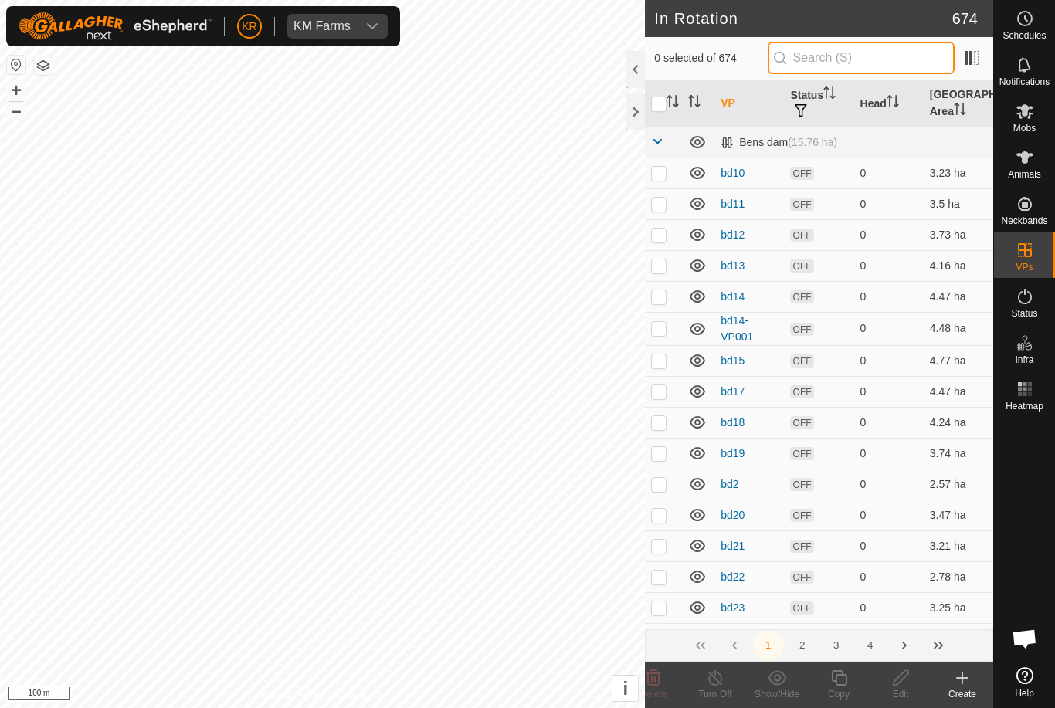
click at [892, 71] on input "text" at bounding box center [861, 58] width 187 height 32
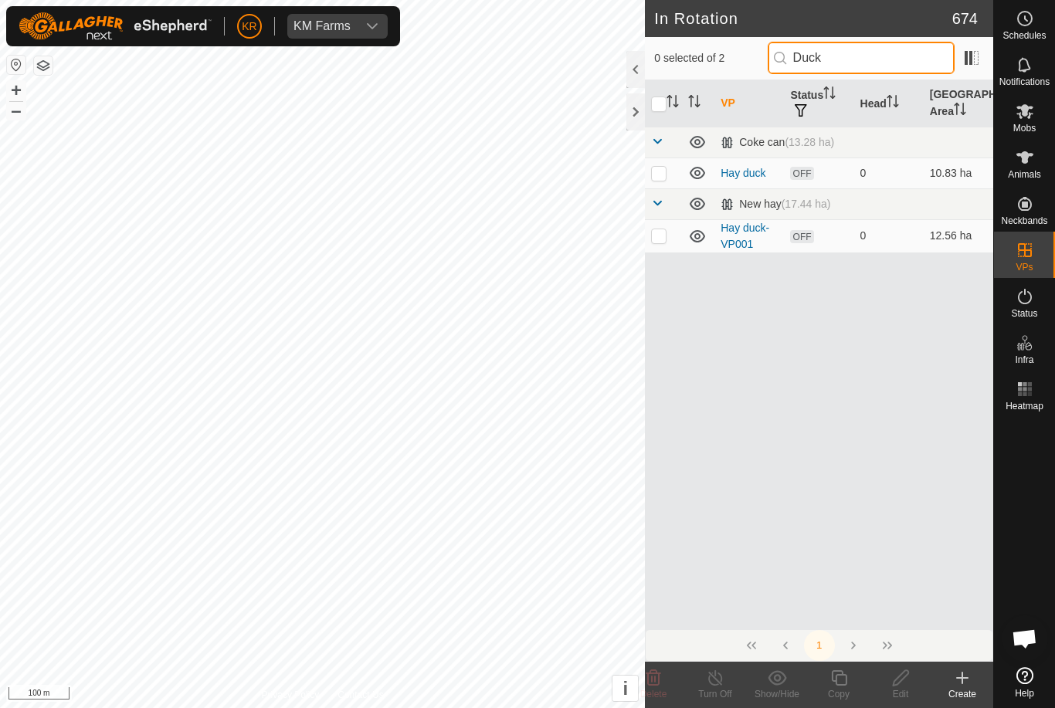
type input "Duck"
click at [660, 177] on p-checkbox at bounding box center [658, 173] width 15 height 12
click at [647, 684] on icon at bounding box center [653, 678] width 19 height 19
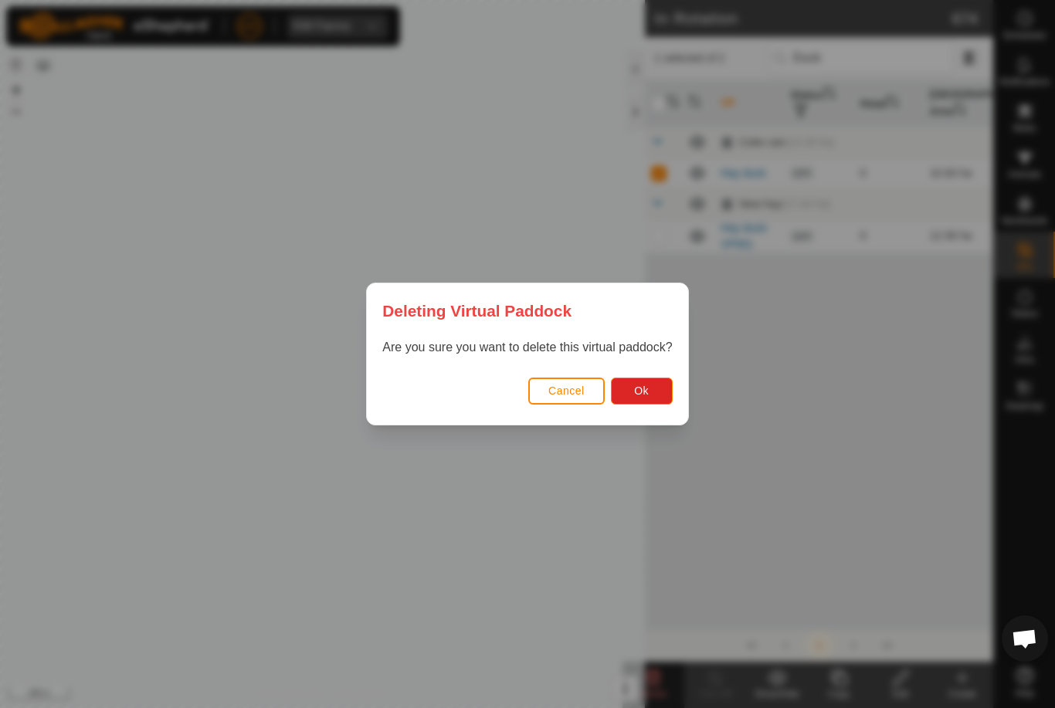
click at [637, 389] on span "Ok" at bounding box center [641, 391] width 15 height 12
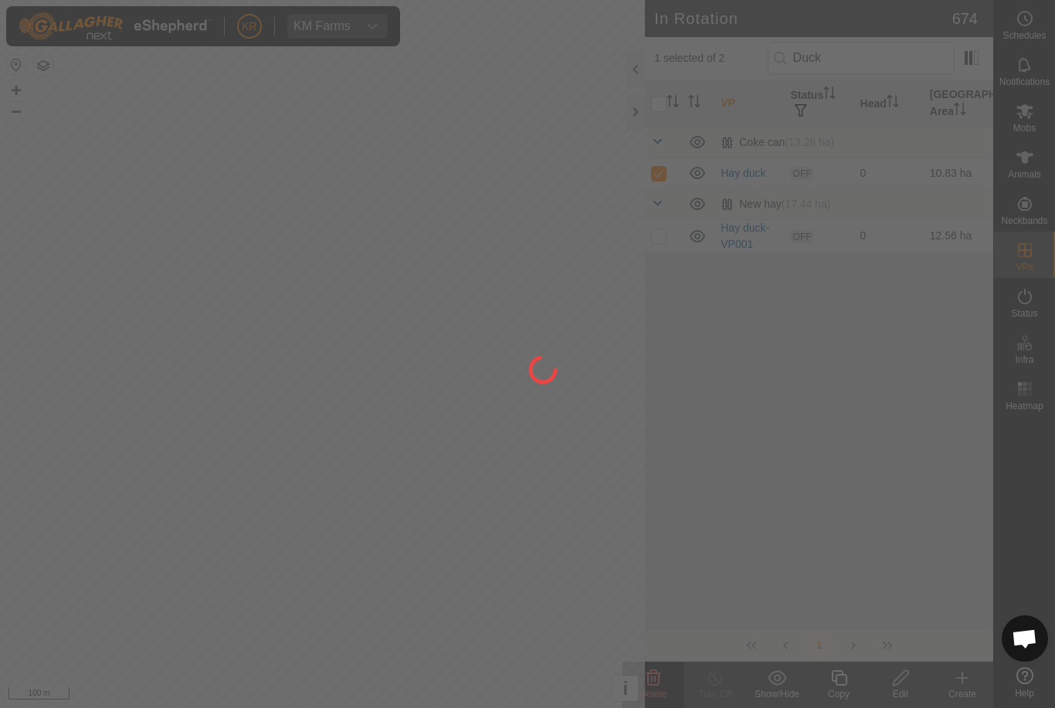
checkbox input "false"
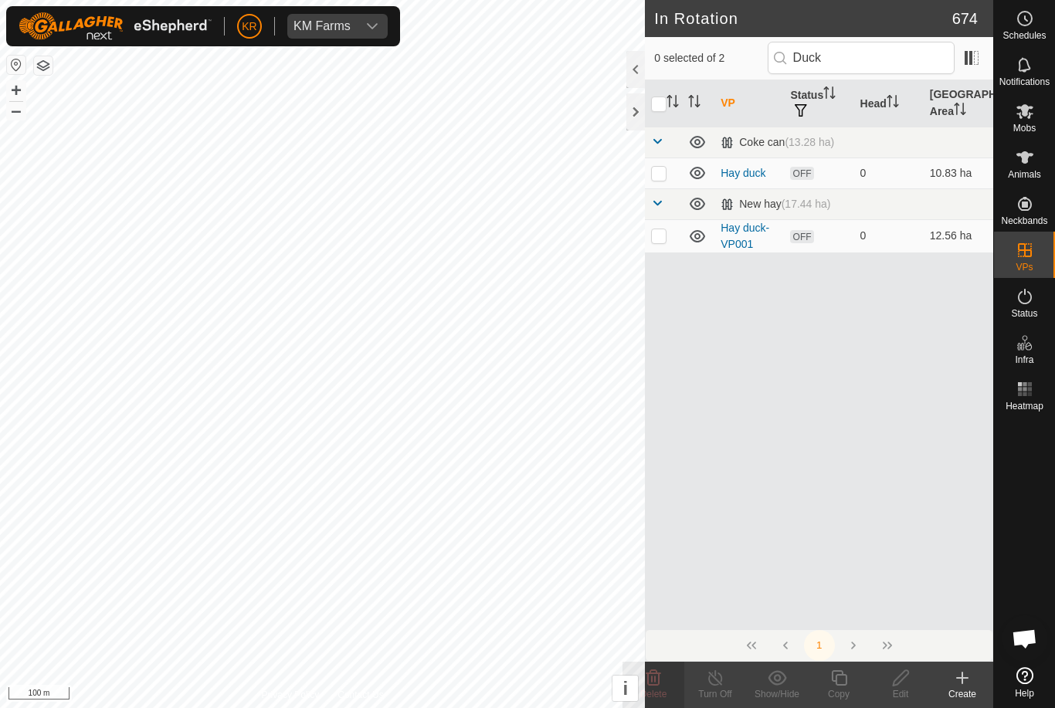
click at [660, 236] on p-checkbox at bounding box center [658, 235] width 15 height 12
click at [665, 236] on p-checkbox at bounding box center [658, 235] width 15 height 12
click at [665, 239] on p-checkbox at bounding box center [658, 235] width 15 height 12
checkbox input "true"
click at [909, 688] on div "Edit" at bounding box center [901, 695] width 62 height 14
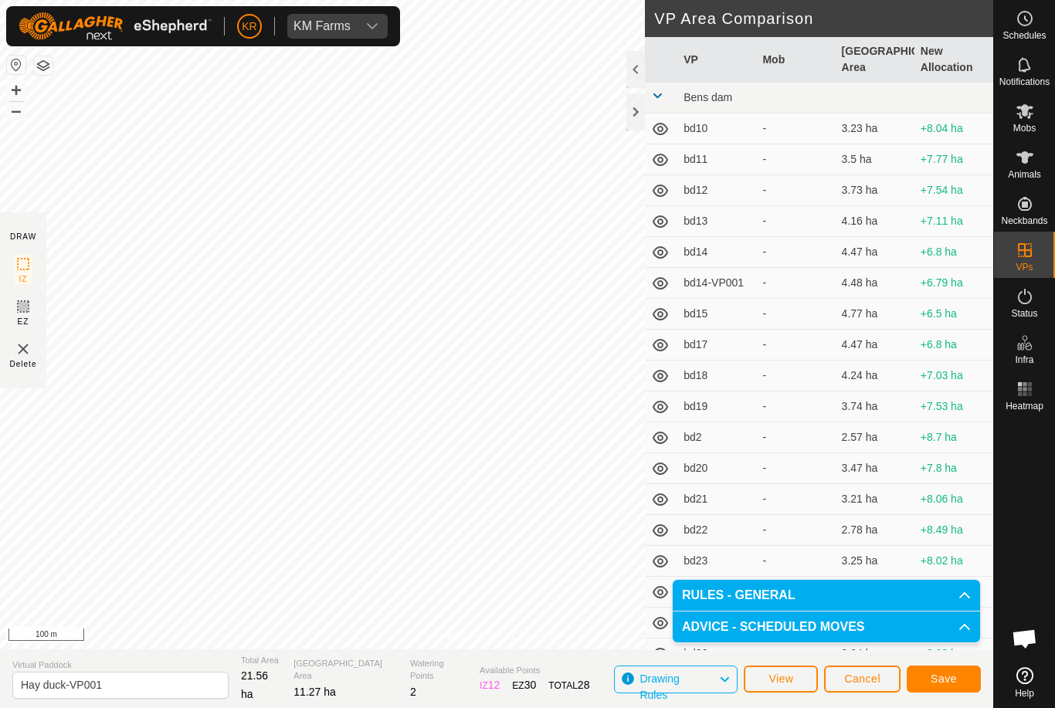
click at [954, 670] on button "Save" at bounding box center [944, 679] width 74 height 27
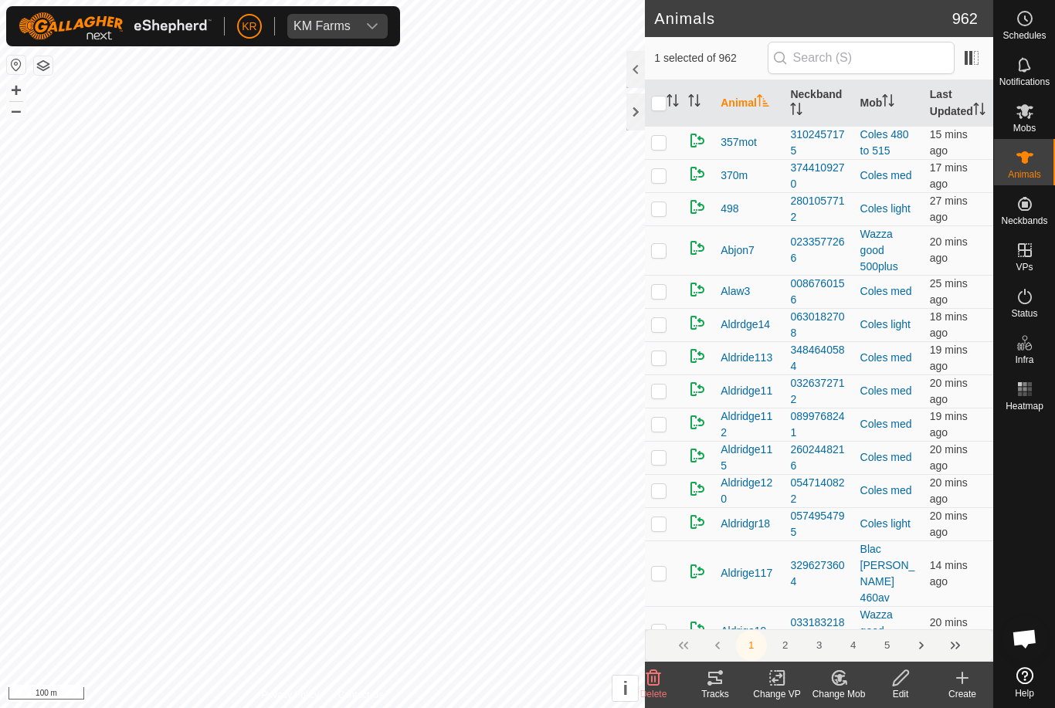
click at [659, 684] on icon at bounding box center [654, 678] width 15 height 15
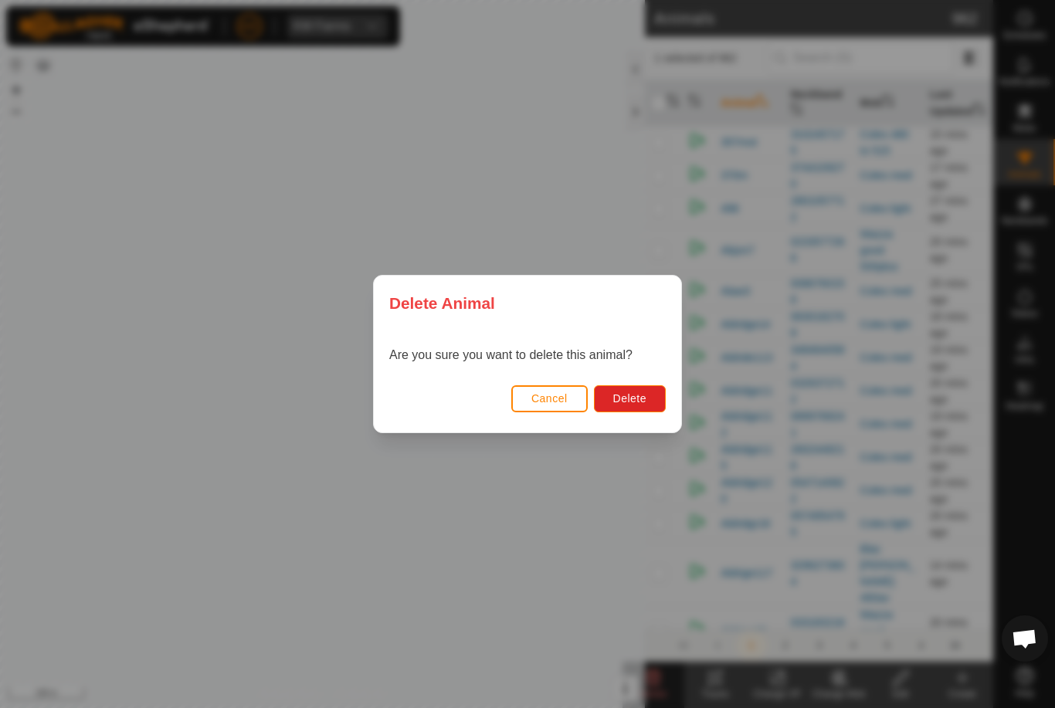
click at [639, 409] on button "Delete" at bounding box center [630, 398] width 72 height 27
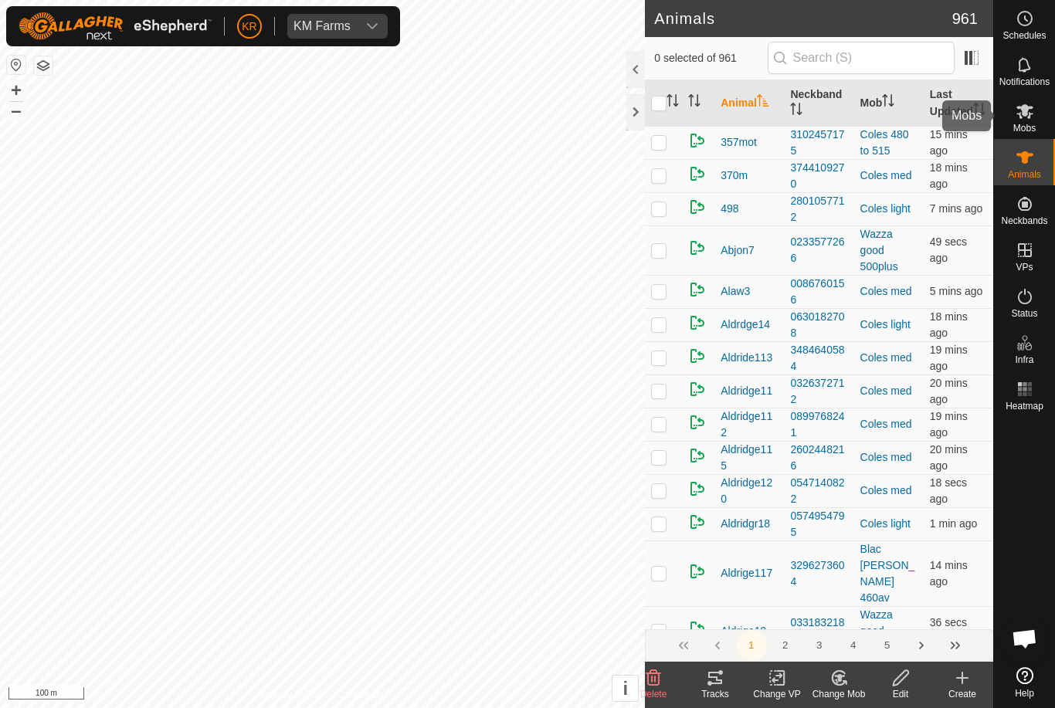
click at [1034, 126] on span "Mobs" at bounding box center [1024, 128] width 22 height 9
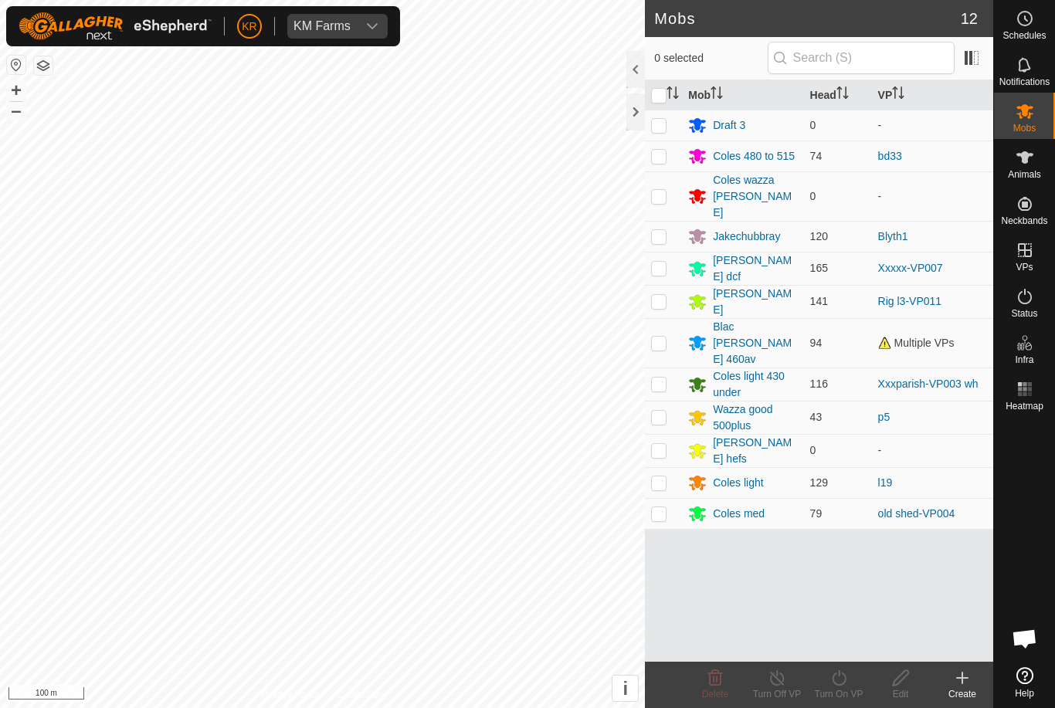
click at [662, 337] on p-checkbox at bounding box center [658, 343] width 15 height 12
checkbox input "true"
click at [788, 688] on div "Turn Off VP" at bounding box center [777, 695] width 62 height 14
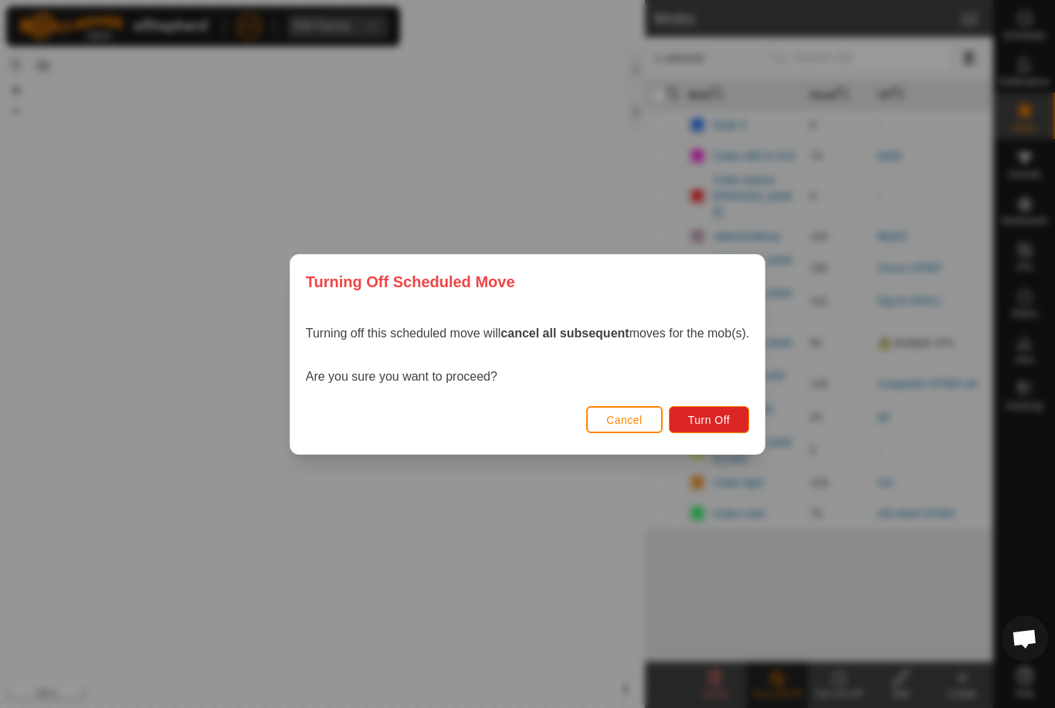
click at [717, 420] on span "Turn Off" at bounding box center [709, 420] width 42 height 12
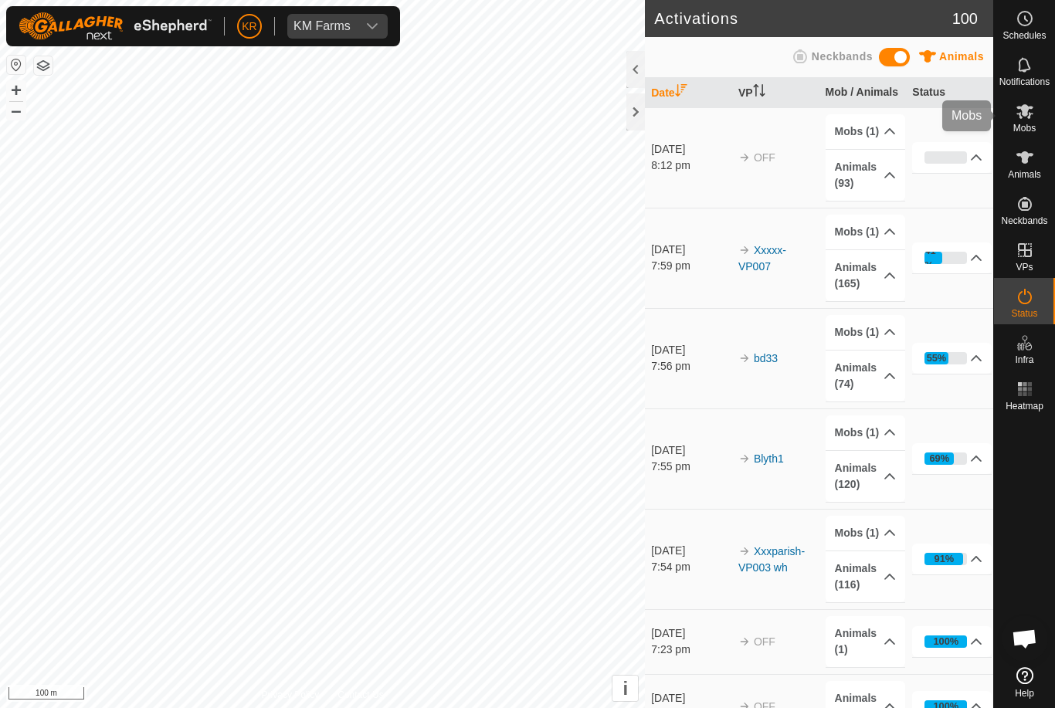
click at [1027, 117] on icon at bounding box center [1025, 111] width 19 height 19
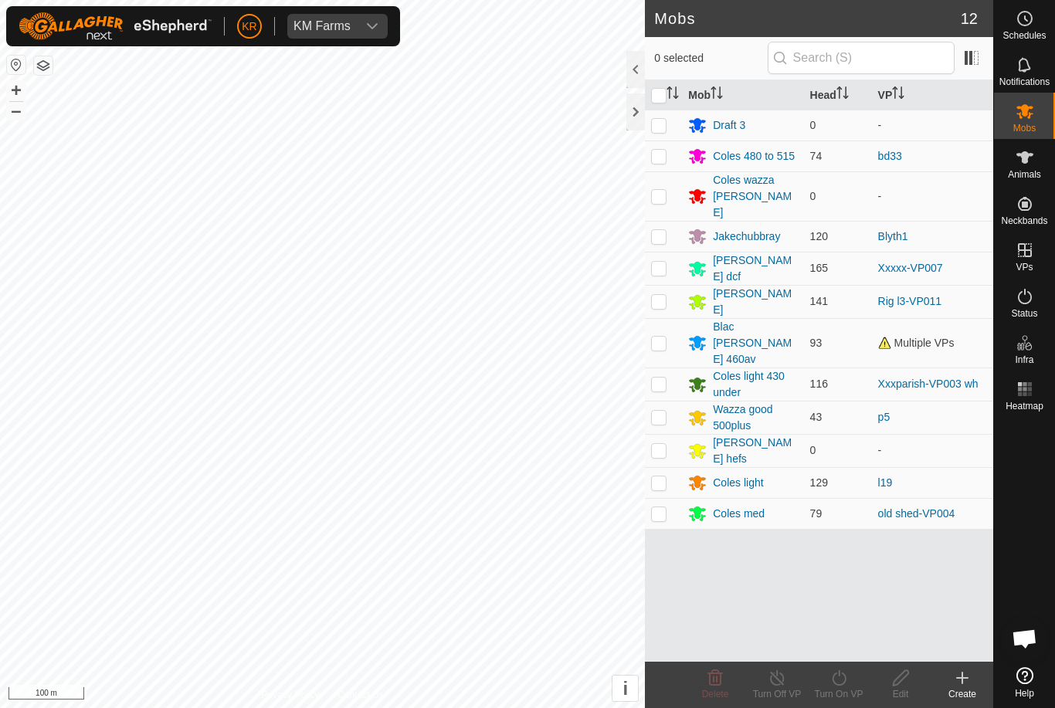
click at [661, 337] on p-checkbox at bounding box center [658, 343] width 15 height 12
checkbox input "true"
click at [841, 685] on icon at bounding box center [839, 678] width 14 height 15
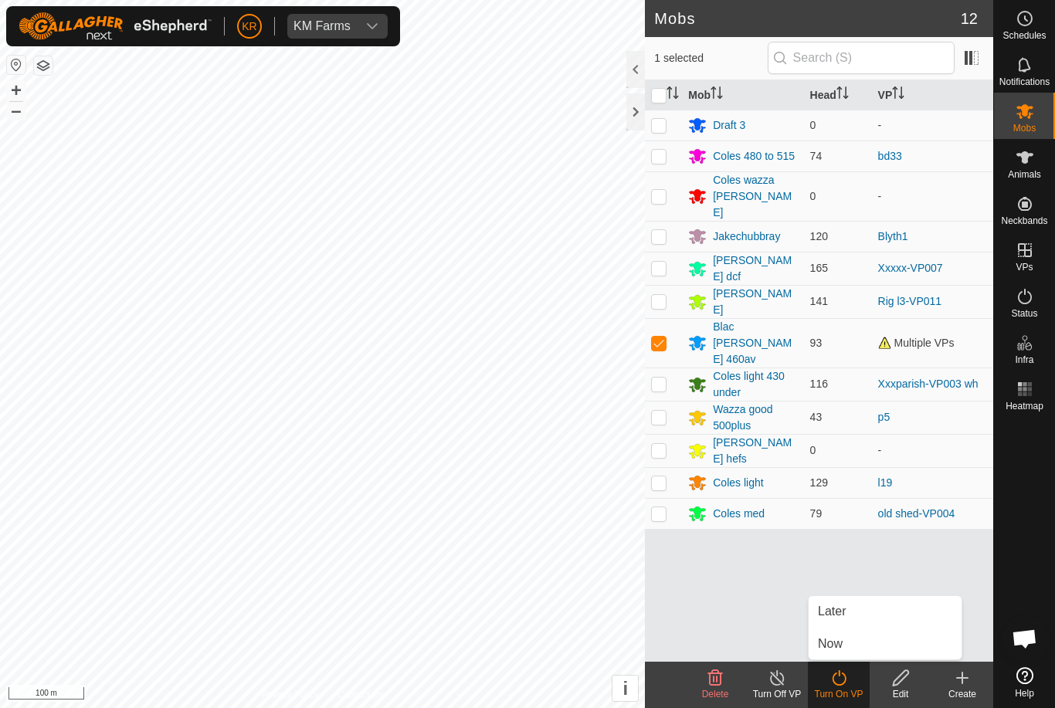
click at [840, 644] on span "Now" at bounding box center [830, 644] width 25 height 19
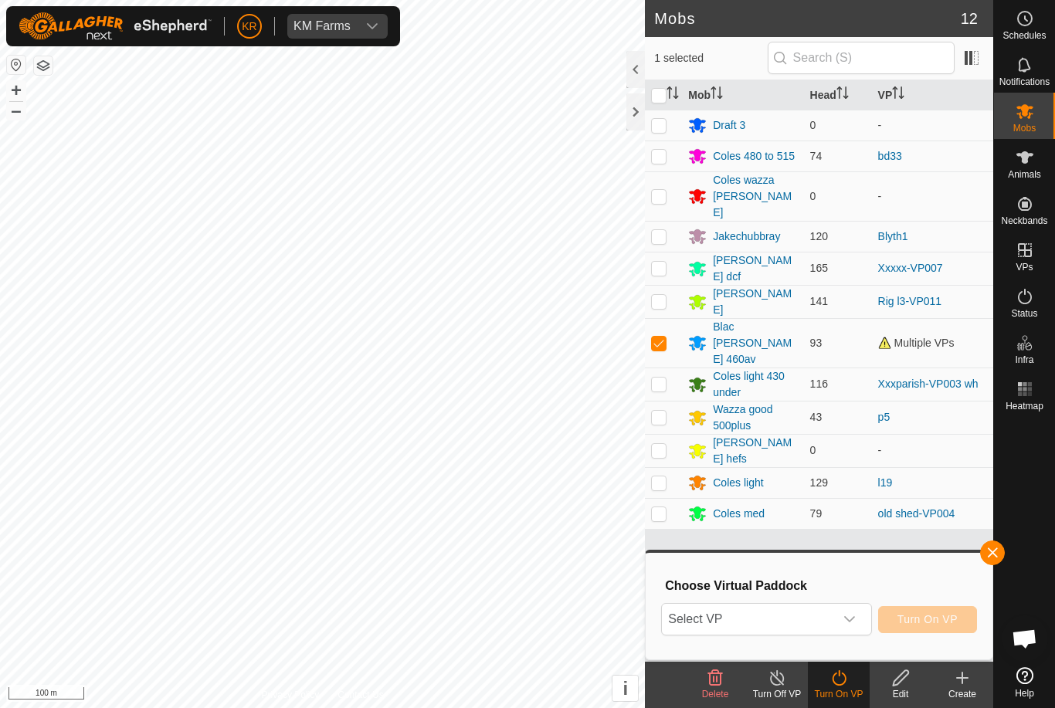
click at [848, 623] on icon "dropdown trigger" at bounding box center [850, 619] width 12 height 12
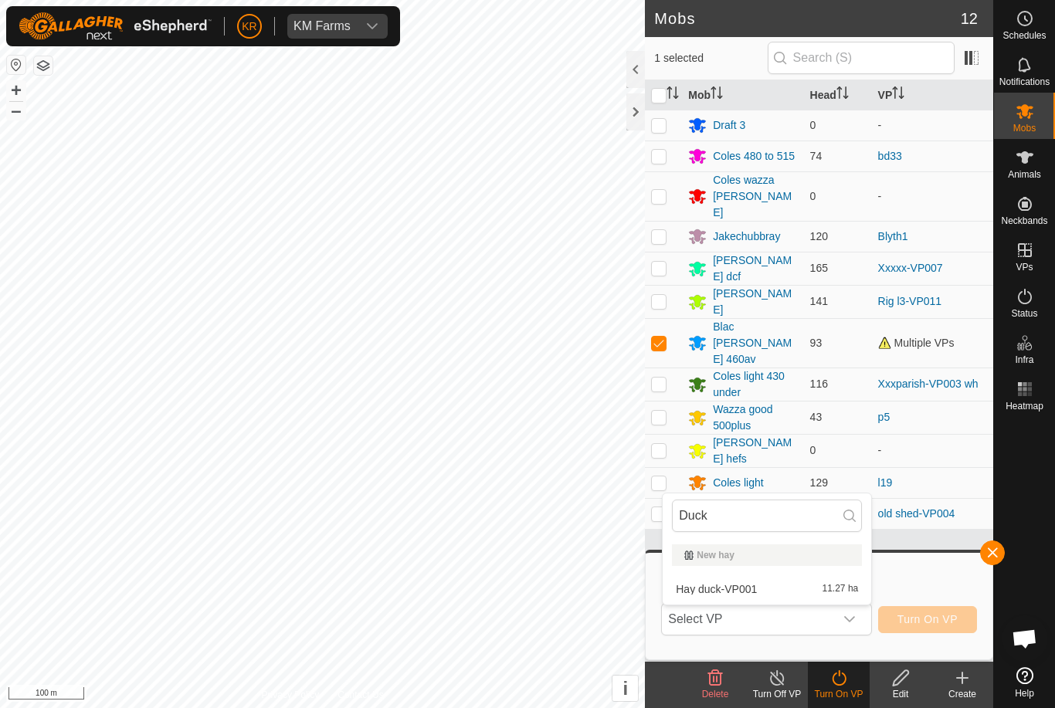
type input "Duck"
click at [766, 592] on div "Hay duck-VP001 11.27 ha" at bounding box center [767, 589] width 190 height 19
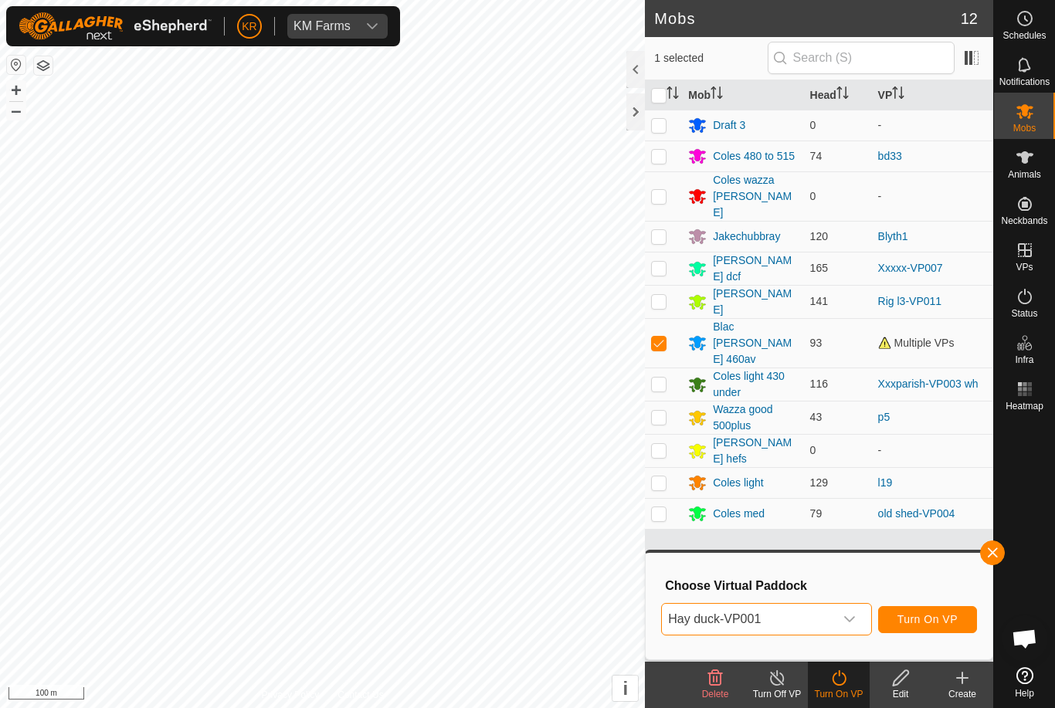
click at [939, 626] on span "Turn On VP" at bounding box center [928, 619] width 60 height 12
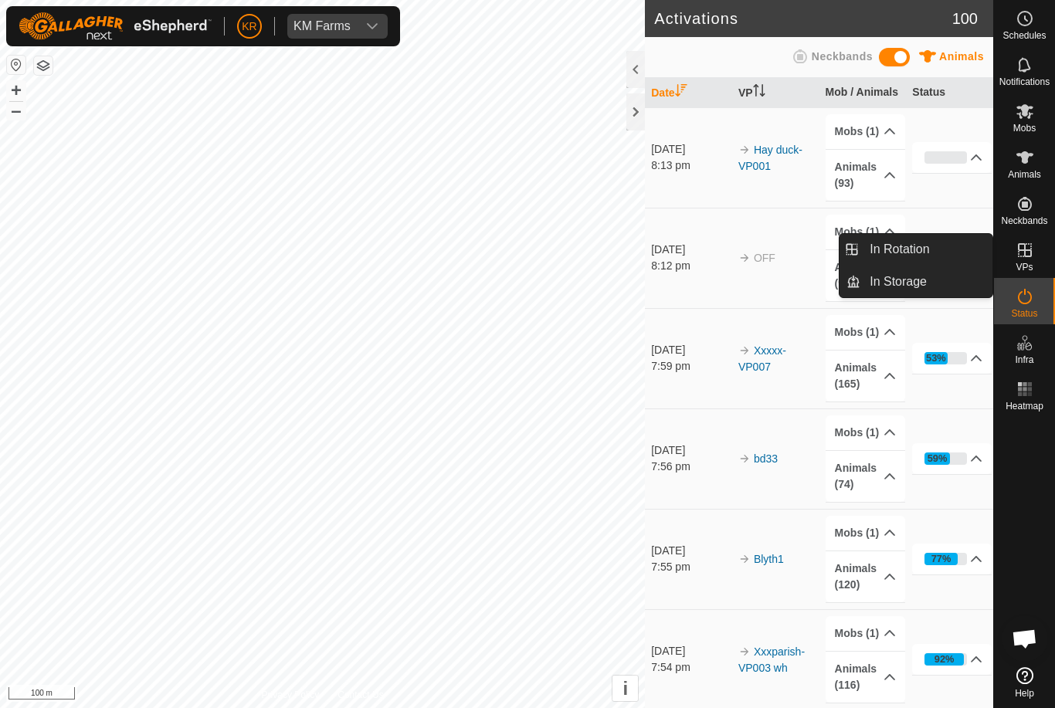
click at [907, 260] on link "In Rotation" at bounding box center [927, 249] width 132 height 31
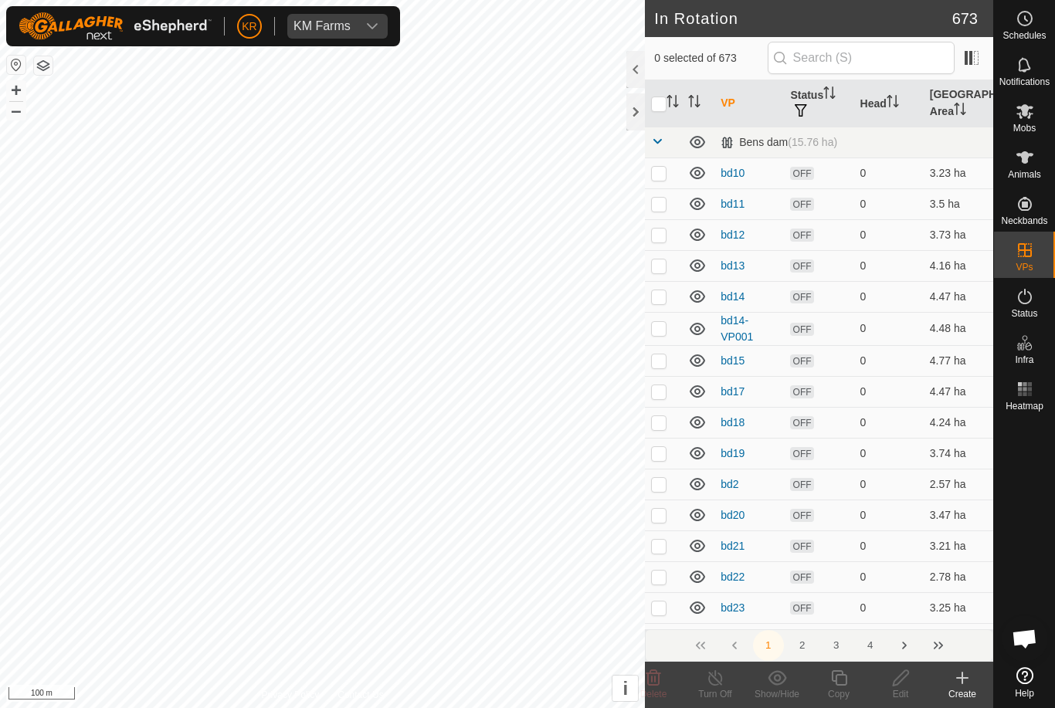
click at [963, 686] on icon at bounding box center [962, 678] width 19 height 19
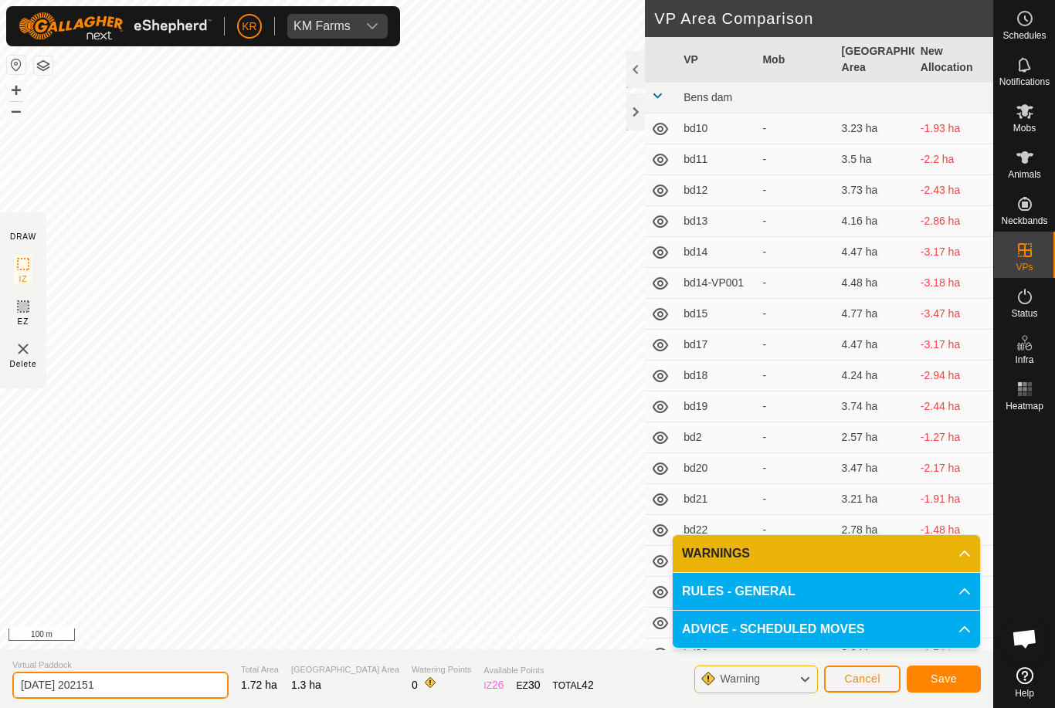
click at [134, 690] on input "2025-09-07 202151" at bounding box center [120, 685] width 216 height 27
type input "2"
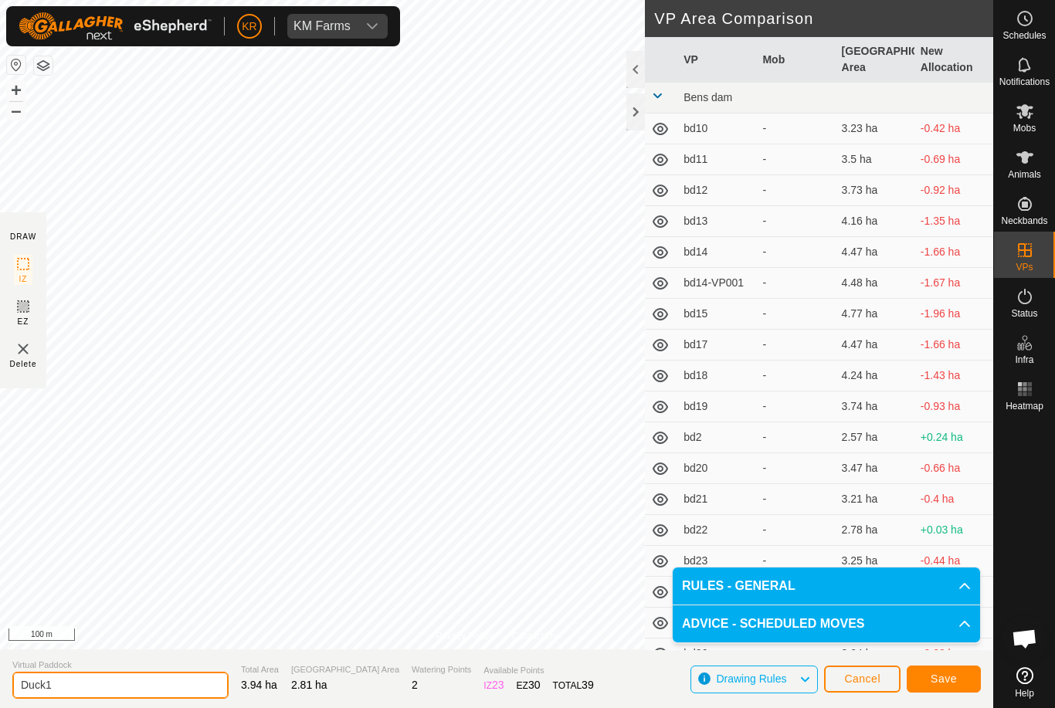
type input "Duck1"
click at [946, 680] on span "Save" at bounding box center [944, 679] width 26 height 12
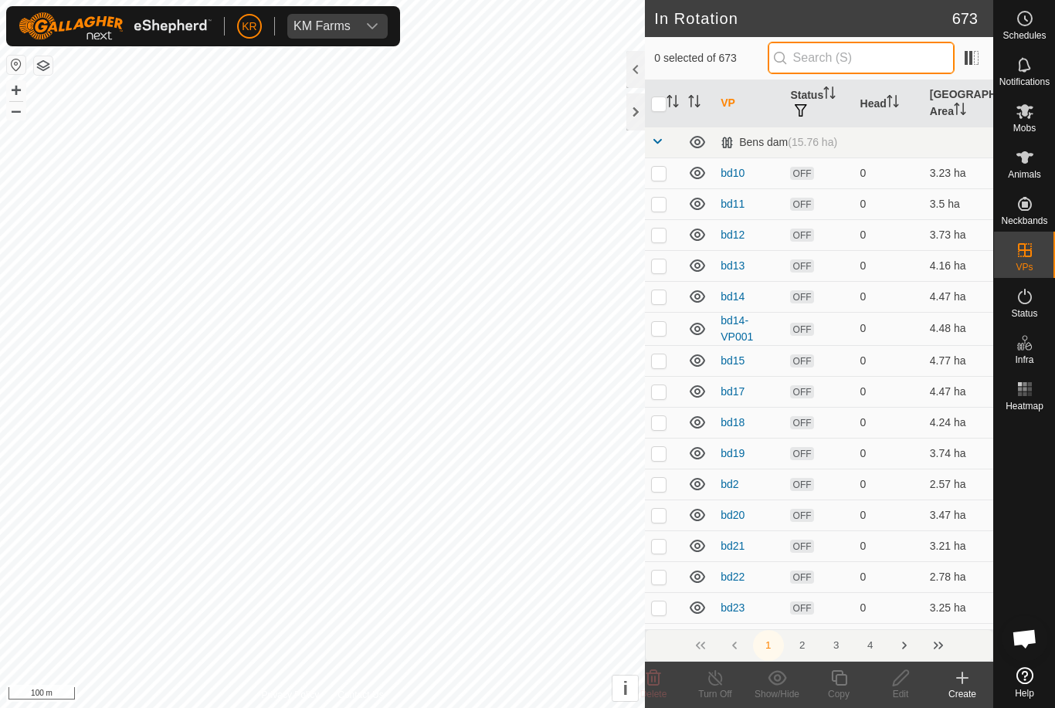
click at [883, 66] on input "text" at bounding box center [861, 58] width 187 height 32
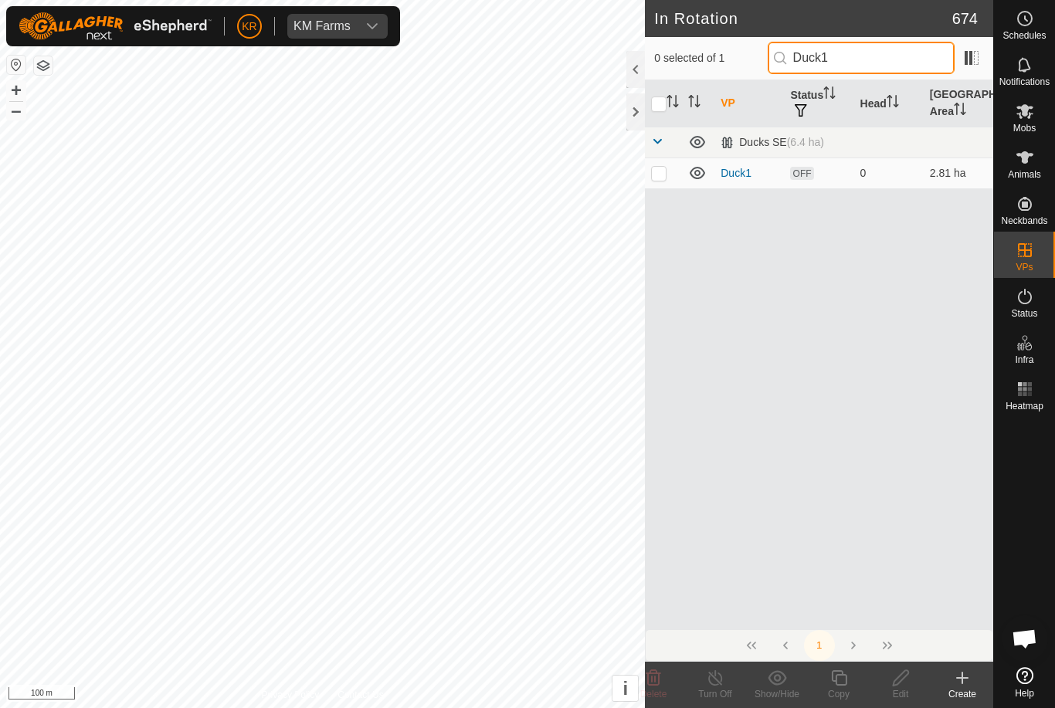
type input "Duck1"
click at [659, 180] on td at bounding box center [663, 173] width 37 height 31
checkbox input "true"
click at [838, 691] on div "Copy" at bounding box center [839, 695] width 62 height 14
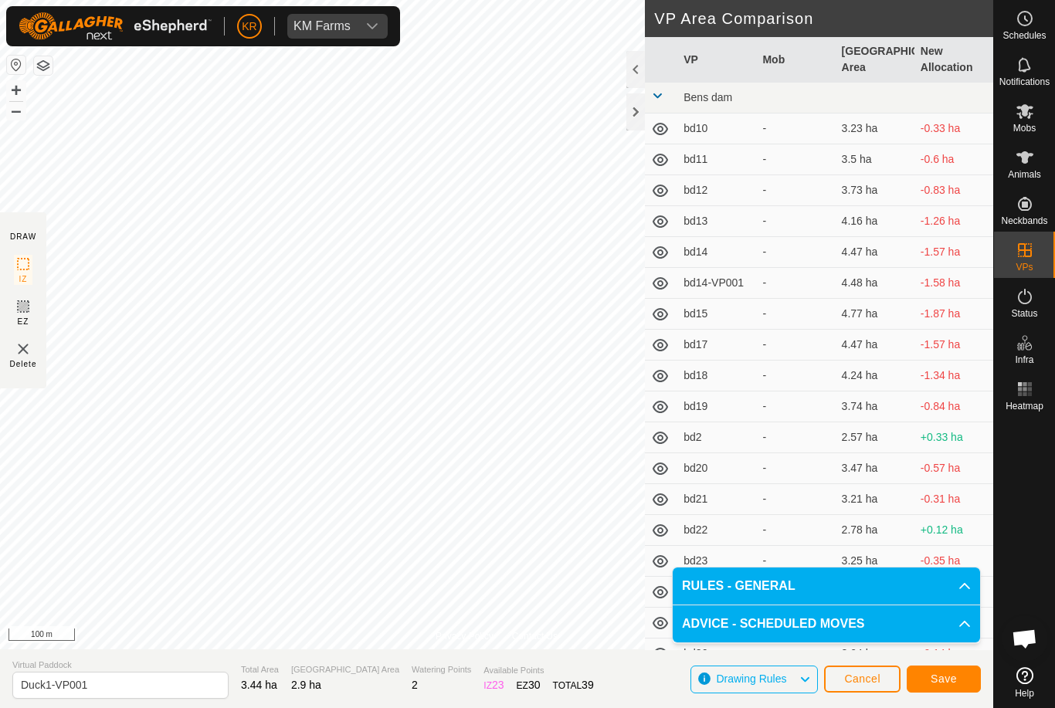
click at [942, 688] on button "Save" at bounding box center [944, 679] width 74 height 27
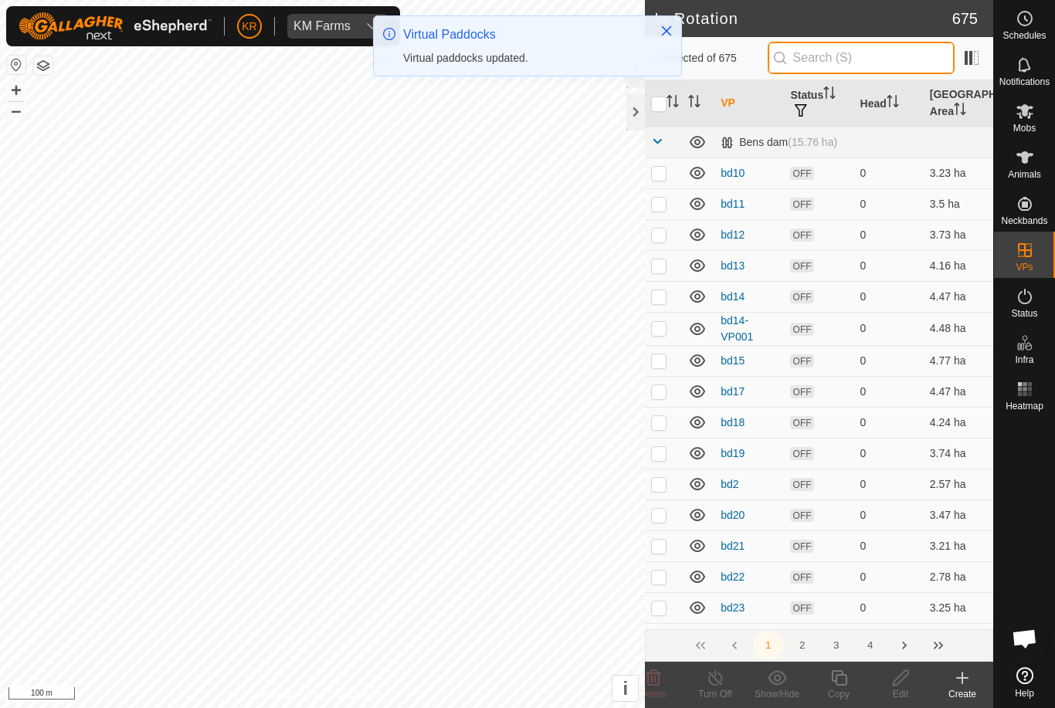
click at [912, 66] on input "text" at bounding box center [861, 58] width 187 height 32
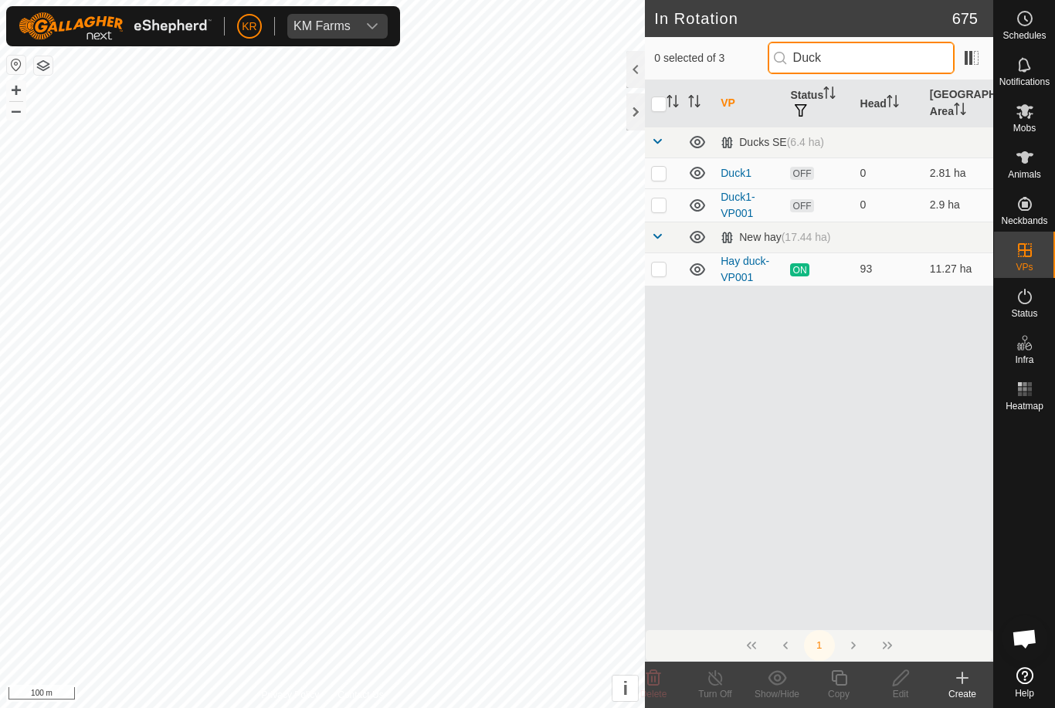
type input "Duck"
click at [657, 205] on p-checkbox at bounding box center [658, 205] width 15 height 12
checkbox input "true"
click at [837, 686] on icon at bounding box center [839, 678] width 19 height 19
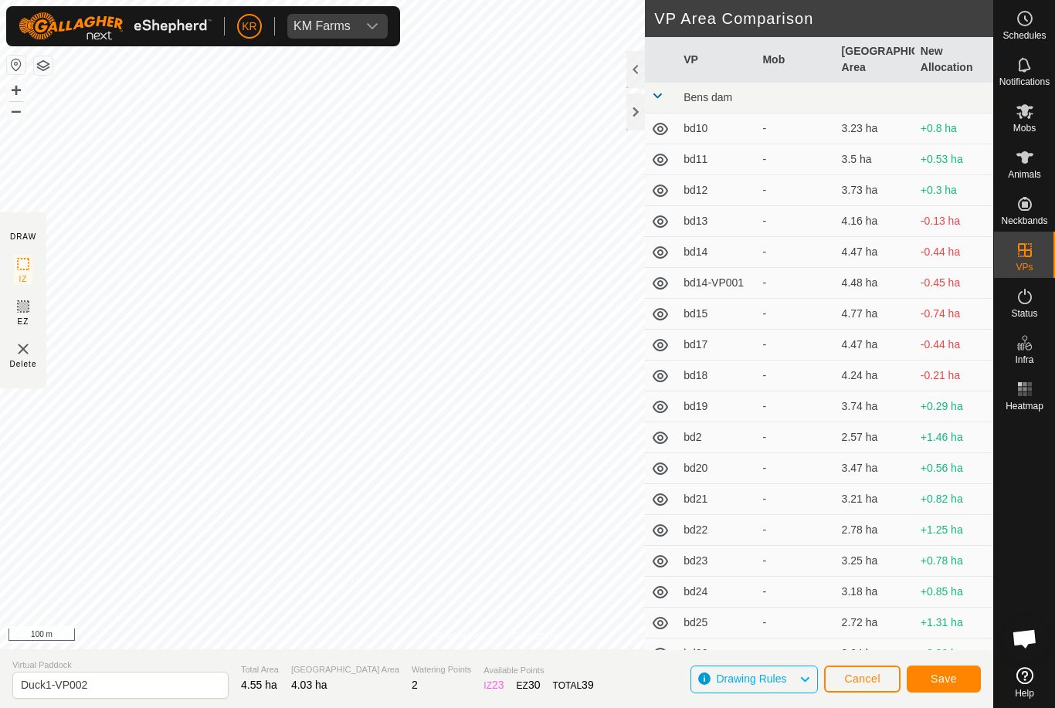
click at [953, 674] on span "Save" at bounding box center [944, 679] width 26 height 12
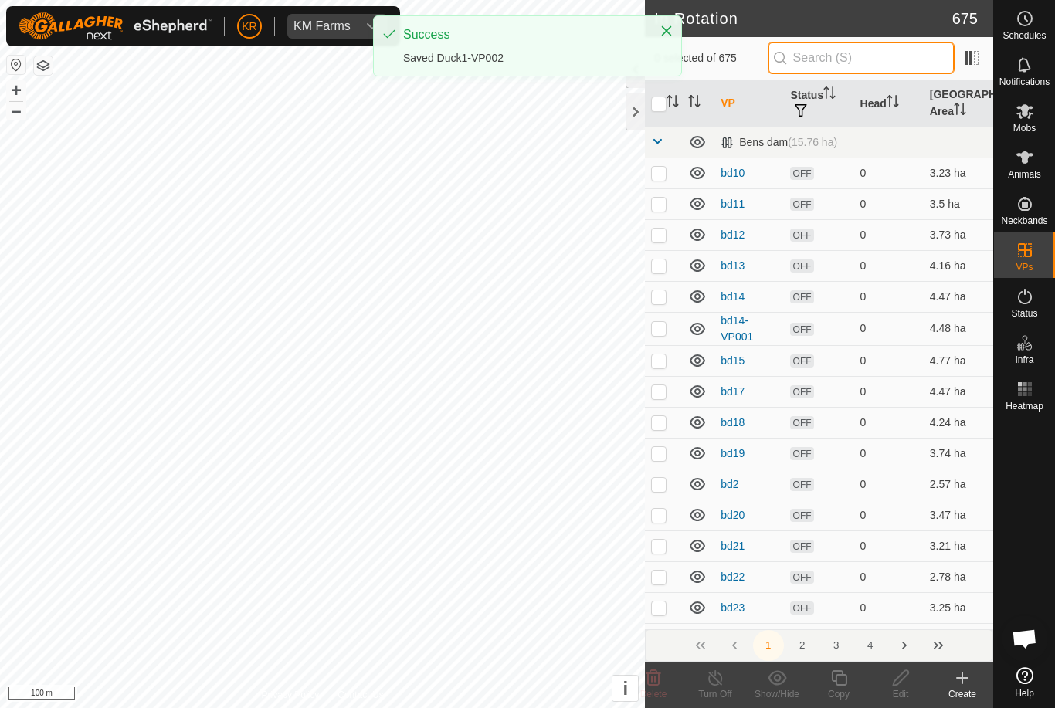
click at [879, 62] on input "text" at bounding box center [861, 58] width 187 height 32
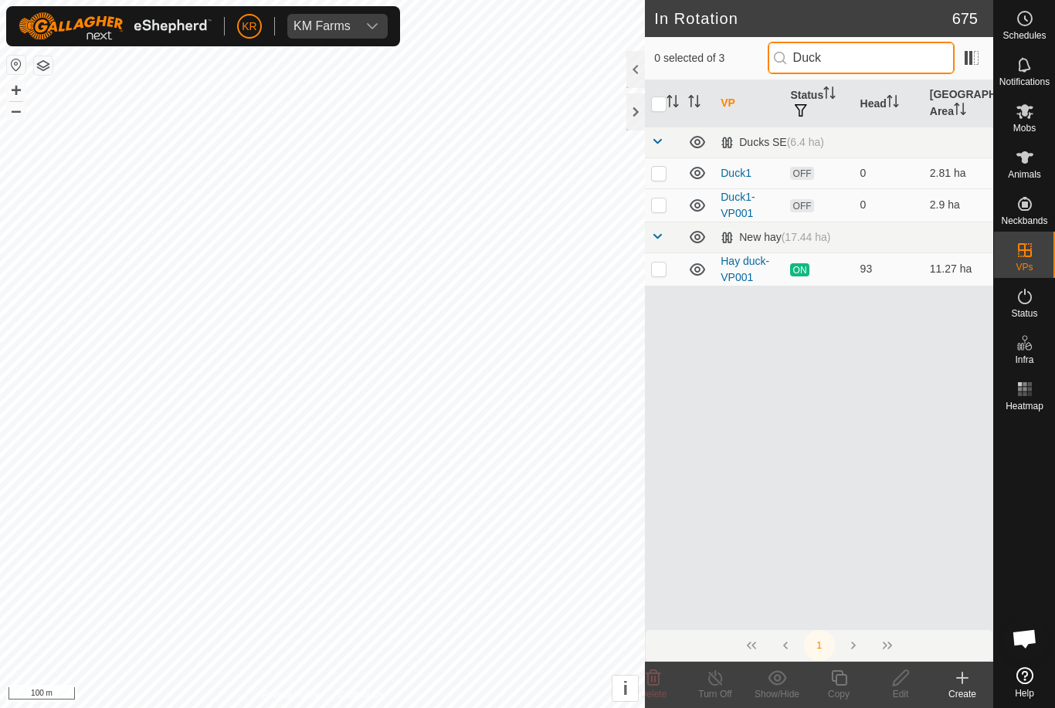
type input "Duck"
click at [660, 169] on p-checkbox at bounding box center [658, 173] width 15 height 12
checkbox input "true"
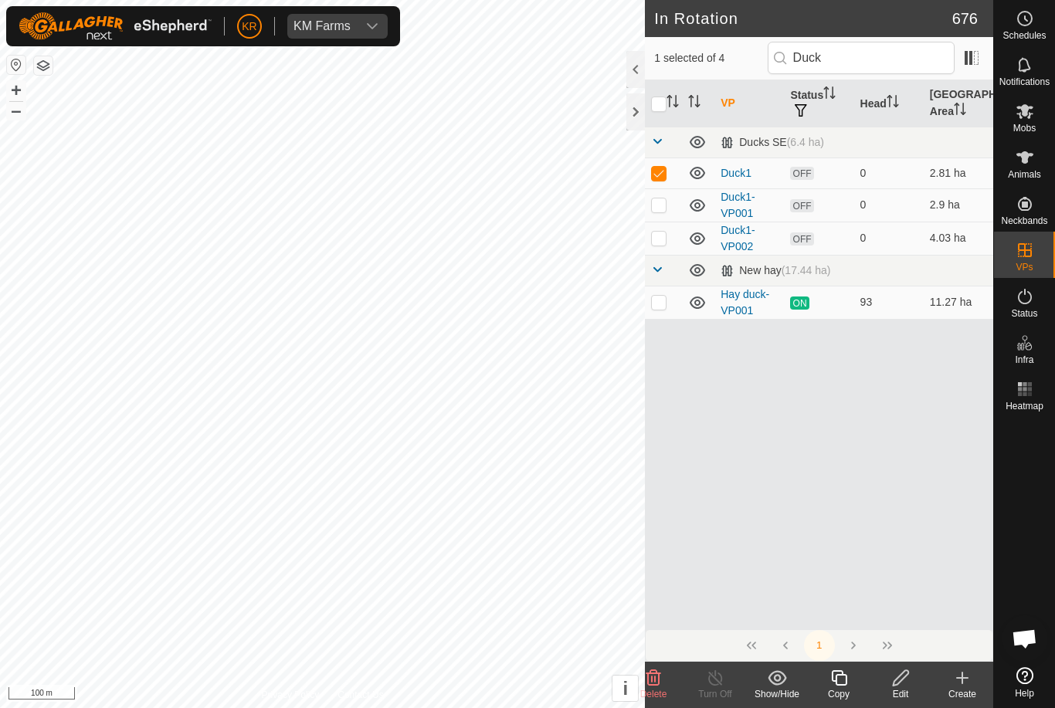
click at [895, 681] on icon at bounding box center [900, 678] width 15 height 15
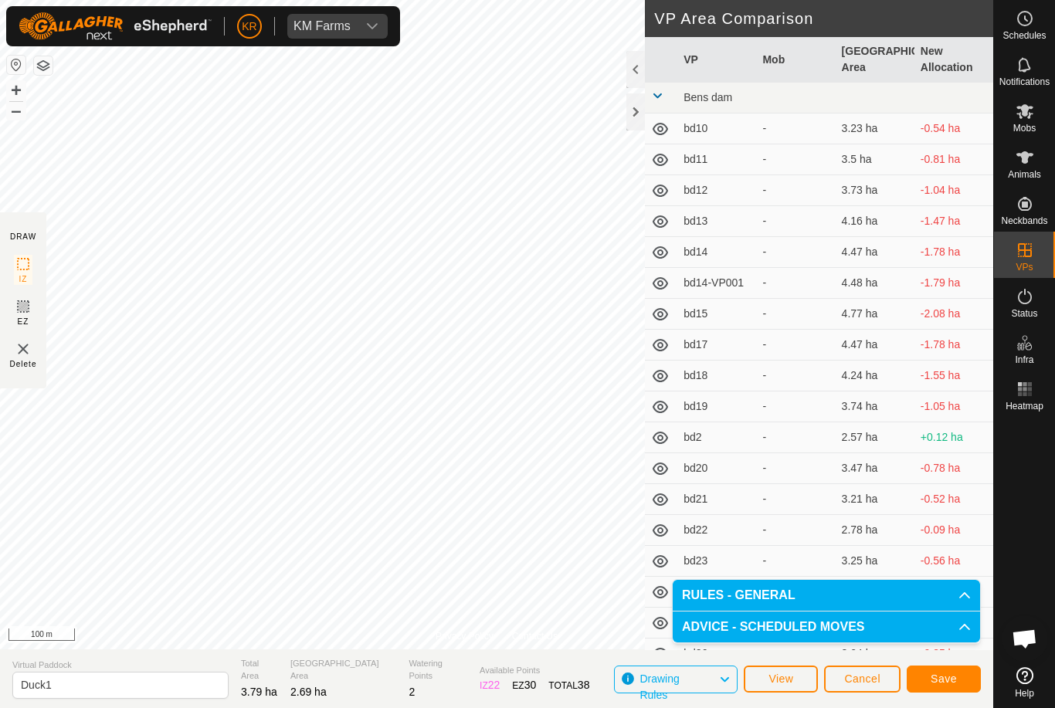
click at [941, 681] on span "Save" at bounding box center [944, 679] width 26 height 12
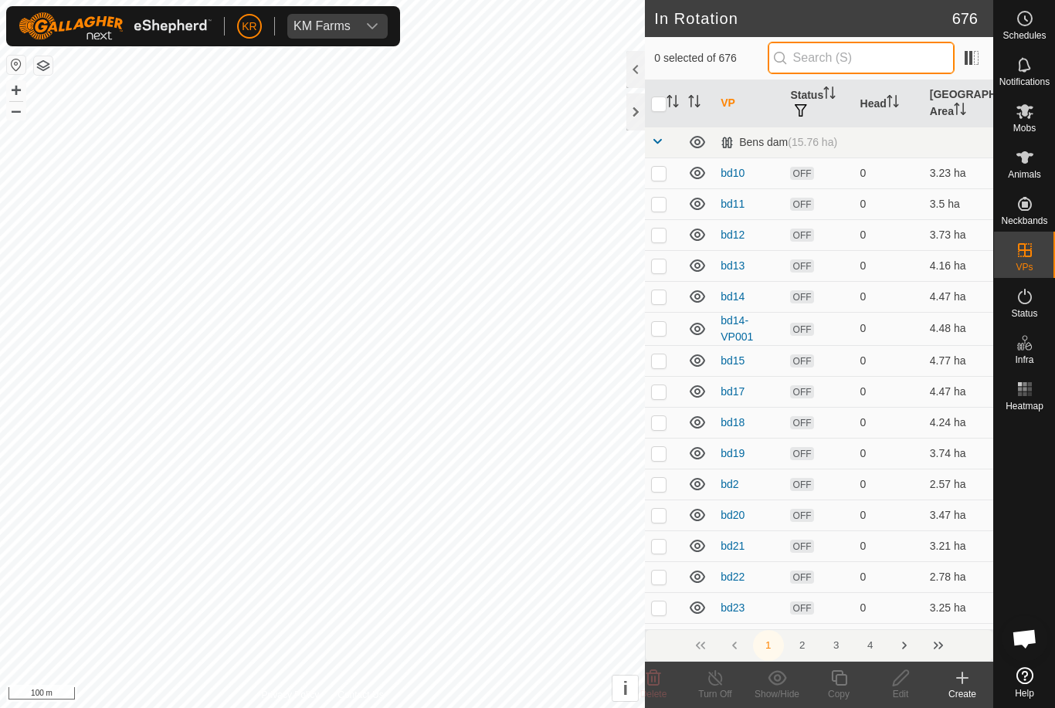
type input "."
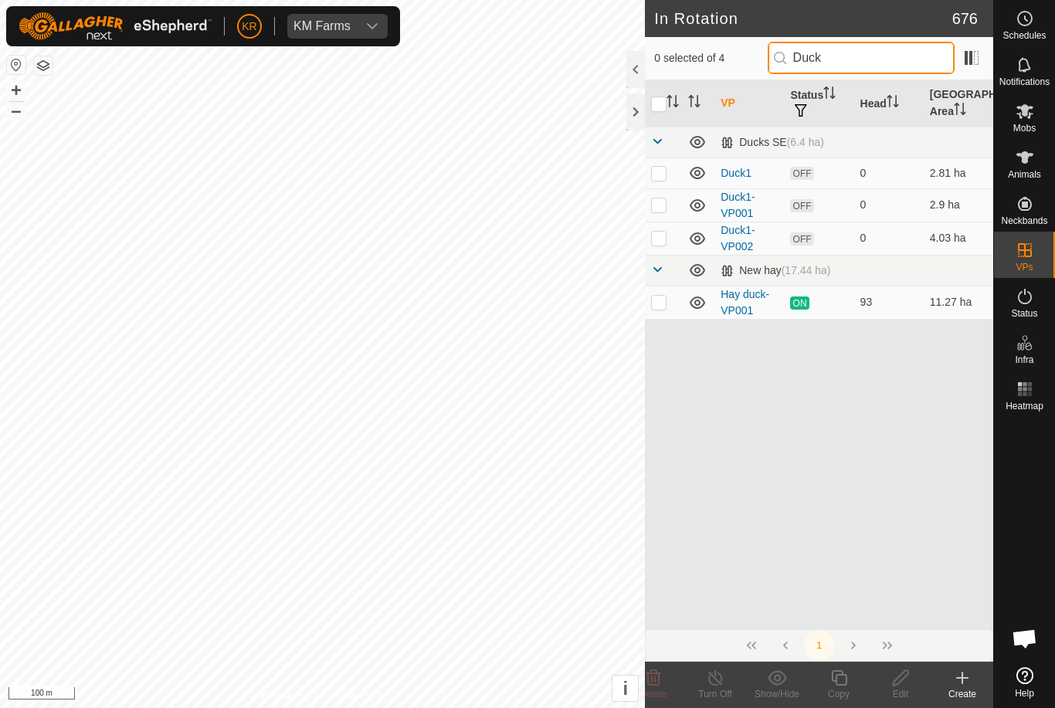
type input "Duck"
click at [658, 209] on p-checkbox at bounding box center [658, 205] width 15 height 12
checkbox input "true"
click at [899, 677] on icon at bounding box center [900, 678] width 15 height 15
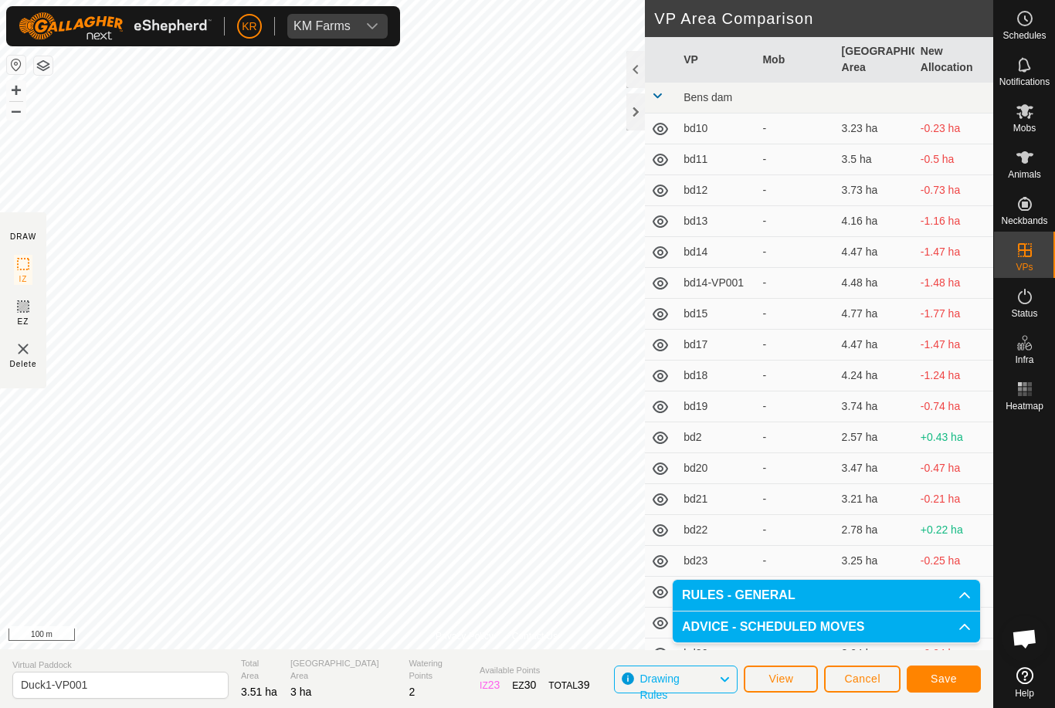
click at [958, 678] on button "Save" at bounding box center [944, 679] width 74 height 27
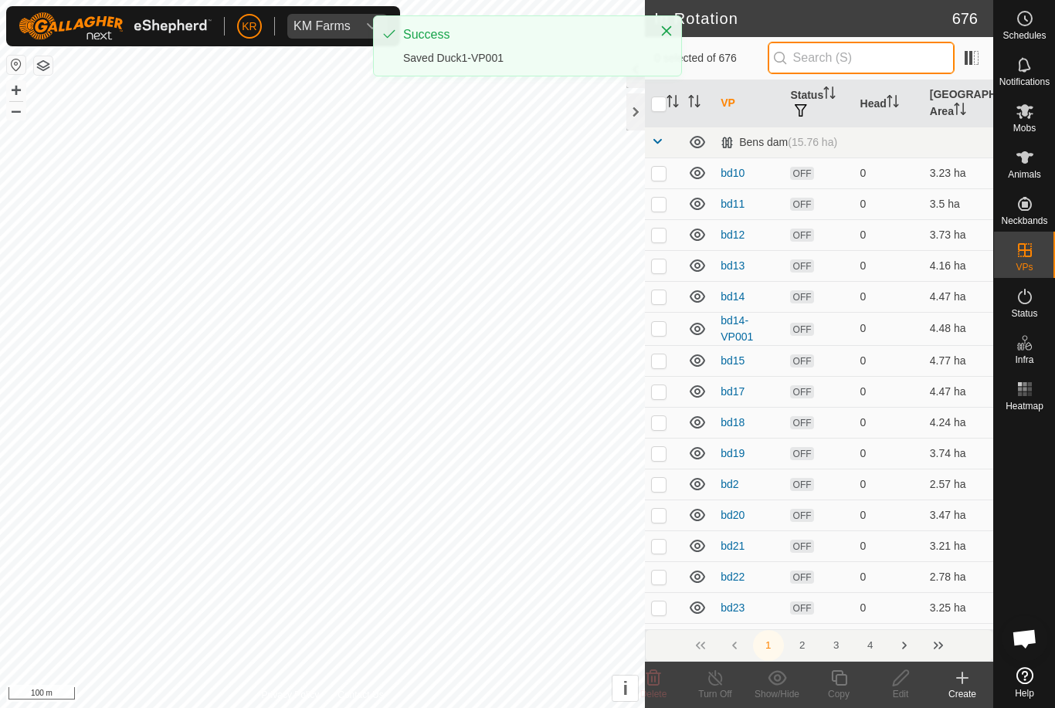
type input "."
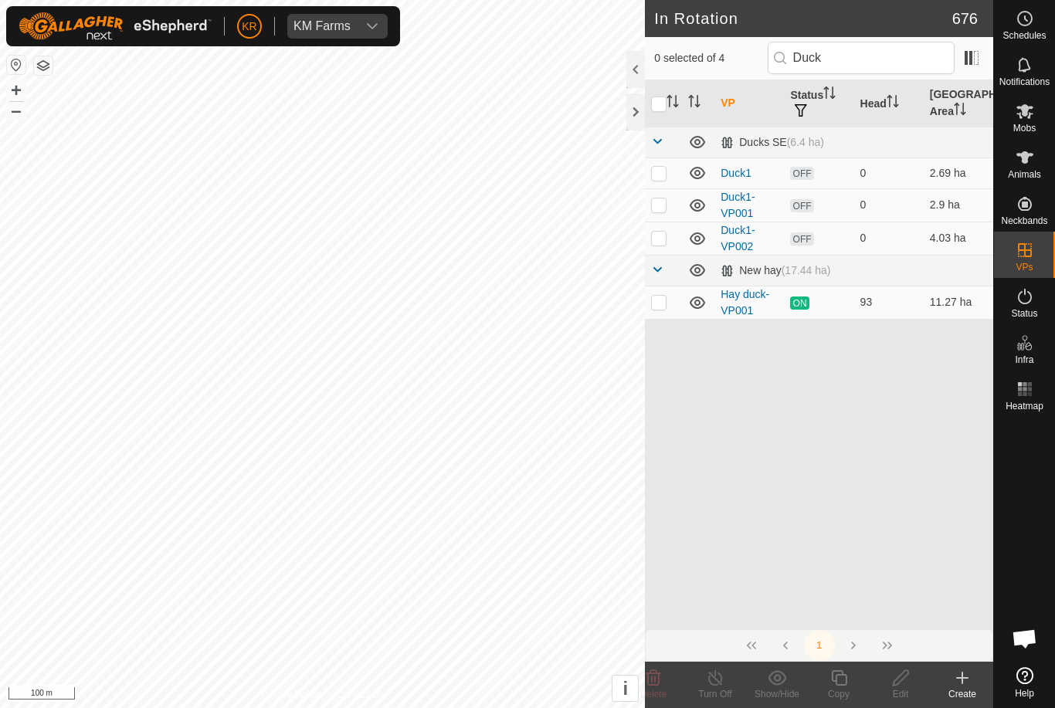
type input "Duck"
click at [662, 243] on p-checkbox at bounding box center [658, 238] width 15 height 12
checkbox input "true"
click at [900, 686] on icon at bounding box center [900, 678] width 19 height 19
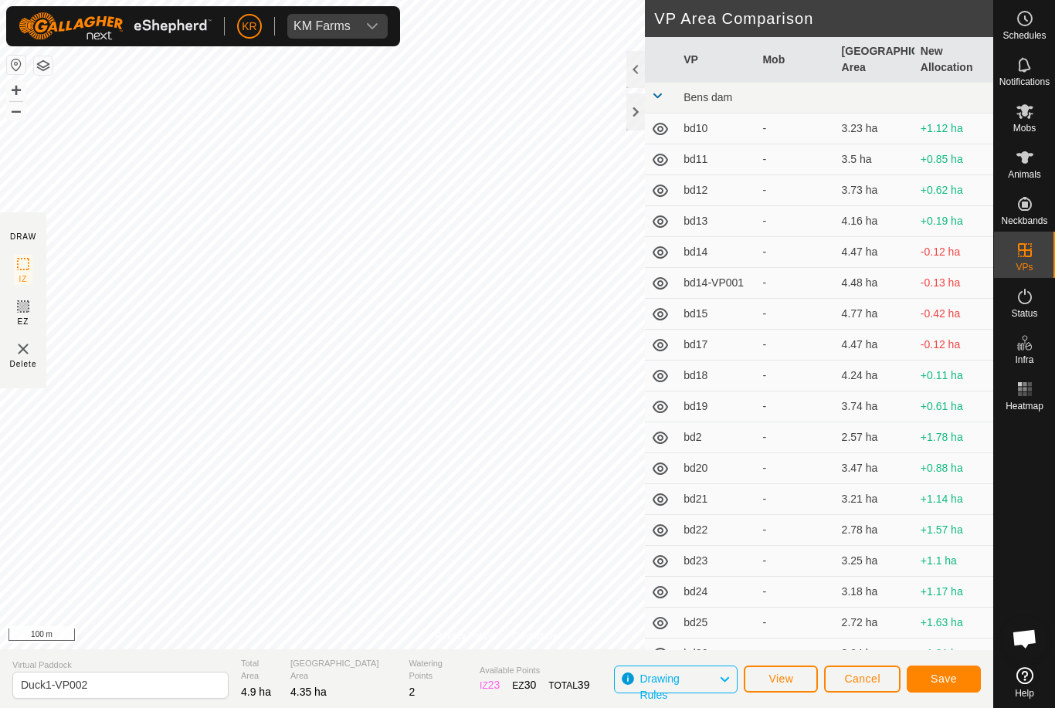
click at [950, 681] on span "Save" at bounding box center [944, 679] width 26 height 12
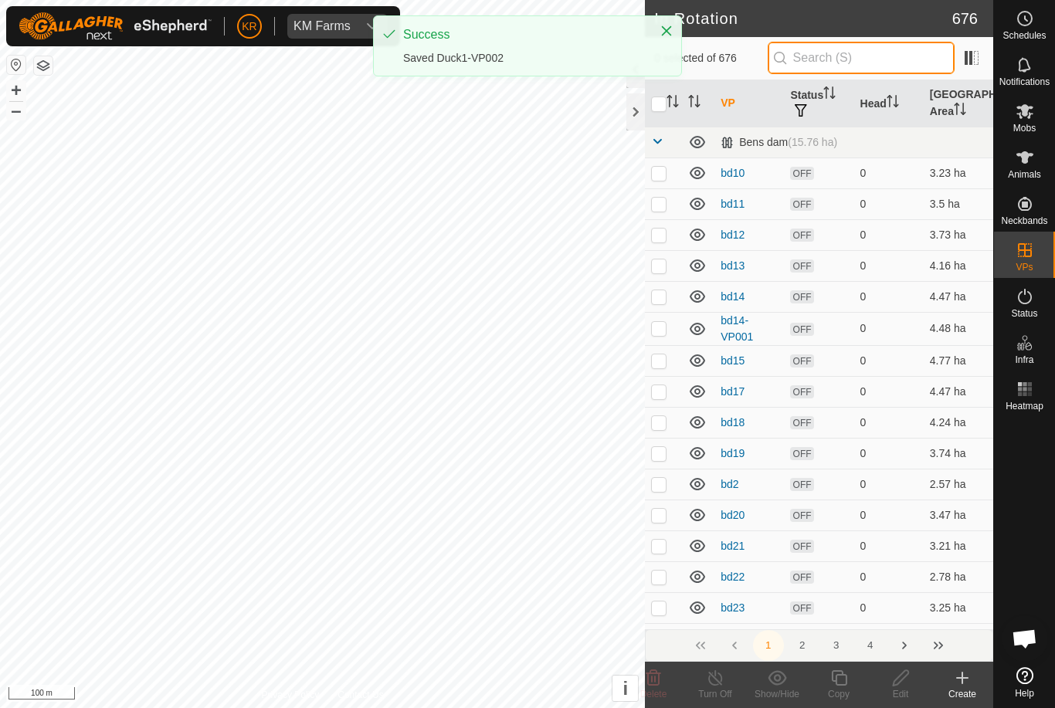
click at [901, 59] on input "text" at bounding box center [861, 58] width 187 height 32
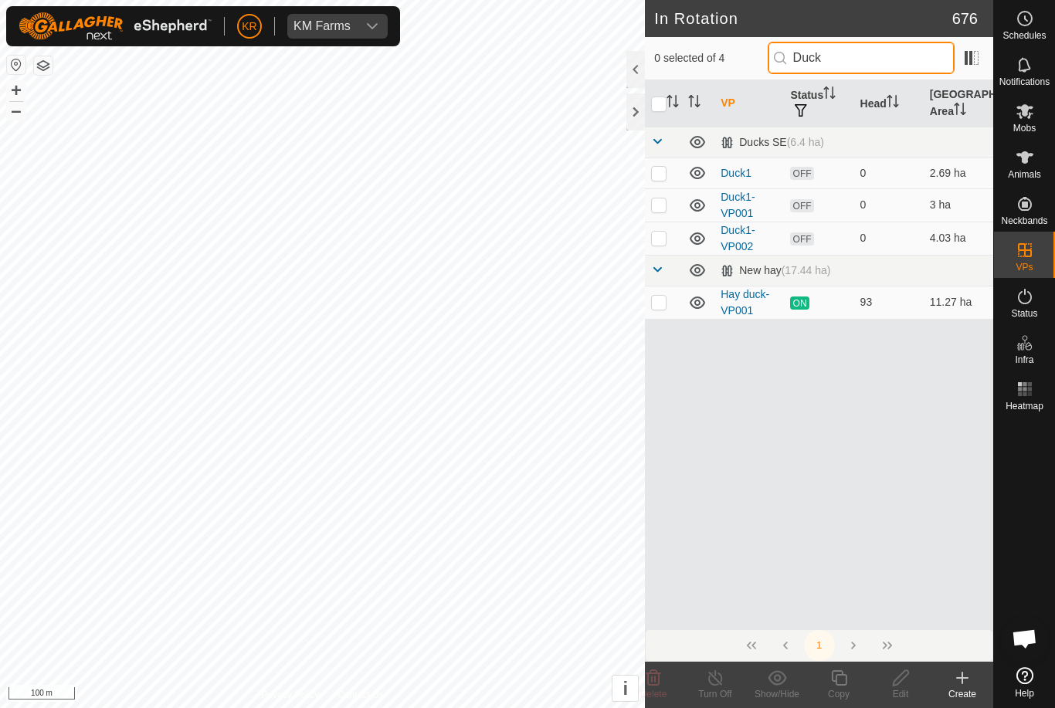
type input "Duck"
click at [664, 243] on p-checkbox at bounding box center [658, 238] width 15 height 12
checkbox input "true"
click at [837, 681] on icon at bounding box center [839, 678] width 19 height 19
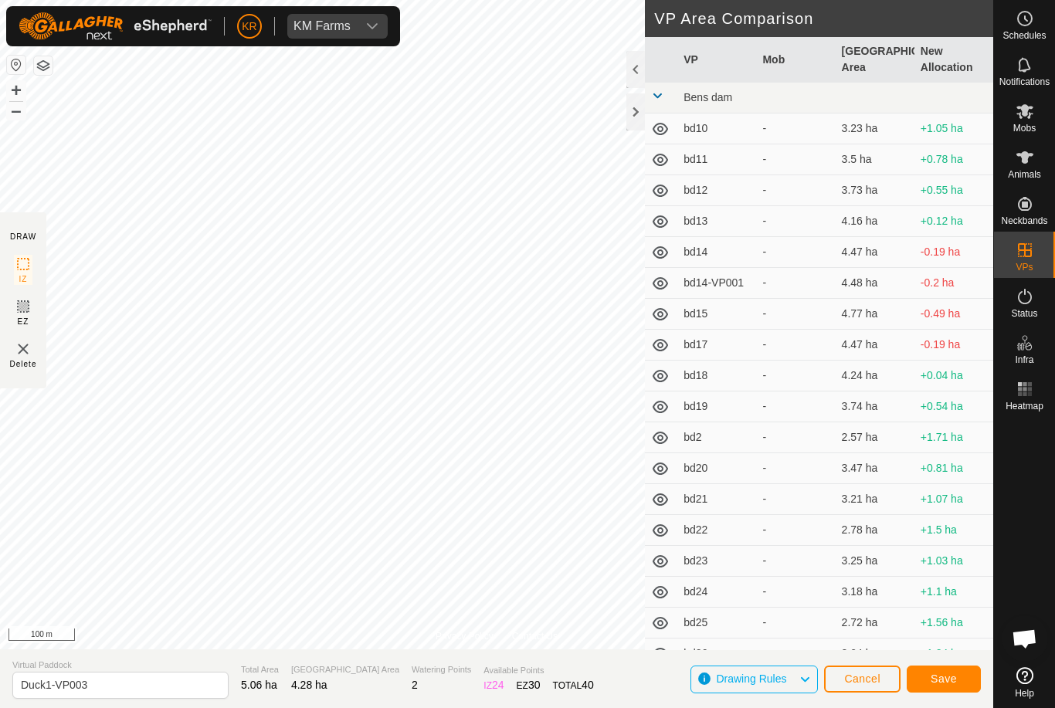
click at [945, 682] on span "Save" at bounding box center [944, 679] width 26 height 12
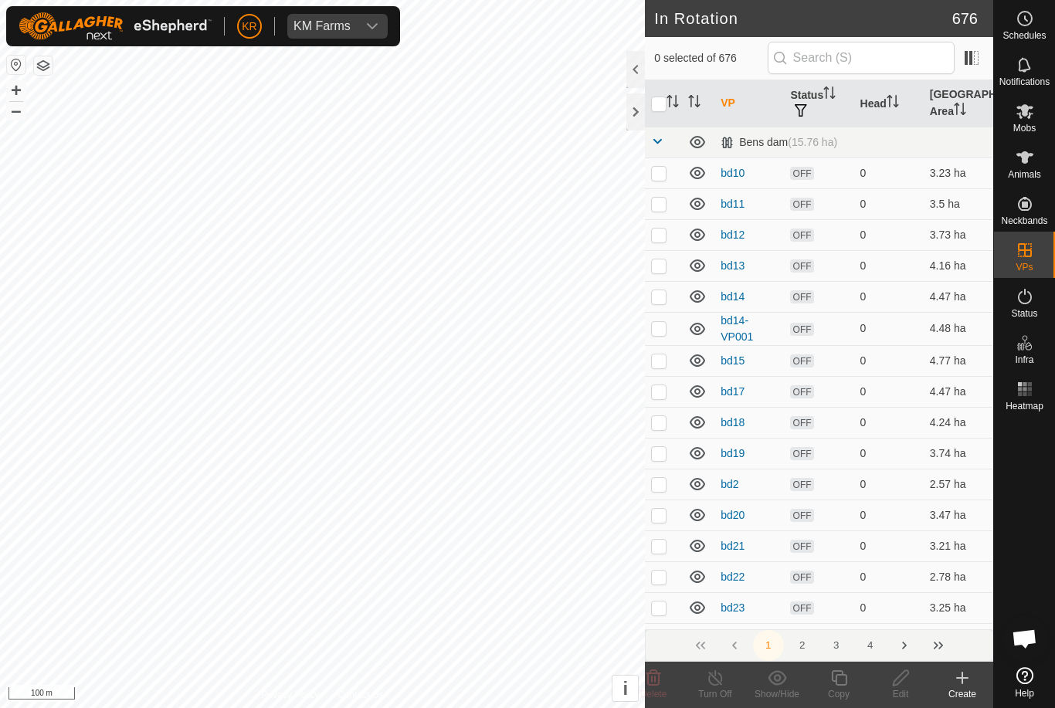
click at [658, 176] on p-checkbox at bounding box center [658, 173] width 15 height 12
checkbox input "true"
click at [658, 209] on p-checkbox at bounding box center [658, 204] width 15 height 12
checkbox input "true"
click at [662, 236] on p-checkbox at bounding box center [658, 235] width 15 height 12
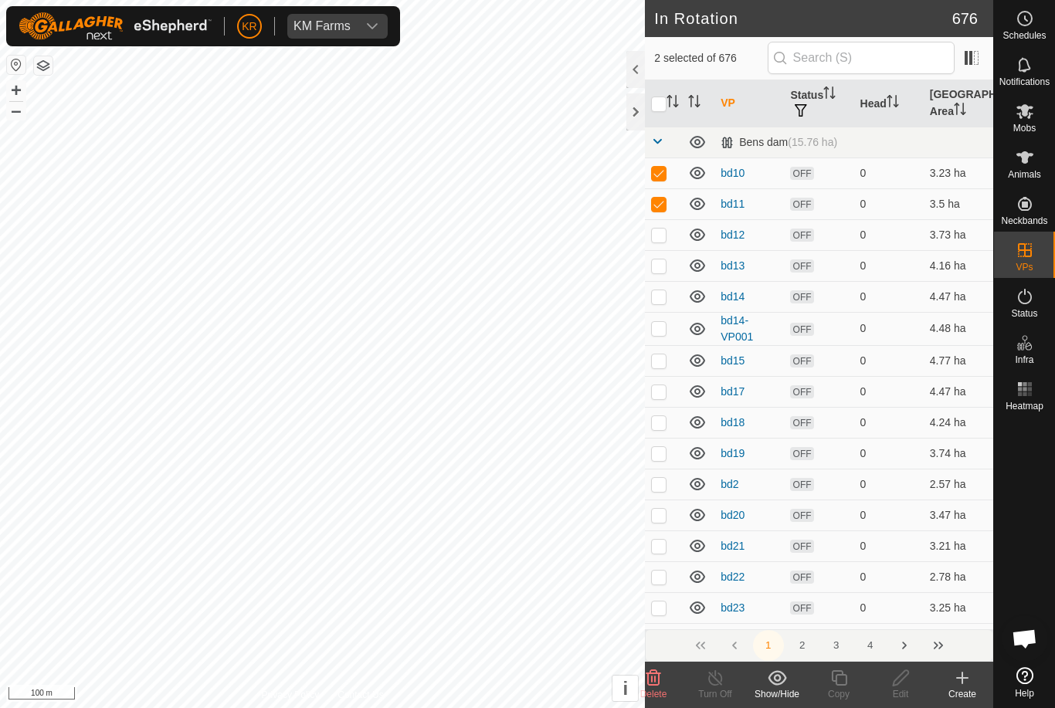
checkbox input "true"
click at [658, 263] on p-checkbox at bounding box center [658, 266] width 15 height 12
checkbox input "true"
click at [662, 300] on p-checkbox at bounding box center [658, 296] width 15 height 12
checkbox input "true"
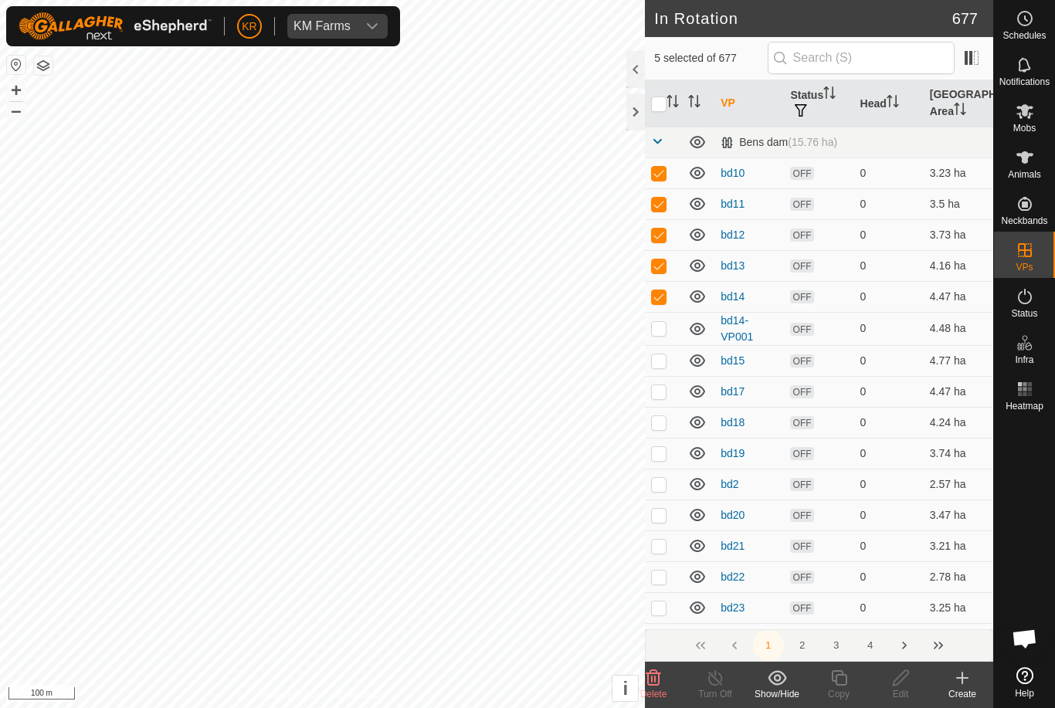
click at [660, 325] on p-checkbox at bounding box center [658, 328] width 15 height 12
checkbox input "true"
click at [660, 355] on p-checkbox at bounding box center [658, 361] width 15 height 12
checkbox input "true"
click at [658, 396] on p-checkbox at bounding box center [658, 391] width 15 height 12
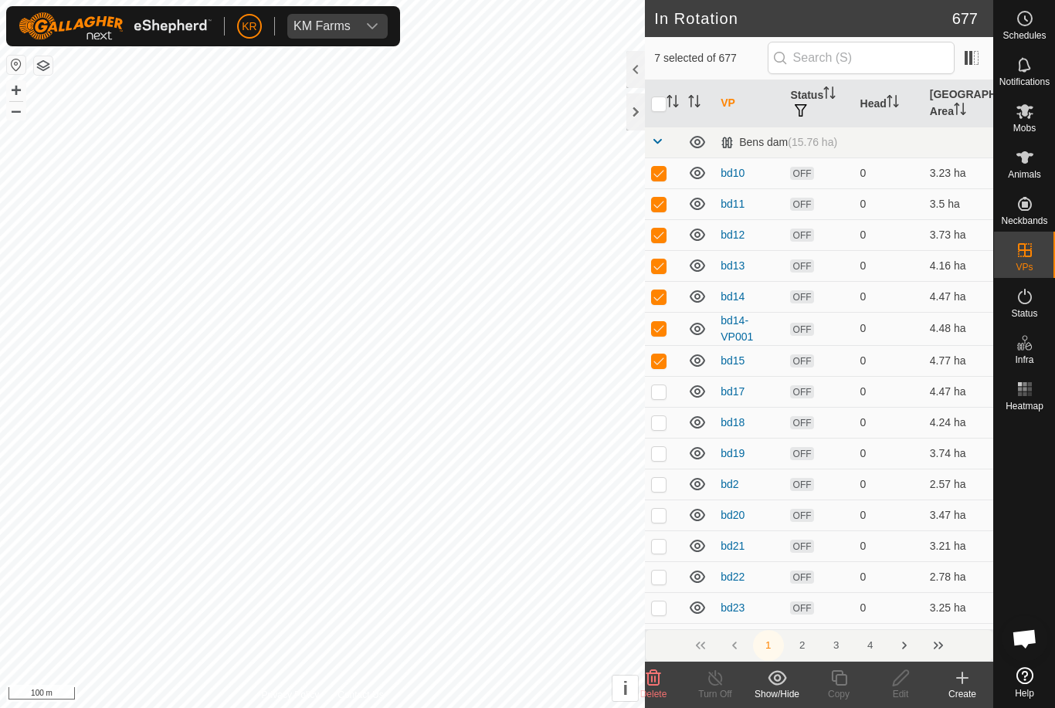
checkbox input "true"
click at [667, 430] on td at bounding box center [663, 422] width 37 height 31
checkbox input "true"
click at [659, 451] on p-checkbox at bounding box center [658, 453] width 15 height 12
checkbox input "true"
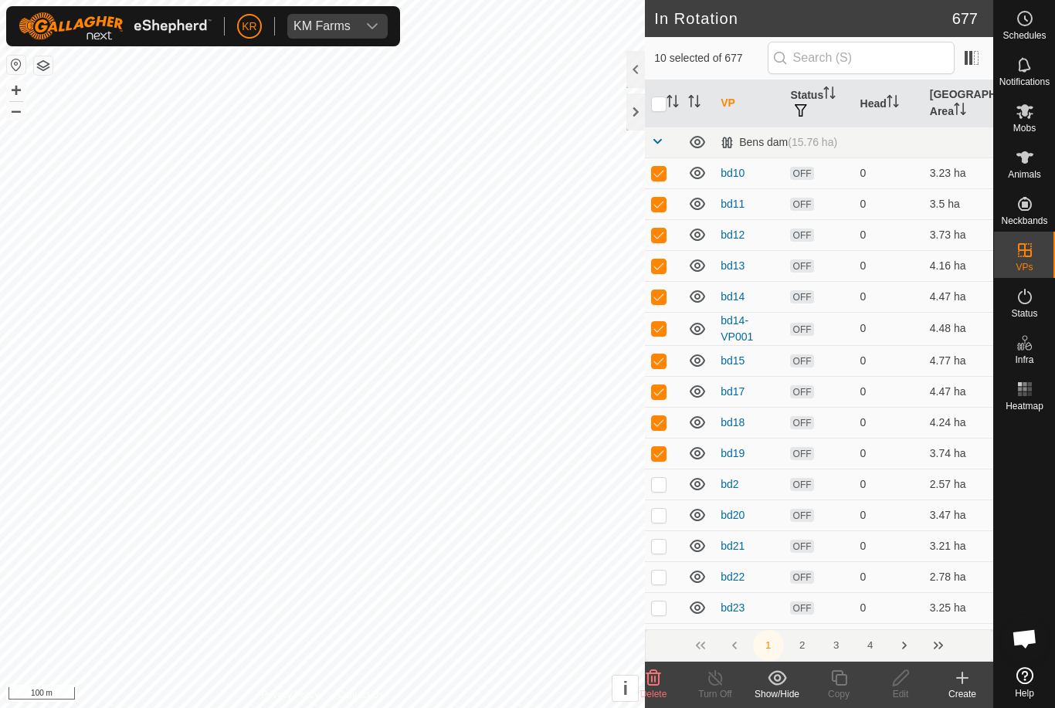
click at [663, 482] on p-checkbox at bounding box center [658, 484] width 15 height 12
checkbox input "true"
click at [664, 516] on p-checkbox at bounding box center [658, 515] width 15 height 12
checkbox input "true"
click at [660, 553] on td at bounding box center [663, 546] width 37 height 31
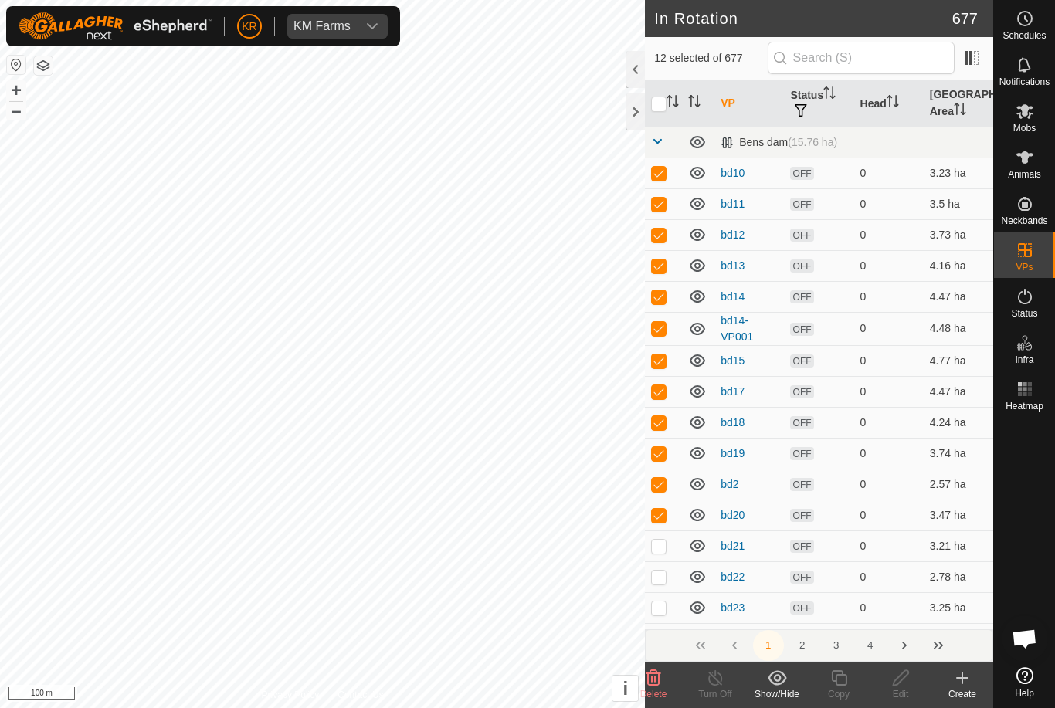
checkbox input "true"
click at [667, 582] on p-checkbox at bounding box center [658, 577] width 15 height 12
checkbox input "true"
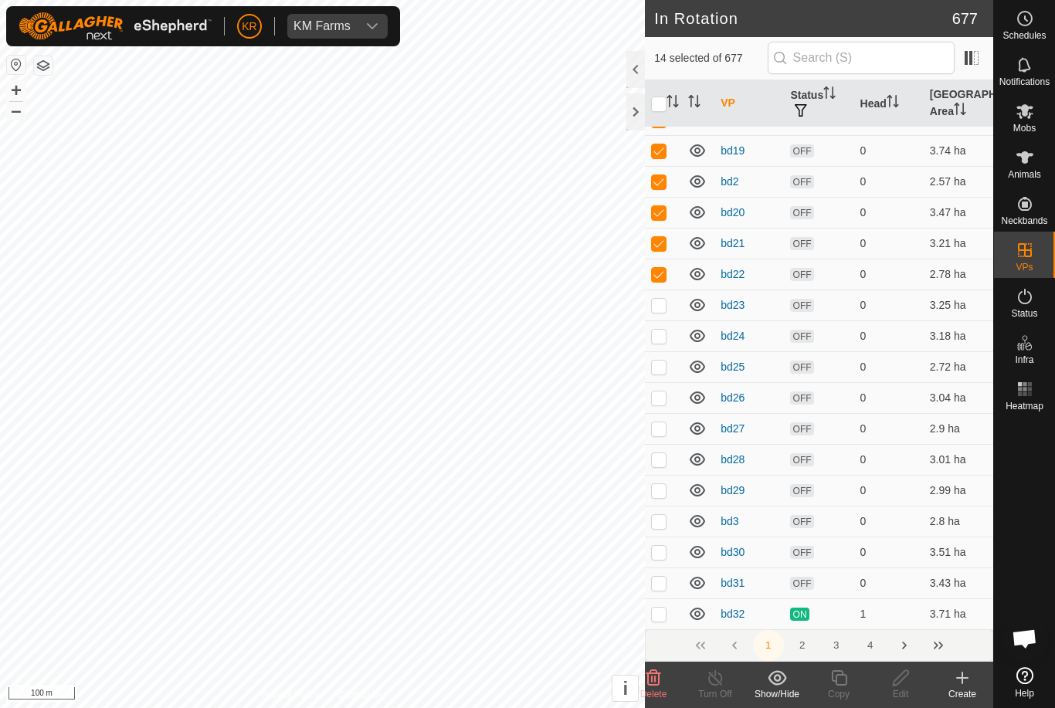
scroll to position [304, 0]
click at [658, 307] on p-checkbox at bounding box center [658, 303] width 15 height 12
checkbox input "true"
click at [662, 372] on td at bounding box center [663, 365] width 37 height 31
checkbox input "true"
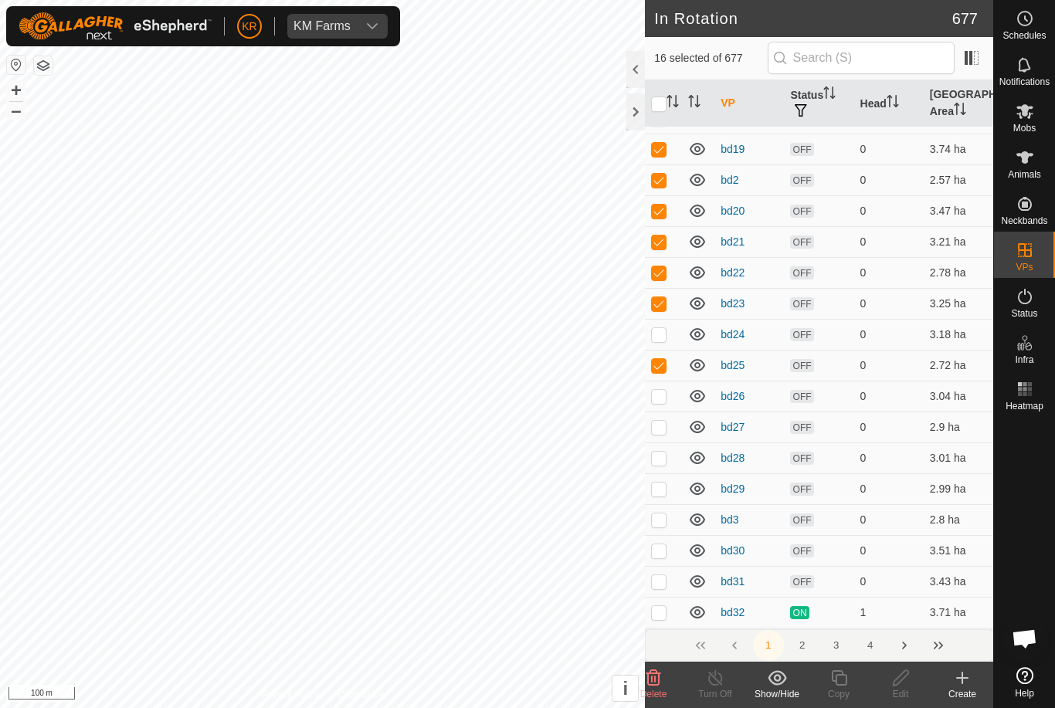
click at [664, 341] on td at bounding box center [663, 334] width 37 height 31
checkbox input "true"
click at [660, 399] on p-checkbox at bounding box center [658, 396] width 15 height 12
checkbox input "true"
click at [660, 433] on p-checkbox at bounding box center [658, 427] width 15 height 12
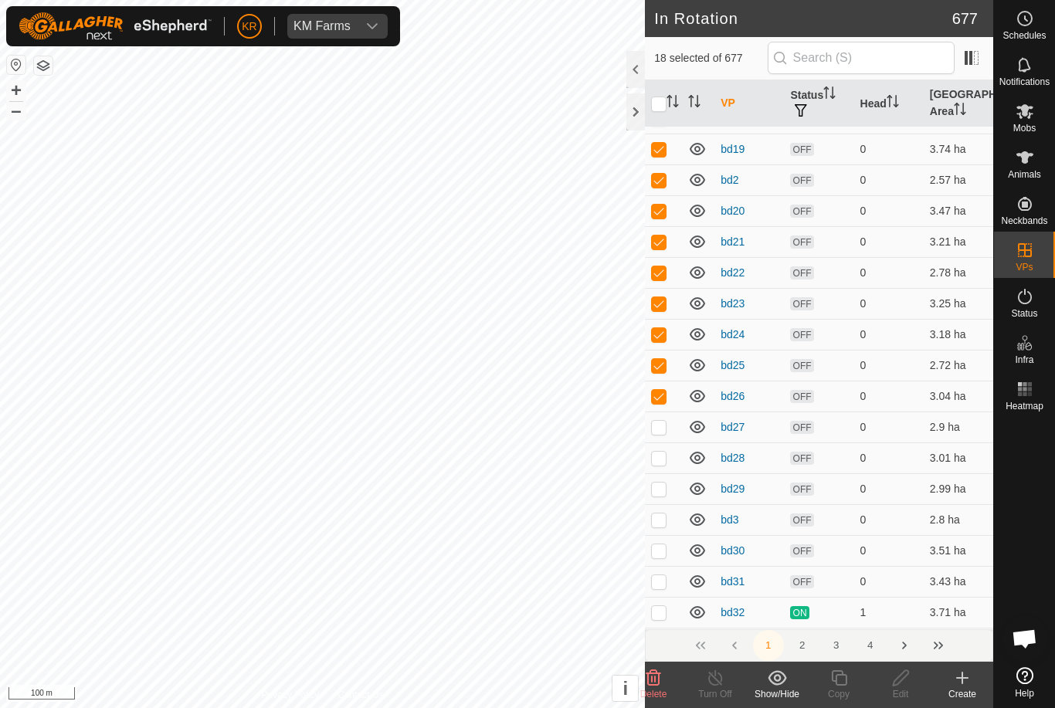
checkbox input "true"
click at [662, 459] on p-checkbox at bounding box center [658, 458] width 15 height 12
checkbox input "true"
click at [657, 493] on p-checkbox at bounding box center [658, 489] width 15 height 12
checkbox input "true"
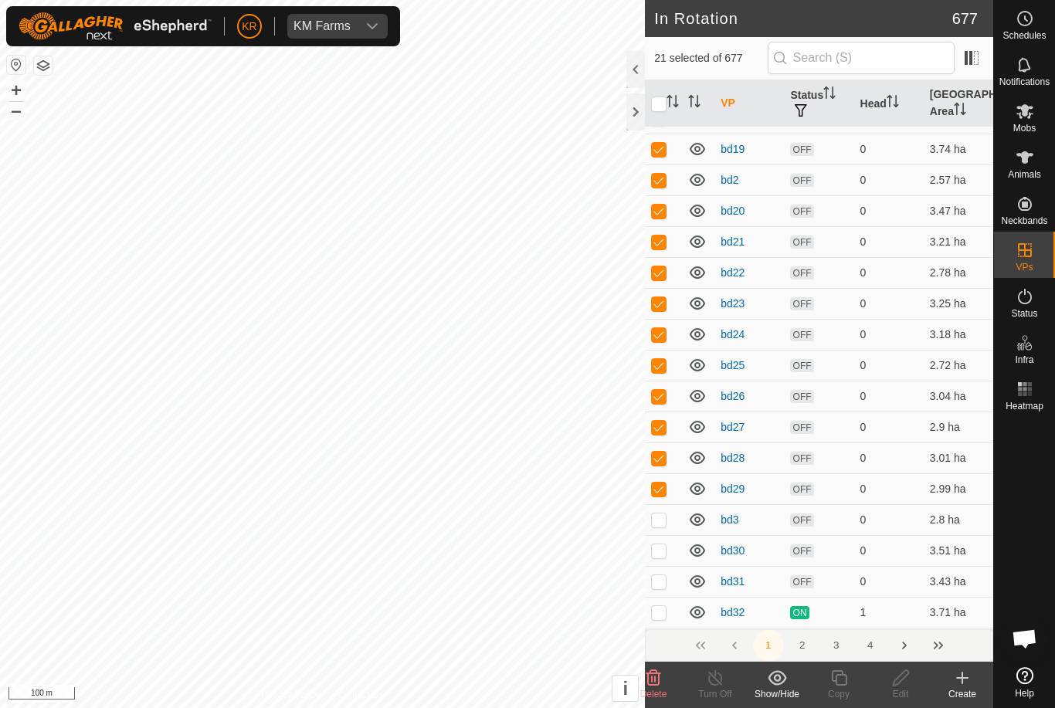
click at [660, 515] on p-checkbox at bounding box center [658, 520] width 15 height 12
checkbox input "true"
click at [660, 555] on p-checkbox at bounding box center [658, 551] width 15 height 12
checkbox input "true"
click at [660, 579] on p-checkbox at bounding box center [658, 582] width 15 height 12
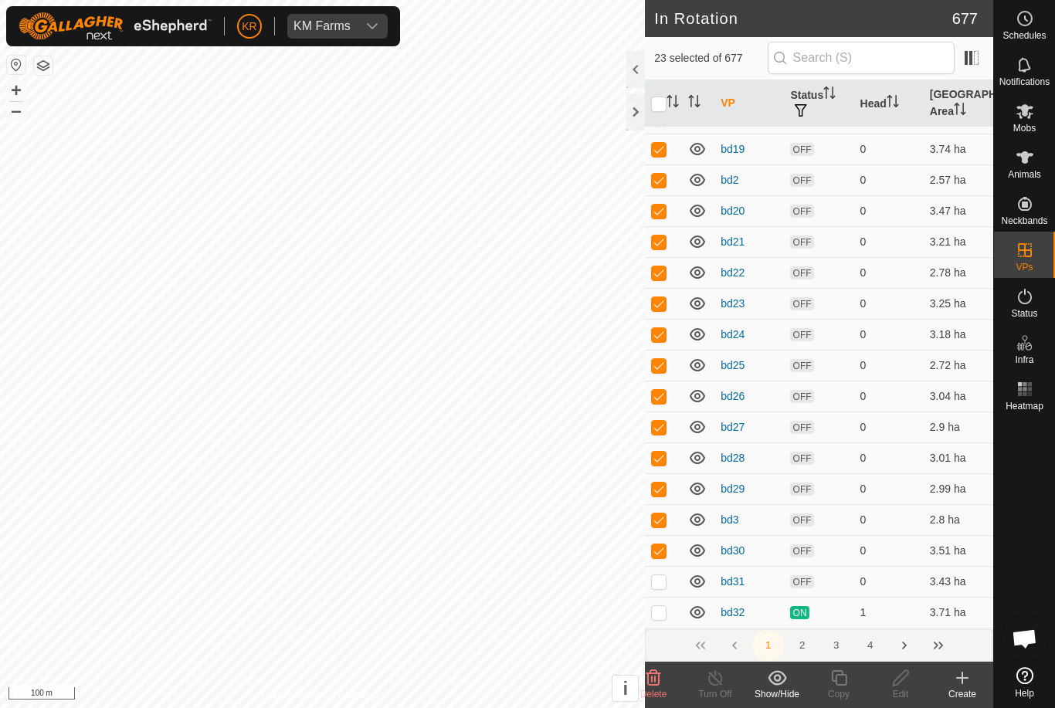
checkbox input "true"
click at [664, 606] on p-checkbox at bounding box center [658, 612] width 15 height 12
checkbox input "true"
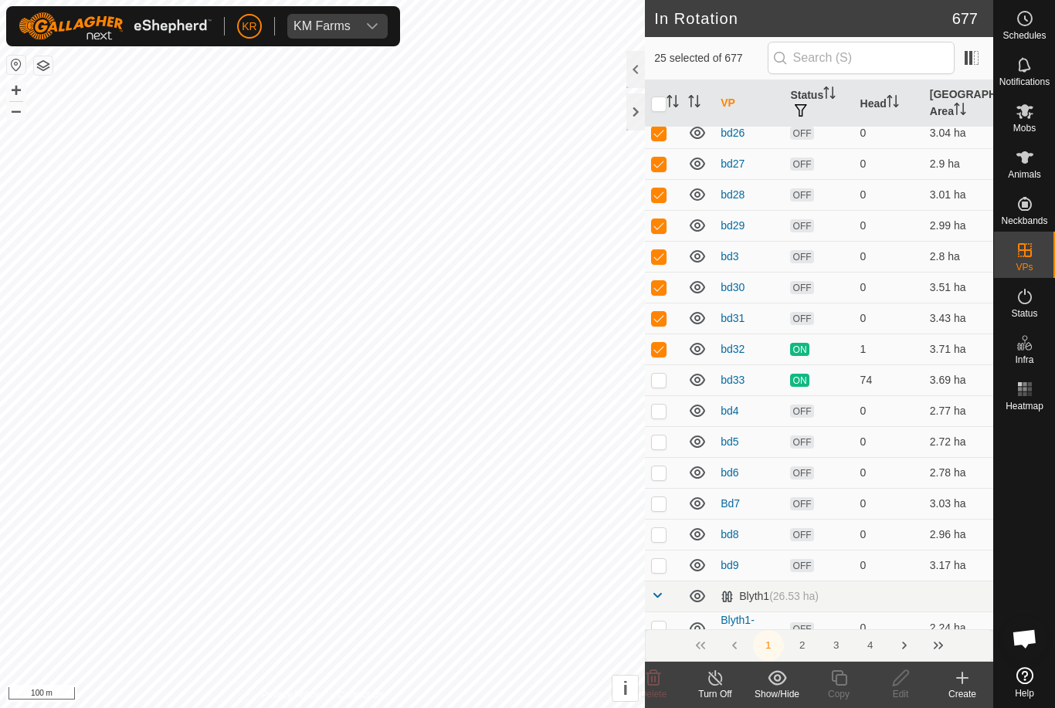
scroll to position [565, 0]
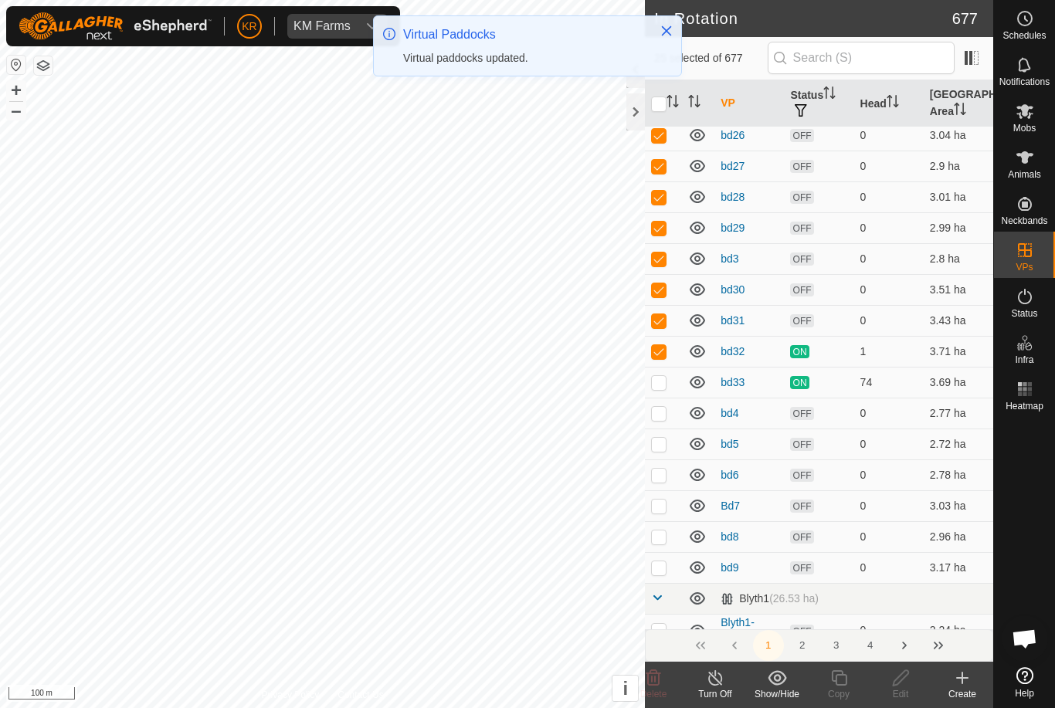
click at [662, 390] on td at bounding box center [663, 382] width 37 height 31
checkbox input "true"
click at [663, 416] on p-checkbox at bounding box center [658, 413] width 15 height 12
checkbox input "true"
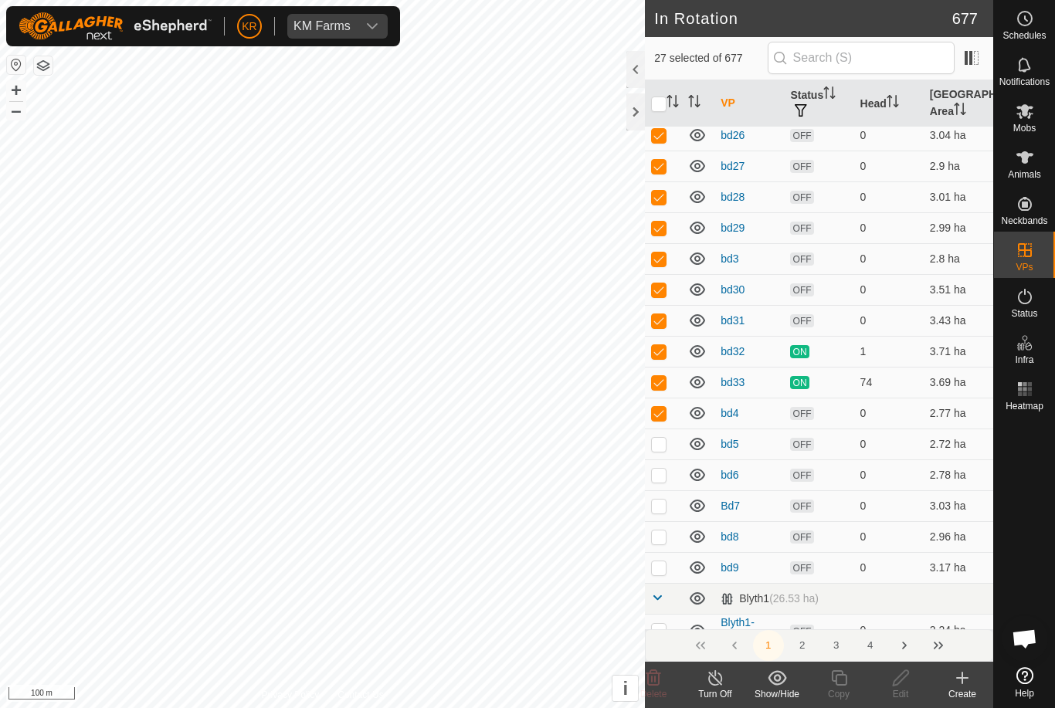
click at [659, 443] on p-checkbox at bounding box center [658, 444] width 15 height 12
checkbox input "true"
click at [656, 477] on p-checkbox at bounding box center [658, 475] width 15 height 12
checkbox input "true"
click at [661, 502] on p-checkbox at bounding box center [658, 506] width 15 height 12
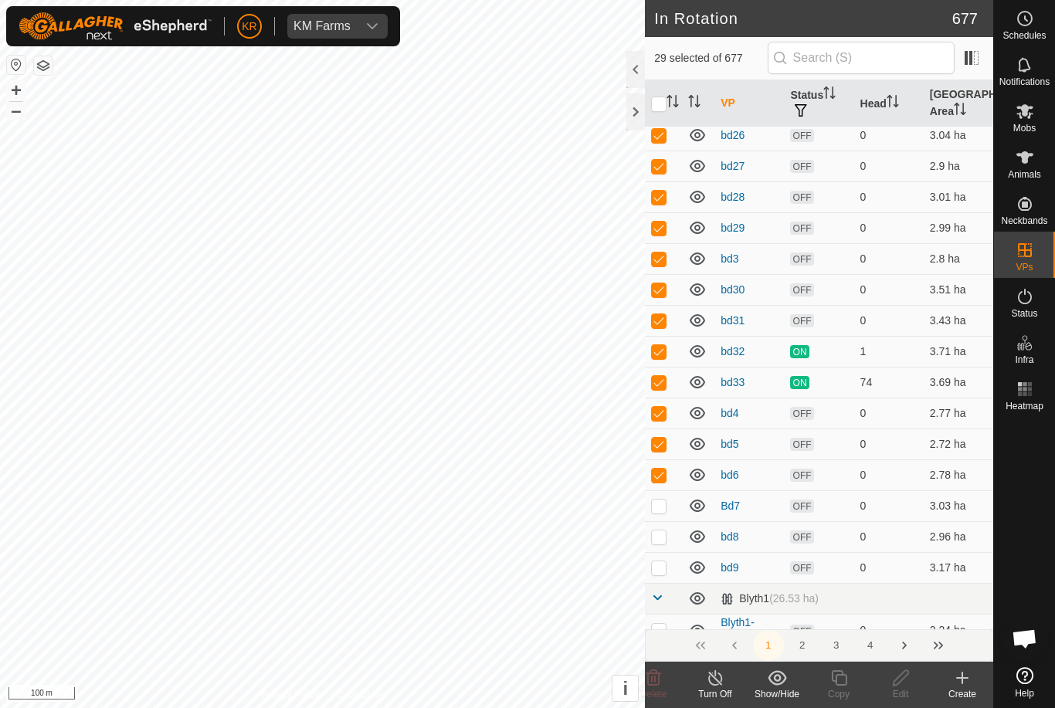
checkbox input "true"
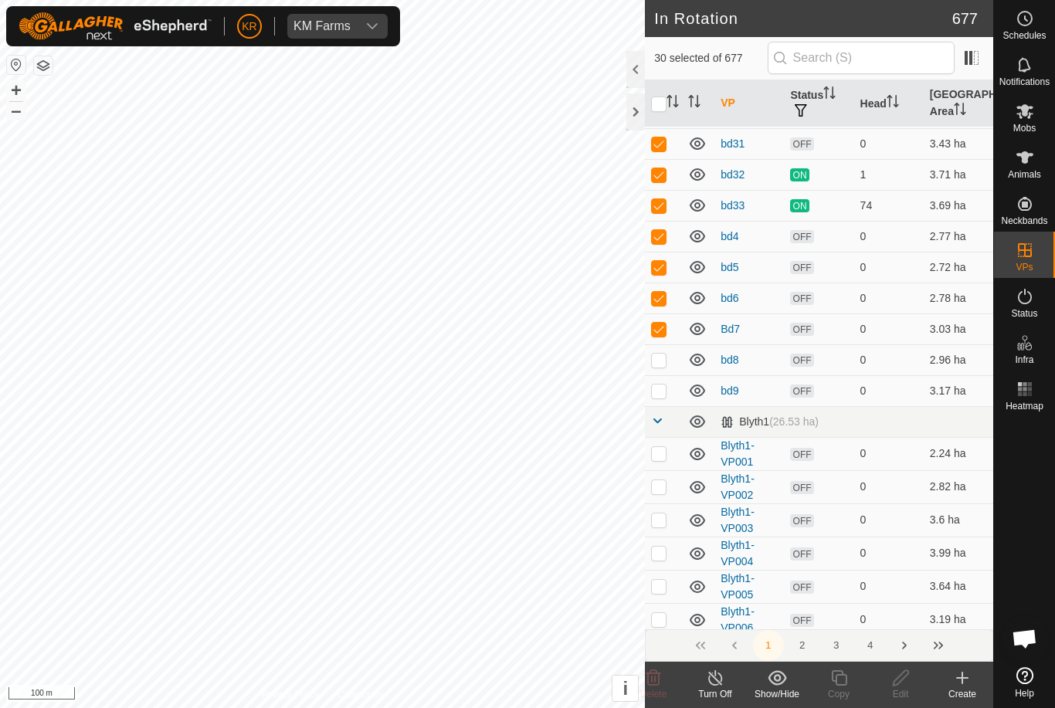
scroll to position [743, 0]
click at [660, 362] on p-checkbox at bounding box center [658, 359] width 15 height 12
checkbox input "true"
click at [661, 212] on td at bounding box center [663, 204] width 37 height 31
checkbox input "false"
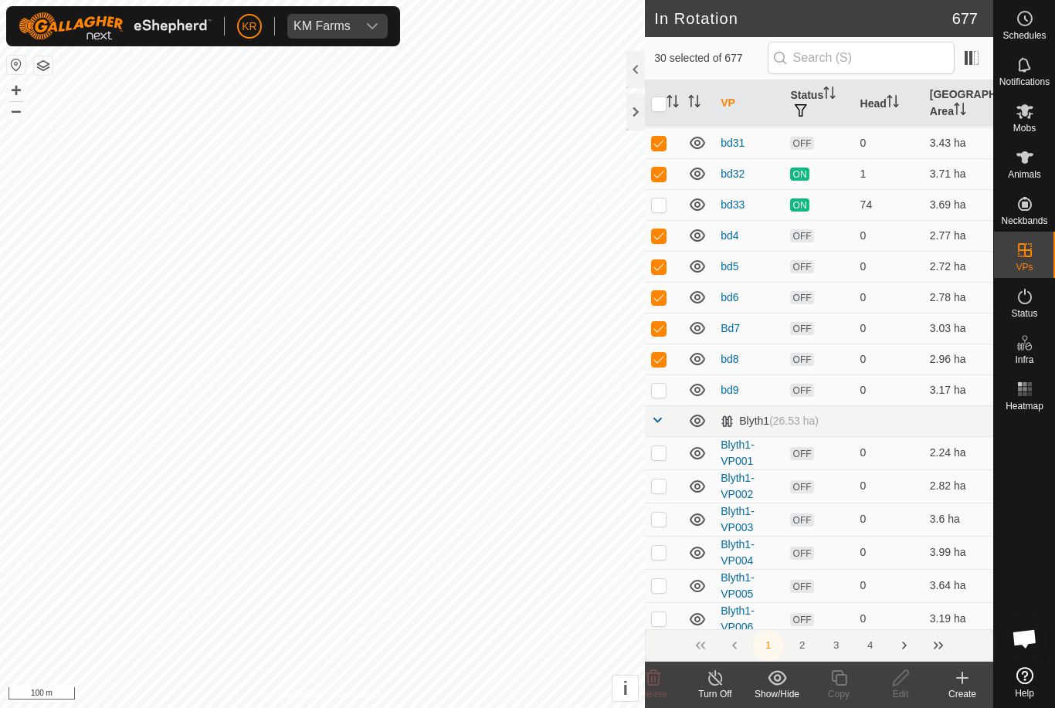
click at [661, 178] on p-checkbox at bounding box center [658, 174] width 15 height 12
checkbox input "false"
click at [660, 396] on td at bounding box center [663, 390] width 37 height 31
checkbox input "true"
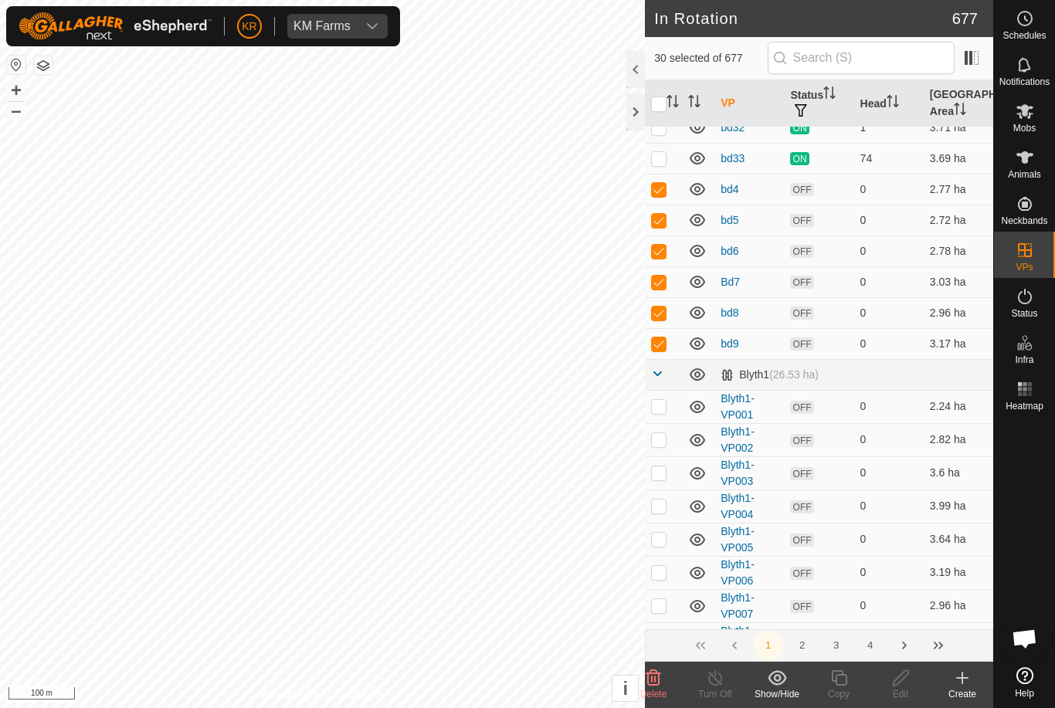
scroll to position [790, 0]
click at [666, 678] on delete-svg-icon at bounding box center [654, 678] width 62 height 19
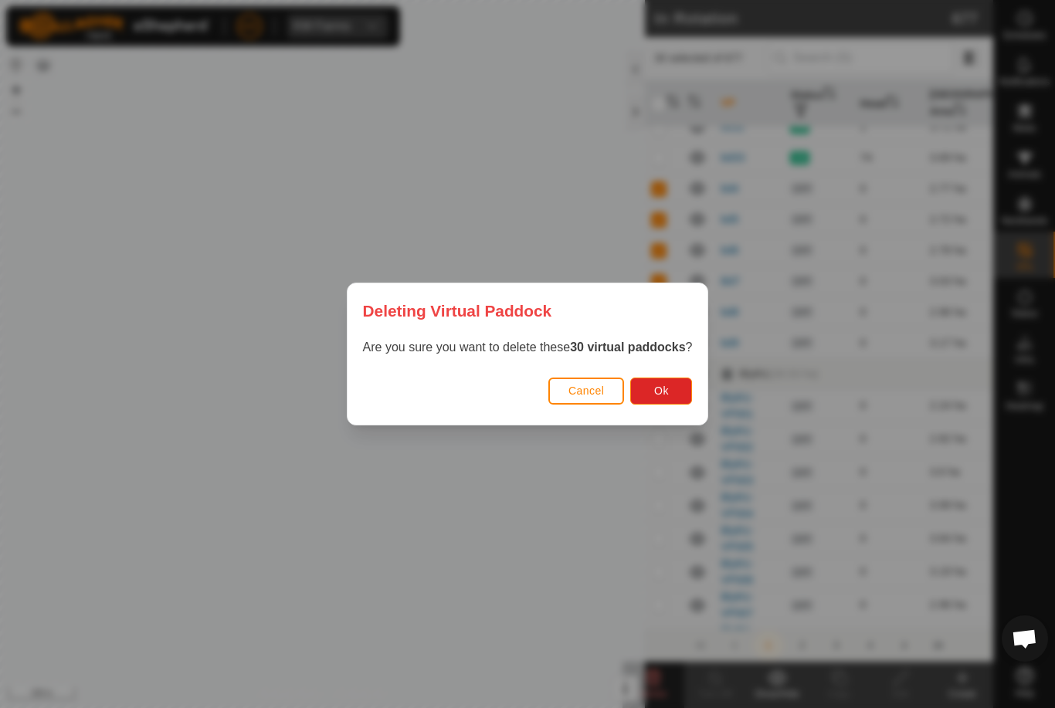
click at [658, 398] on button "Ok" at bounding box center [661, 391] width 62 height 27
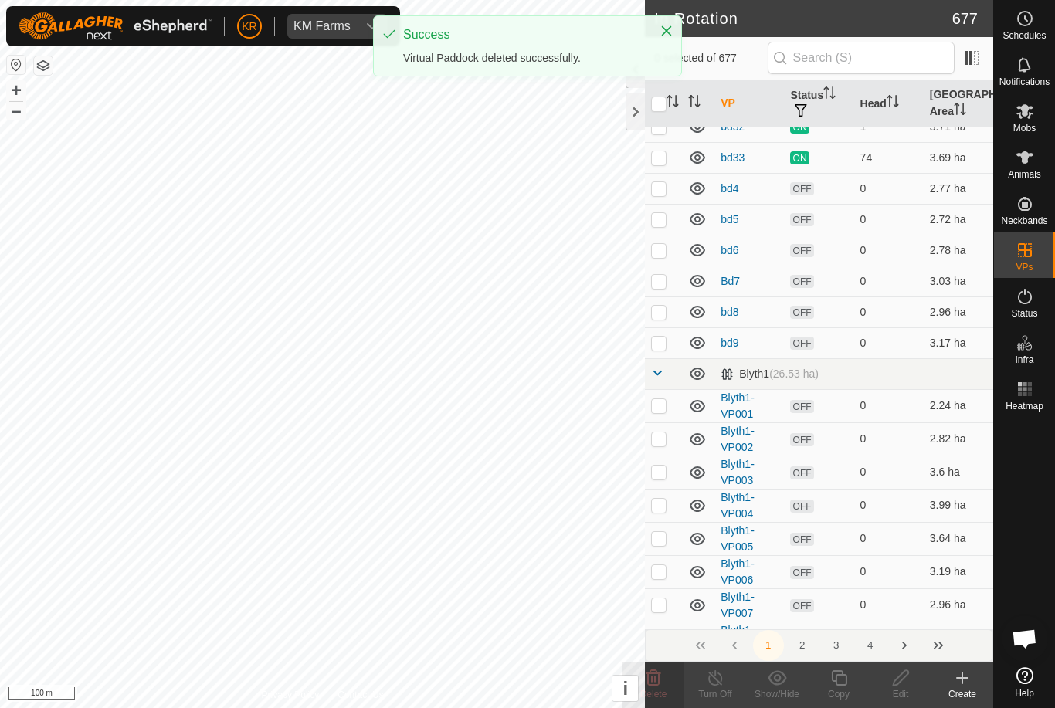
checkbox input "false"
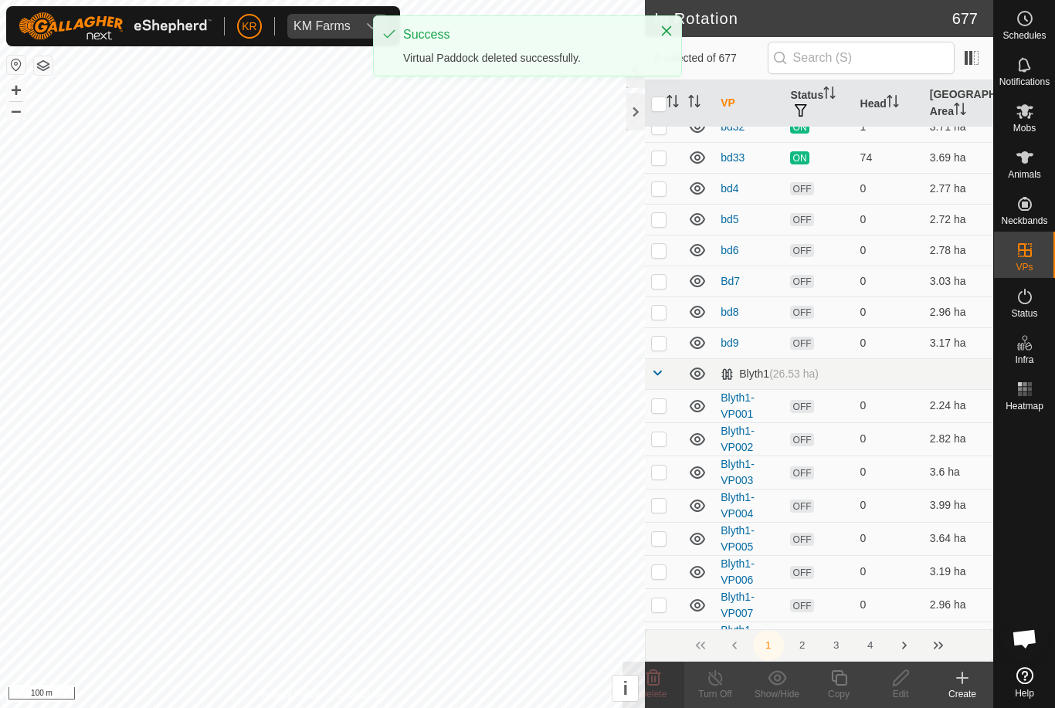
checkbox input "false"
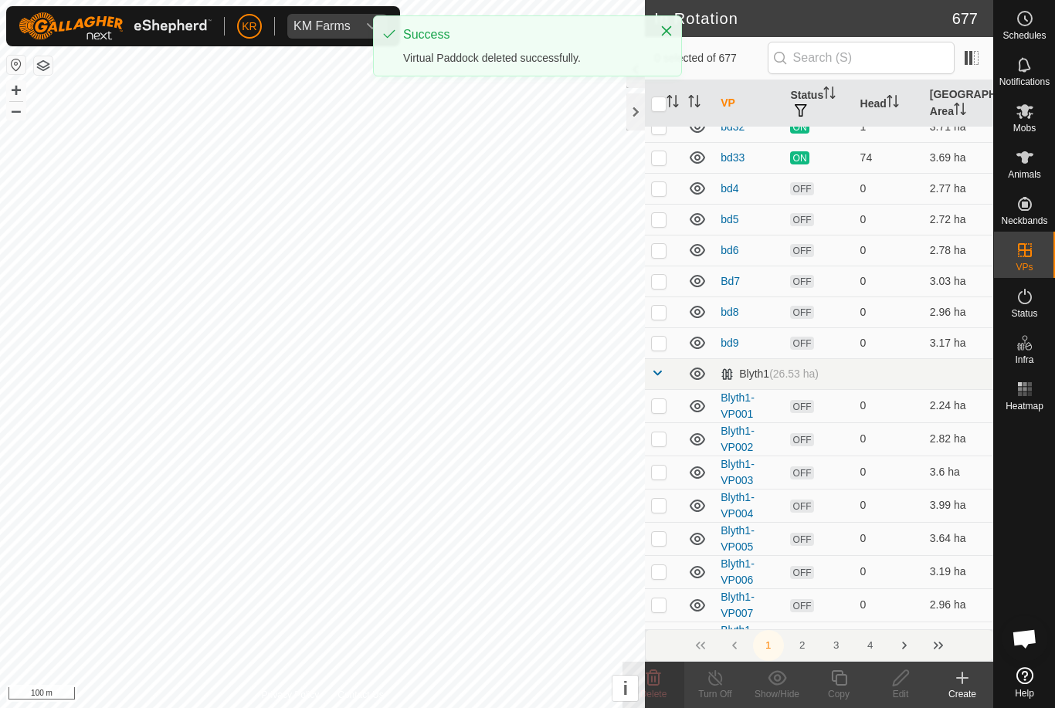
checkbox input "false"
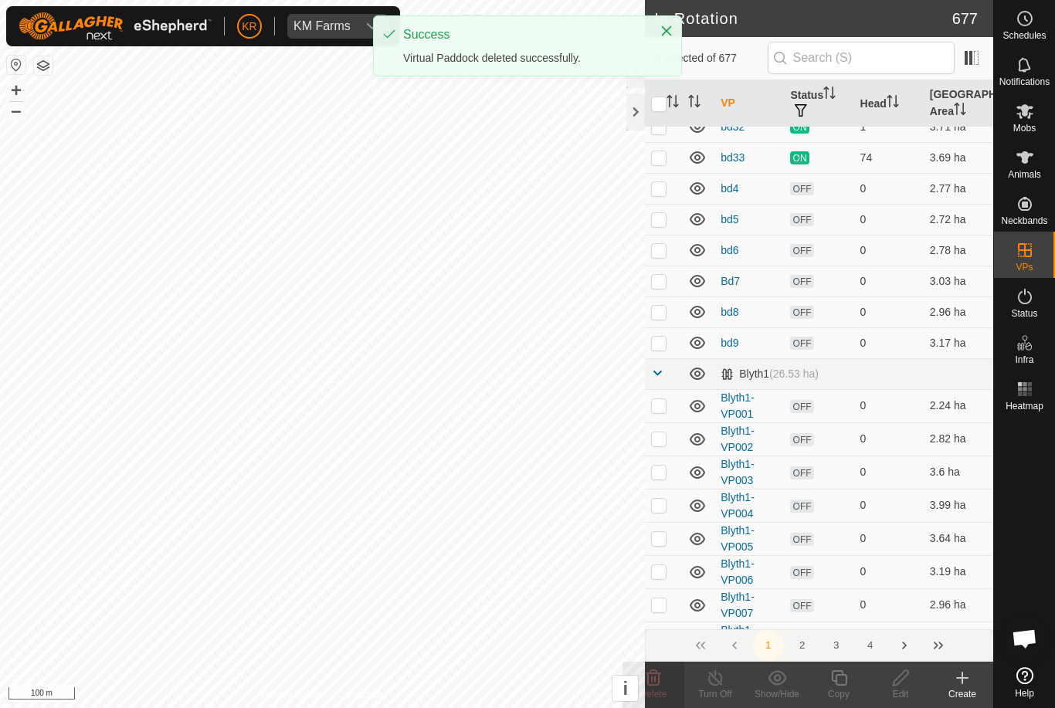
checkbox input "false"
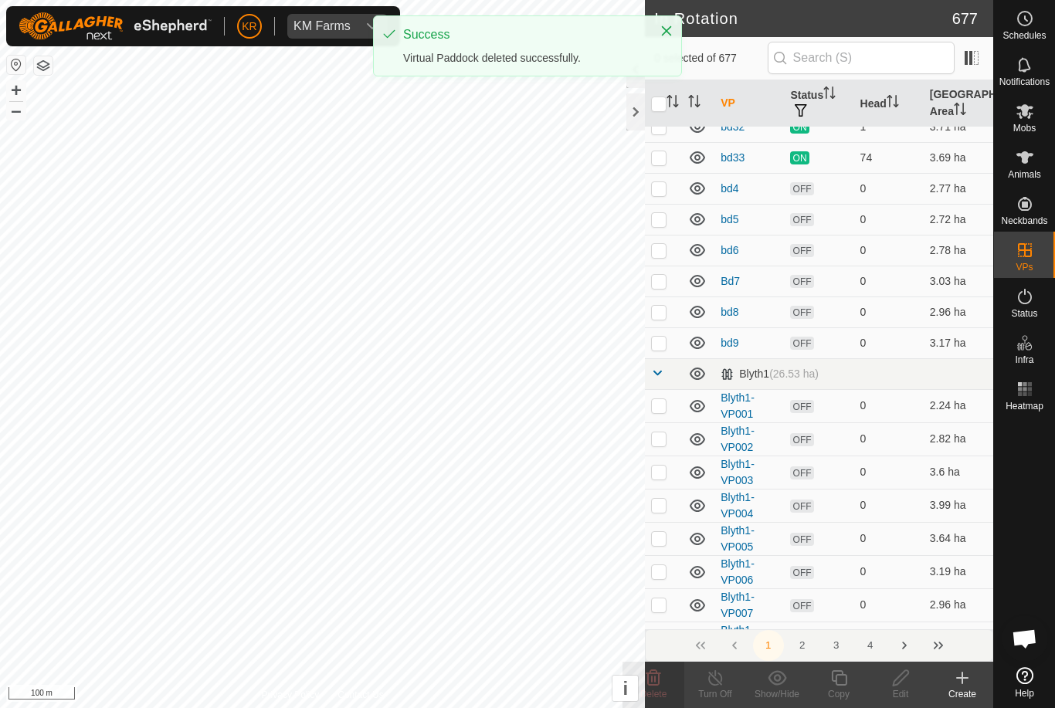
checkbox input "false"
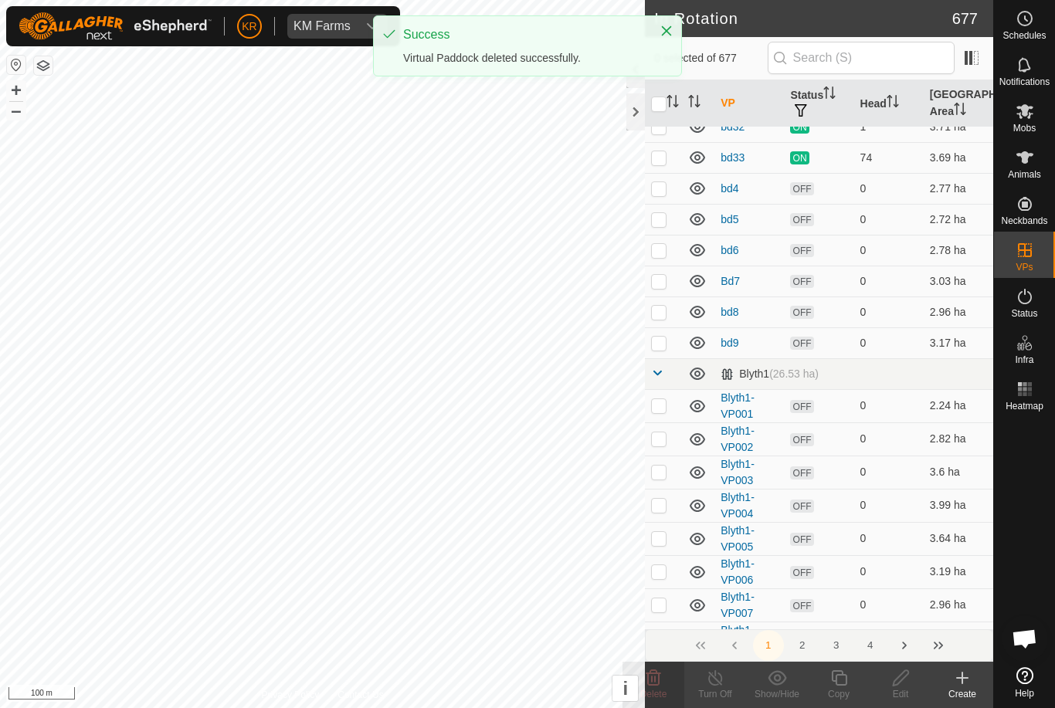
checkbox input "false"
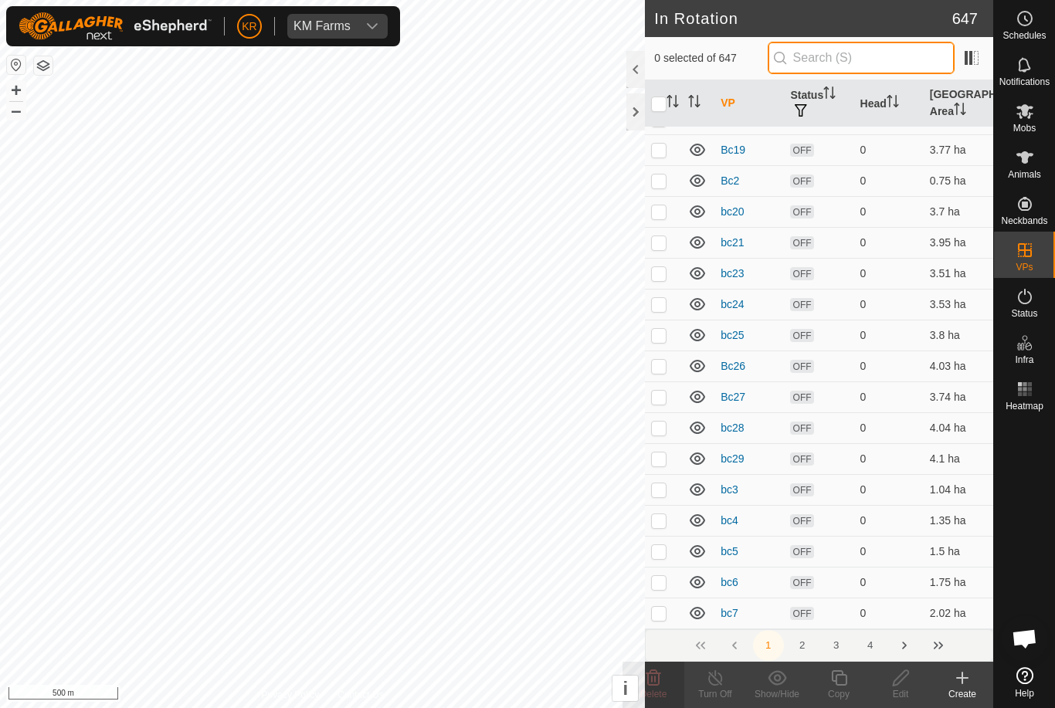
click at [893, 64] on input "text" at bounding box center [861, 58] width 187 height 32
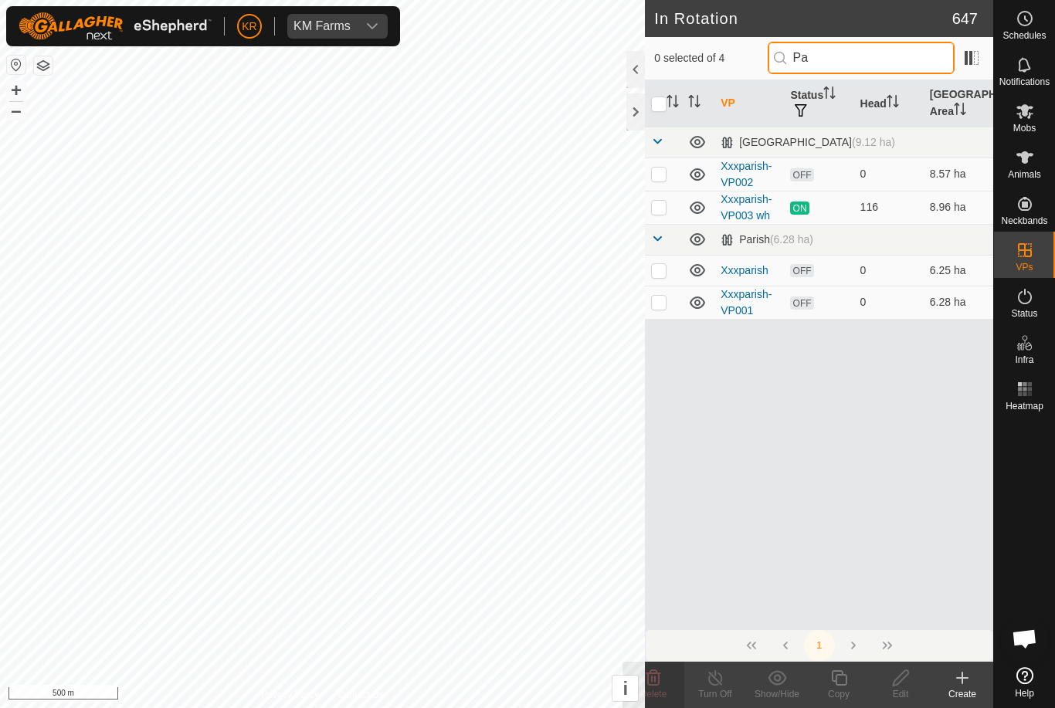
scroll to position [0, 0]
type input "Parish"
click at [661, 178] on p-checkbox at bounding box center [658, 174] width 15 height 12
checkbox input "true"
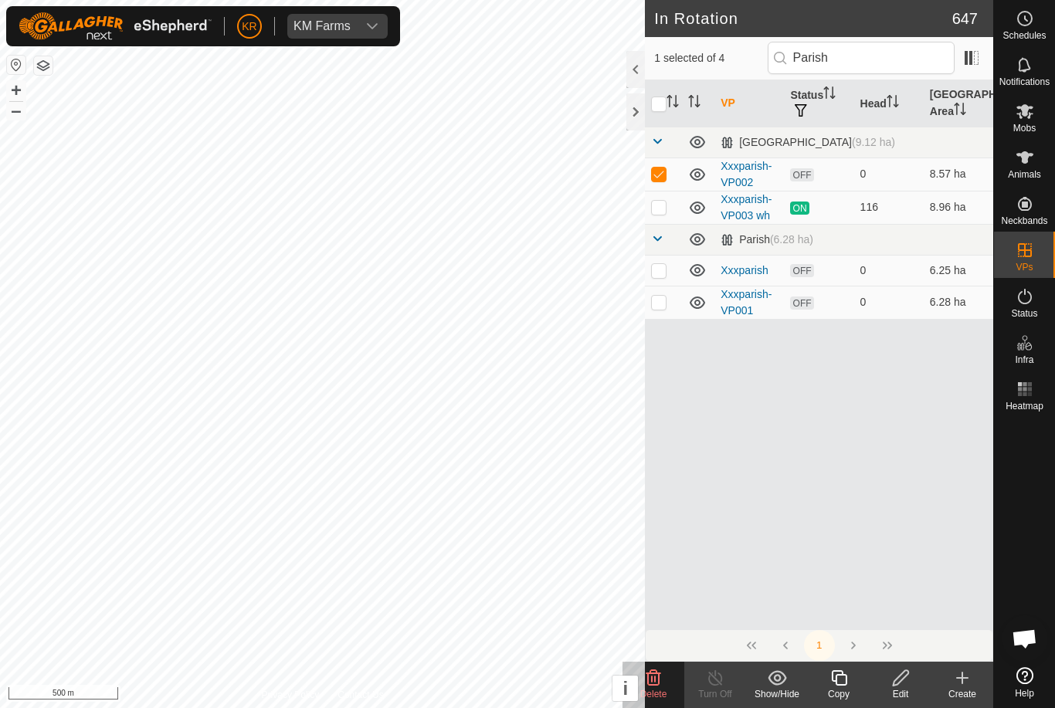
click at [660, 269] on p-checkbox at bounding box center [658, 270] width 15 height 12
checkbox input "true"
click at [664, 307] on p-checkbox at bounding box center [658, 302] width 15 height 12
checkbox input "true"
click at [651, 681] on icon at bounding box center [654, 678] width 15 height 15
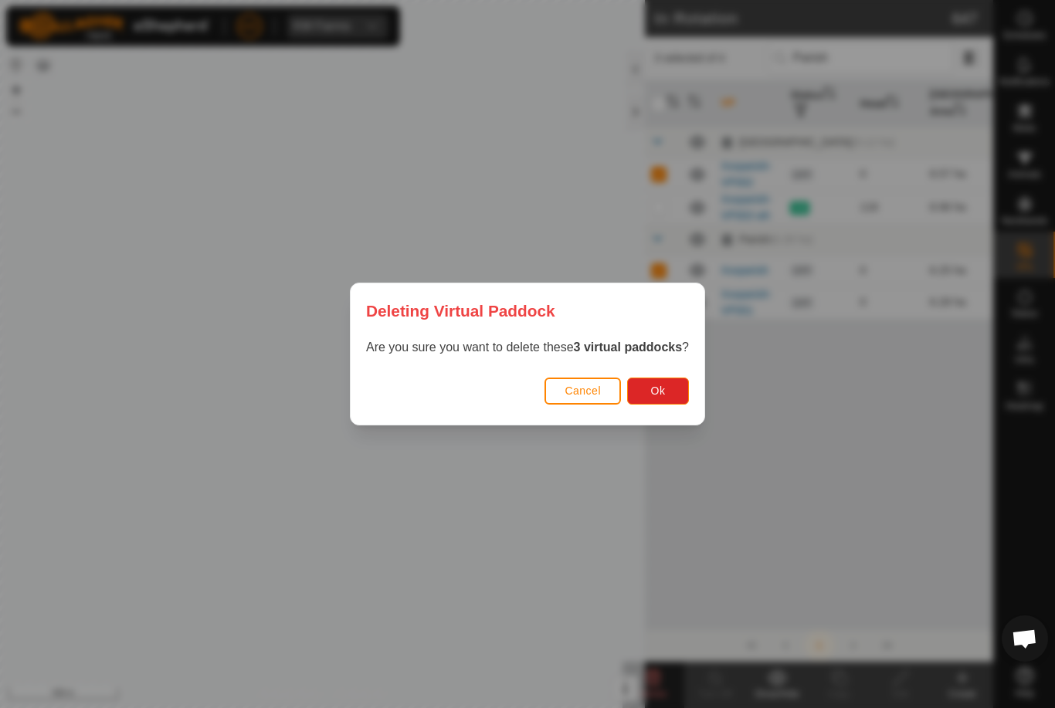
click at [665, 401] on button "Ok" at bounding box center [658, 391] width 62 height 27
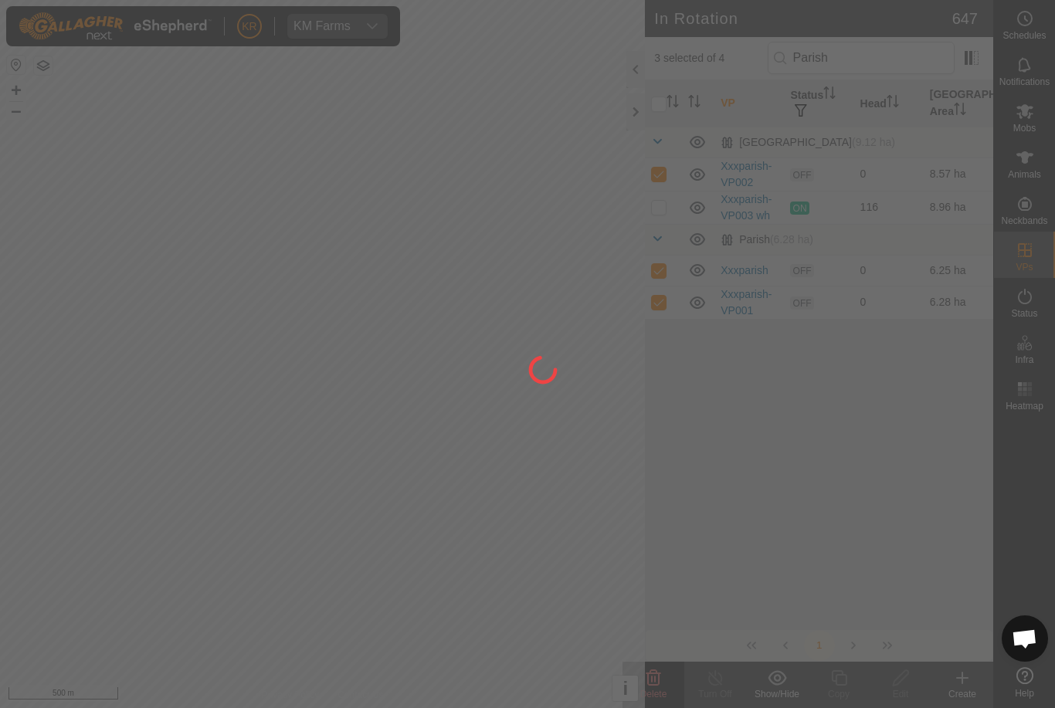
checkbox input "false"
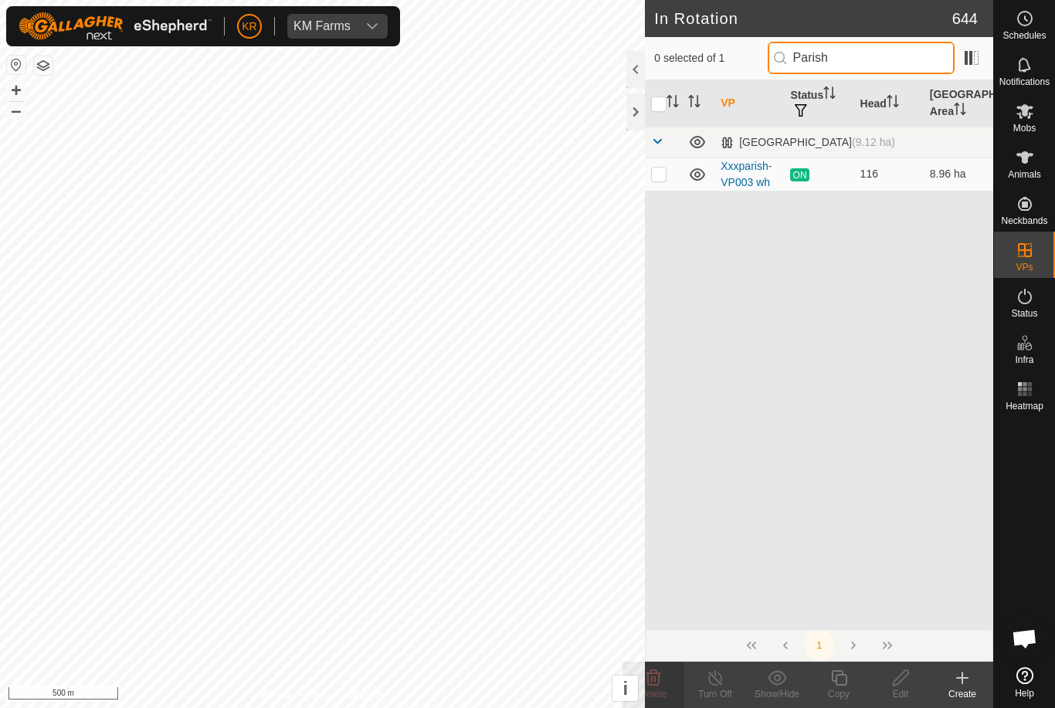
click at [892, 64] on input "Parish" at bounding box center [861, 58] width 187 height 32
type input "P"
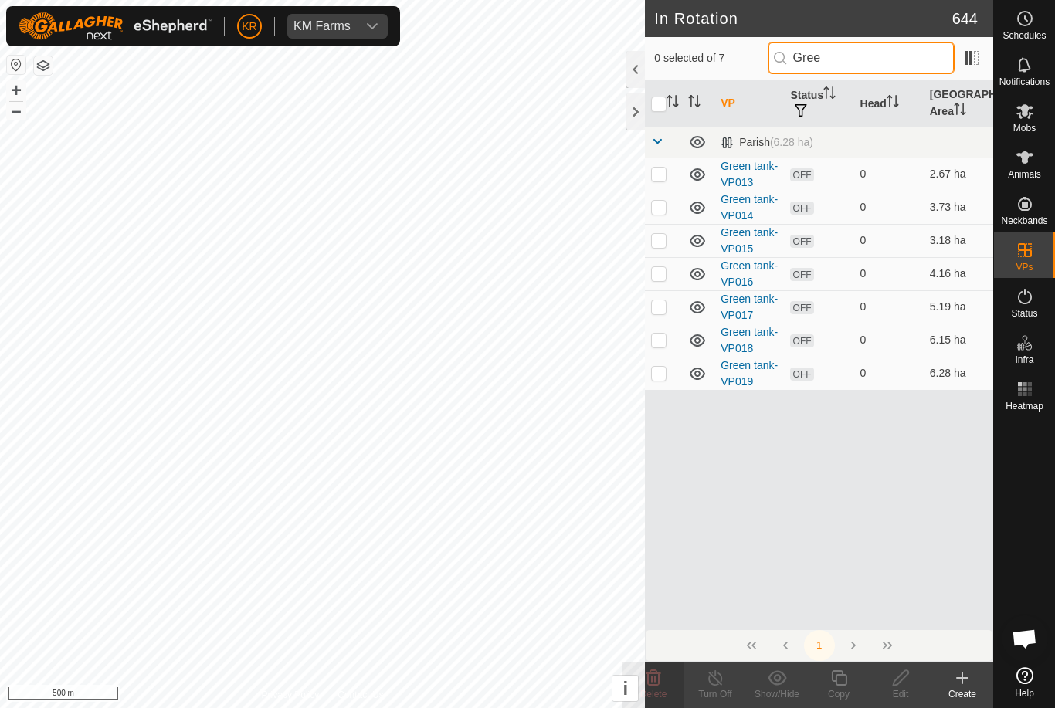
type input "Gree"
click at [657, 104] on input "checkbox" at bounding box center [658, 104] width 15 height 15
checkbox input "true"
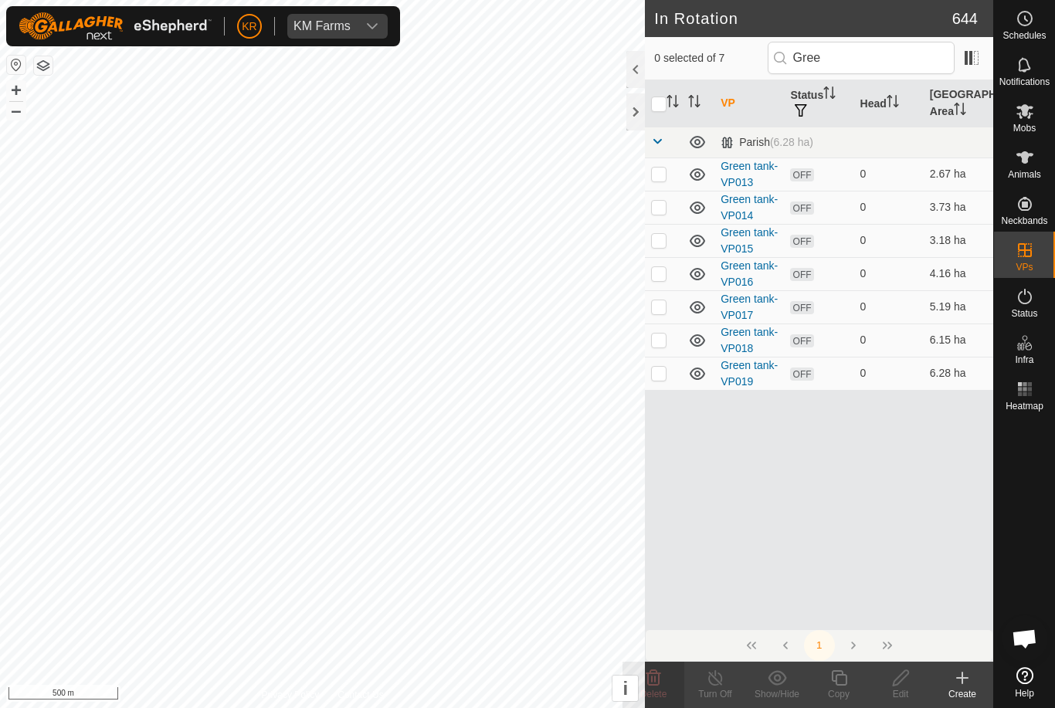
checkbox input "true"
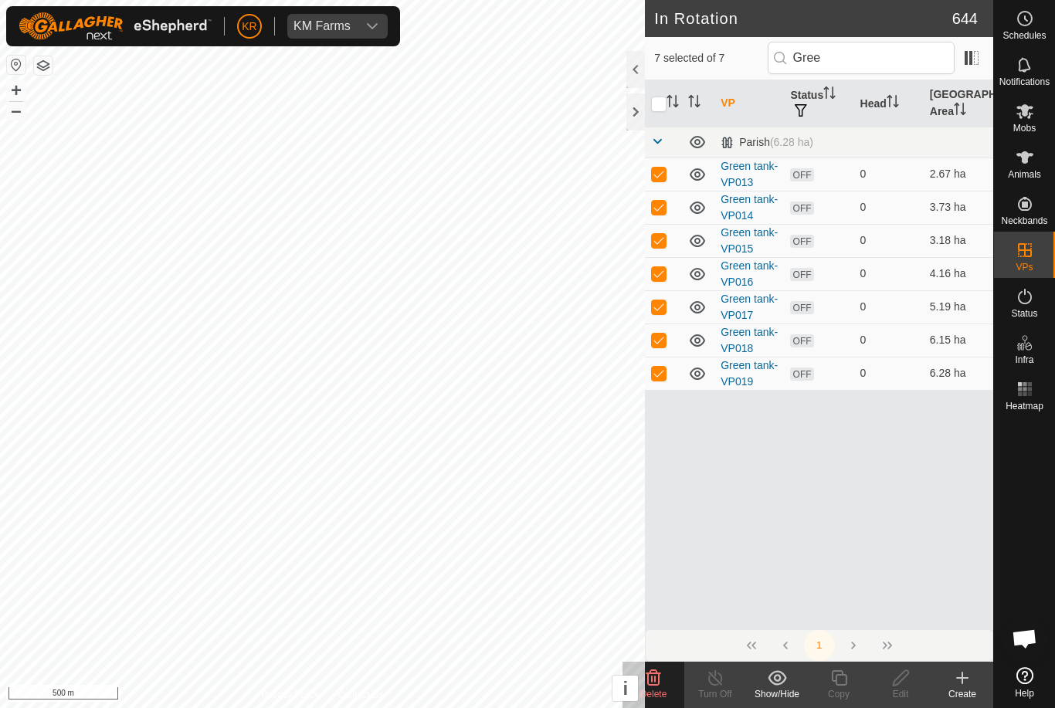
click at [658, 682] on icon at bounding box center [654, 678] width 15 height 15
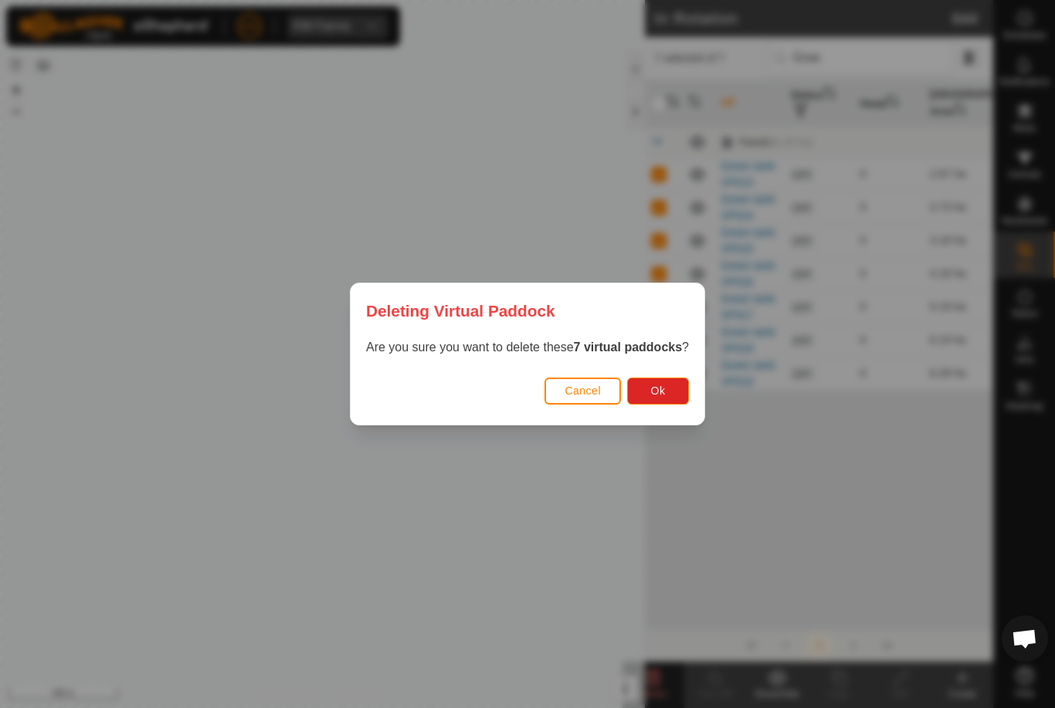
click at [666, 396] on span "Ok" at bounding box center [658, 391] width 15 height 12
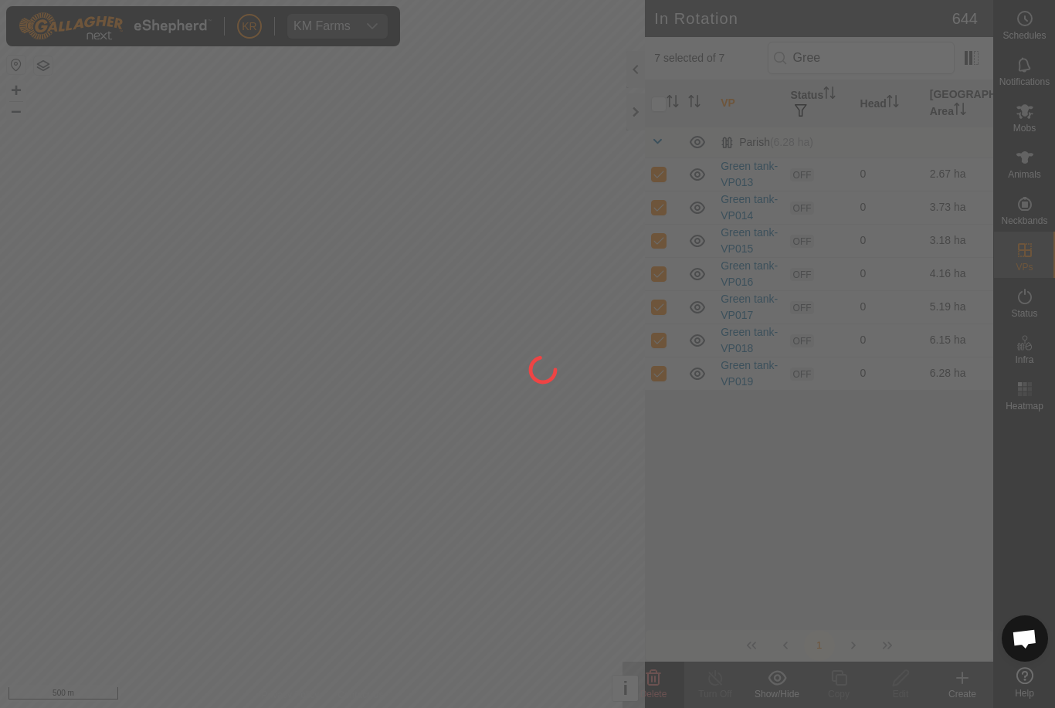
checkbox input "false"
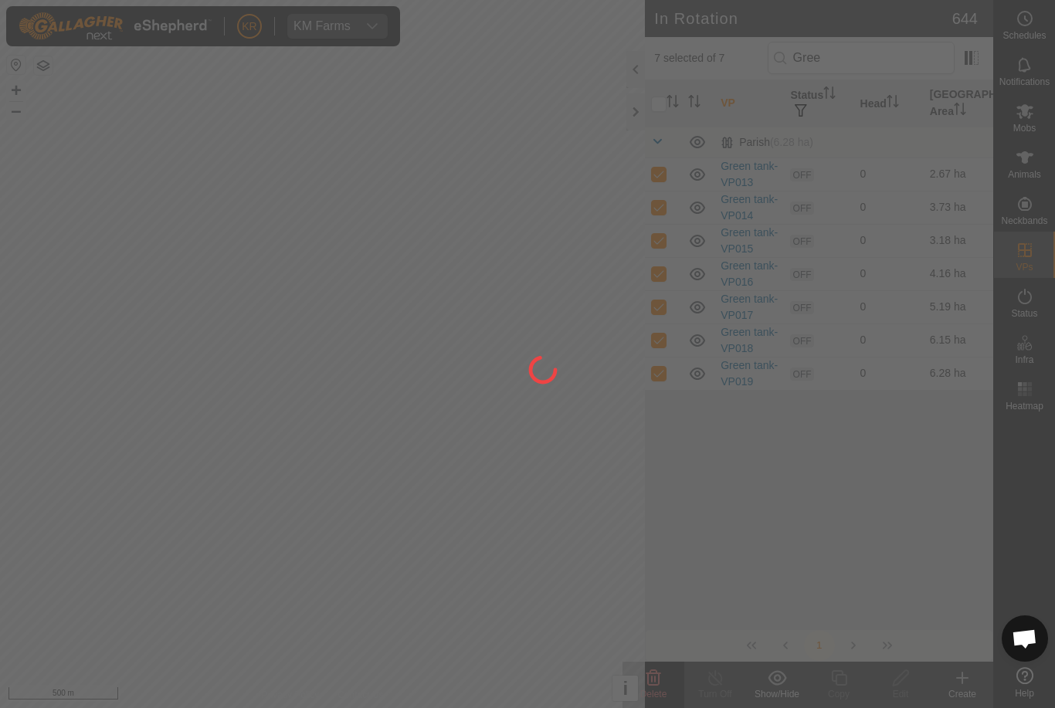
checkbox input "false"
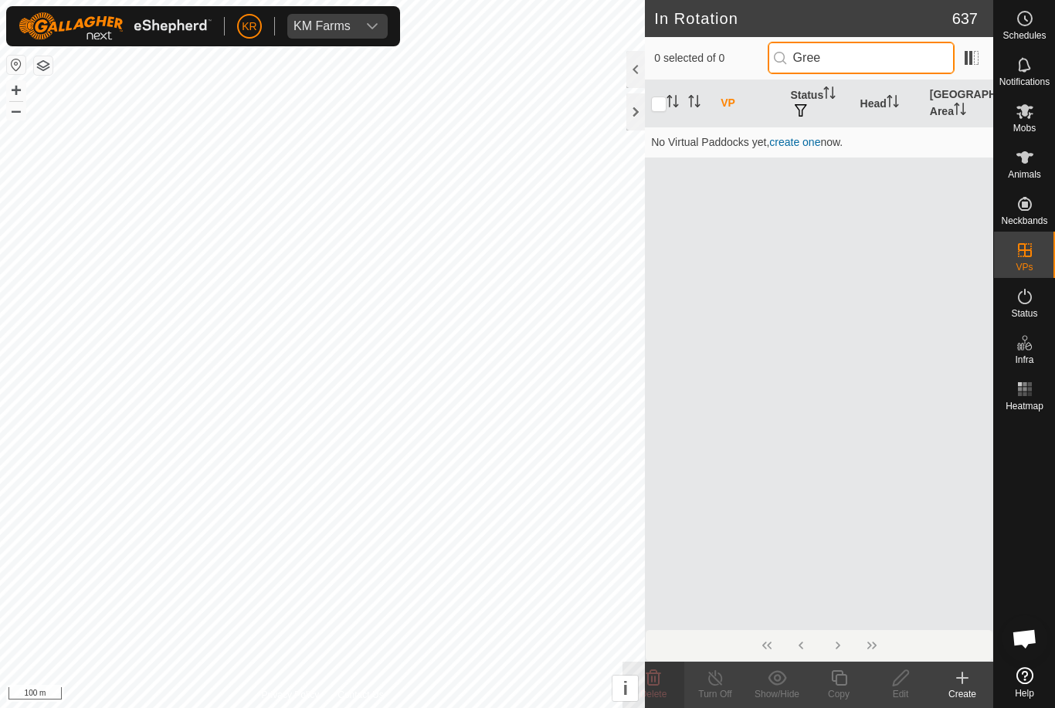
click at [888, 58] on input "Gree" at bounding box center [861, 58] width 187 height 32
type input "G"
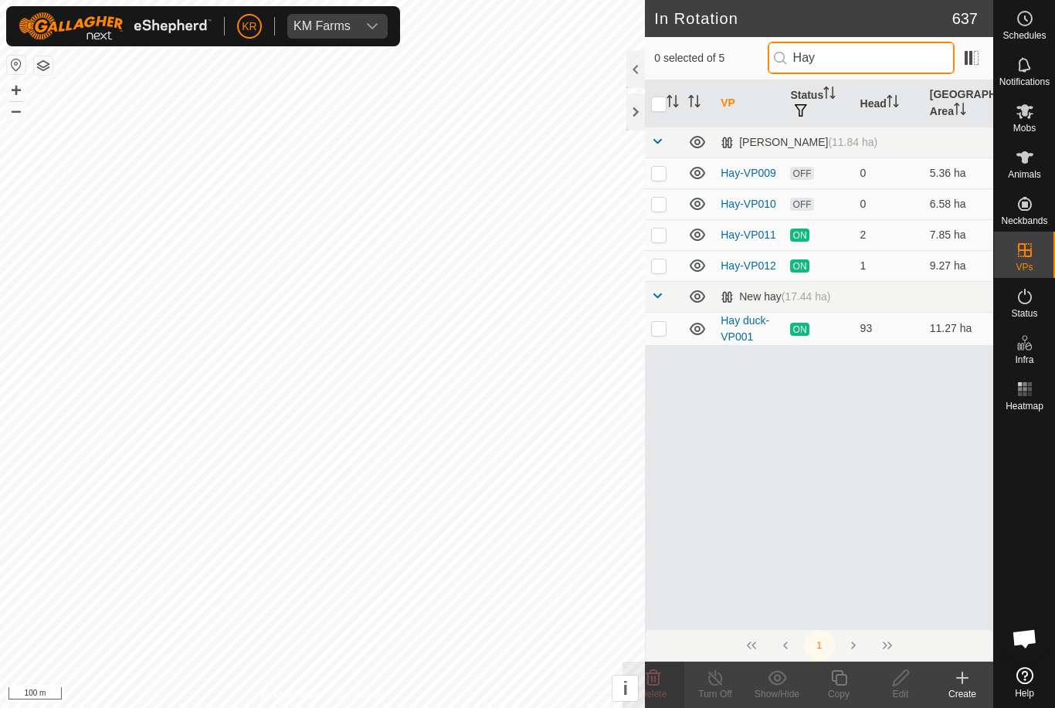
type input "Hay"
click at [657, 169] on p-checkbox at bounding box center [658, 173] width 15 height 12
checkbox input "true"
click at [665, 192] on td at bounding box center [663, 203] width 37 height 31
checkbox input "true"
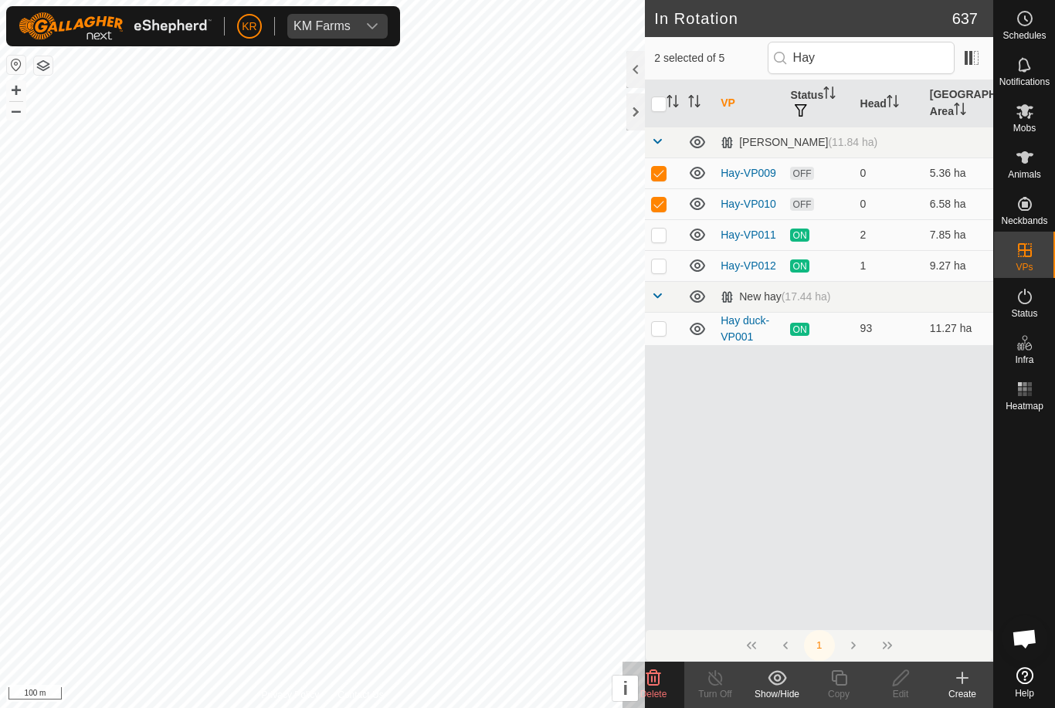
click at [655, 671] on icon at bounding box center [654, 678] width 15 height 15
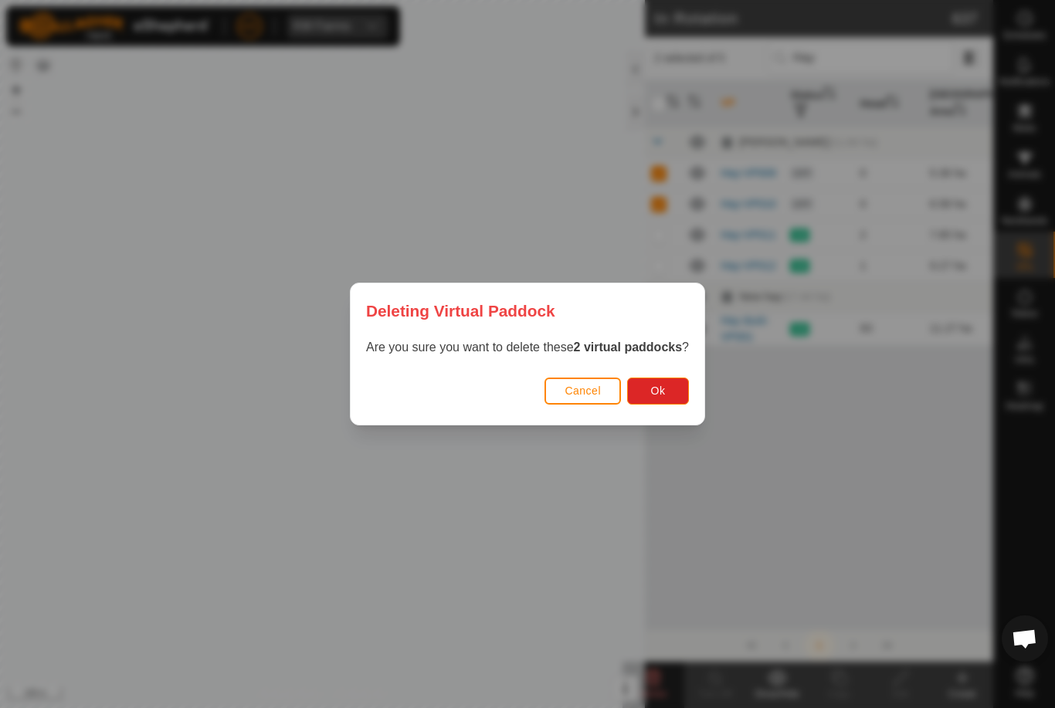
click at [671, 386] on button "Ok" at bounding box center [658, 391] width 62 height 27
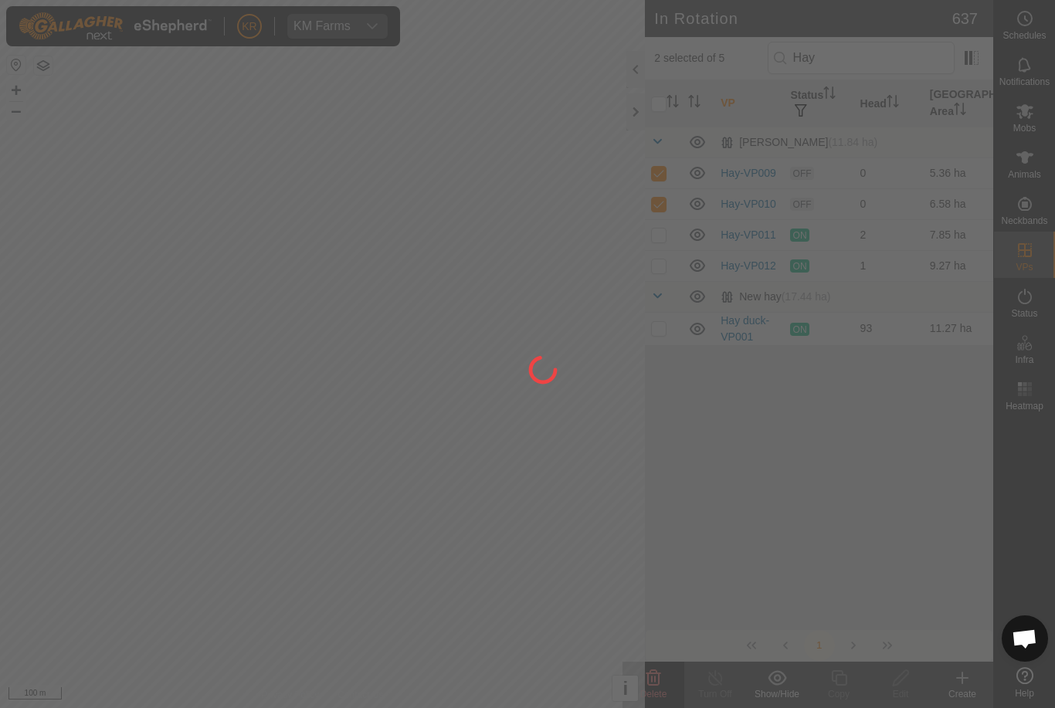
checkbox input "false"
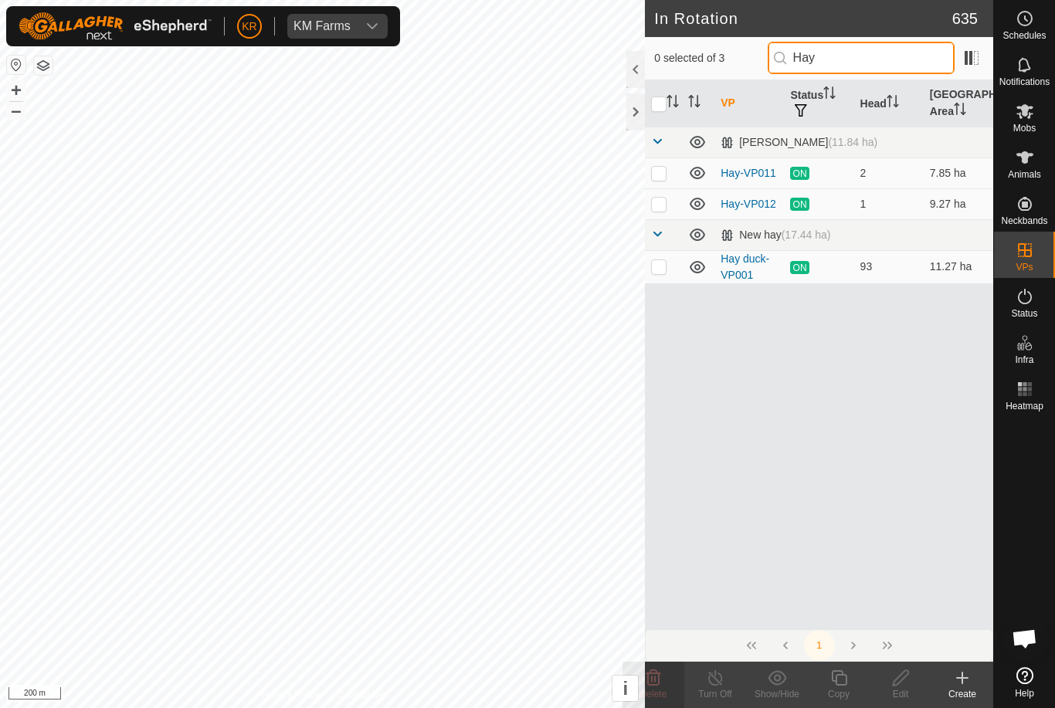
click at [882, 70] on input "Hay" at bounding box center [861, 58] width 187 height 32
type input "H"
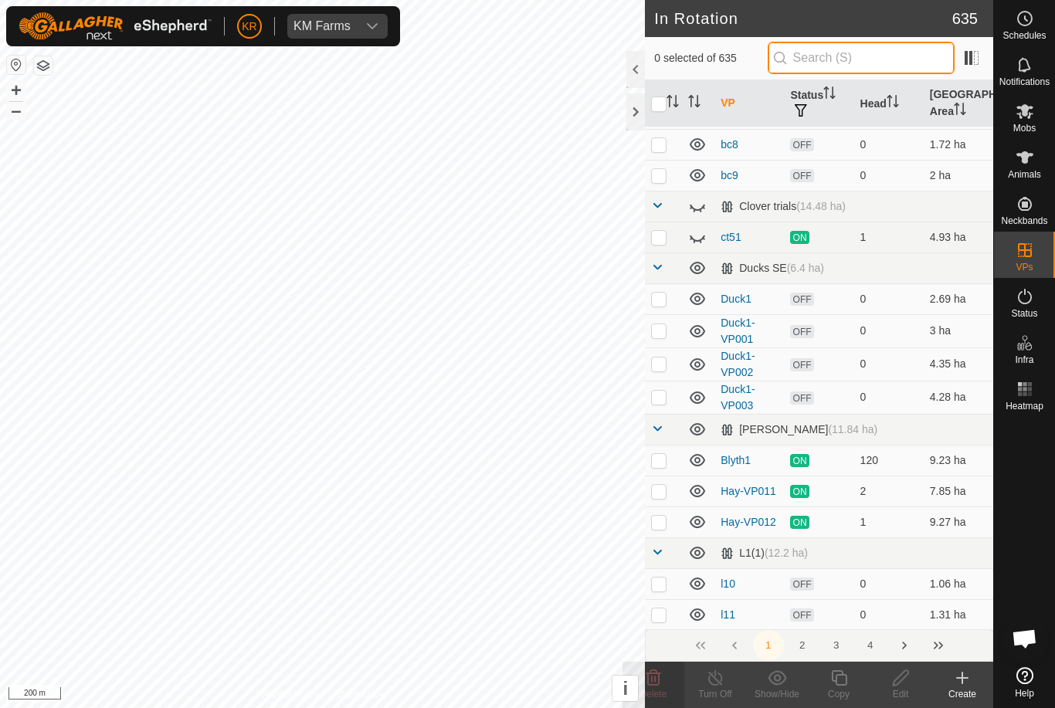
scroll to position [1291, 0]
click at [697, 233] on icon at bounding box center [697, 236] width 19 height 19
click at [661, 240] on p-checkbox at bounding box center [658, 236] width 15 height 12
checkbox input "true"
click at [725, 681] on icon at bounding box center [715, 678] width 19 height 19
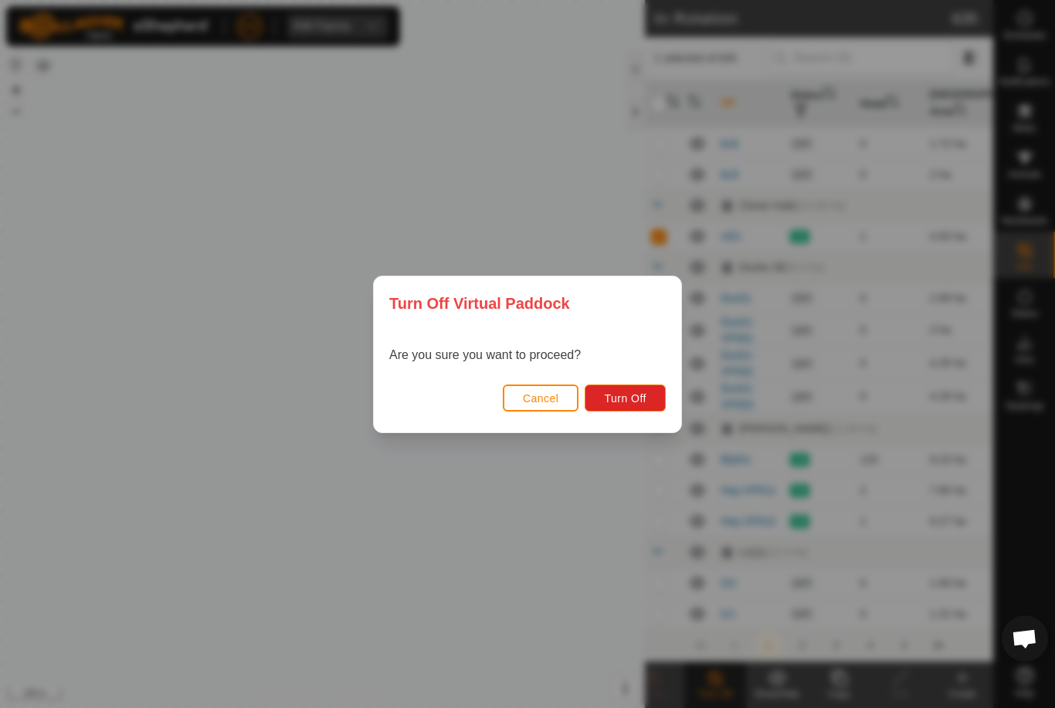
click at [626, 394] on span "Turn Off" at bounding box center [625, 398] width 42 height 12
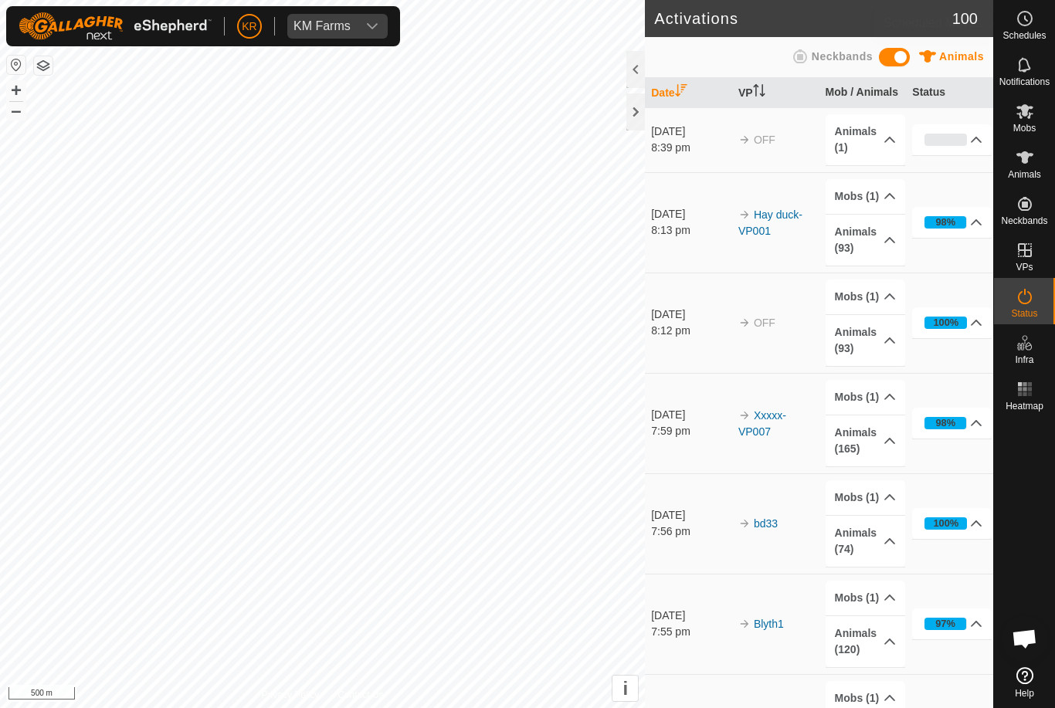
click at [1054, 17] on div "Schedules" at bounding box center [1024, 23] width 61 height 46
